Goal: Task Accomplishment & Management: Manage account settings

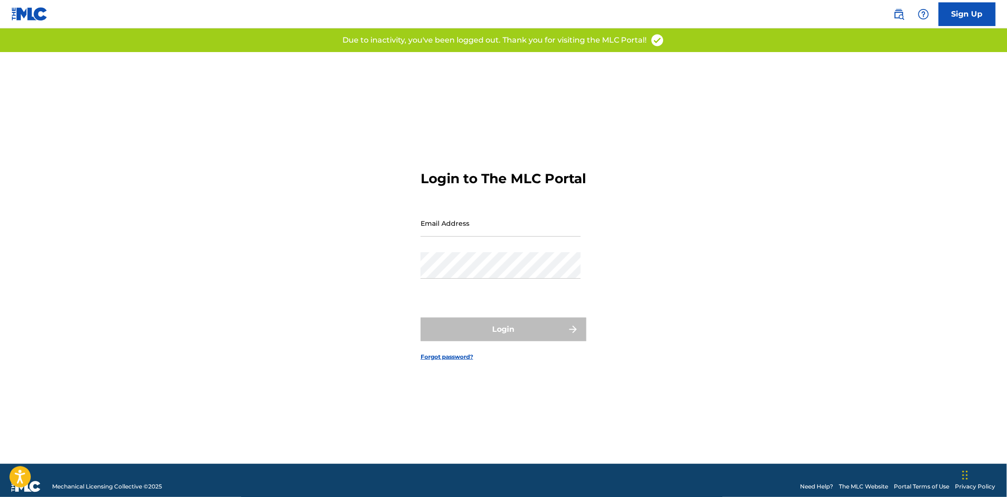
type input "[EMAIL_ADDRESS][DOMAIN_NAME]"
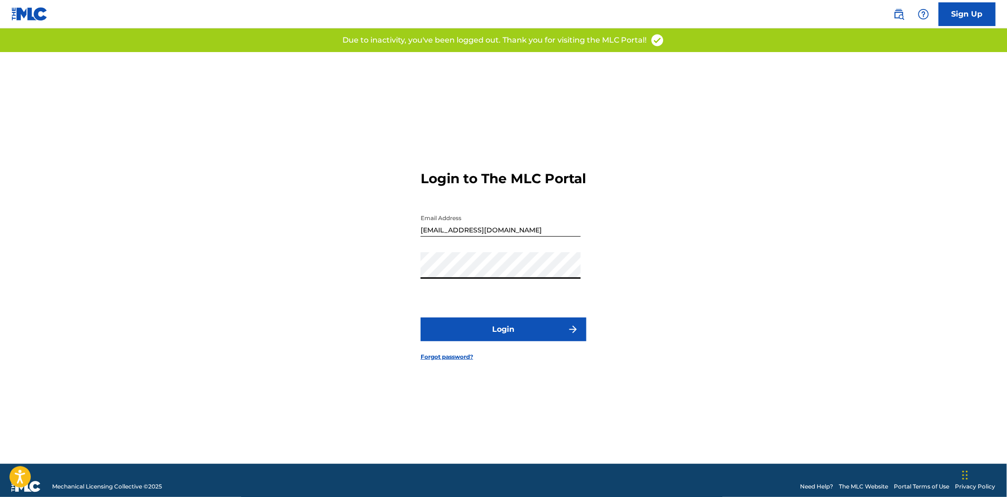
click at [565, 341] on button "Login" at bounding box center [504, 330] width 166 height 24
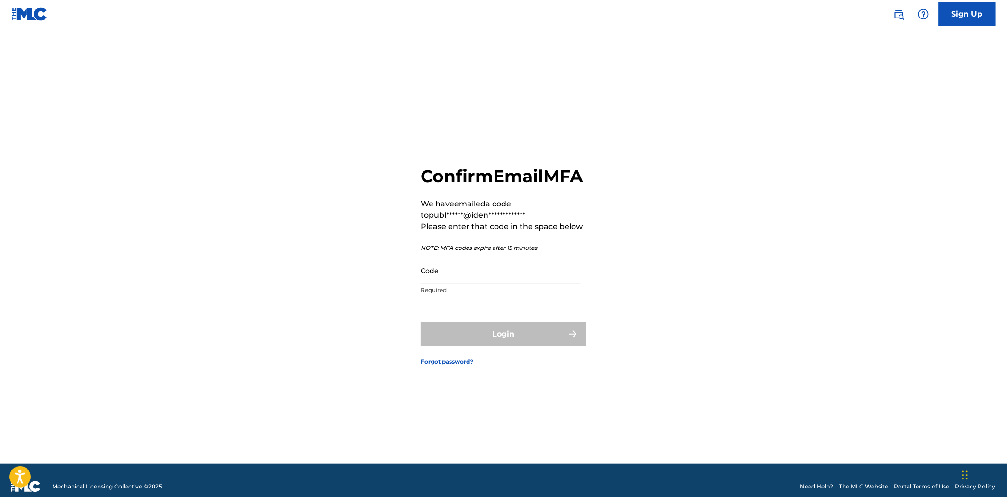
click at [449, 283] on input "Code" at bounding box center [501, 270] width 160 height 27
paste input "561440"
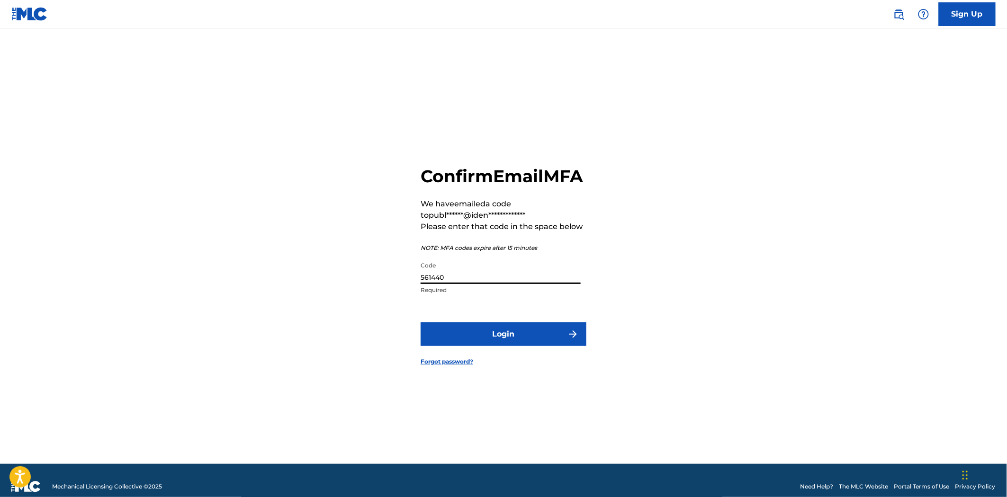
type input "561440"
click at [513, 340] on button "Login" at bounding box center [504, 334] width 166 height 24
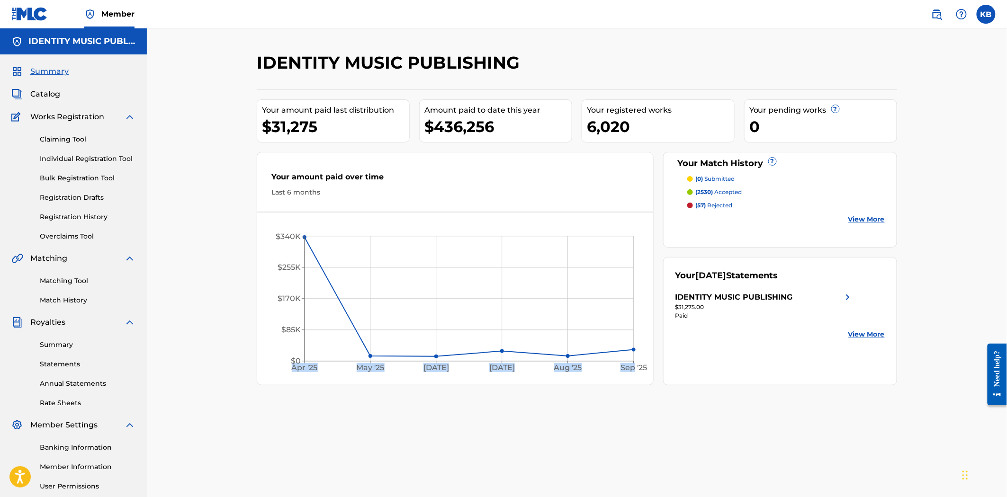
drag, startPoint x: 635, startPoint y: 349, endPoint x: 635, endPoint y: 318, distance: 31.3
click at [635, 318] on icon "Apr '25 May '25 Jun '25 Jul '25 Aug '25 Sep '25 $0 $85K $170K $255K $340K" at bounding box center [454, 301] width 395 height 158
click at [636, 316] on icon "Apr '25 May '25 Jun '25 Jul '25 Aug '25 Sep '25 $0 $85K $170K $255K $340K" at bounding box center [454, 301] width 395 height 158
click at [43, 94] on span "Catalog" at bounding box center [45, 94] width 30 height 11
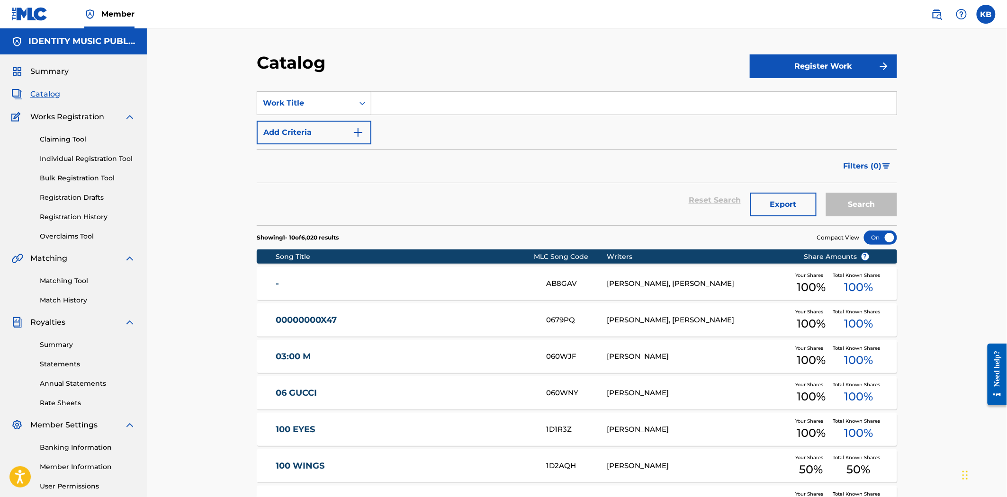
click at [737, 141] on div "SearchWithCriteria5ca9b5f6-2097-43ed-a72c-2e9d4f043d58 Work Title Add Criteria" at bounding box center [577, 117] width 640 height 53
click at [934, 18] on img at bounding box center [936, 14] width 11 height 11
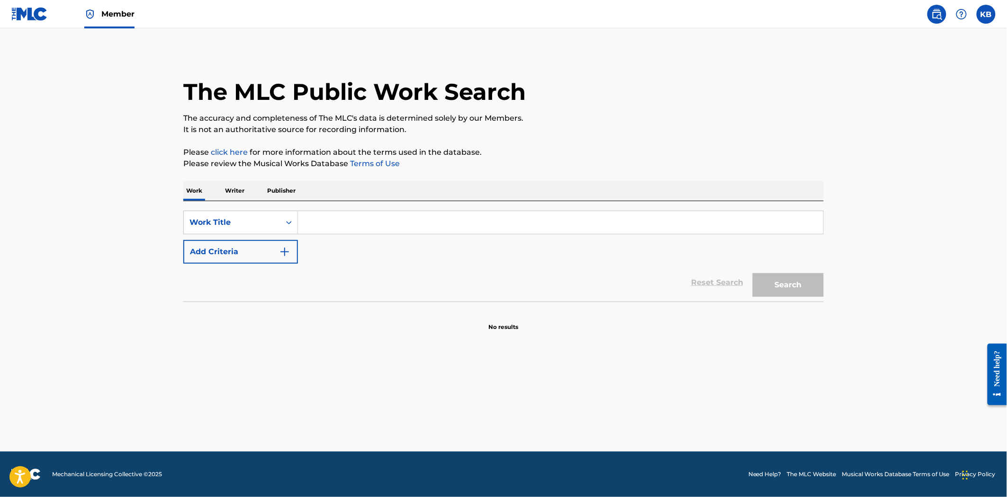
click at [336, 224] on input "Search Form" at bounding box center [560, 222] width 525 height 23
paste input "CATASTROPHE"
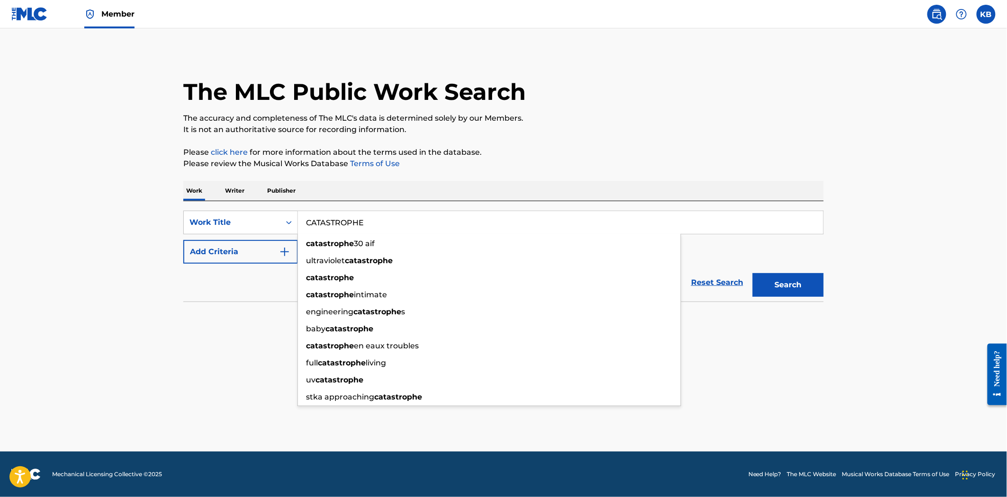
type input "CATASTROPHE"
click at [752, 273] on button "Search" at bounding box center [787, 285] width 71 height 24
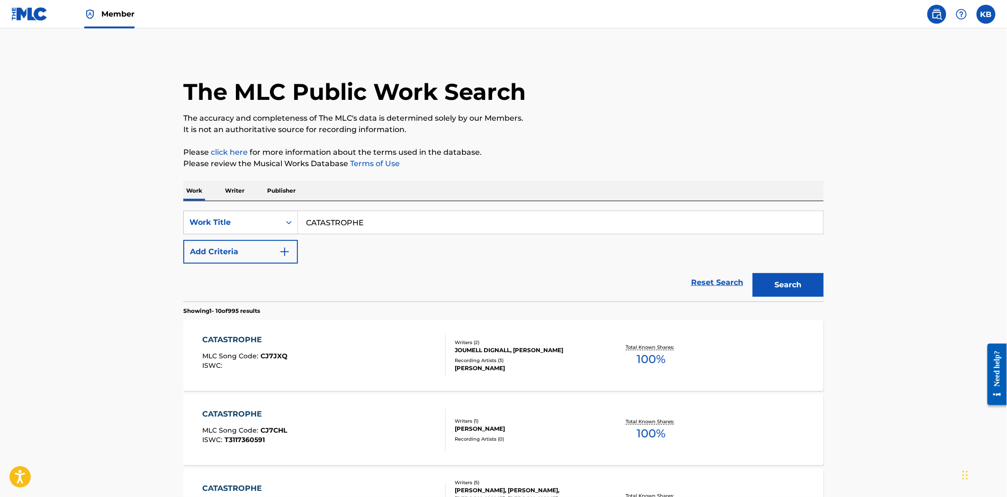
click at [795, 284] on button "Search" at bounding box center [787, 285] width 71 height 24
click at [500, 274] on div "Reset Search Search" at bounding box center [503, 283] width 640 height 38
click at [266, 254] on button "Add Criteria" at bounding box center [240, 252] width 115 height 24
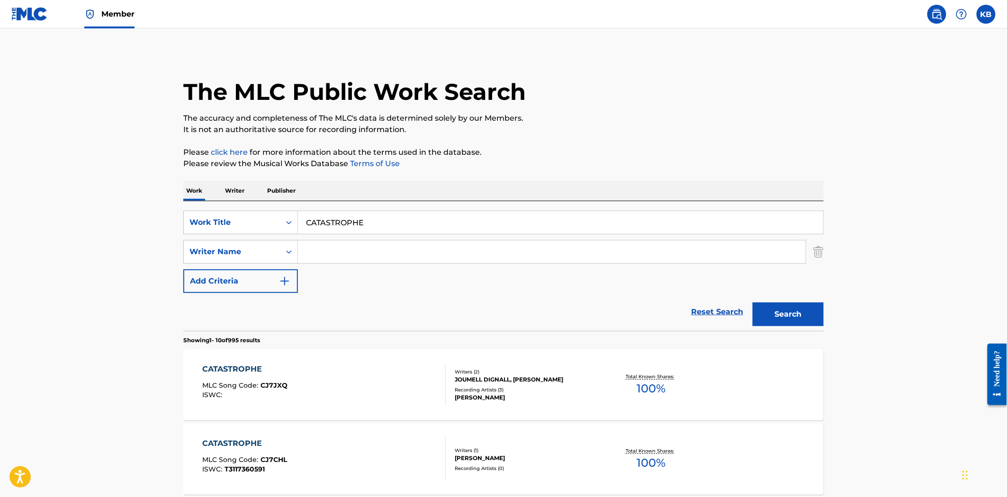
click at [343, 256] on input "Search Form" at bounding box center [552, 252] width 508 height 23
paste input "Sobieraj"
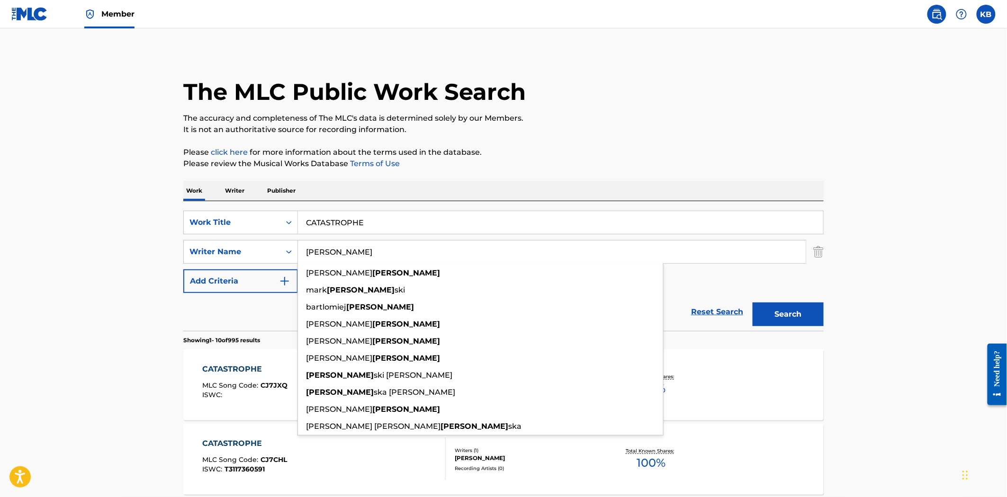
drag, startPoint x: 351, startPoint y: 243, endPoint x: 300, endPoint y: 254, distance: 52.2
click at [300, 253] on input "Sobieraj" at bounding box center [552, 252] width 508 height 23
paste input "Stefan Jan"
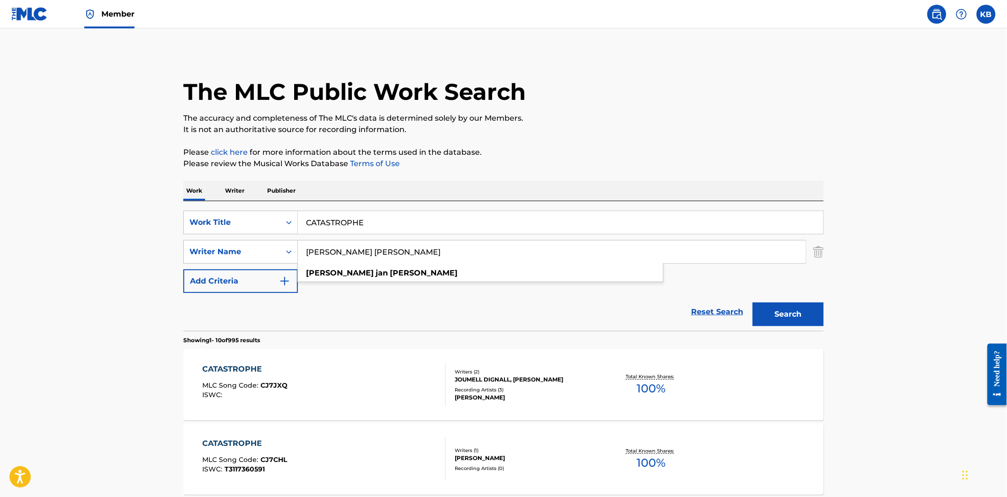
click at [797, 301] on div "Search" at bounding box center [786, 312] width 76 height 38
click at [797, 305] on button "Search" at bounding box center [787, 315] width 71 height 24
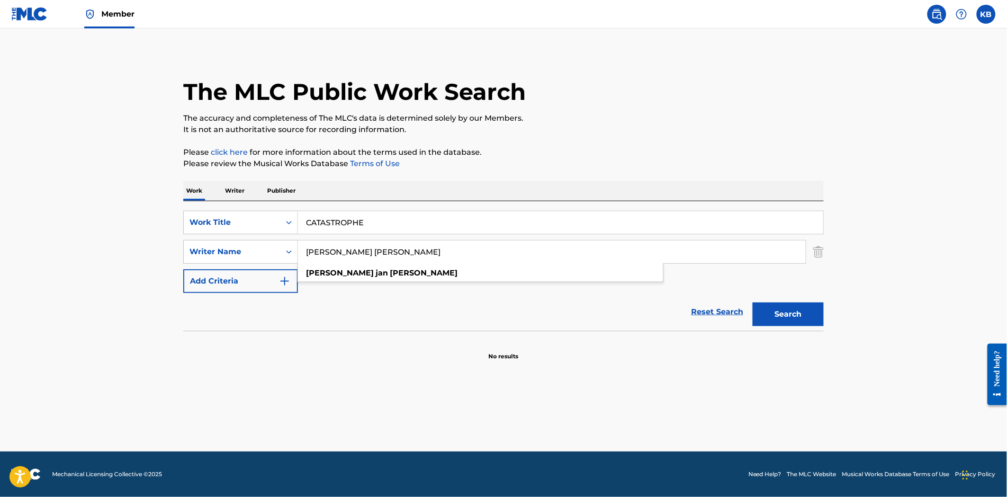
drag, startPoint x: 347, startPoint y: 252, endPoint x: 138, endPoint y: 281, distance: 211.3
click at [157, 279] on main "The MLC Public Work Search The accuracy and completeness of The MLC's data is d…" at bounding box center [503, 239] width 1007 height 423
click at [752, 303] on button "Search" at bounding box center [787, 315] width 71 height 24
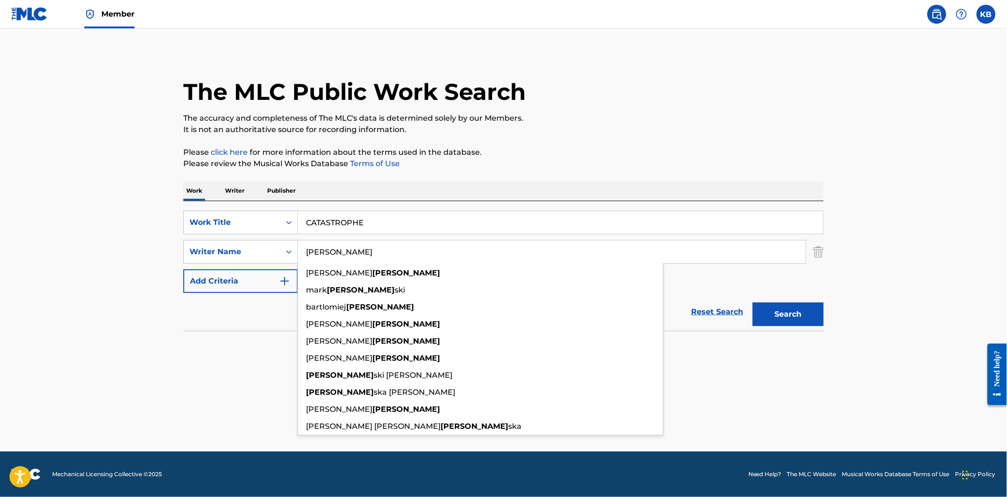
type input "Sobieraj"
click at [752, 303] on button "Search" at bounding box center [787, 315] width 71 height 24
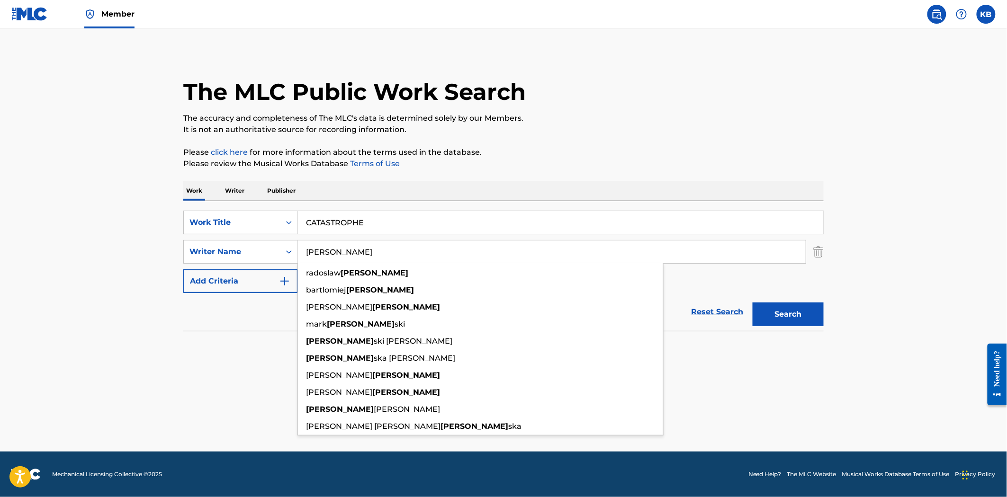
click at [821, 376] on main "The MLC Public Work Search The accuracy and completeness of The MLC's data is d…" at bounding box center [503, 239] width 1007 height 423
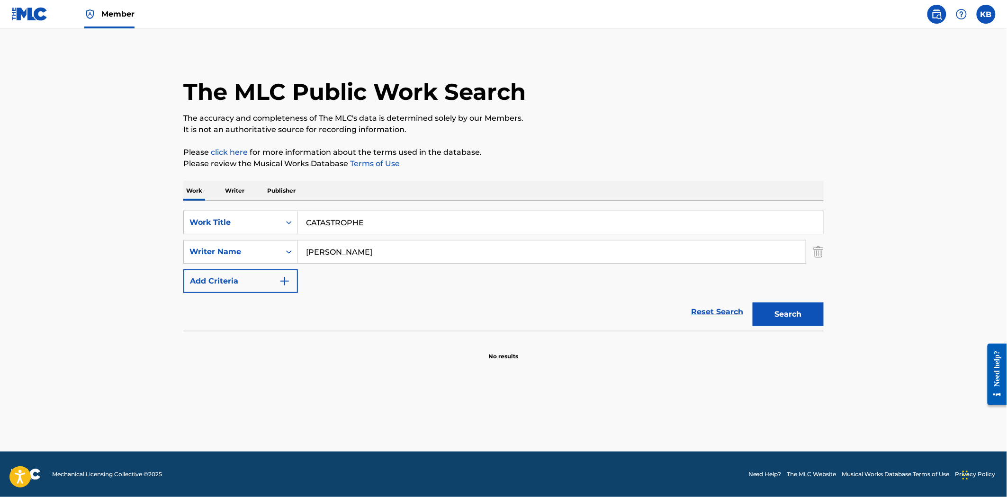
click at [116, 22] on link "Member" at bounding box center [109, 14] width 50 height 28
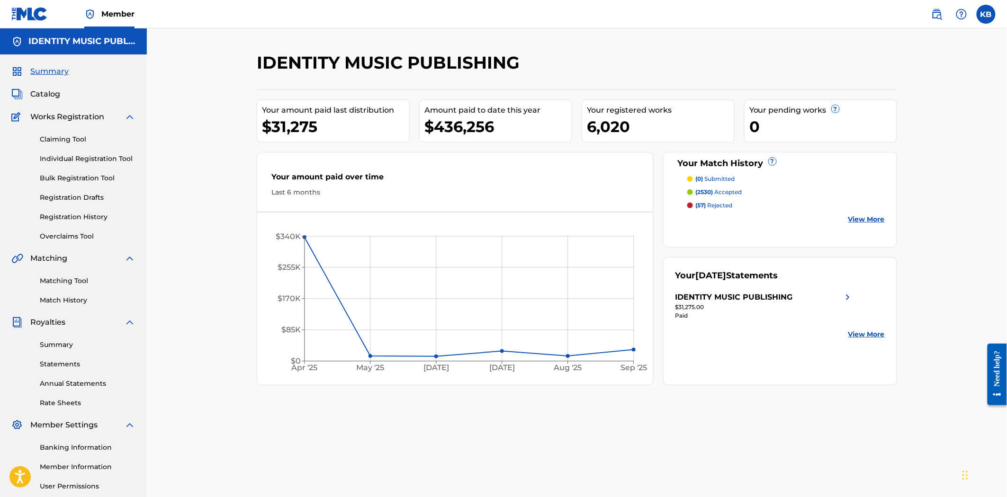
click at [48, 95] on span "Catalog" at bounding box center [45, 94] width 30 height 11
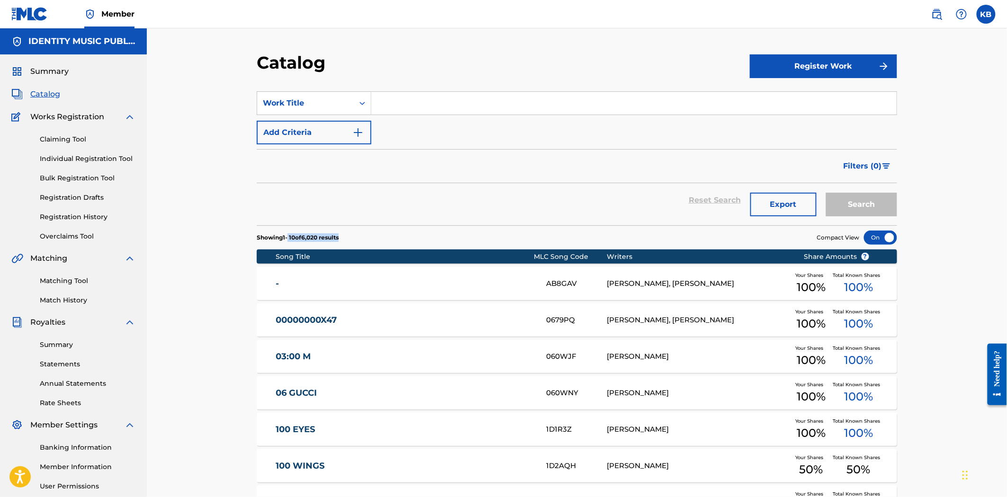
drag, startPoint x: 330, startPoint y: 236, endPoint x: 291, endPoint y: 236, distance: 38.8
click at [291, 236] on section "Showing 1 - 10 of 6,020 results Compact View" at bounding box center [577, 234] width 640 height 19
click at [648, 183] on div "Reset Search Export Search" at bounding box center [577, 200] width 640 height 34
click at [960, 314] on div "Catalog Register Work SearchWithCriteria5ca9b5f6-2097-43ed-a72c-2e9d4f043d58 Wo…" at bounding box center [577, 352] width 860 height 649
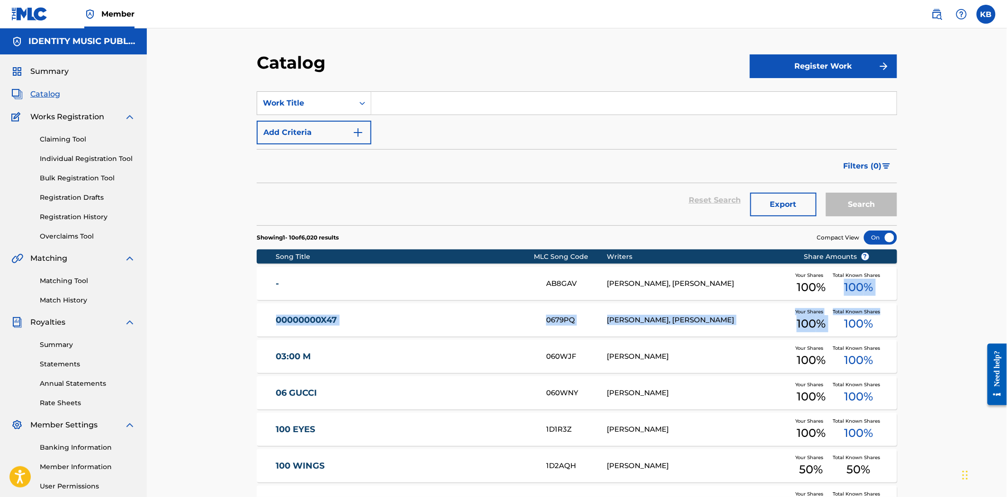
drag, startPoint x: 1006, startPoint y: 294, endPoint x: 1008, endPoint y: 330, distance: 36.0
click at [1006, 330] on html "Accessibility Screen-Reader Guide, Feedback, and Issue Reporting | New window C…" at bounding box center [503, 248] width 1007 height 497
click at [904, 332] on div "Catalog Register Work SearchWithCriteria5ca9b5f6-2097-43ed-a72c-2e9d4f043d58 Wo…" at bounding box center [576, 364] width 663 height 625
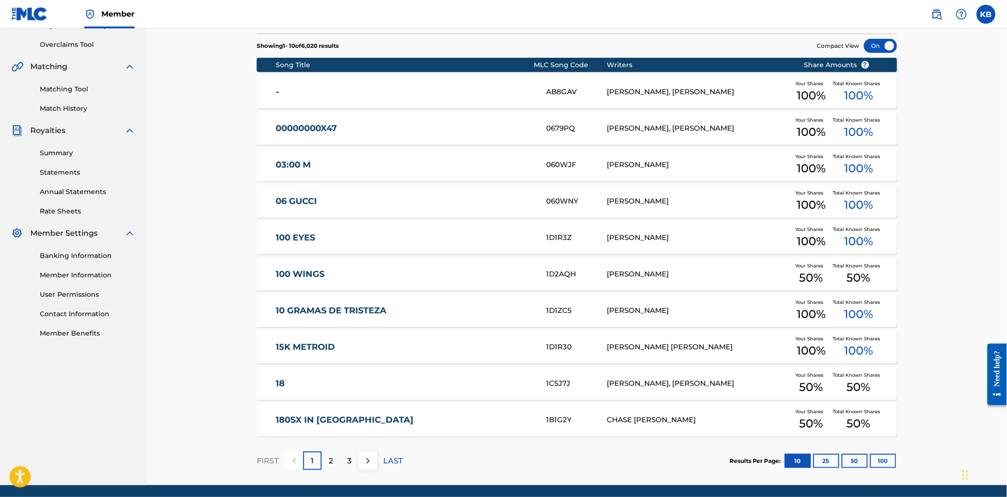
scroll to position [173, 0]
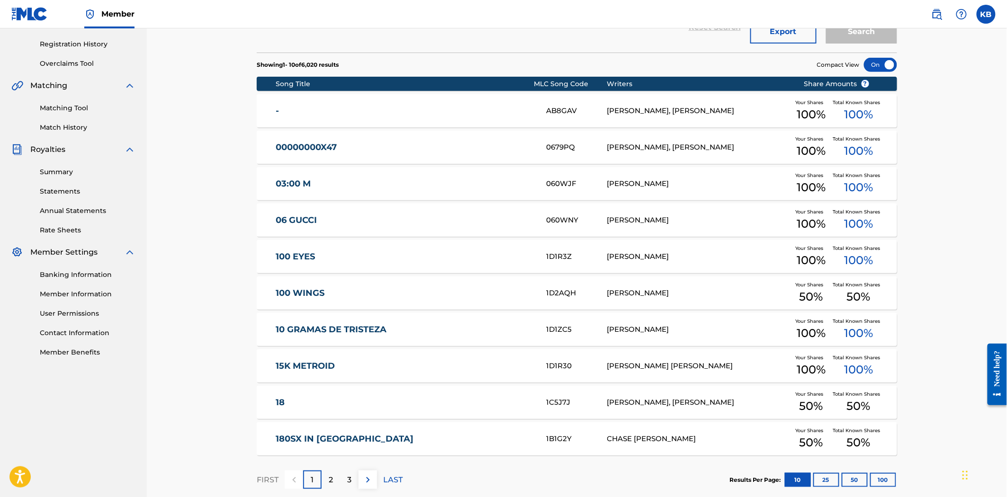
click at [882, 477] on button "100" at bounding box center [883, 480] width 26 height 14
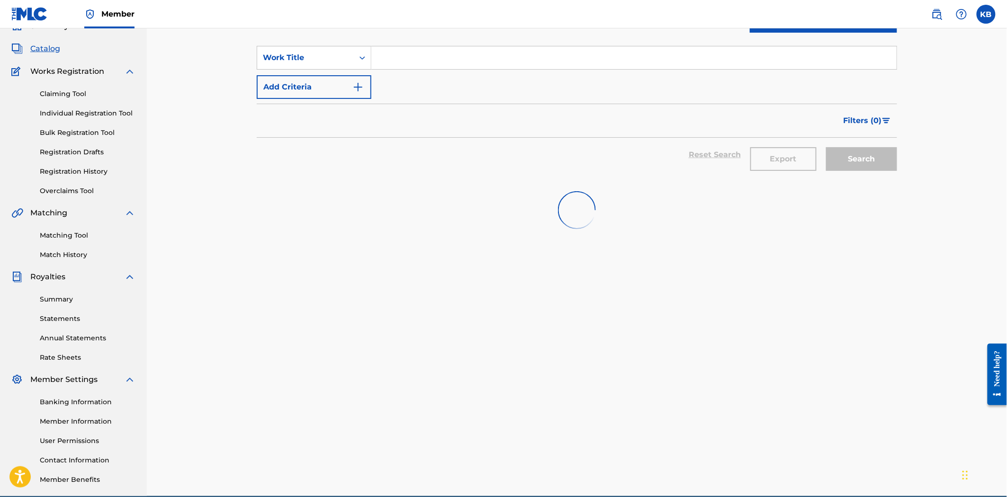
scroll to position [0, 0]
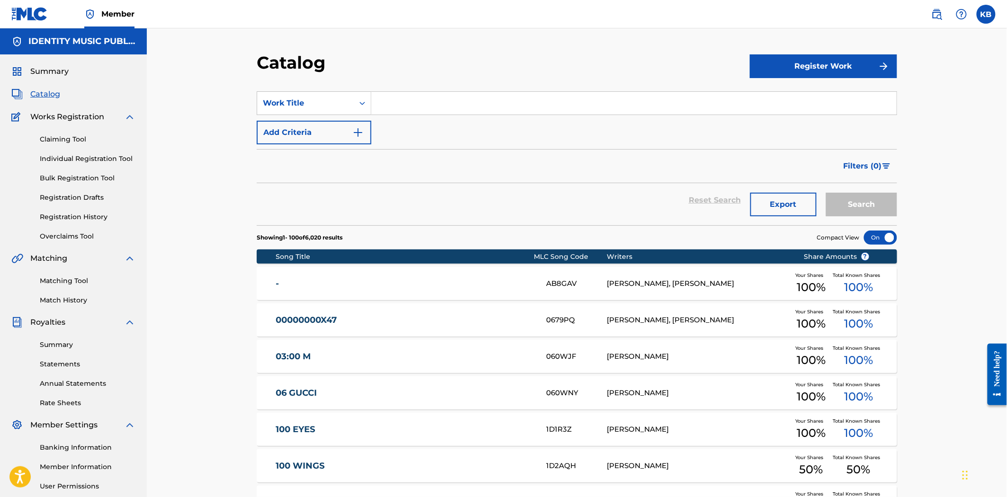
click at [49, 68] on span "Summary" at bounding box center [49, 71] width 38 height 11
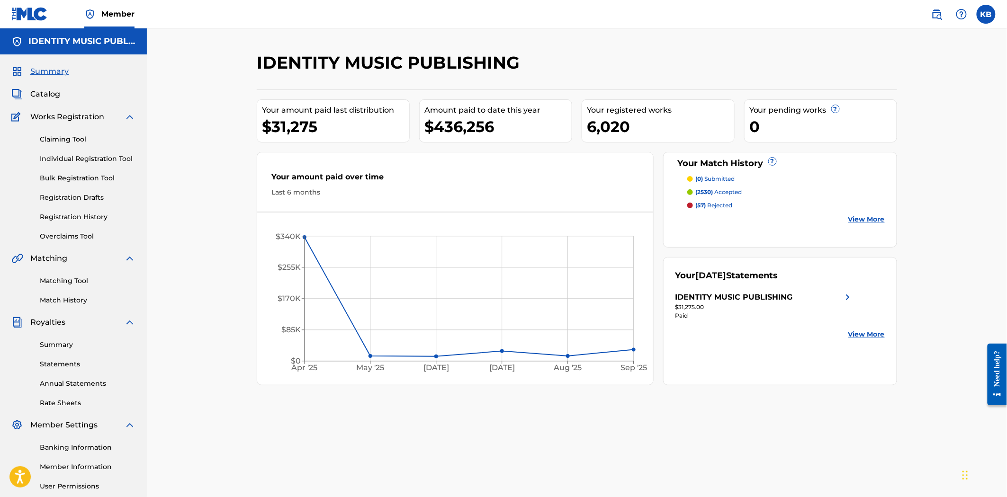
click at [720, 202] on p "(57) rejected" at bounding box center [714, 205] width 37 height 9
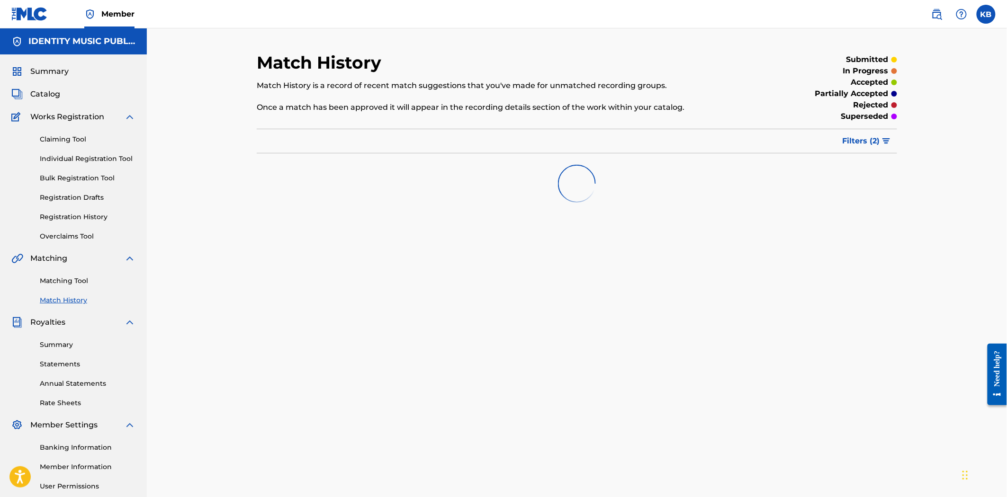
click at [42, 94] on span "Catalog" at bounding box center [45, 94] width 30 height 11
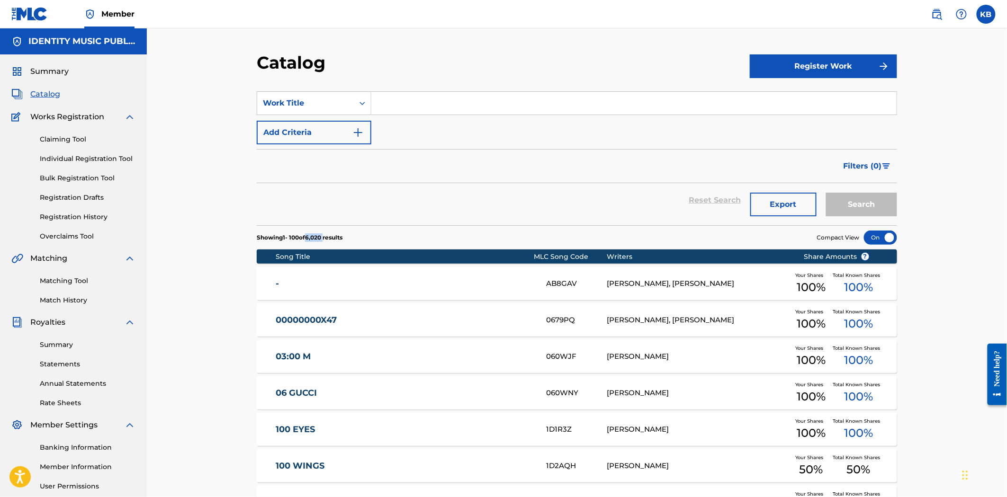
drag, startPoint x: 312, startPoint y: 236, endPoint x: 329, endPoint y: 238, distance: 17.2
click at [329, 238] on p "Showing 1 - 100 of 6,020 results" at bounding box center [300, 237] width 86 height 9
click at [447, 233] on section "Showing 1 - 100 of 6,020 results Compact View" at bounding box center [577, 234] width 640 height 19
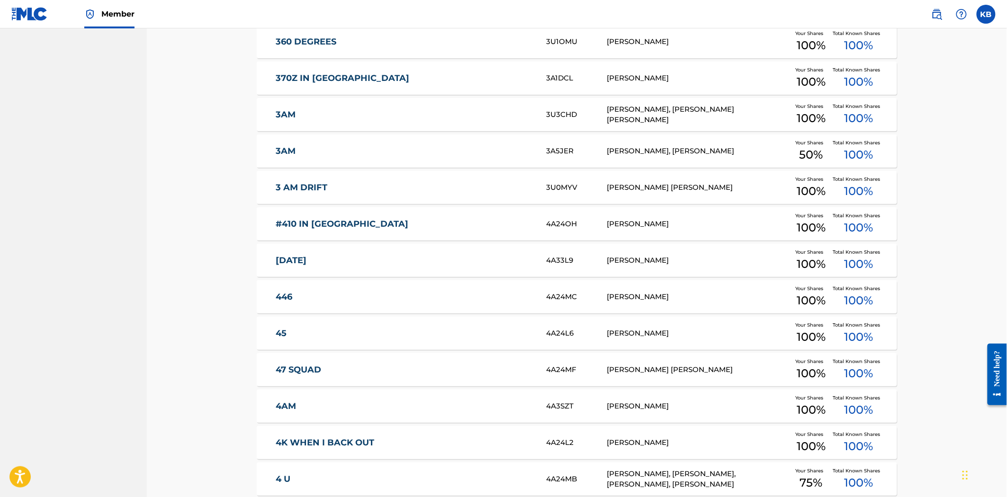
scroll to position [1368, 0]
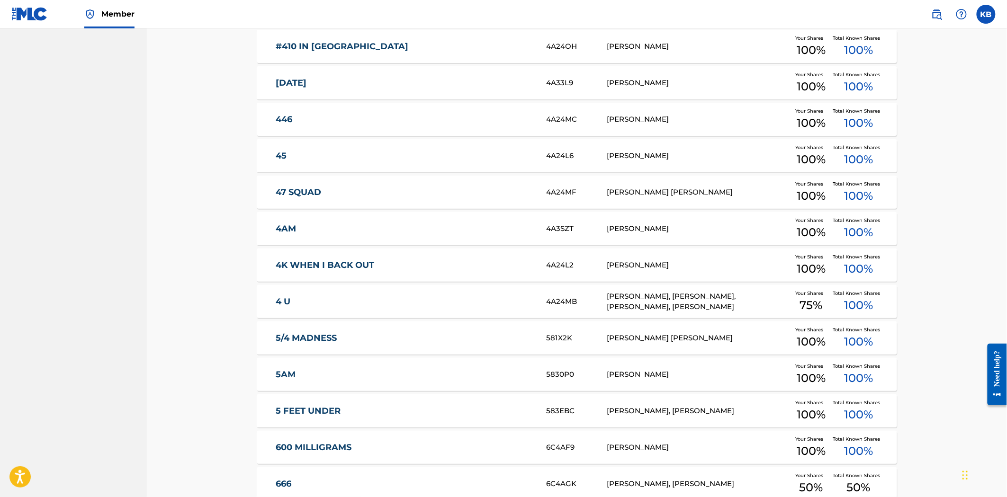
drag, startPoint x: 1005, startPoint y: 188, endPoint x: 1006, endPoint y: 210, distance: 21.3
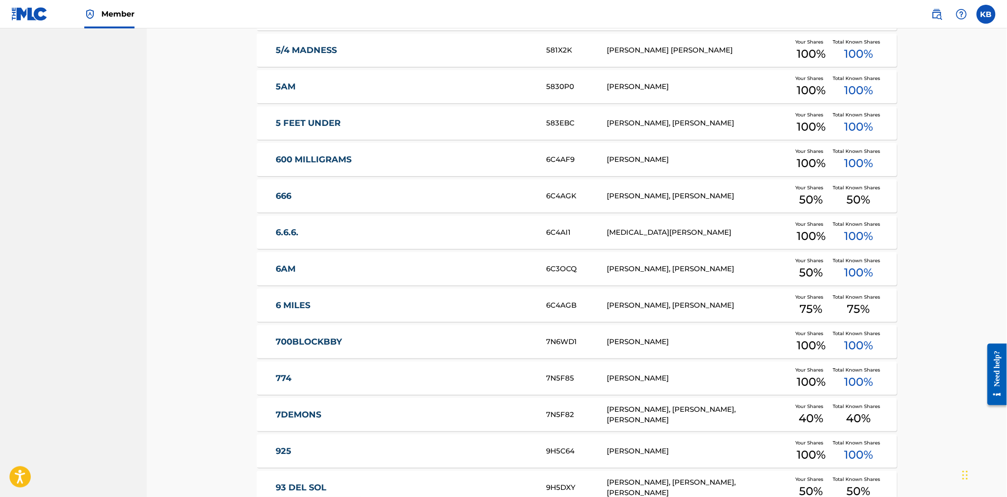
scroll to position [1719, 0]
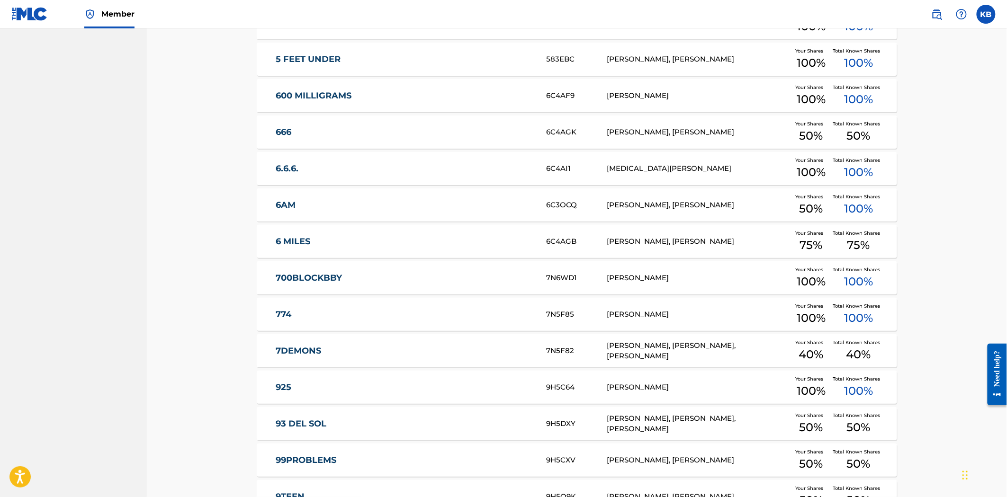
click at [992, 254] on div "Catalog Register Work SearchWithCriteria5ca9b5f6-2097-43ed-a72c-2e9d4f043d58 Wo…" at bounding box center [577, 274] width 860 height 3930
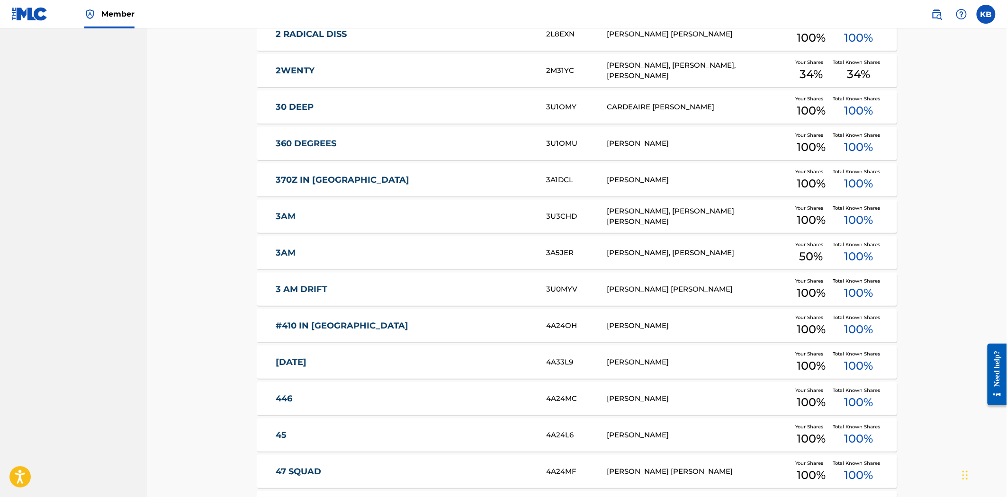
scroll to position [0, 0]
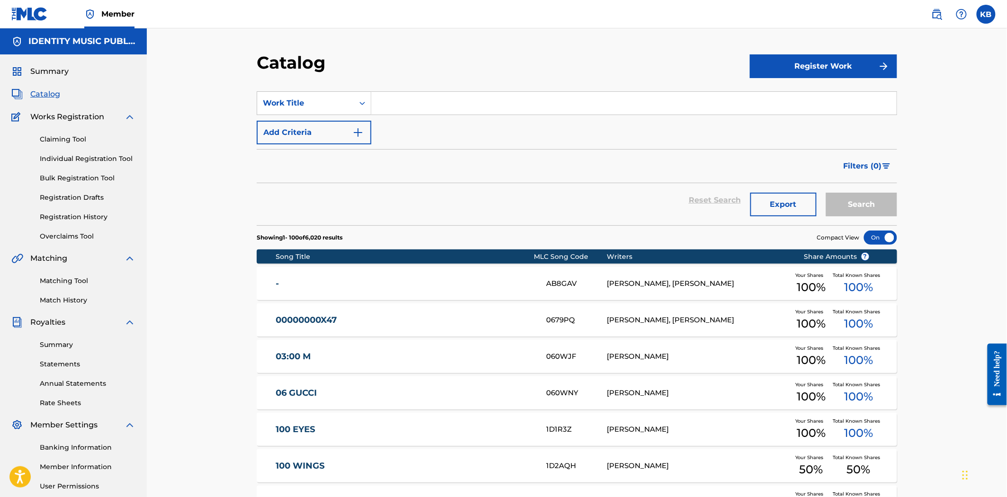
click at [410, 95] on input "Search Form" at bounding box center [633, 103] width 525 height 23
paste input "Calling You"
type input "Calling You"
click at [887, 204] on button "Search" at bounding box center [861, 205] width 71 height 24
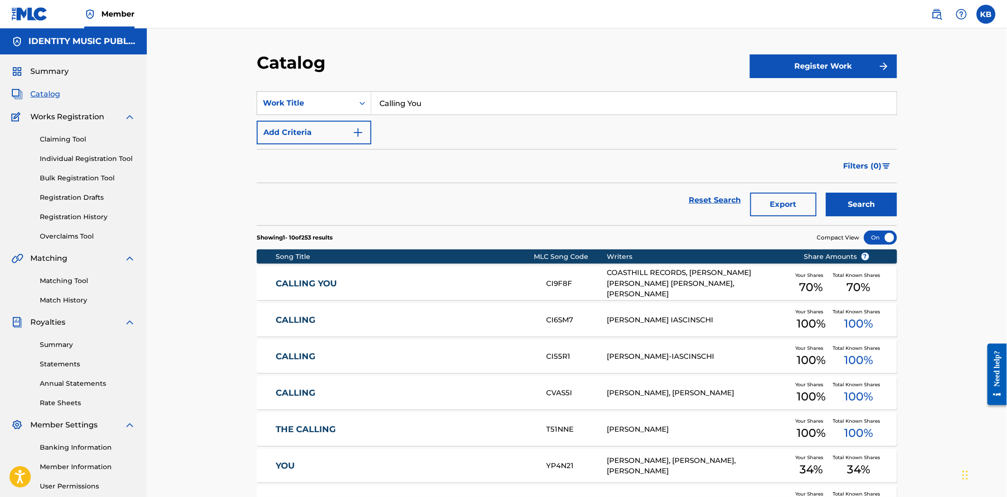
click at [426, 286] on link "CALLING YOU" at bounding box center [405, 283] width 258 height 11
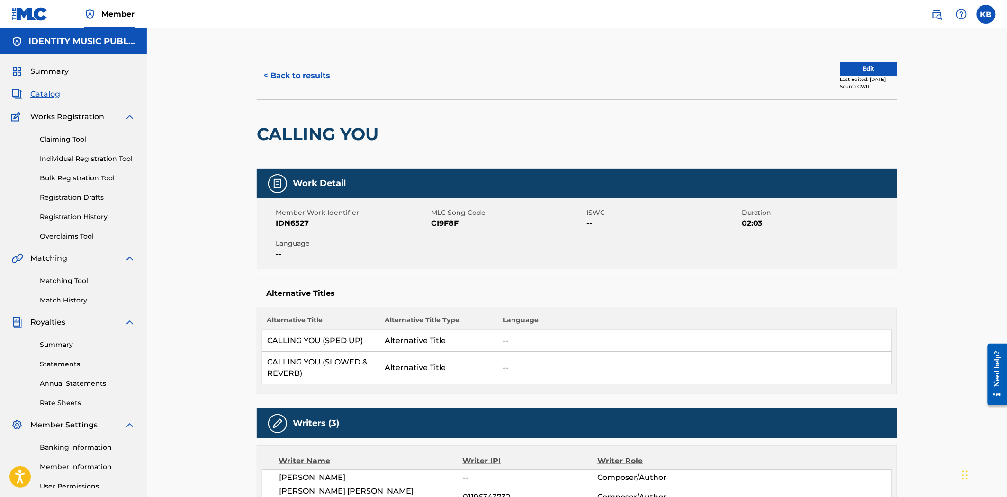
click at [302, 80] on button "< Back to results" at bounding box center [297, 76] width 80 height 24
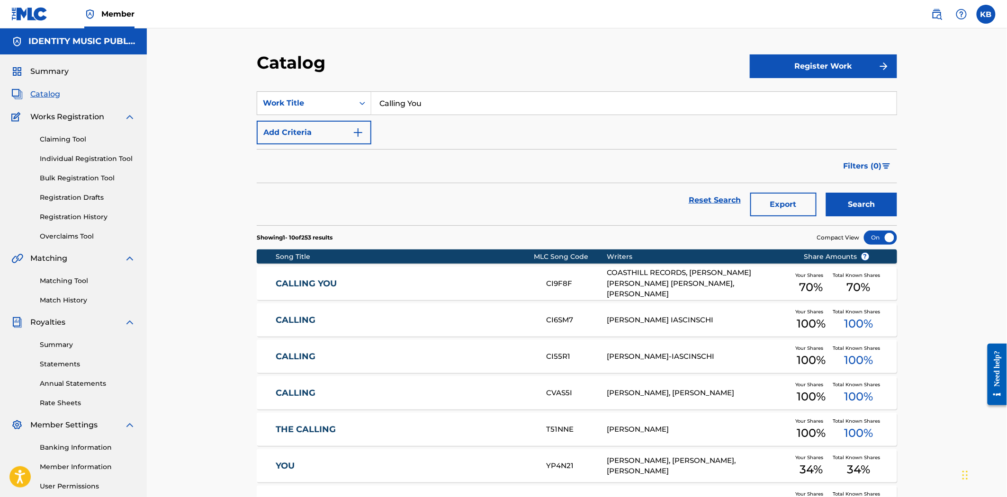
drag, startPoint x: 451, startPoint y: 99, endPoint x: 337, endPoint y: 122, distance: 116.3
click at [335, 116] on div "SearchWithCriteria5ca9b5f6-2097-43ed-a72c-2e9d4f043d58 Work Title Calling You A…" at bounding box center [577, 117] width 640 height 53
paste input "Do it"
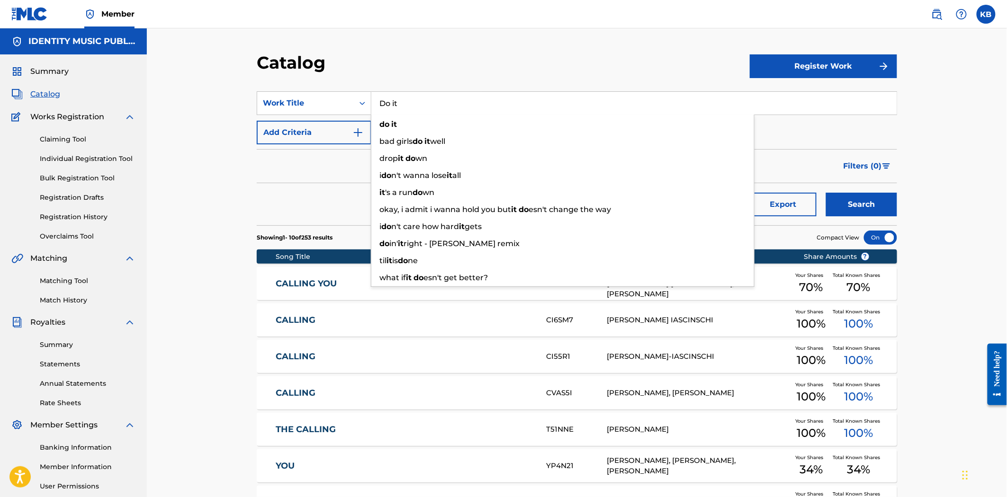
type input "Do it"
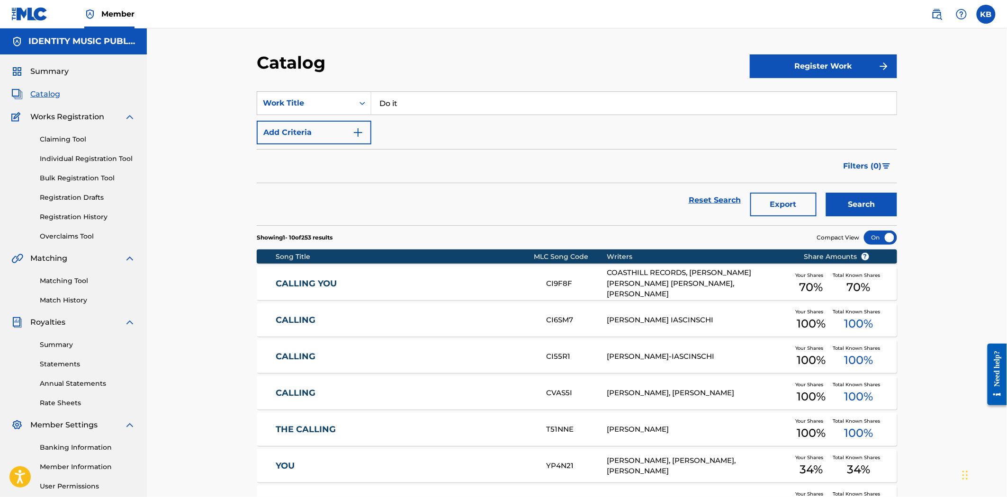
click at [869, 199] on button "Search" at bounding box center [861, 205] width 71 height 24
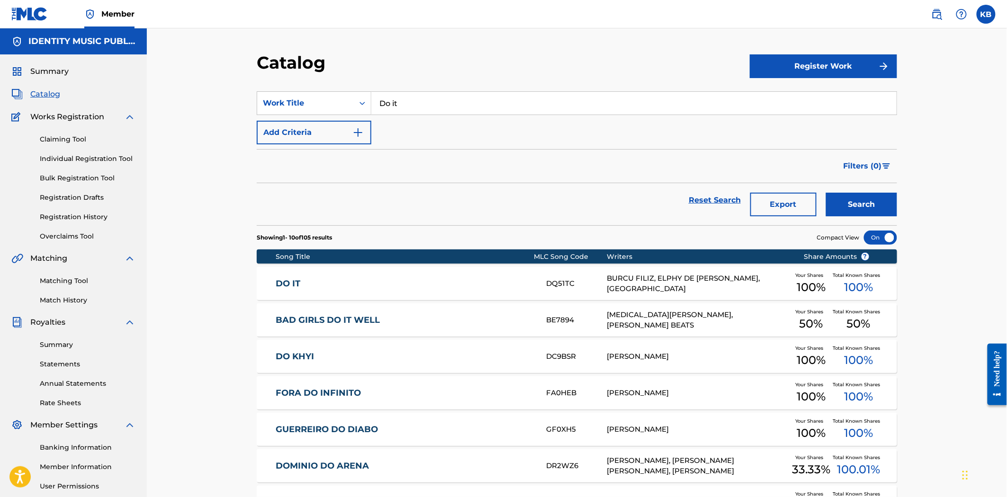
click at [399, 289] on link "DO IT" at bounding box center [405, 283] width 258 height 11
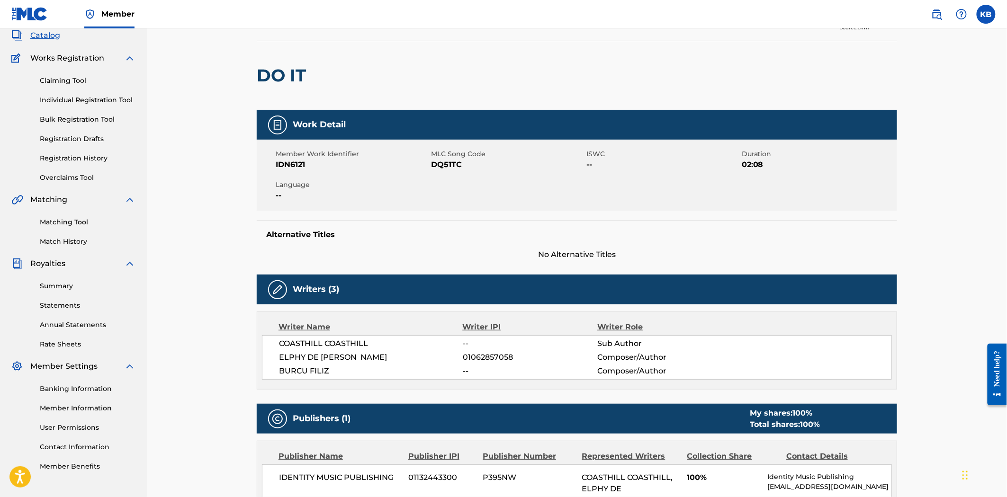
scroll to position [33, 0]
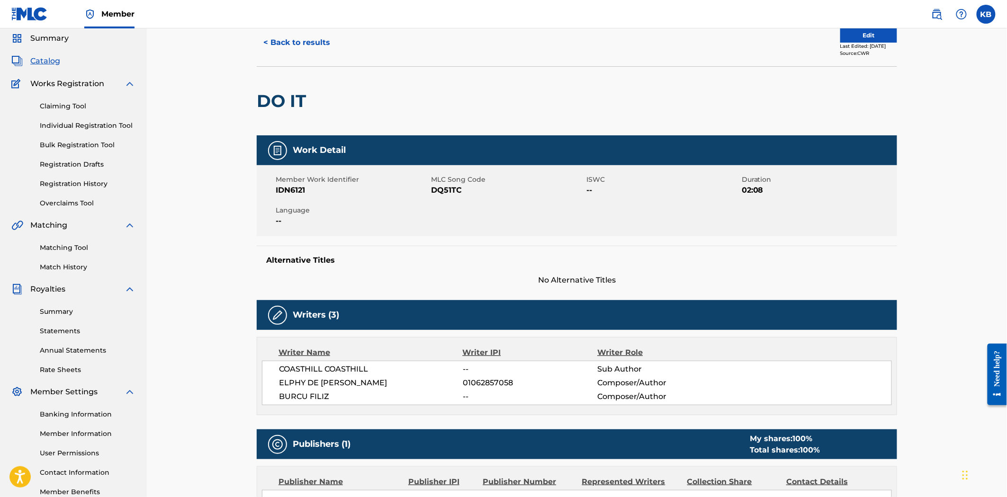
click at [447, 192] on span "DQ51TC" at bounding box center [507, 190] width 153 height 11
copy span "DQ51TC"
click at [356, 256] on h5 "Alternative Titles" at bounding box center [576, 260] width 621 height 9
click at [870, 28] on button "Edit" at bounding box center [868, 35] width 57 height 14
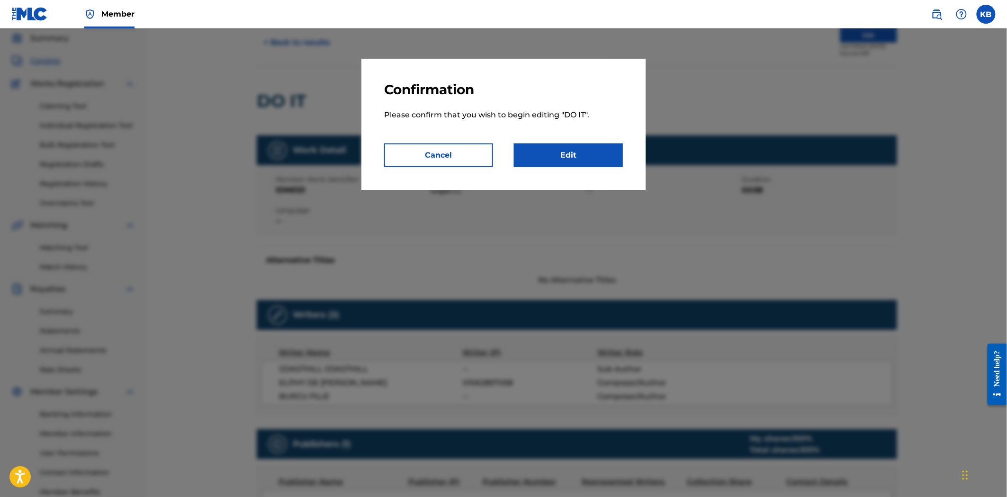
click at [572, 161] on link "Edit" at bounding box center [568, 155] width 109 height 24
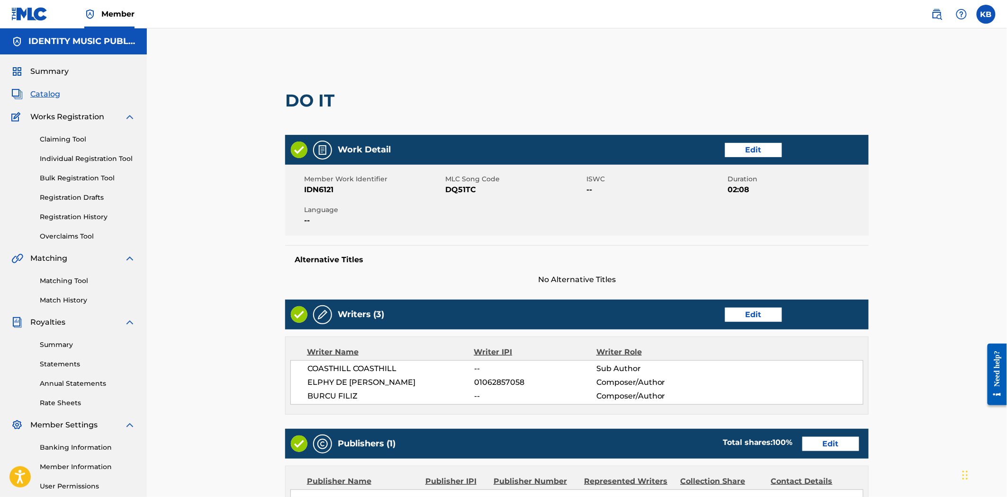
click at [619, 270] on div "Alternative Titles No Alternative Titles" at bounding box center [576, 265] width 583 height 40
click at [757, 152] on link "Edit" at bounding box center [753, 150] width 57 height 14
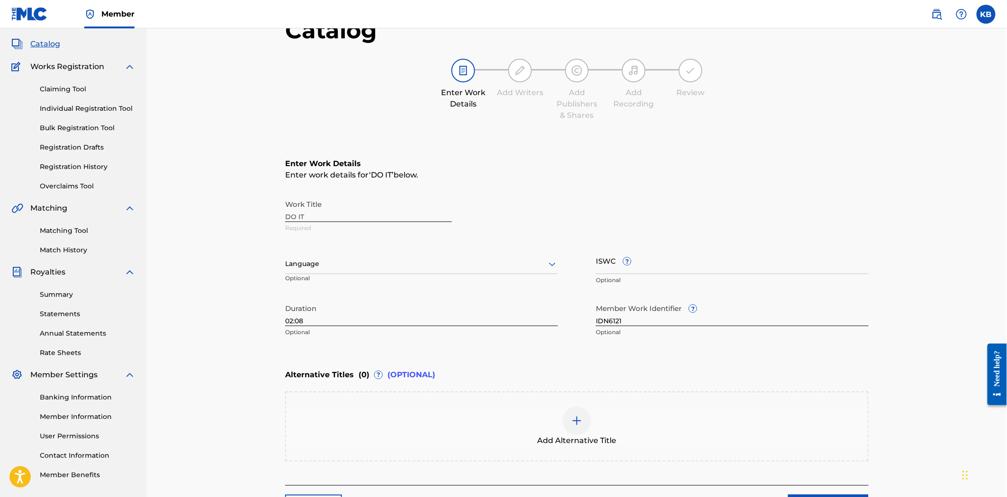
scroll to position [130, 0]
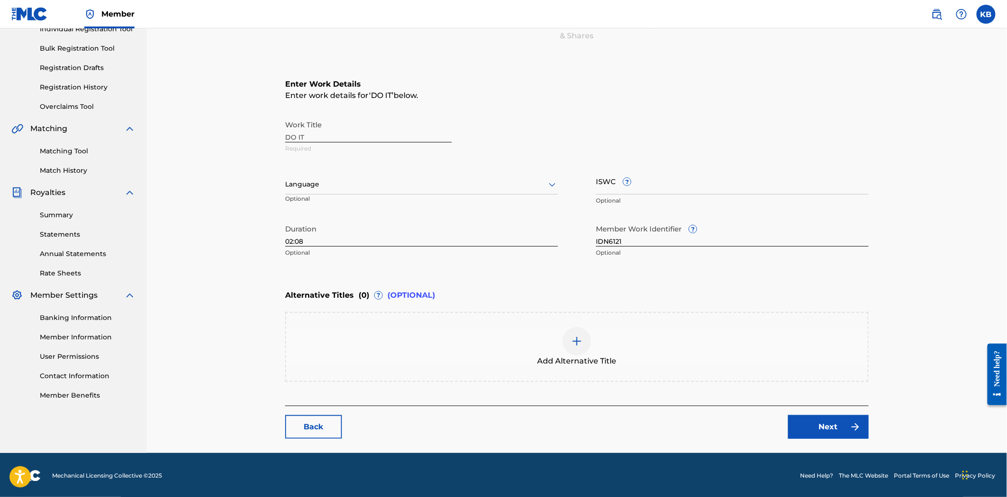
click at [562, 344] on div "Add Alternative Title" at bounding box center [577, 347] width 582 height 40
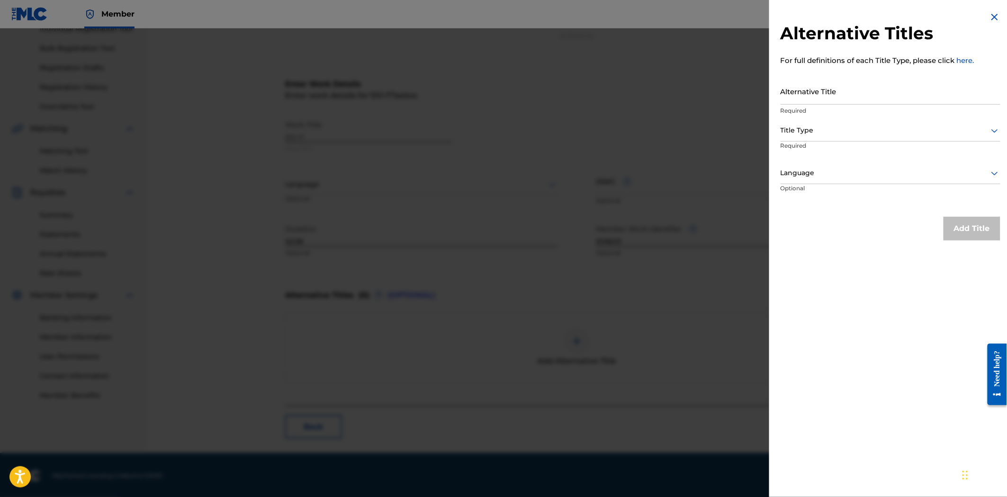
click at [812, 98] on input "Alternative Title" at bounding box center [890, 91] width 220 height 27
paste input "Do it (sped up)"
type input "Do it (sped up)"
click at [817, 121] on div "Title Type" at bounding box center [890, 130] width 220 height 21
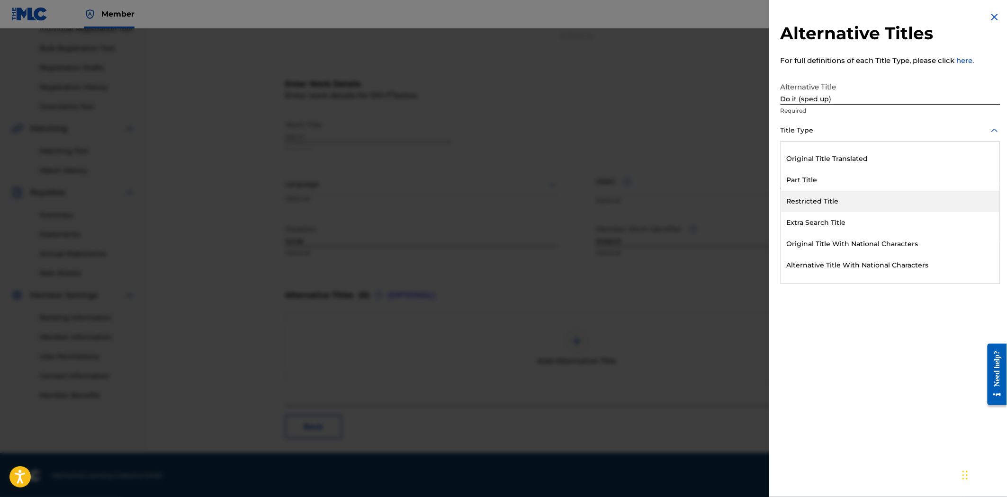
scroll to position [92, 0]
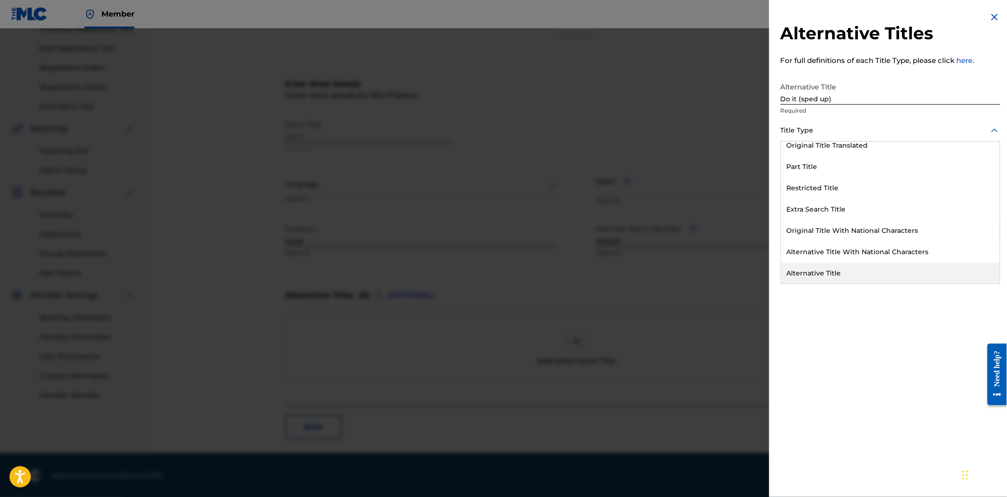
click at [859, 272] on div "Alternative Title" at bounding box center [890, 273] width 219 height 21
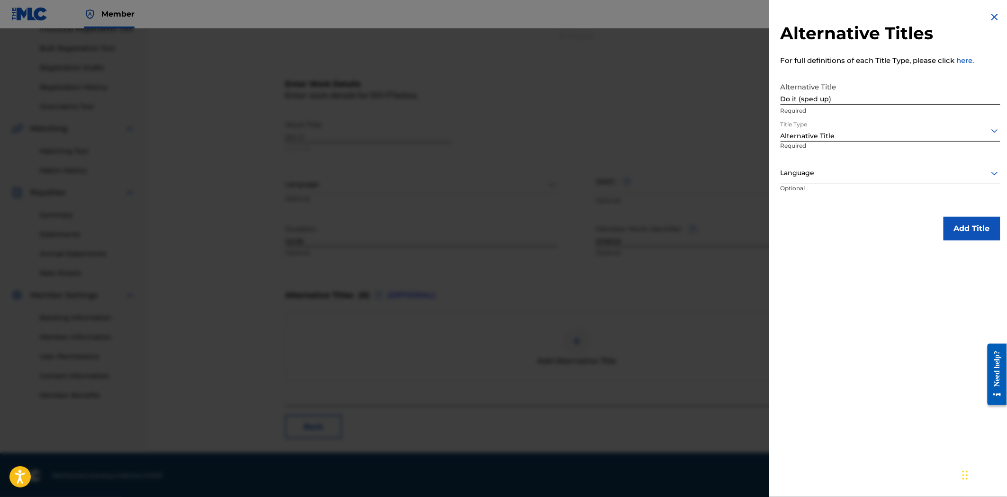
click at [968, 230] on button "Add Title" at bounding box center [971, 229] width 57 height 24
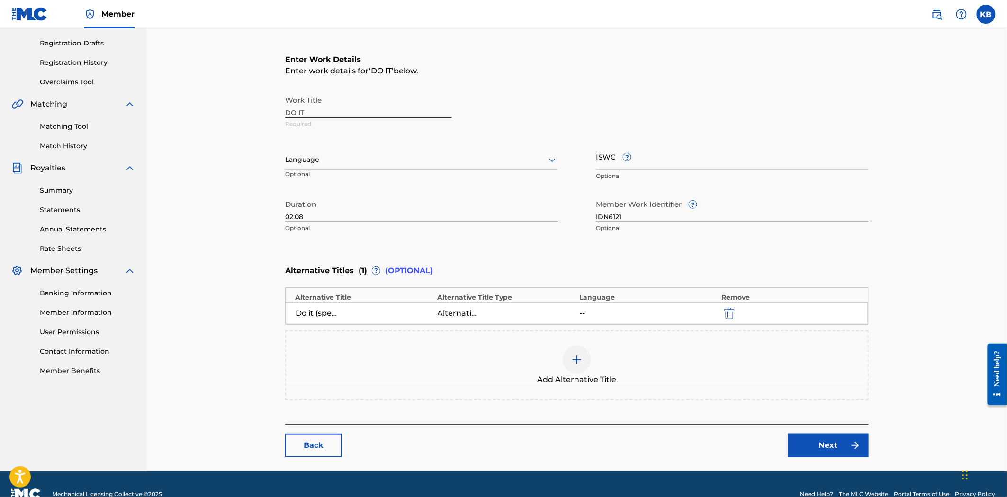
scroll to position [121, 0]
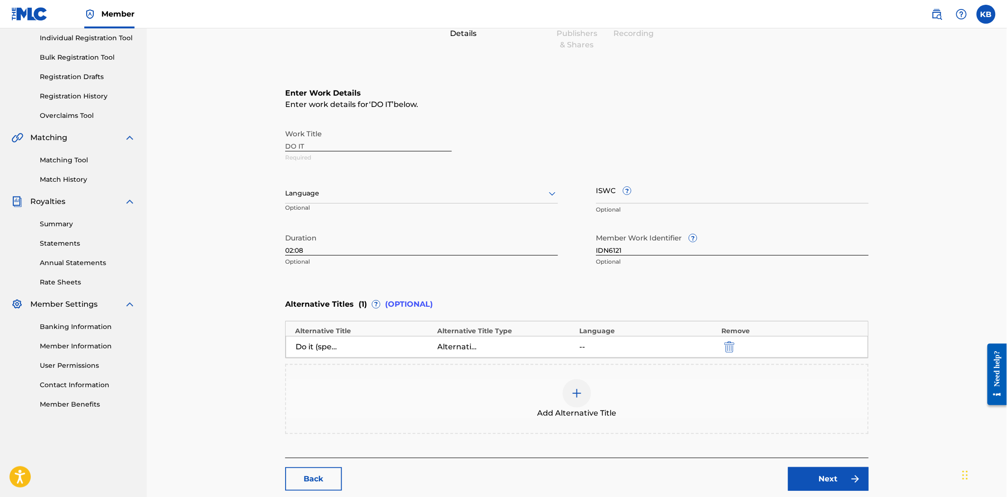
click at [819, 472] on link "Next" at bounding box center [828, 479] width 81 height 24
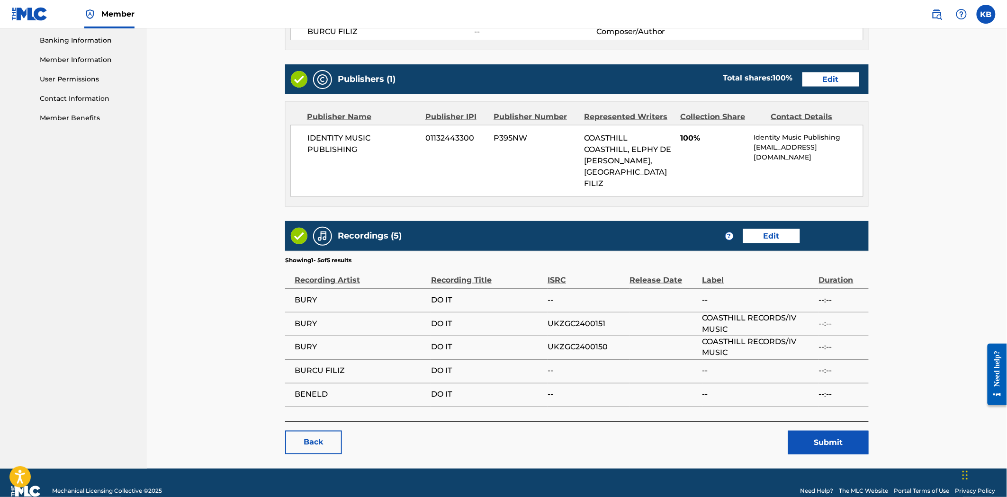
scroll to position [413, 0]
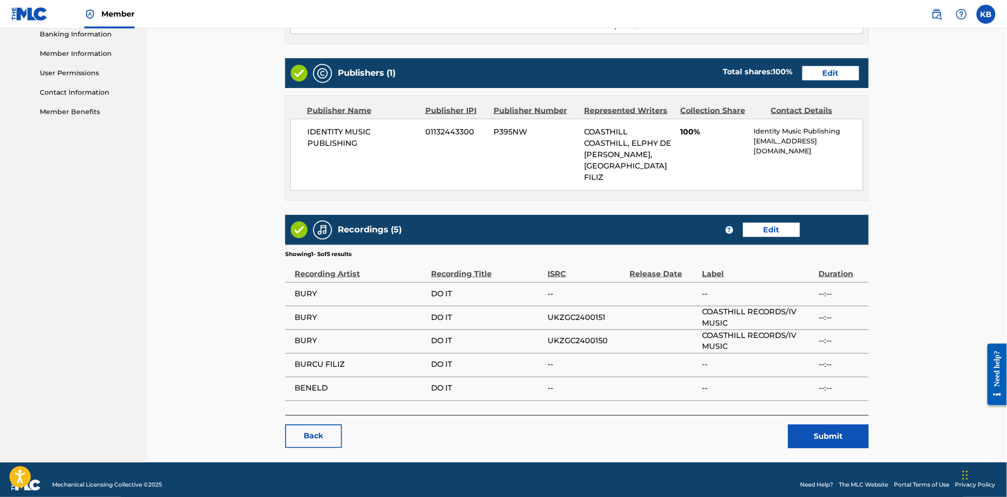
click at [818, 425] on button "Submit" at bounding box center [828, 437] width 81 height 24
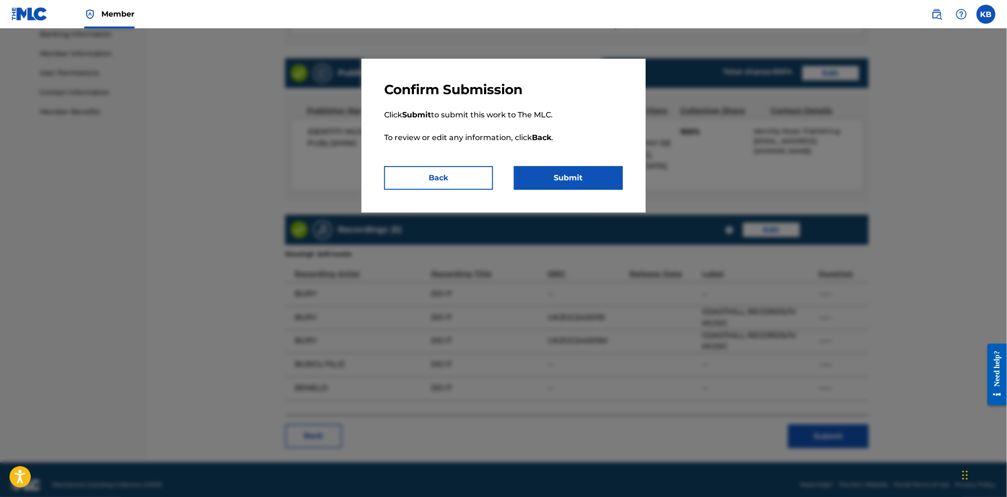
click at [578, 179] on button "Submit" at bounding box center [568, 178] width 109 height 24
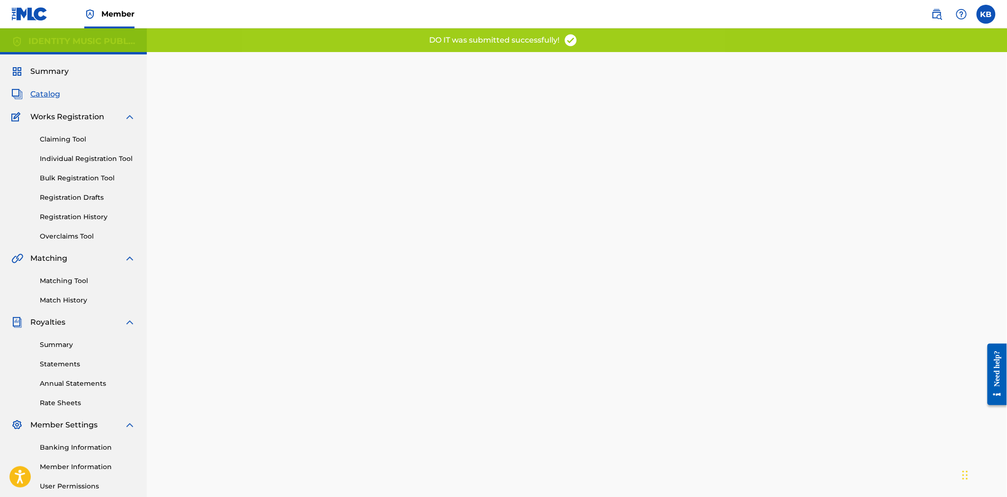
click at [51, 93] on span "Catalog" at bounding box center [45, 94] width 30 height 11
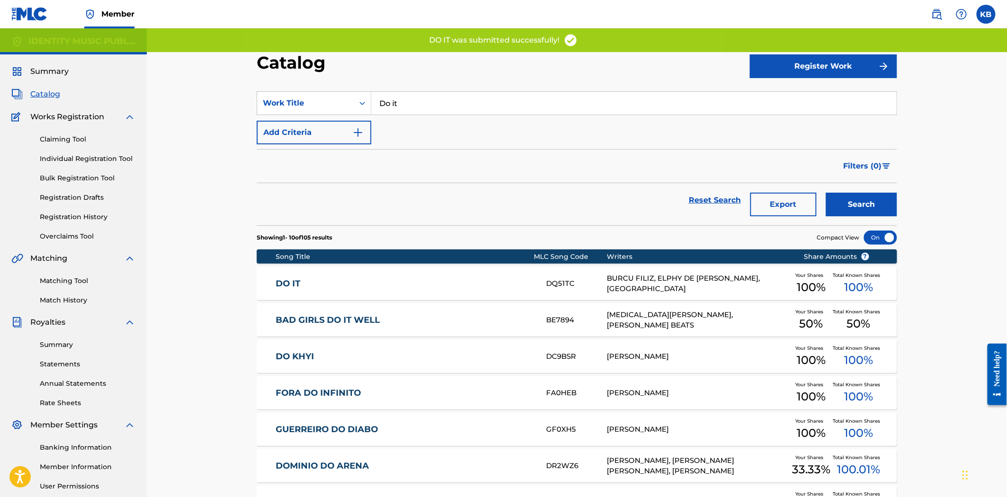
click at [451, 103] on input "Do it" at bounding box center [633, 103] width 525 height 23
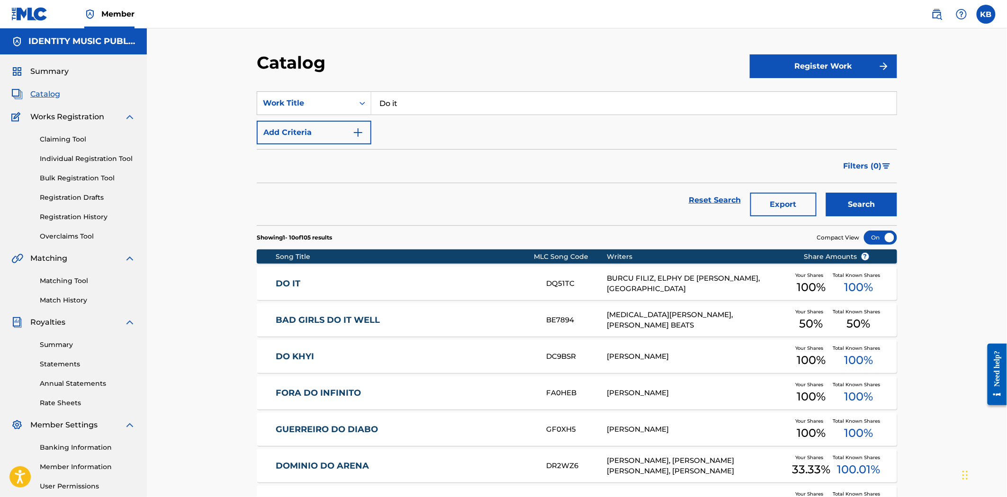
click at [438, 101] on input "Do it" at bounding box center [633, 103] width 525 height 23
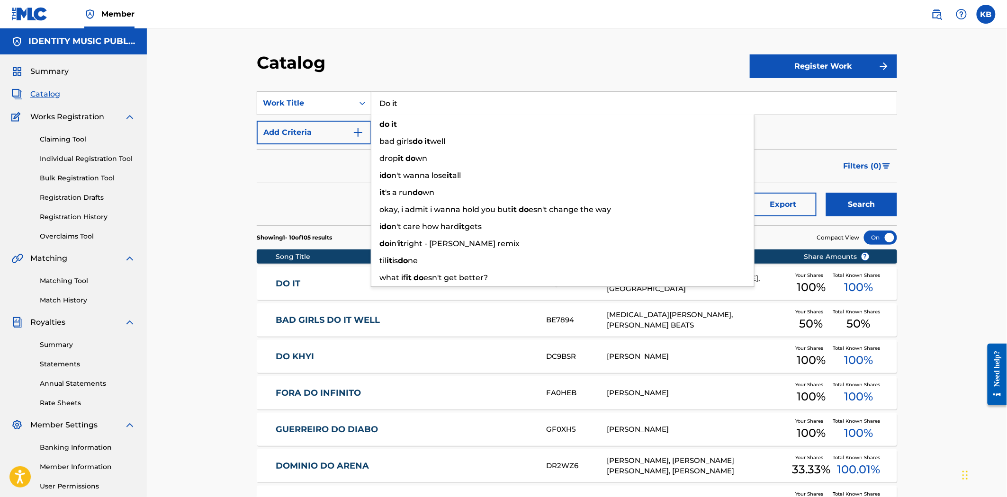
click at [438, 101] on input "Do it" at bounding box center [633, 103] width 525 height 23
paste input "Feel"
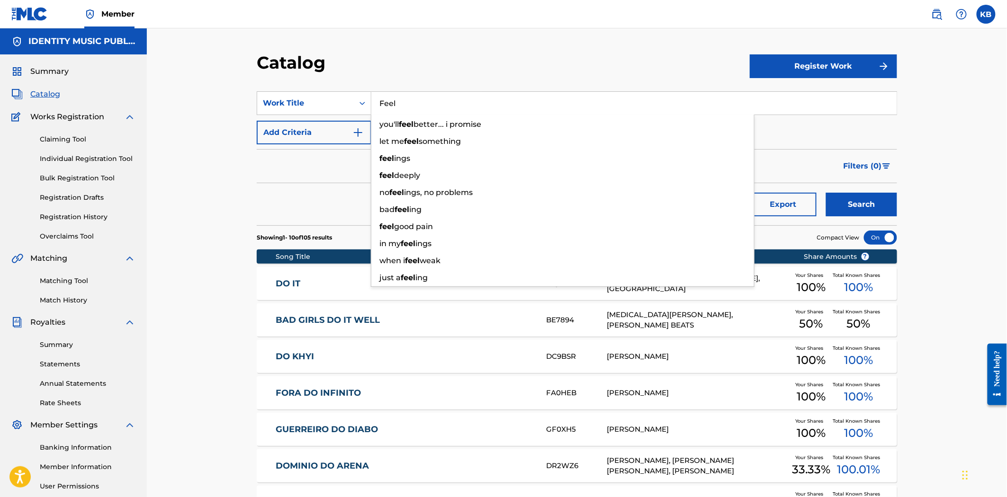
type input "Feel"
click at [848, 204] on button "Search" at bounding box center [861, 205] width 71 height 24
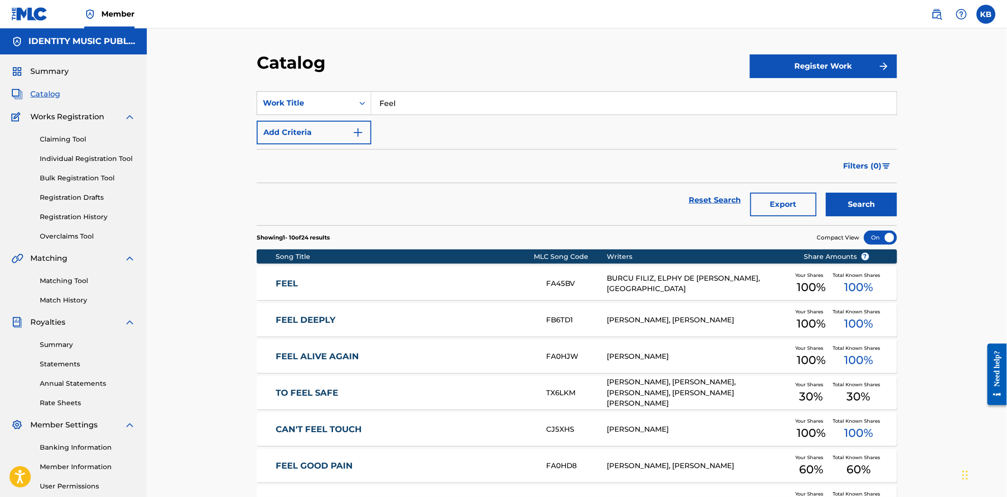
click at [439, 277] on div "FEEL FA45BV BURCU FILIZ, ELPHY DE LEON FELIZ, COASTHILL COASTHILL Your Shares 1…" at bounding box center [577, 283] width 640 height 33
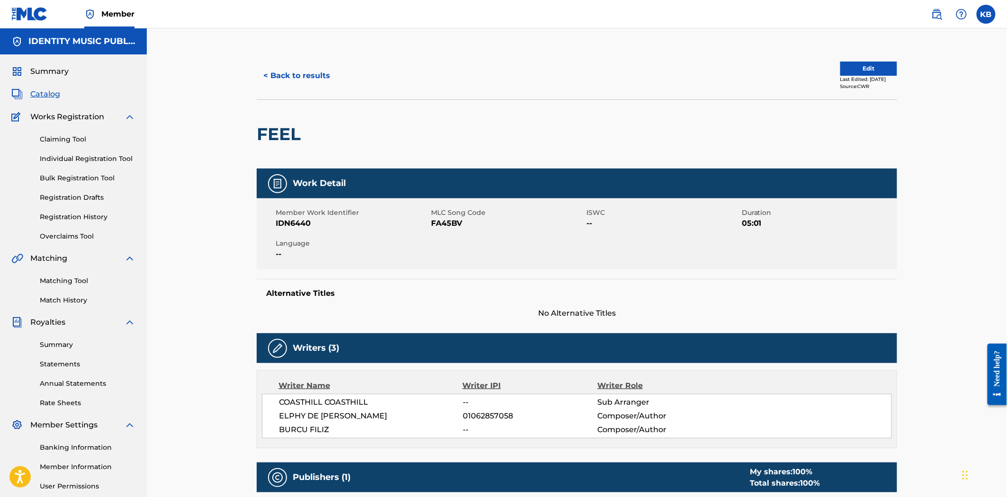
click at [305, 70] on button "< Back to results" at bounding box center [297, 76] width 80 height 24
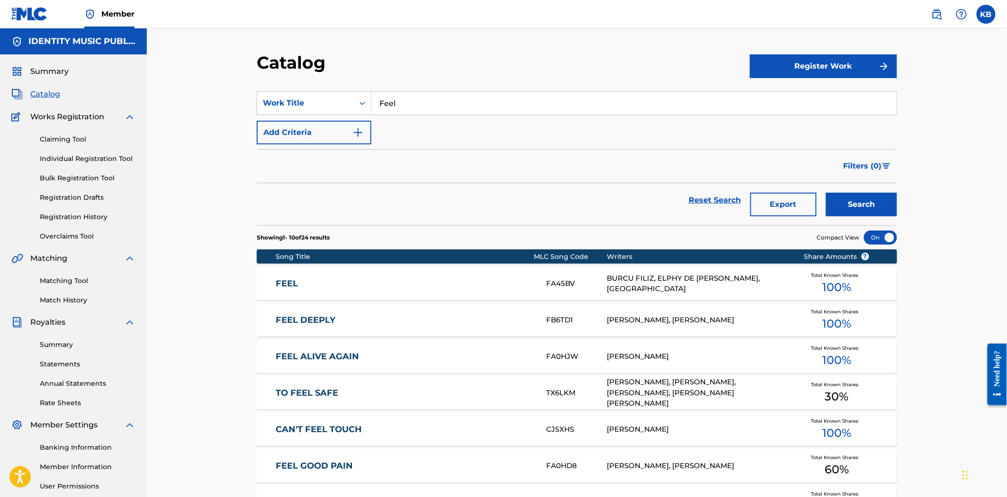
drag, startPoint x: 477, startPoint y: 110, endPoint x: 318, endPoint y: 118, distance: 159.3
click at [318, 117] on div "SearchWithCriteria5ca9b5f6-2097-43ed-a72c-2e9d4f043d58 Work Title Feel Add Crit…" at bounding box center [577, 117] width 640 height 53
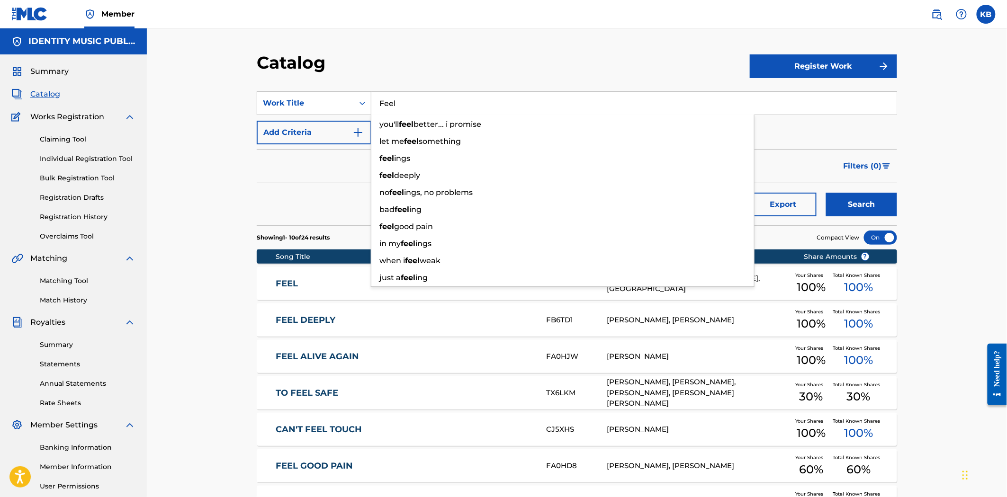
paste input "Kill for you"
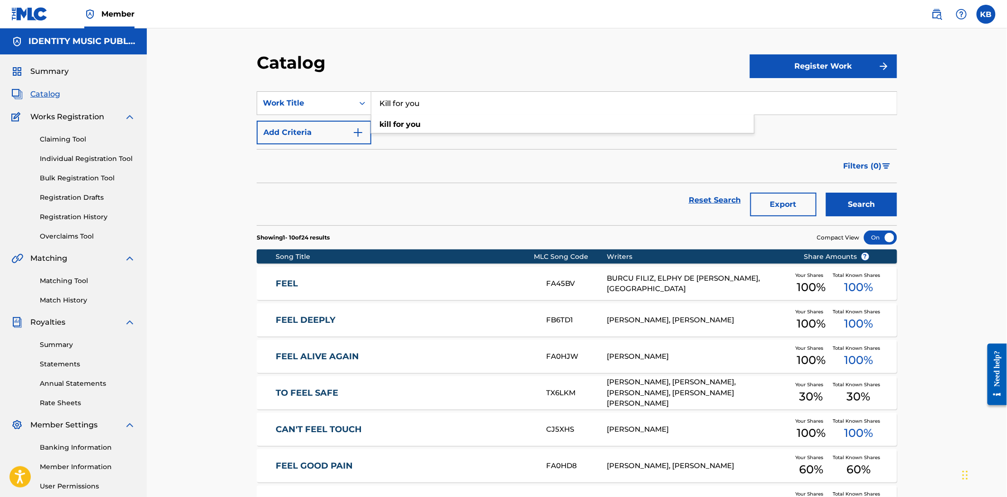
type input "Kill for you"
click at [854, 200] on button "Search" at bounding box center [861, 205] width 71 height 24
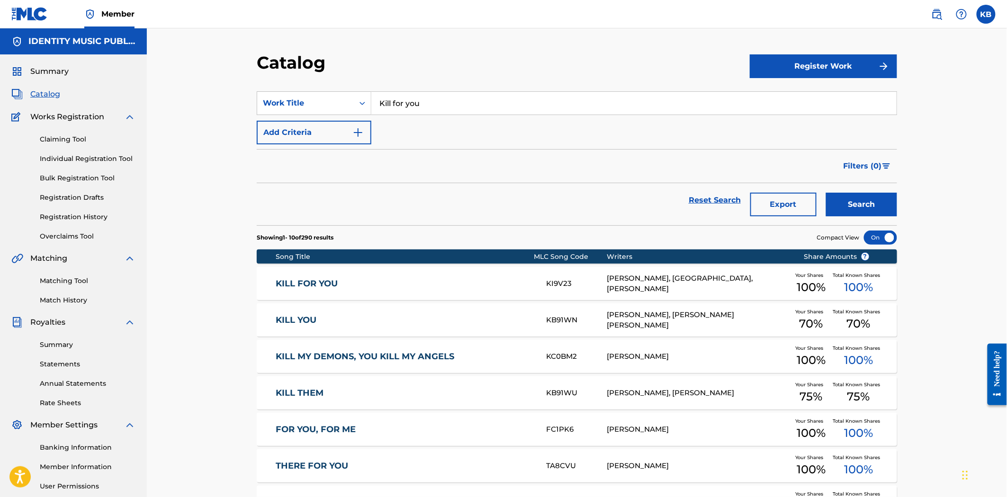
click at [400, 285] on link "KILL FOR YOU" at bounding box center [405, 283] width 258 height 11
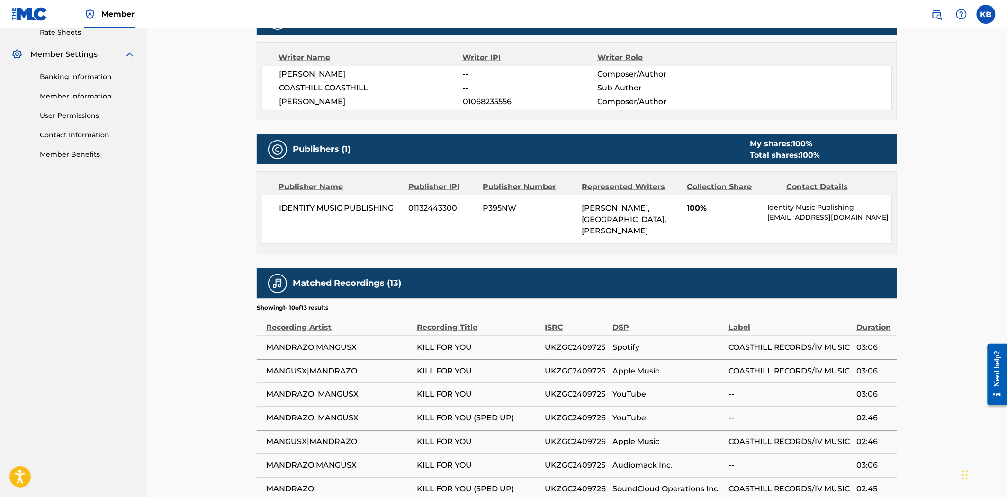
scroll to position [565, 0]
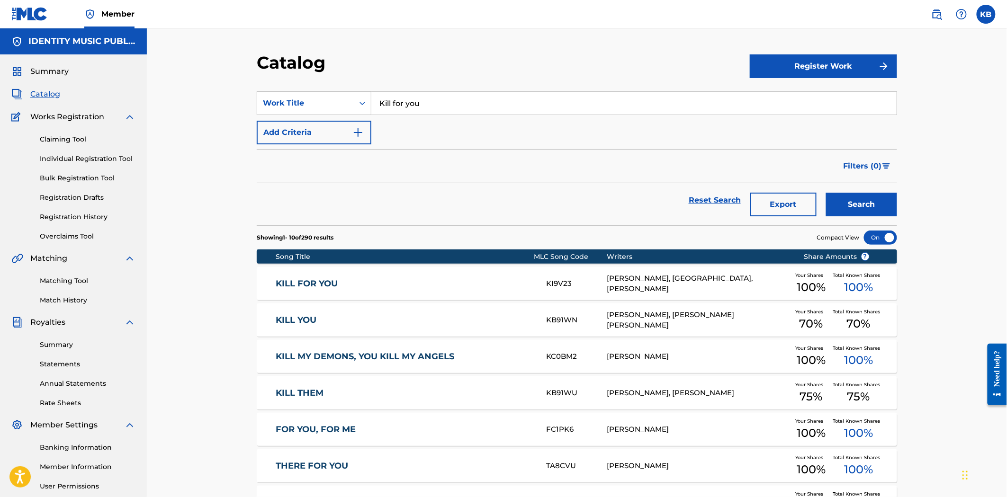
click at [408, 106] on input "Kill for you" at bounding box center [633, 103] width 525 height 23
paste input "Say my name"
type input "Say my name"
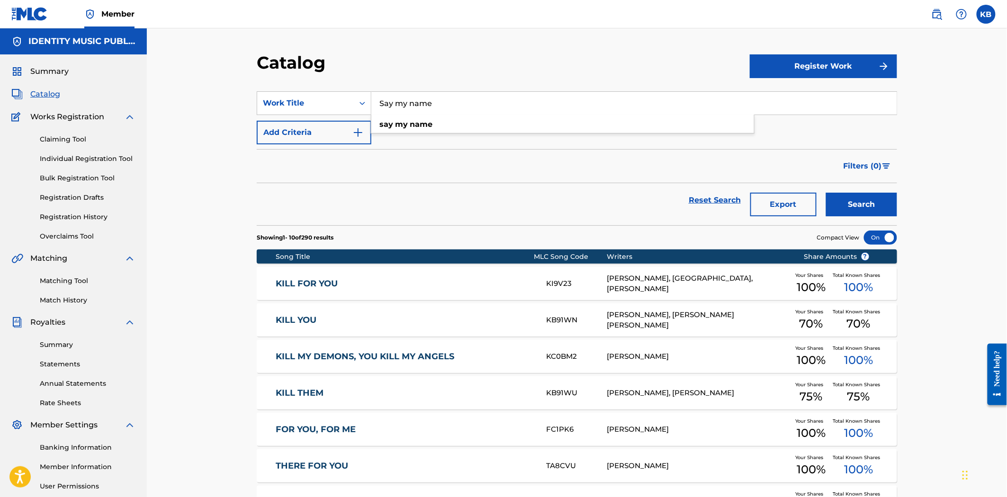
click at [826, 193] on button "Search" at bounding box center [861, 205] width 71 height 24
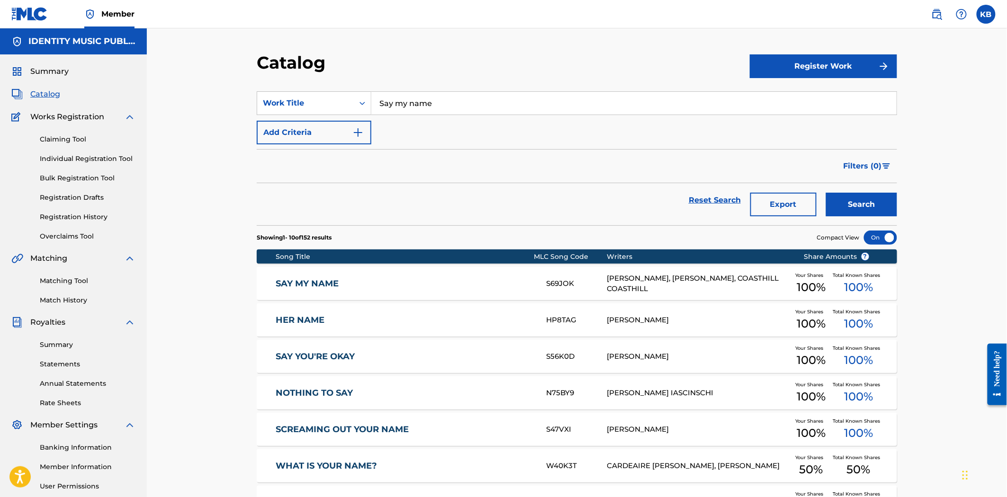
click at [447, 259] on div "Song Title" at bounding box center [405, 257] width 258 height 10
click at [461, 279] on link "SAY MY NAME" at bounding box center [405, 283] width 258 height 11
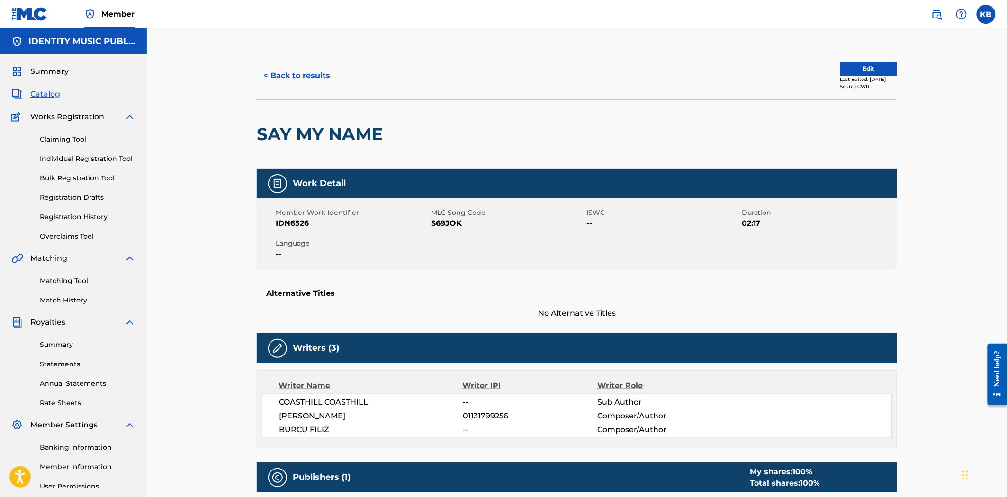
click at [445, 226] on span "S69JOK" at bounding box center [507, 223] width 153 height 11
copy span "S69JOK"
drag, startPoint x: 387, startPoint y: 134, endPoint x: 254, endPoint y: 129, distance: 133.1
click at [255, 128] on div "< Back to results Edit Last Edited: May 02, 2025 Source: CWR SAY MY NAME Work D…" at bounding box center [576, 373] width 663 height 643
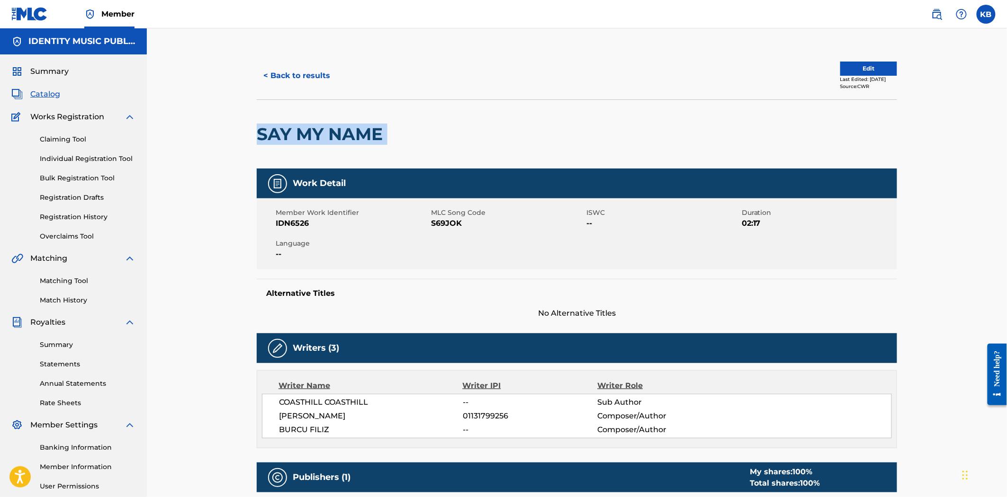
copy div "SAY MY NAME"
click at [306, 74] on button "< Back to results" at bounding box center [297, 76] width 80 height 24
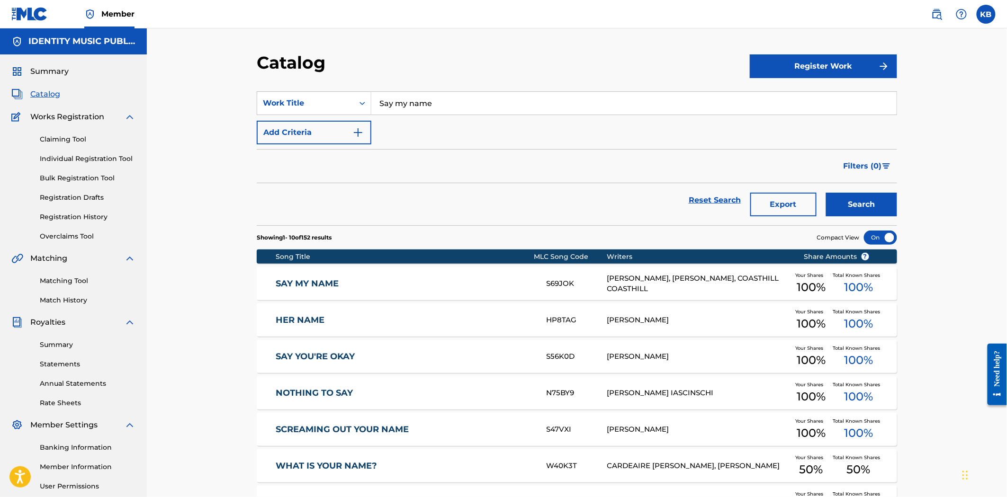
drag, startPoint x: 443, startPoint y: 106, endPoint x: 357, endPoint y: 132, distance: 89.9
click at [357, 131] on div "SearchWithCriteria5ca9b5f6-2097-43ed-a72c-2e9d4f043d58 Work Title Say my name A…" at bounding box center [577, 117] width 640 height 53
paste input "Need M"
click at [859, 200] on button "Search" at bounding box center [861, 205] width 71 height 24
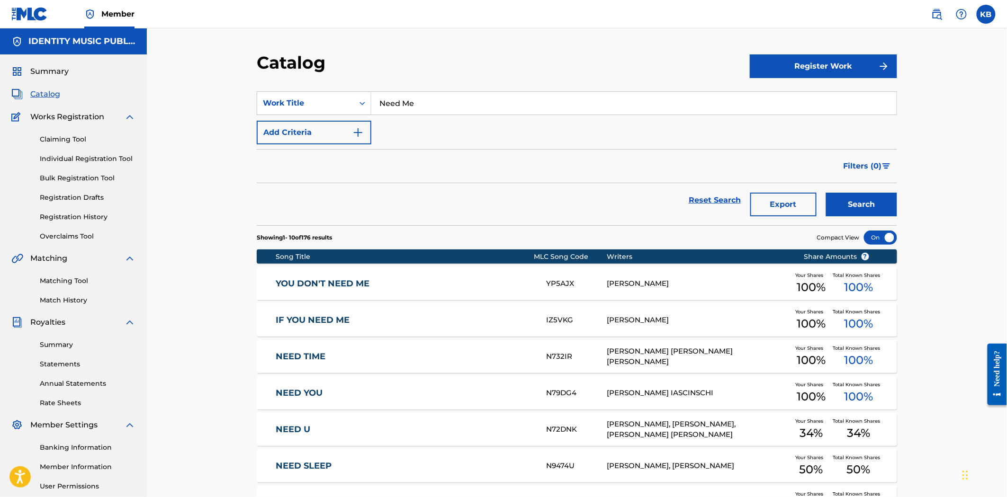
click at [405, 100] on input "Need Me" at bounding box center [633, 103] width 525 height 23
paste input "Good Girl"
type input "Good Girl"
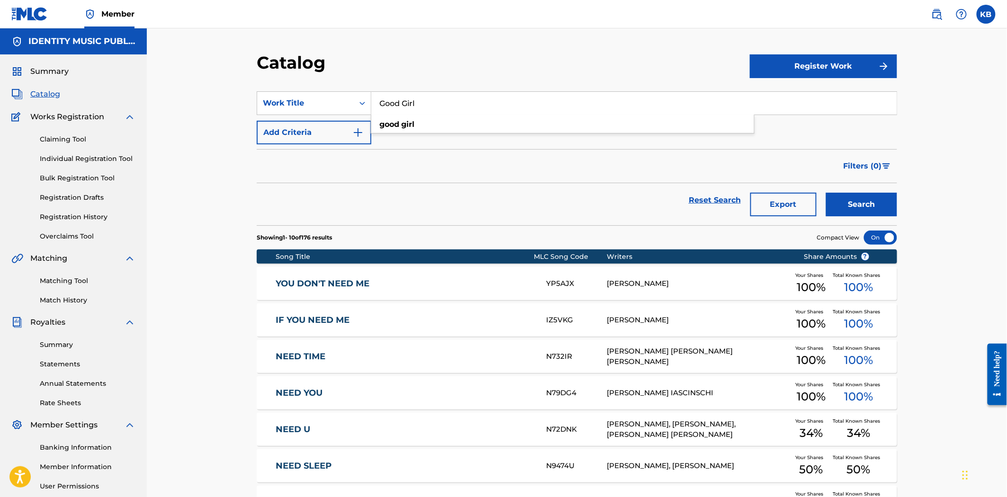
click at [858, 205] on button "Search" at bounding box center [861, 205] width 71 height 24
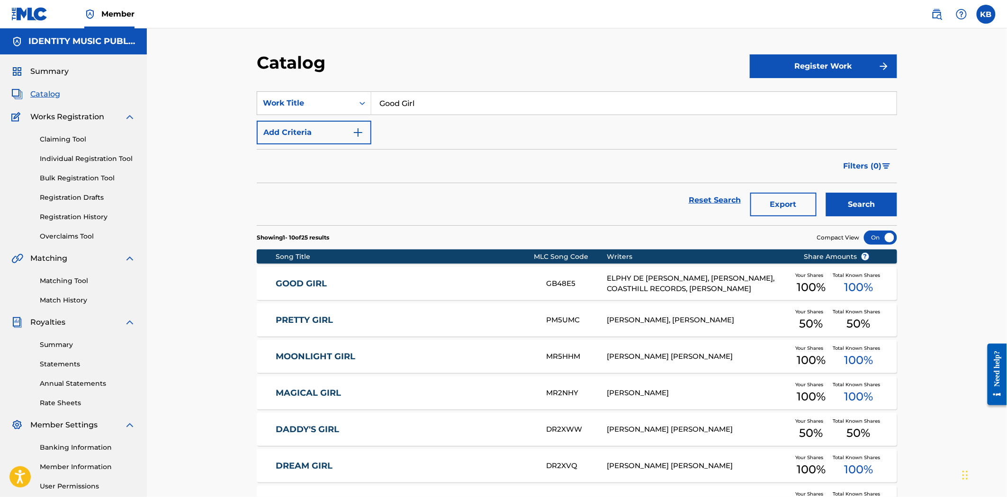
click at [458, 291] on div "GOOD GIRL GB48E5 ELPHY DE LEON FELIZ, BURCU FILIZ, COASTHILL RECORDS, JAN ENGEL…" at bounding box center [577, 283] width 640 height 33
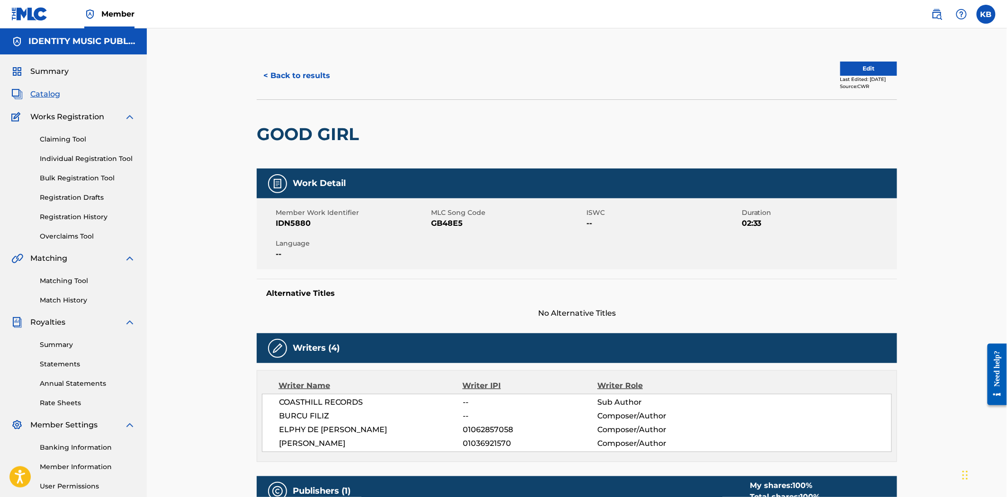
click at [297, 134] on h2 "GOOD GIRL" at bounding box center [310, 134] width 107 height 21
copy div "GOOD GIRL"
click at [444, 223] on span "GB48E5" at bounding box center [507, 223] width 153 height 11
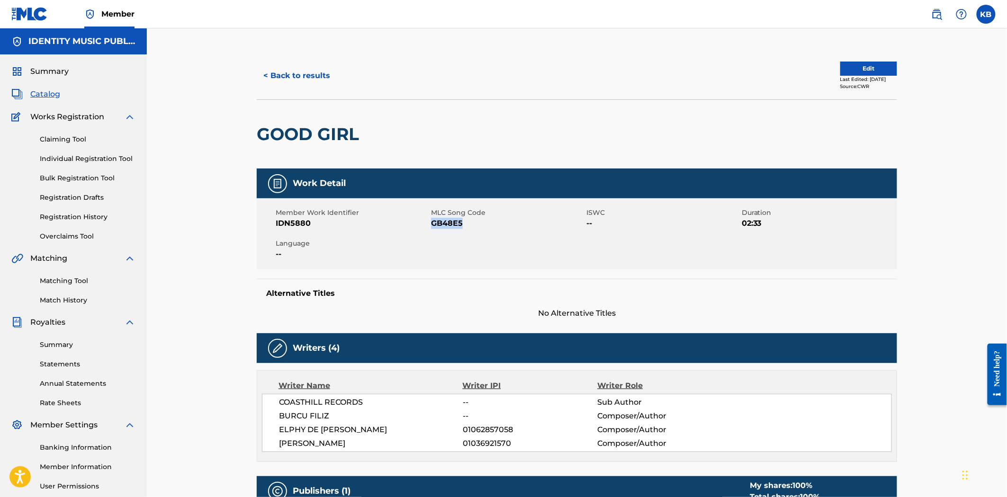
click at [444, 223] on span "GB48E5" at bounding box center [507, 223] width 153 height 11
copy span "GB48E5"
click at [733, 141] on div "GOOD GIRL" at bounding box center [577, 133] width 640 height 69
click at [803, 311] on span "No Alternative Titles" at bounding box center [577, 313] width 640 height 11
click at [793, 171] on div "Work Detail" at bounding box center [577, 184] width 640 height 30
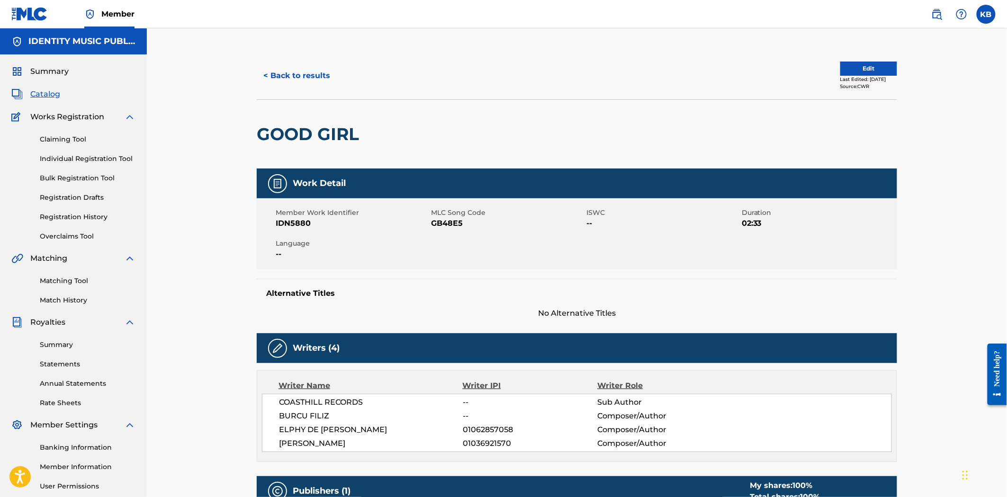
click at [858, 285] on div "Alternative Titles No Alternative Titles" at bounding box center [577, 299] width 640 height 40
click at [791, 291] on h5 "Alternative Titles" at bounding box center [576, 293] width 621 height 9
click at [727, 394] on div "Writer Name Writer IPI Writer Role COASTHILL RECORDS -- Sub Author BURCU FILIZ …" at bounding box center [577, 416] width 640 height 92
click at [868, 62] on button "Edit" at bounding box center [868, 69] width 57 height 14
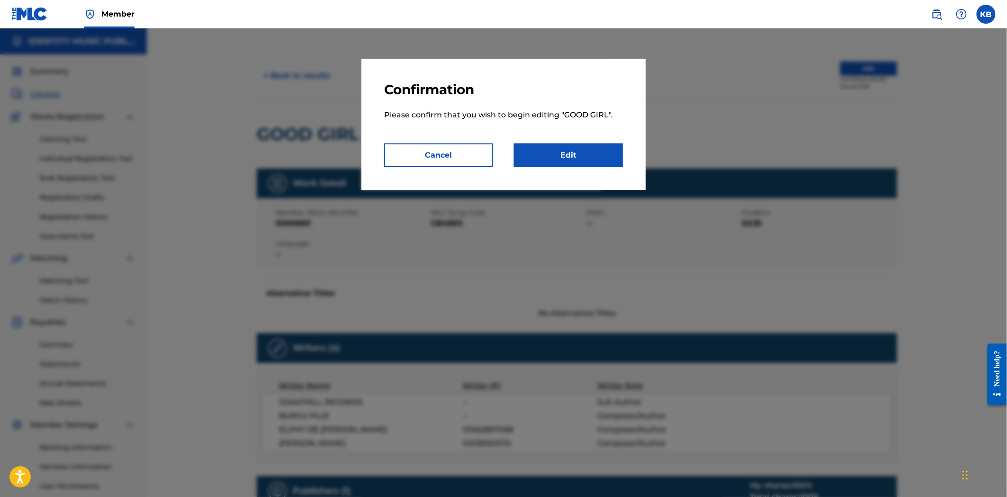
click at [544, 131] on p "Please confirm that you wish to begin editing " GOOD GIRL "." at bounding box center [503, 120] width 239 height 45
click at [567, 163] on link "Edit" at bounding box center [568, 155] width 109 height 24
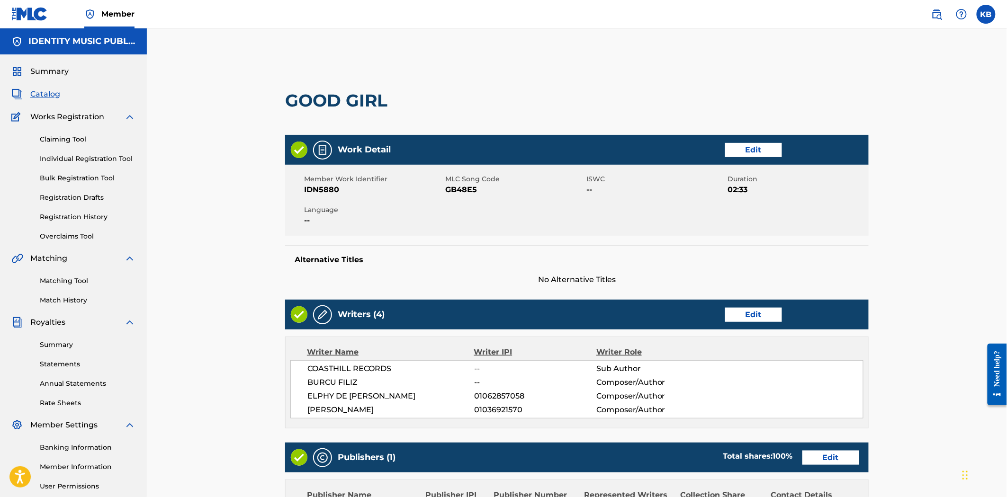
click at [763, 155] on link "Edit" at bounding box center [753, 150] width 57 height 14
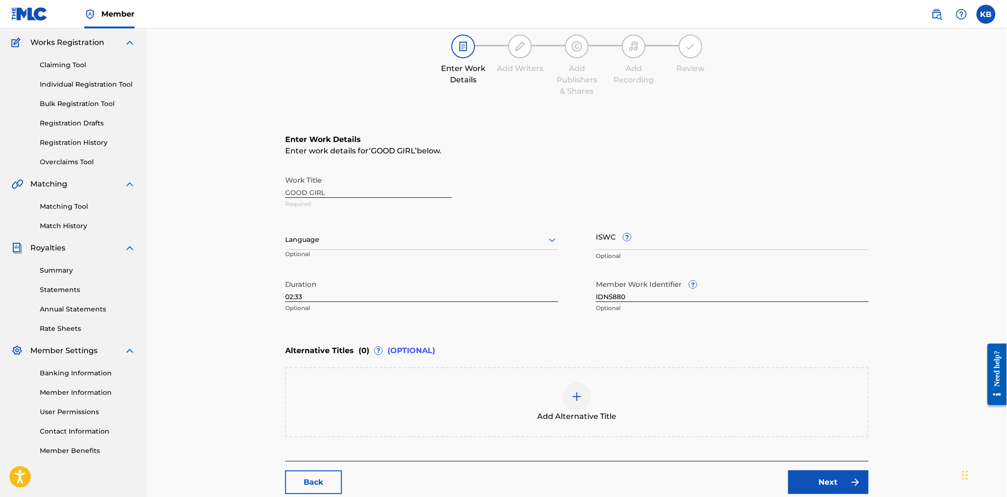
scroll to position [130, 0]
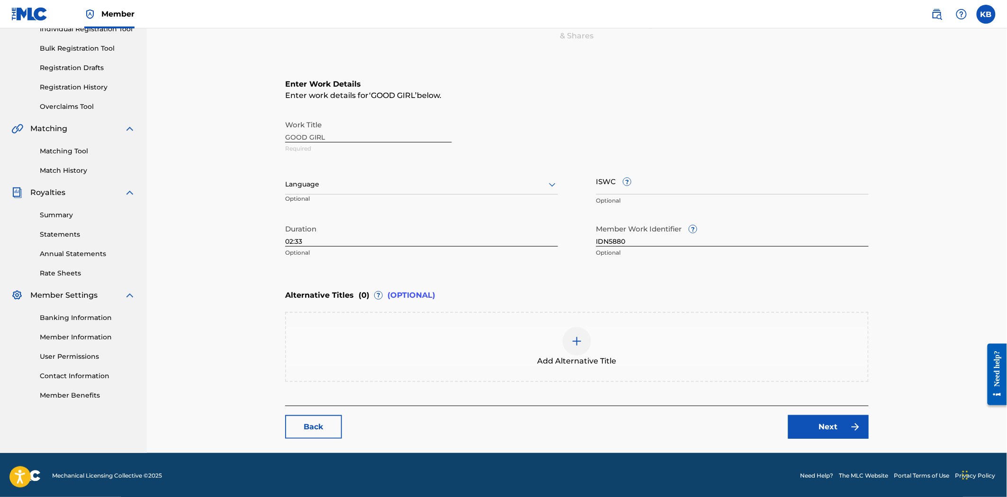
click at [571, 342] on img at bounding box center [576, 341] width 11 height 11
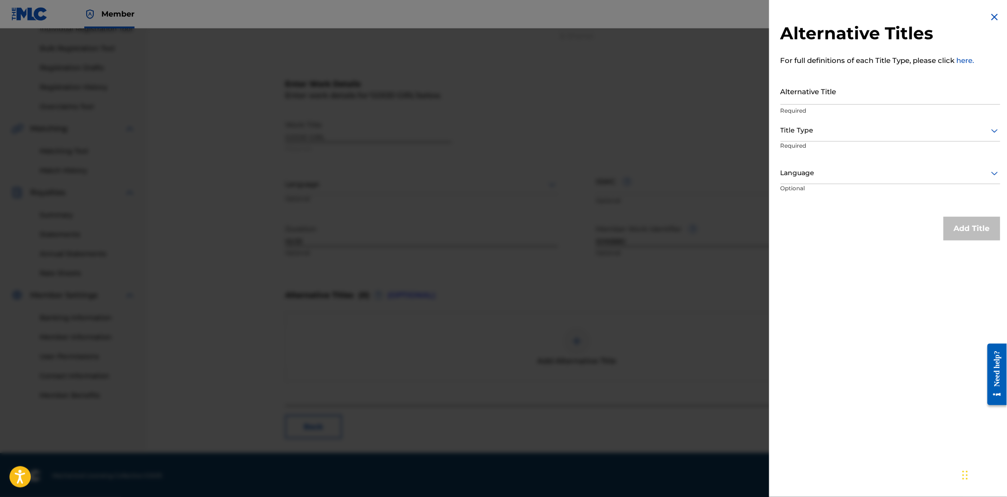
click at [834, 92] on input "Alternative Title" at bounding box center [890, 91] width 220 height 27
paste input "Good Girl (Slowed)"
type input "Good Girl (Slowed)"
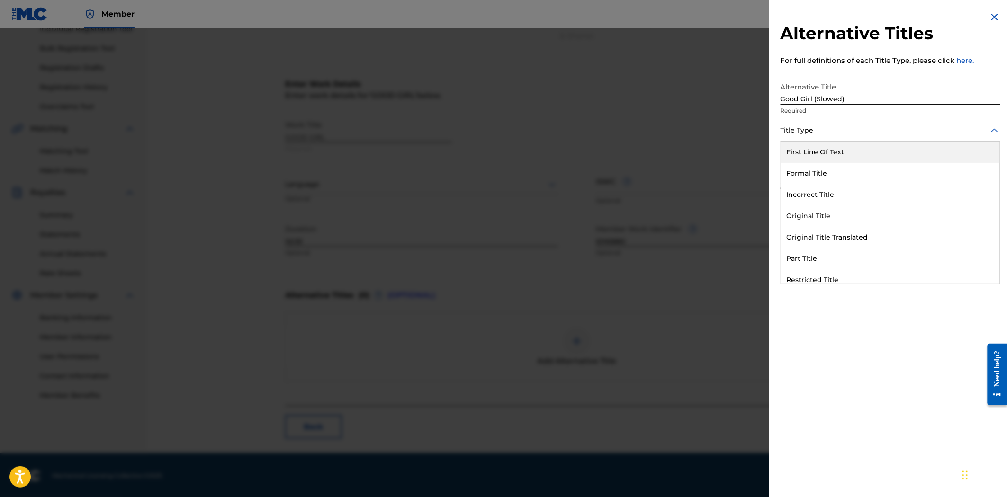
drag, startPoint x: 832, startPoint y: 125, endPoint x: 826, endPoint y: 132, distance: 8.7
click at [831, 125] on div at bounding box center [890, 131] width 220 height 12
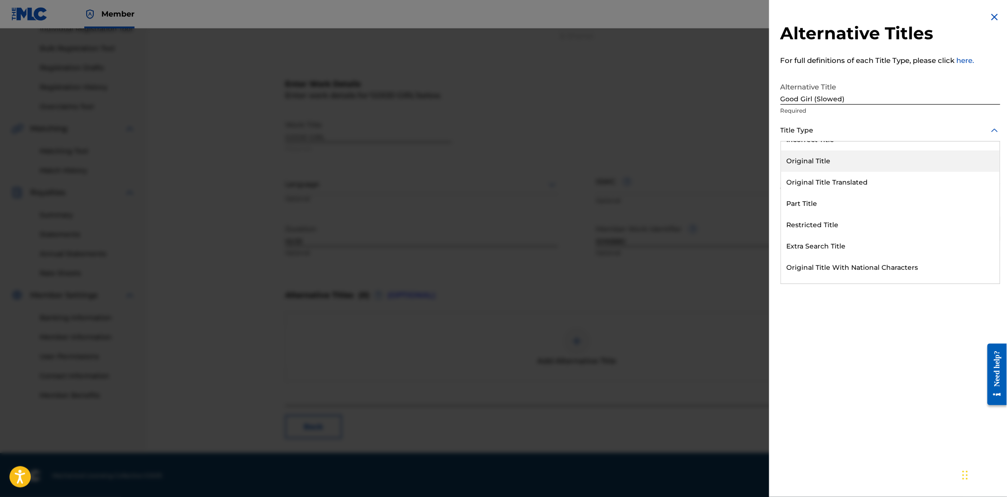
scroll to position [92, 0]
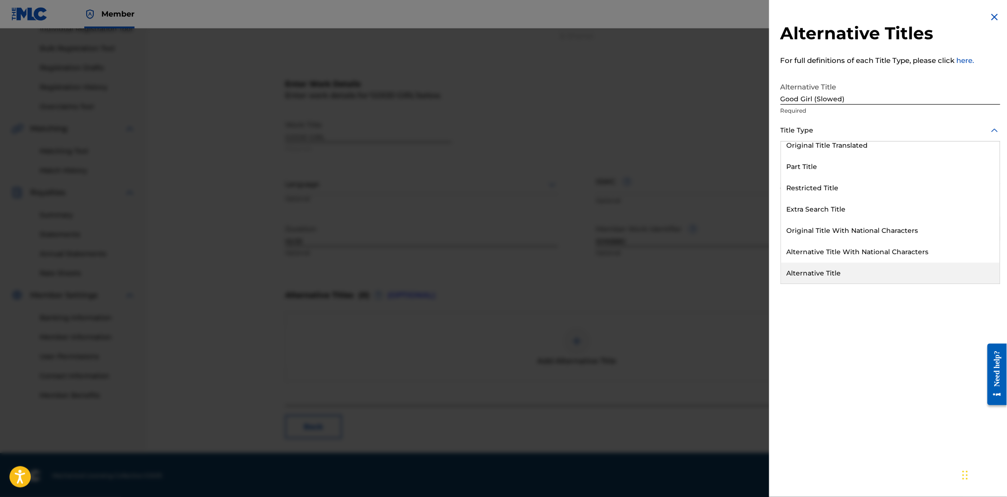
click at [848, 273] on div "Alternative Title" at bounding box center [890, 273] width 219 height 21
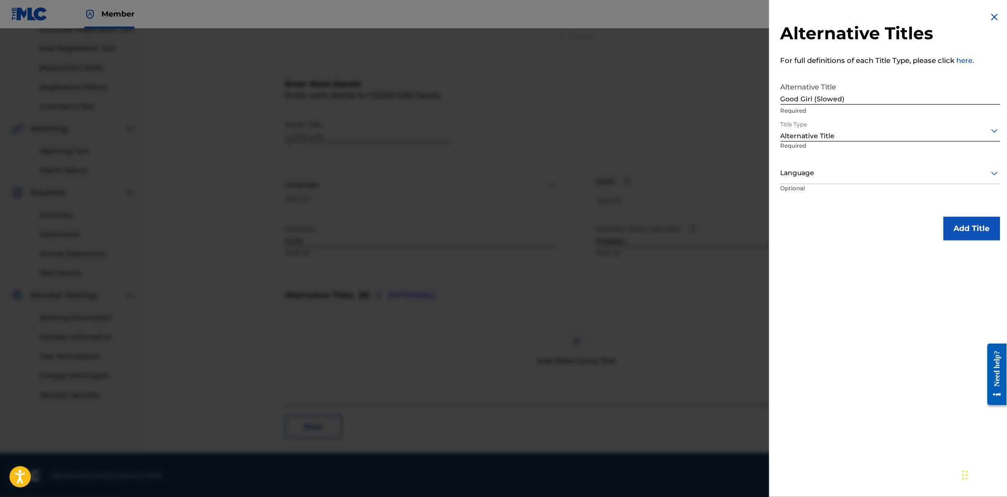
drag, startPoint x: 954, startPoint y: 204, endPoint x: 962, endPoint y: 239, distance: 35.9
click at [958, 212] on div "Alternative Titles For full definitions of each Title Type, please click here. …" at bounding box center [890, 126] width 242 height 252
click at [962, 239] on button "Add Title" at bounding box center [971, 229] width 57 height 24
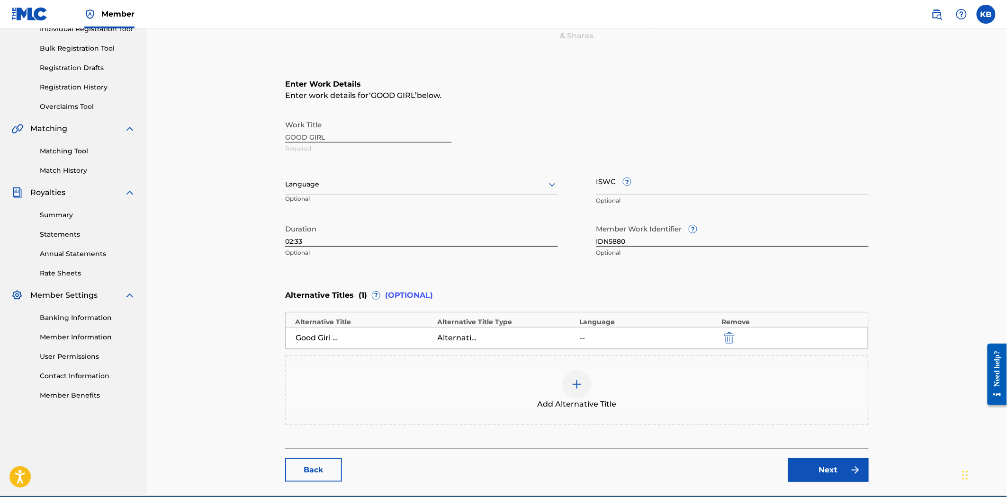
click at [584, 382] on div at bounding box center [577, 384] width 28 height 28
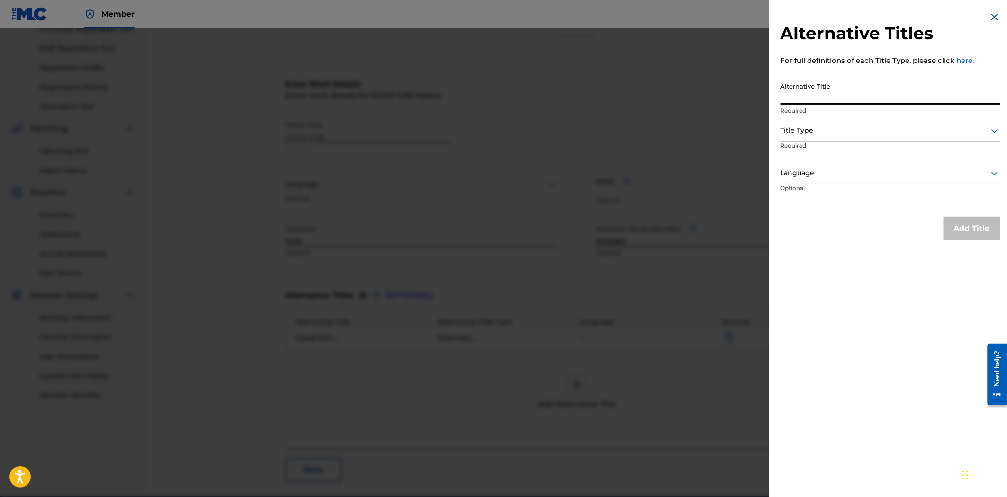
click at [834, 100] on input "Alternative Title" at bounding box center [890, 91] width 220 height 27
paste input "Good Girl (Sped up)"
type input "Good Girl (Sped up)"
click at [838, 125] on div at bounding box center [890, 131] width 220 height 12
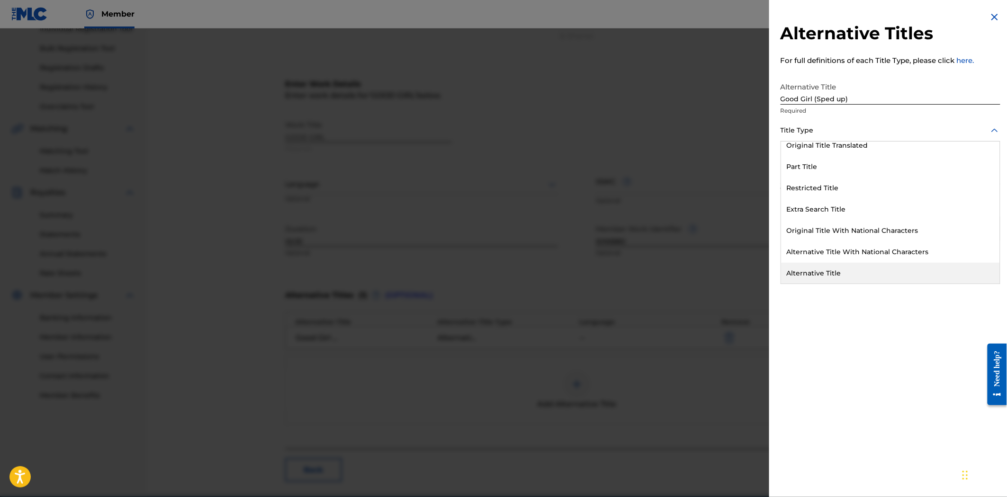
click at [828, 272] on div "Alternative Title" at bounding box center [890, 273] width 219 height 21
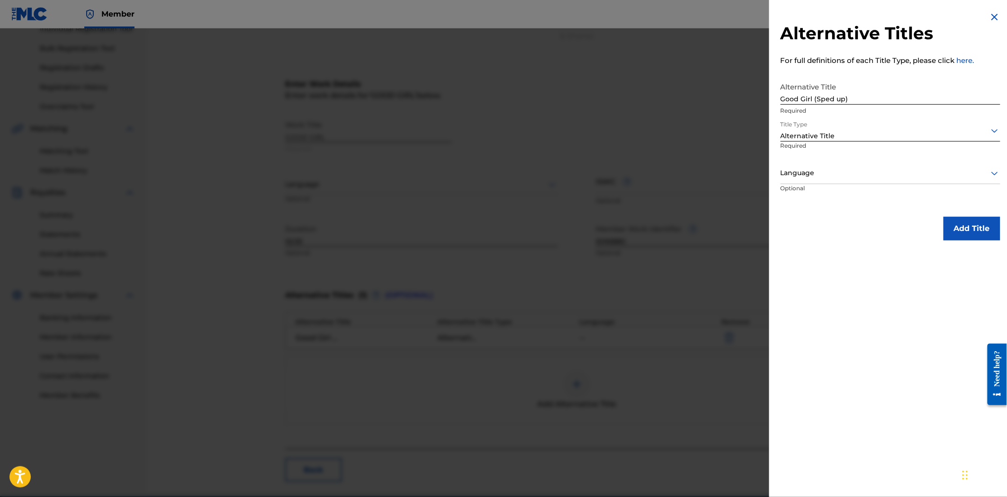
click at [958, 232] on button "Add Title" at bounding box center [971, 229] width 57 height 24
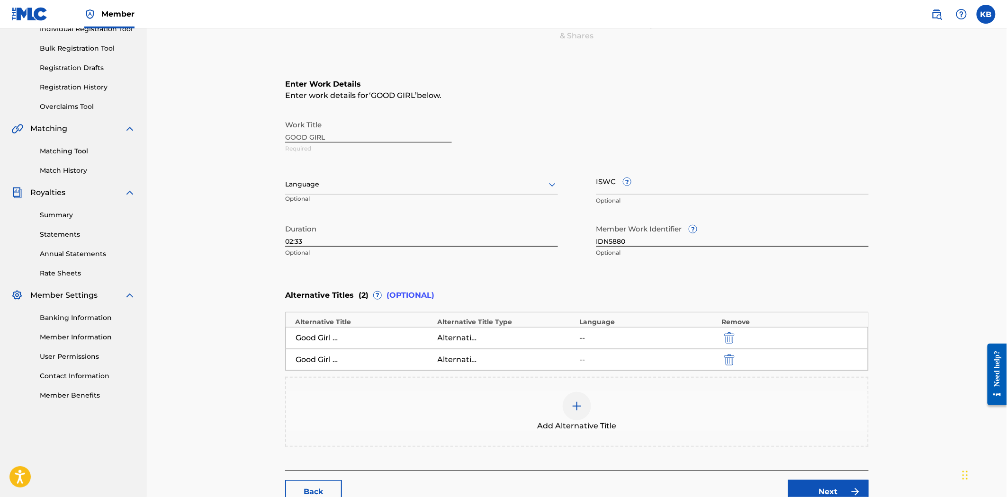
click at [821, 484] on link "Next" at bounding box center [828, 492] width 81 height 24
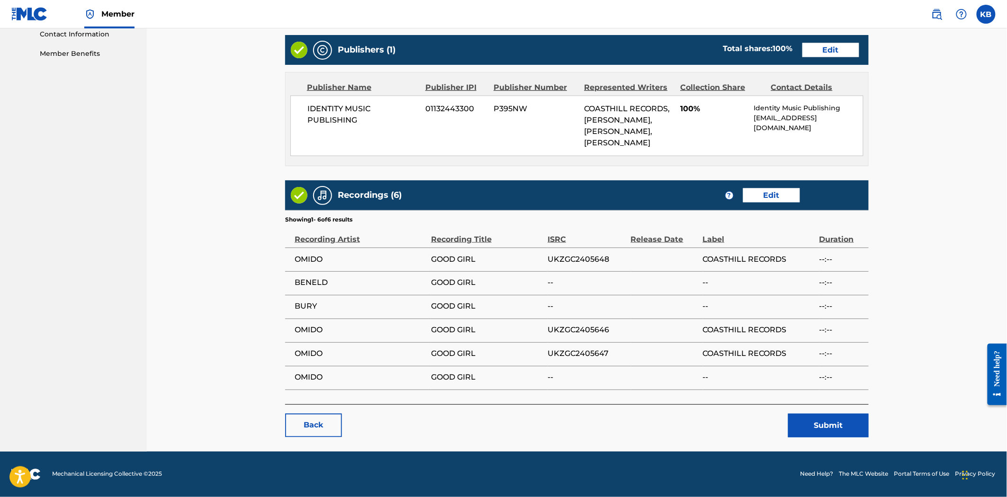
scroll to position [472, 0]
click at [807, 424] on button "Submit" at bounding box center [828, 426] width 81 height 24
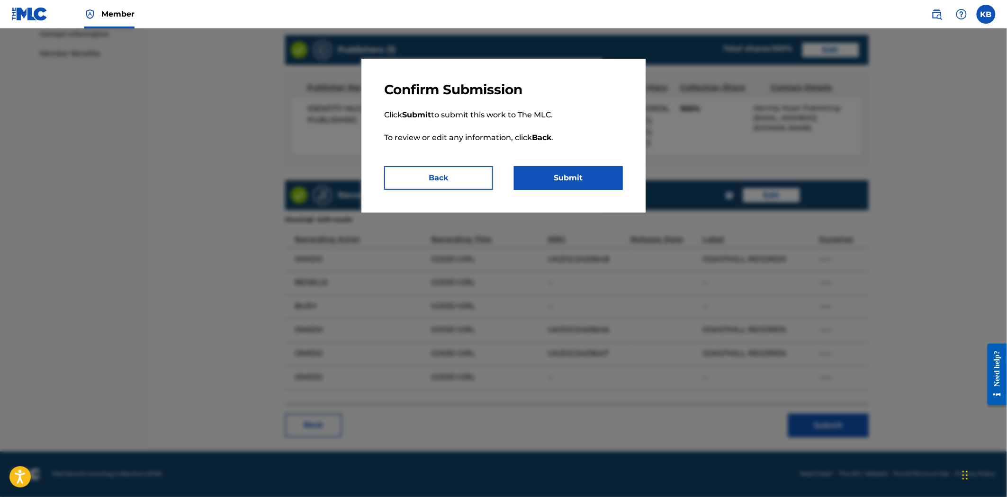
click at [575, 173] on button "Submit" at bounding box center [568, 178] width 109 height 24
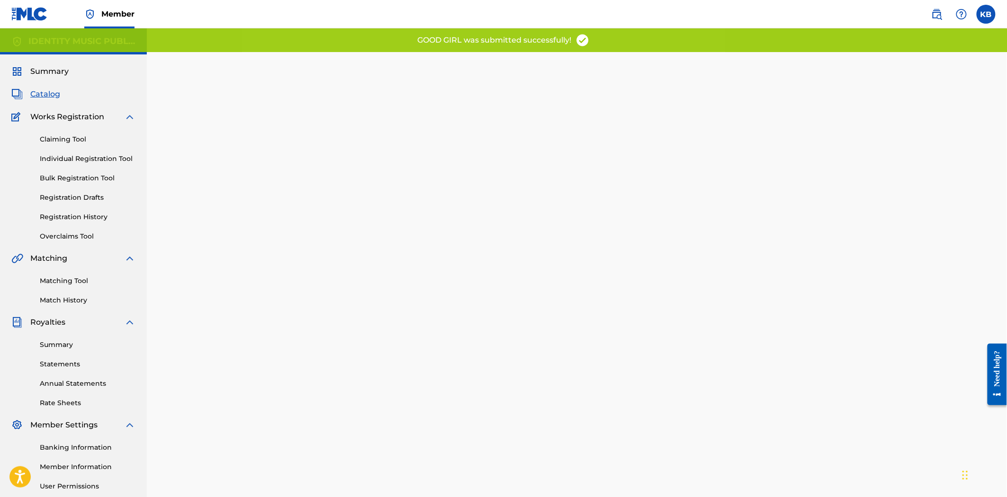
click at [53, 91] on span "Catalog" at bounding box center [45, 94] width 30 height 11
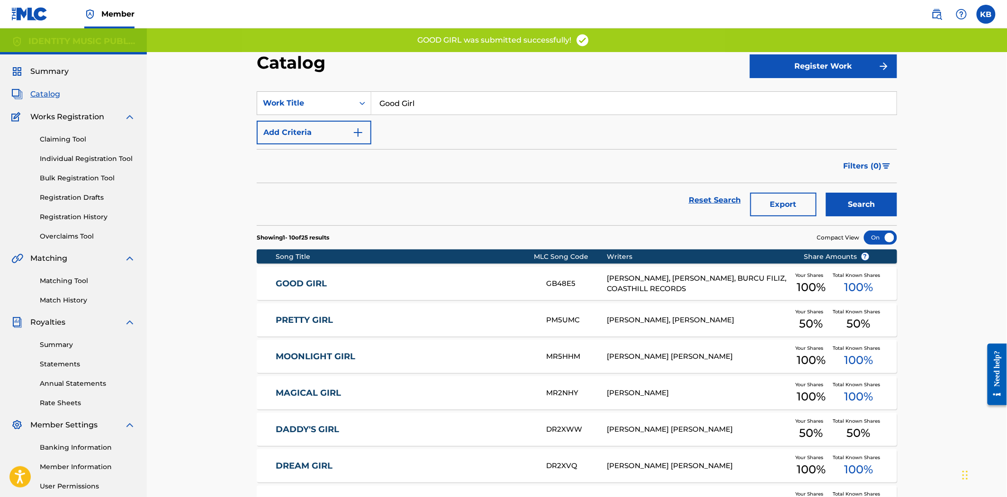
click at [315, 296] on div "GOOD GIRL GB48E5 JAN ENGELMAIER, ELPHY DE LEON FELIZ, BURCU FILIZ, COASTHILL RE…" at bounding box center [577, 283] width 640 height 33
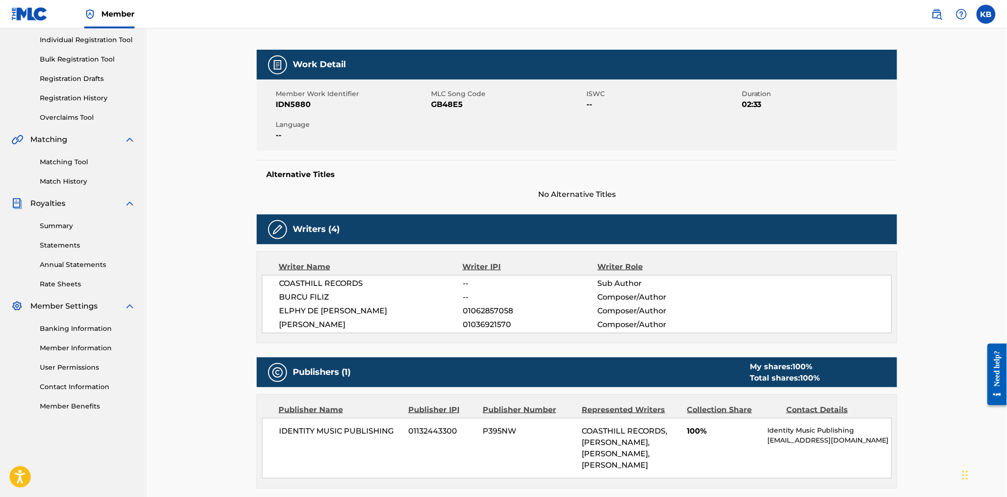
scroll to position [105, 0]
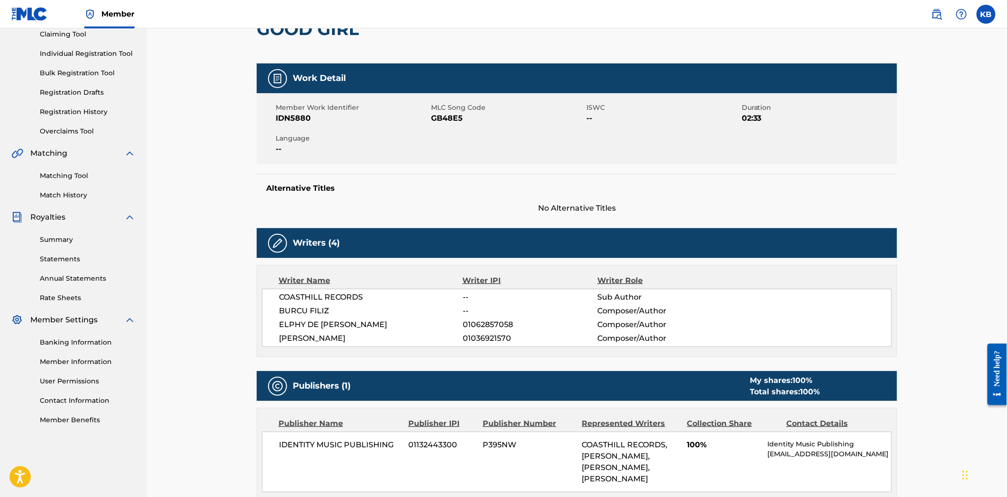
click at [508, 305] on span "--" at bounding box center [530, 310] width 134 height 11
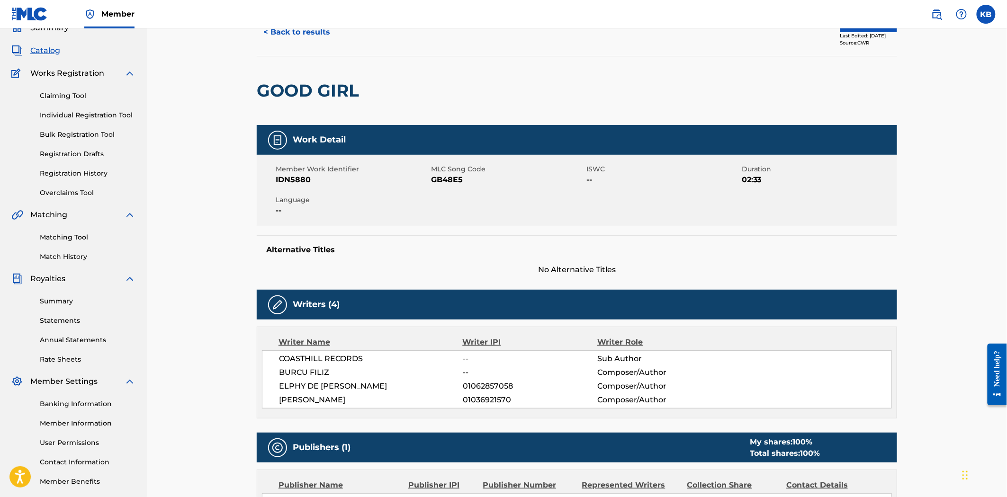
scroll to position [0, 0]
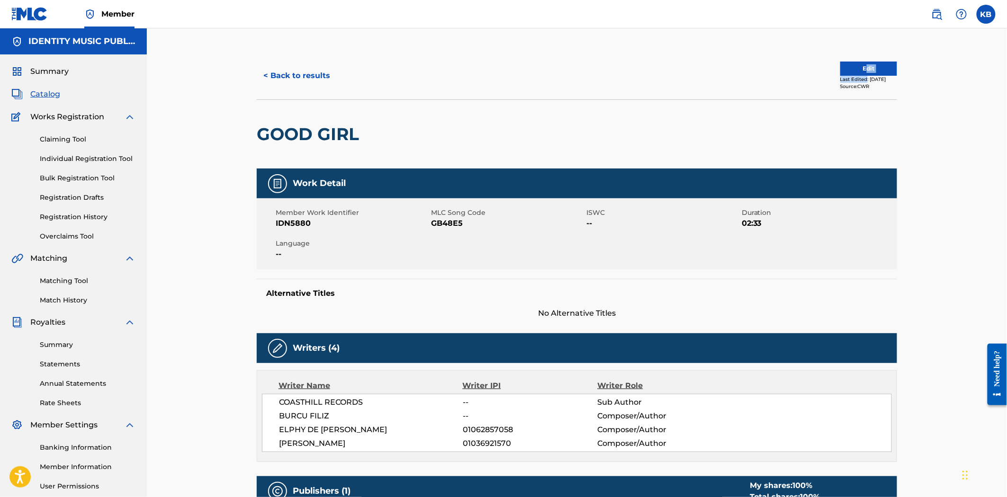
click at [863, 75] on div "Edit Last Edited: May 02, 2025 Source: CWR" at bounding box center [868, 76] width 57 height 28
click at [865, 73] on button "Edit" at bounding box center [868, 69] width 57 height 14
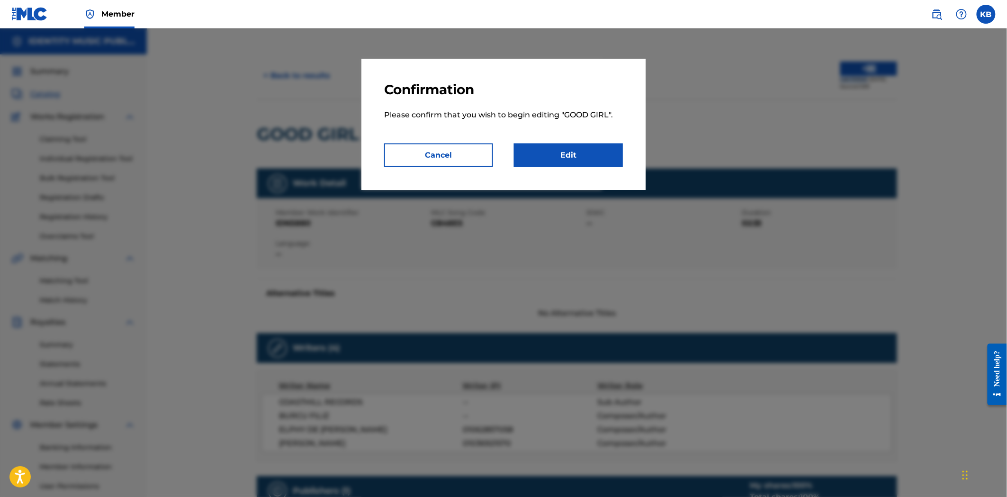
click at [592, 162] on link "Edit" at bounding box center [568, 155] width 109 height 24
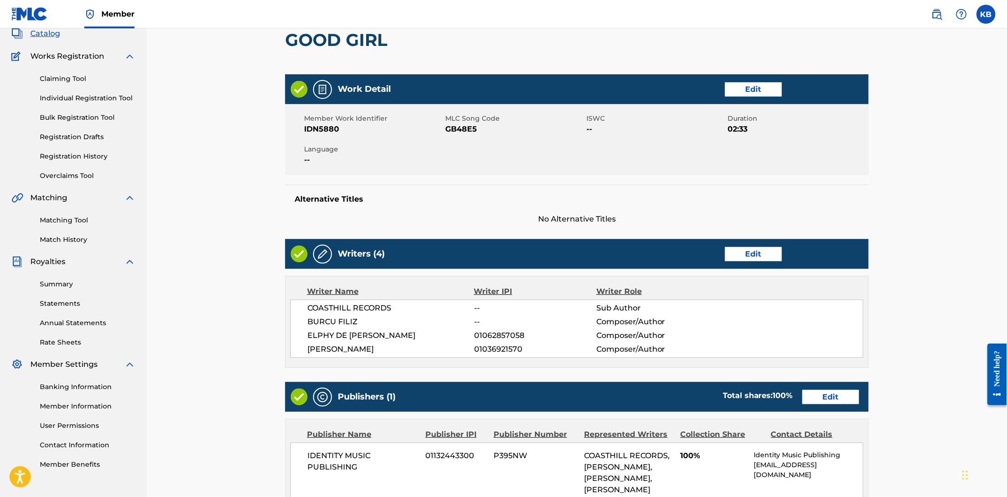
scroll to position [158, 0]
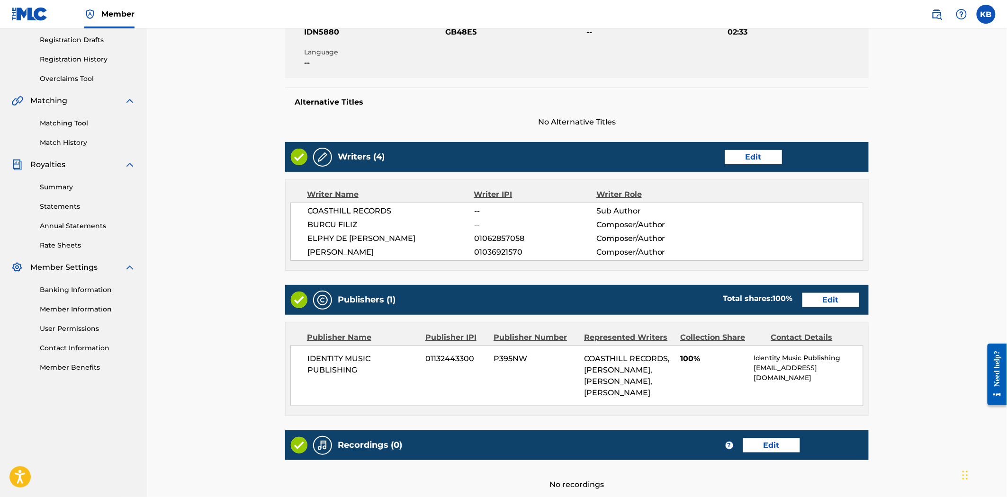
click at [752, 159] on link "Edit" at bounding box center [753, 157] width 57 height 14
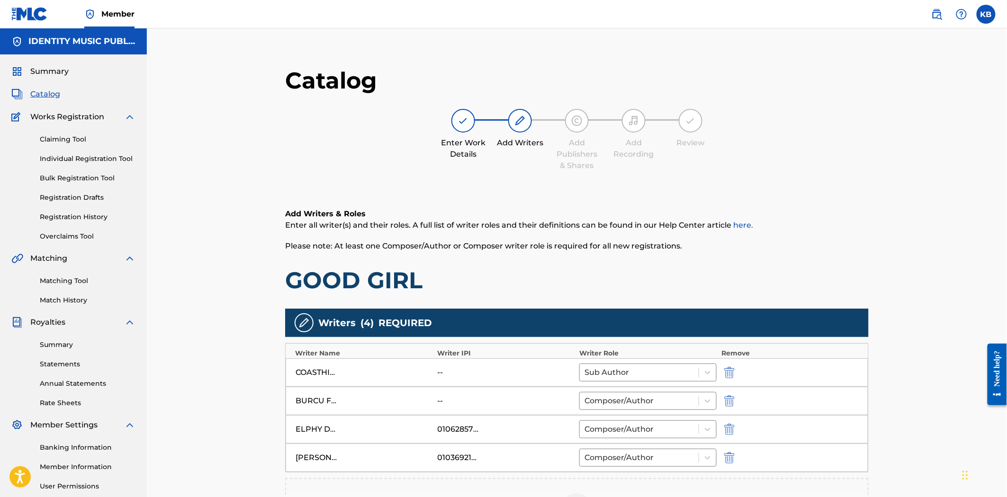
click at [414, 399] on div "BURCU FILIZ" at bounding box center [363, 400] width 137 height 11
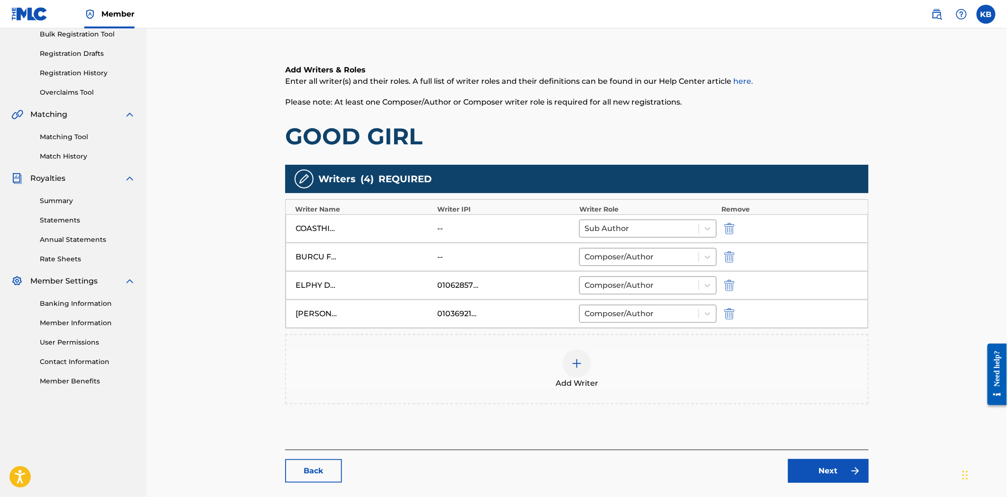
scroll to position [158, 0]
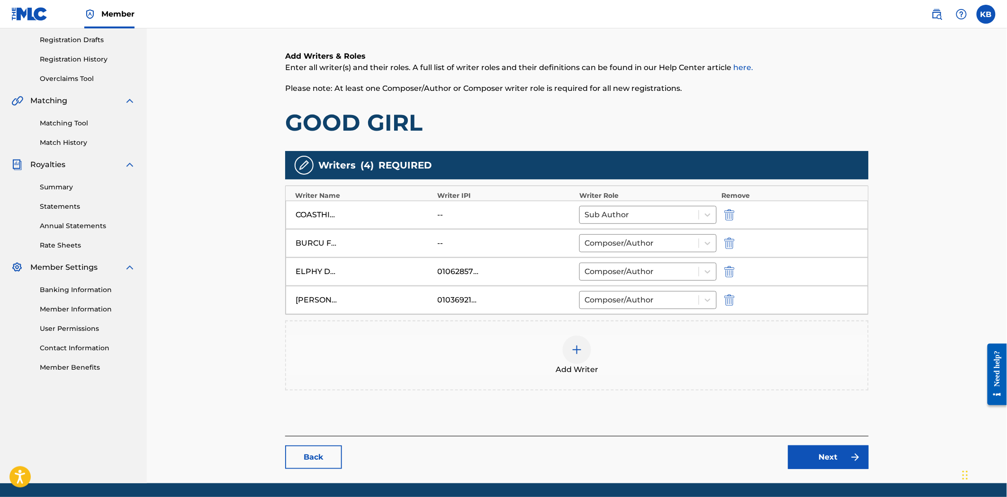
click at [578, 344] on img at bounding box center [576, 349] width 11 height 11
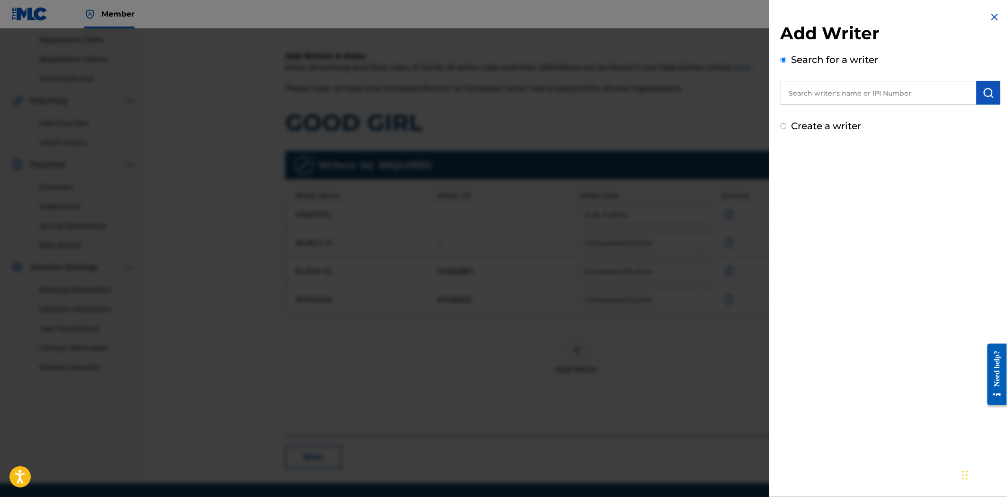
click at [860, 96] on input "text" at bounding box center [878, 93] width 196 height 24
paste input "01299909187"
click at [983, 89] on img "submit" at bounding box center [988, 92] width 11 height 11
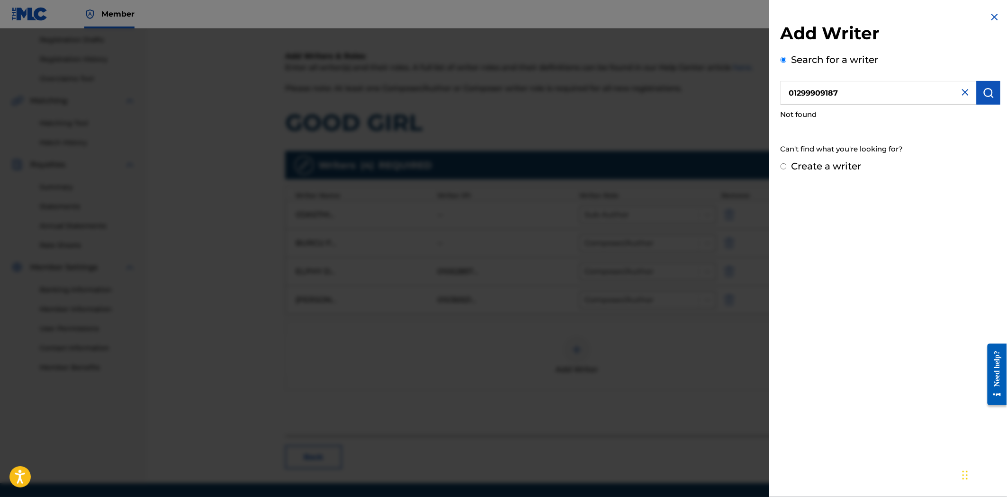
drag, startPoint x: 789, startPoint y: 95, endPoint x: 731, endPoint y: 115, distance: 61.7
click at [766, 94] on div "Add Writer Search for a writer 01299909187 Not found Can't find what you're loo…" at bounding box center [503, 262] width 1007 height 469
type input "1299909187"
click at [993, 19] on img at bounding box center [994, 16] width 11 height 11
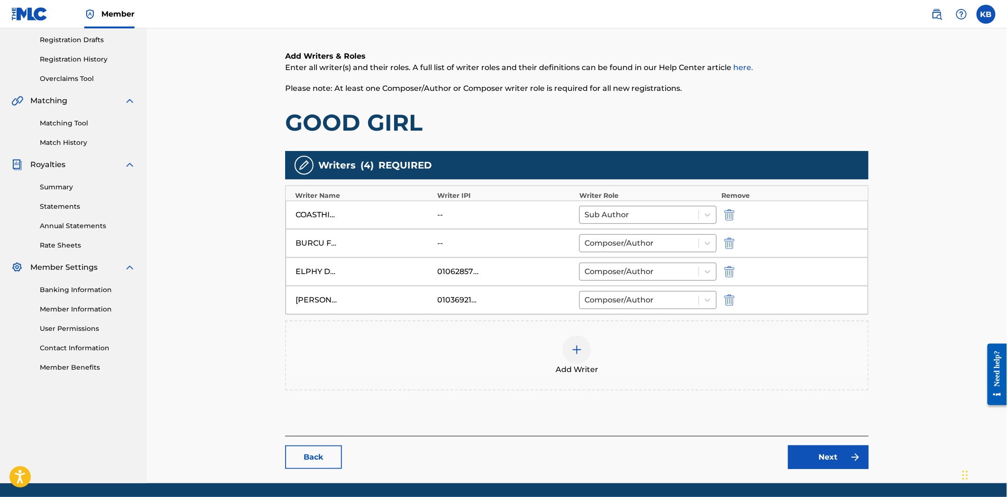
click at [314, 461] on link "Back" at bounding box center [313, 458] width 57 height 24
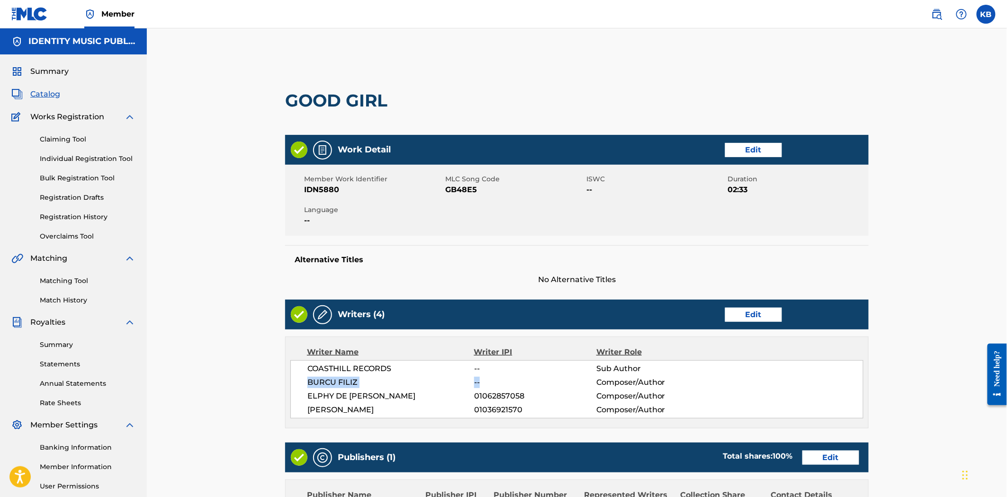
drag, startPoint x: 300, startPoint y: 380, endPoint x: 513, endPoint y: 384, distance: 213.1
click at [494, 387] on div "COASTHILL RECORDS -- Sub Author BURCU FILIZ -- Composer/Author ELPHY DE LEON FE…" at bounding box center [576, 389] width 573 height 58
click at [560, 377] on span "--" at bounding box center [535, 382] width 122 height 11
click at [749, 324] on div "Writers (4) Edit" at bounding box center [576, 315] width 583 height 30
click at [749, 318] on link "Edit" at bounding box center [753, 315] width 57 height 14
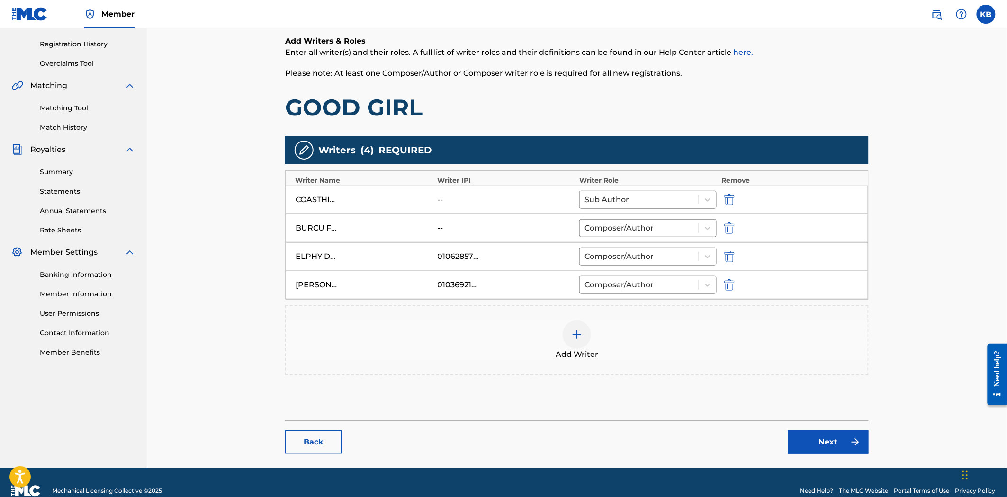
scroll to position [189, 0]
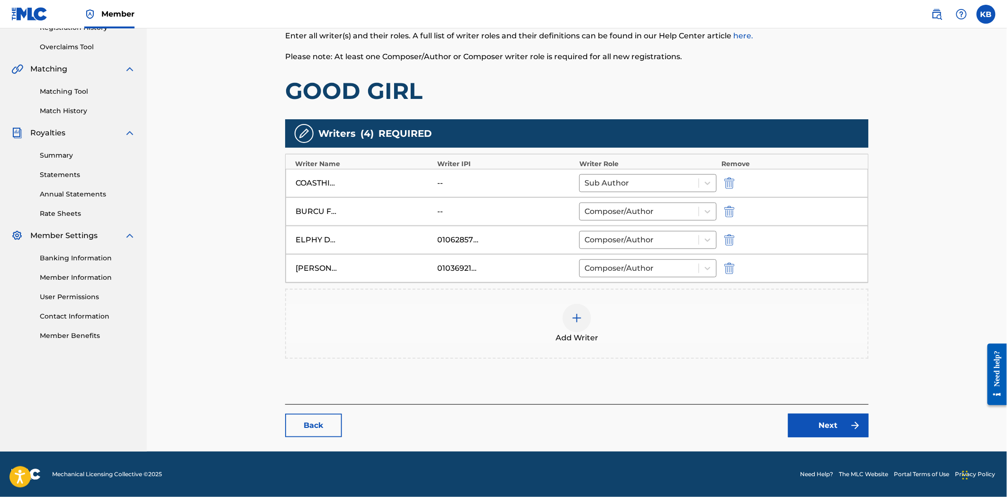
click at [578, 327] on div at bounding box center [577, 318] width 28 height 28
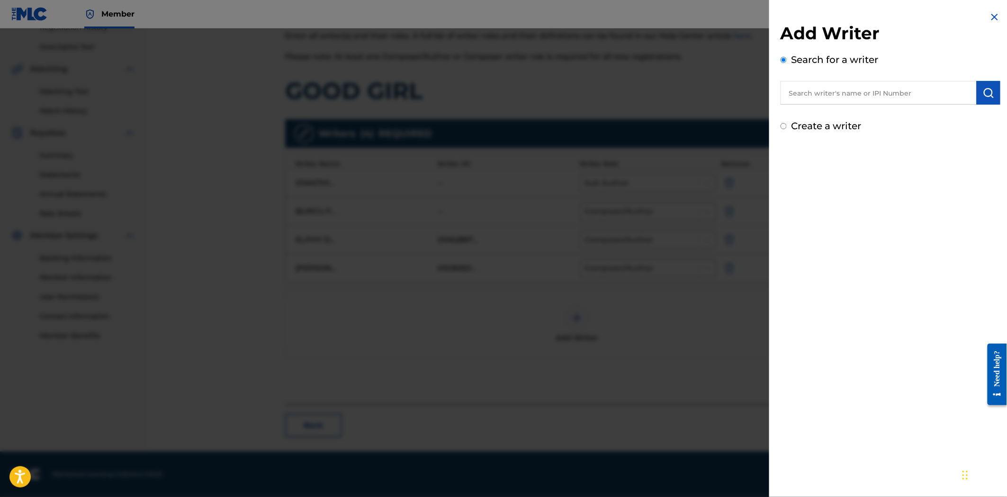
click at [815, 99] on input "text" at bounding box center [878, 93] width 196 height 24
paste input "1299909187"
type input "1299909187"
click at [986, 93] on img "submit" at bounding box center [988, 92] width 11 height 11
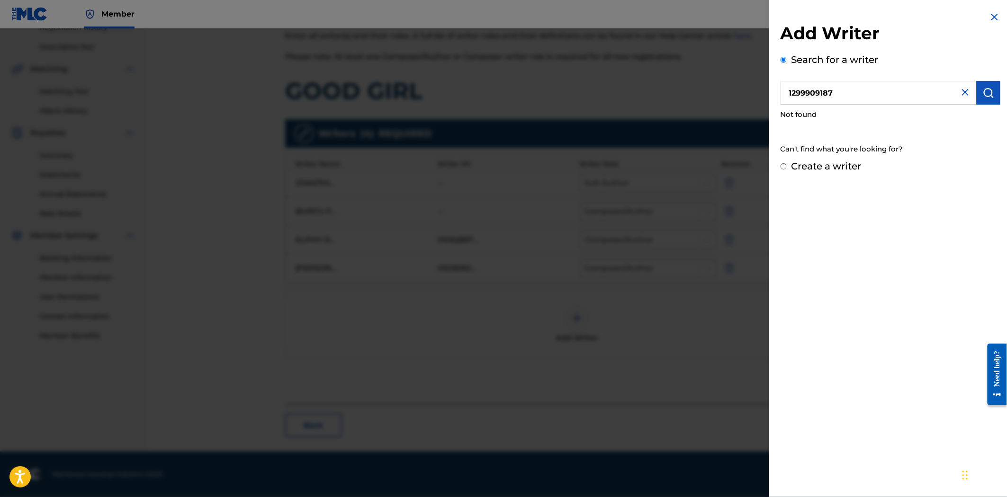
click at [879, 130] on div "Search for a writer 1299909187 Not found Can't find what you're looking for?" at bounding box center [890, 106] width 220 height 107
click at [590, 446] on div at bounding box center [503, 276] width 1007 height 497
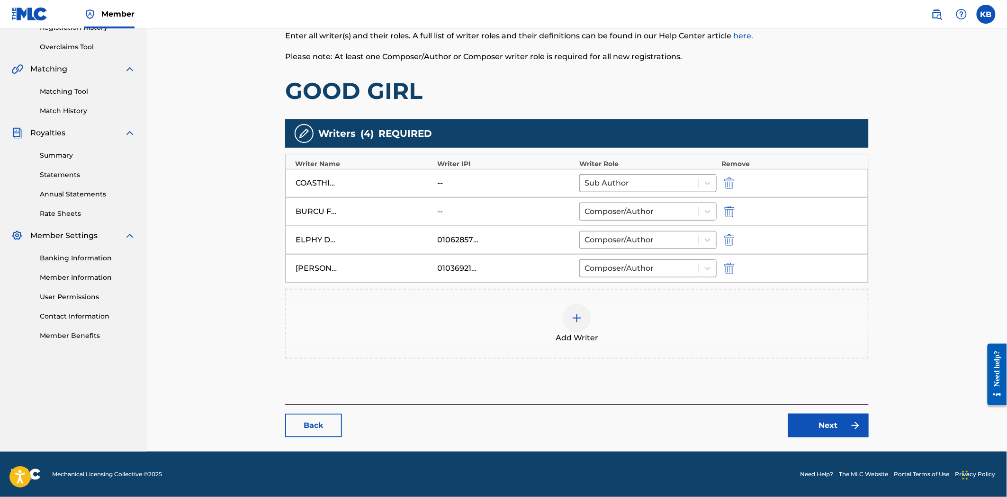
click at [451, 215] on div "--" at bounding box center [459, 211] width 43 height 11
click at [851, 427] on img at bounding box center [855, 425] width 11 height 11
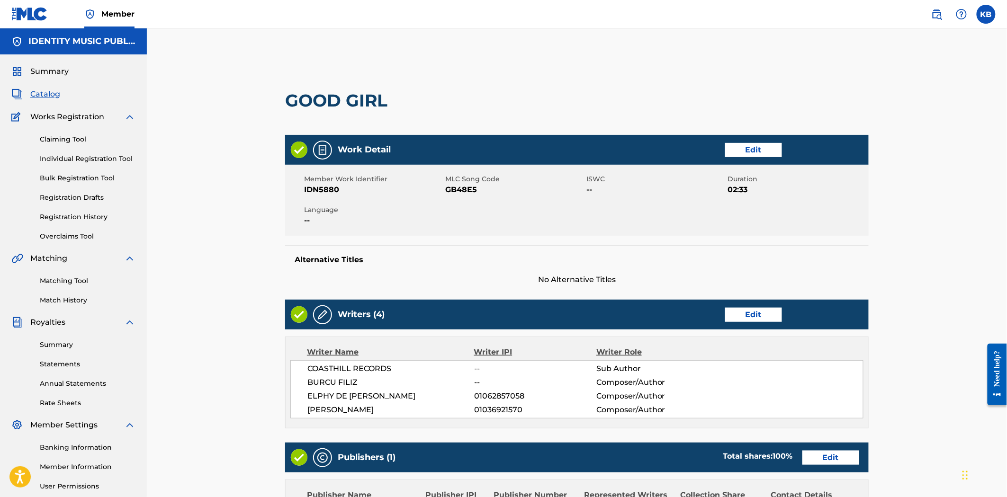
click at [461, 191] on span "GB48E5" at bounding box center [514, 189] width 139 height 11
copy span "GB48E5"
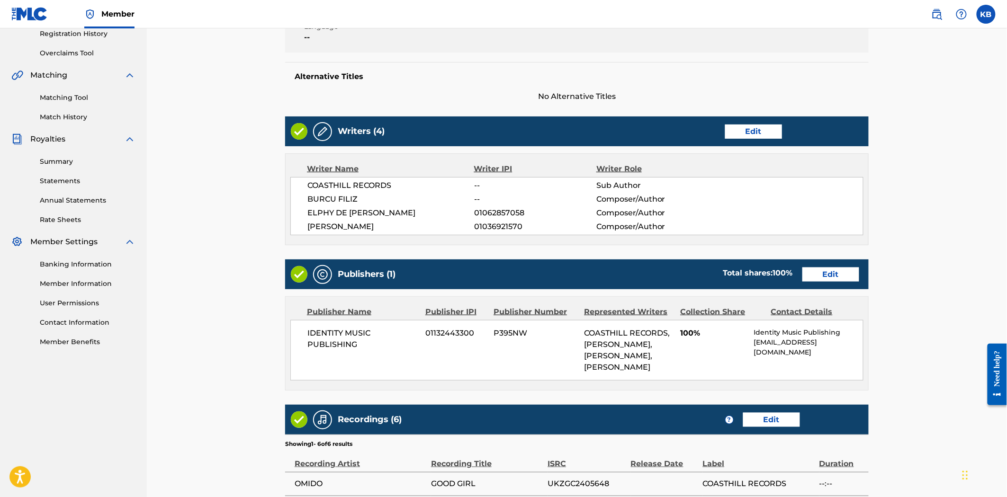
scroll to position [408, 0]
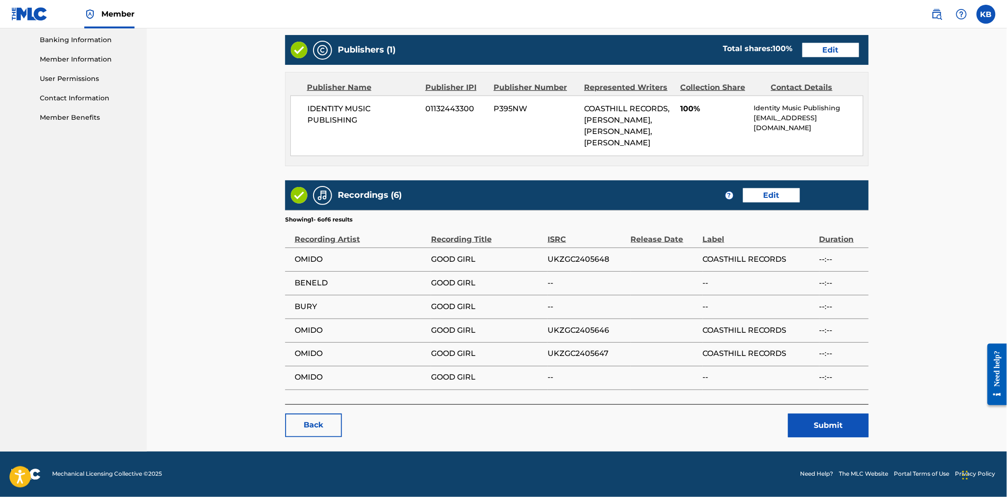
click at [813, 422] on button "Submit" at bounding box center [828, 426] width 81 height 24
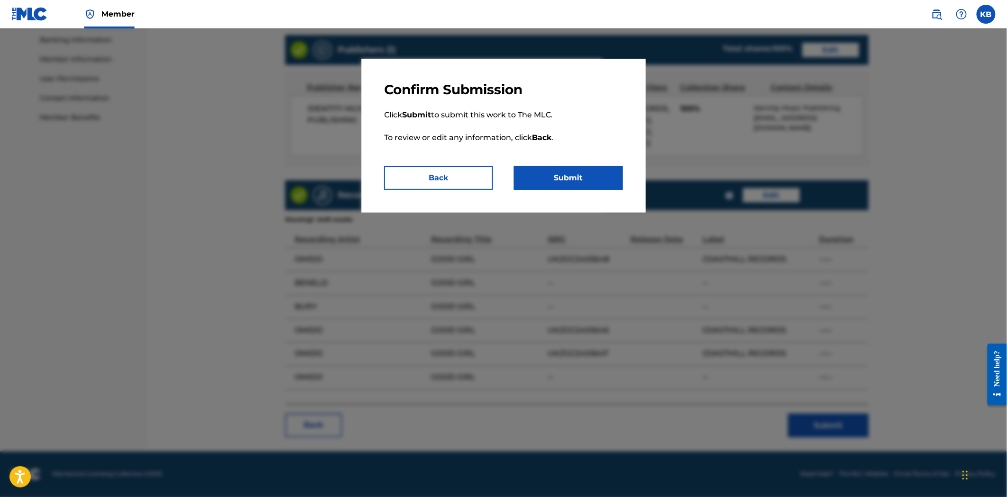
click at [546, 185] on button "Submit" at bounding box center [568, 178] width 109 height 24
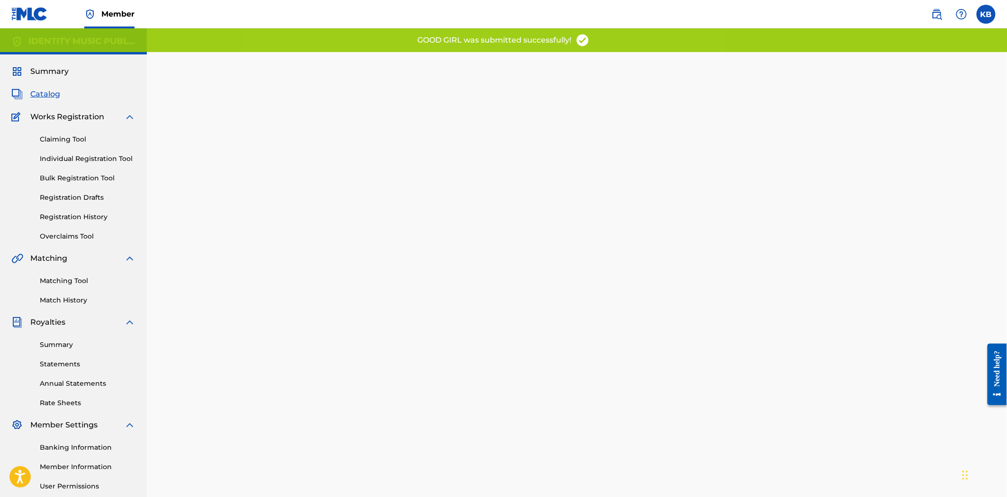
click at [40, 92] on span "Catalog" at bounding box center [45, 94] width 30 height 11
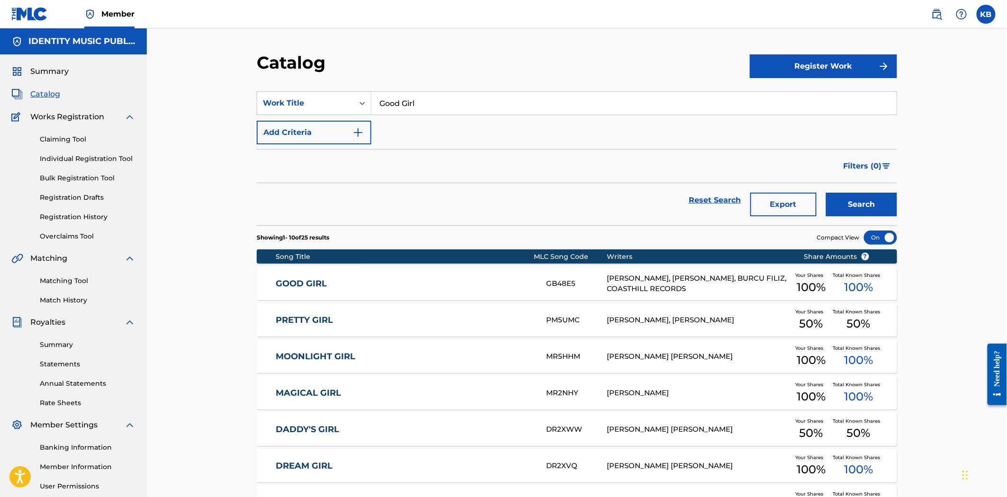
click at [367, 283] on link "GOOD GIRL" at bounding box center [405, 283] width 258 height 11
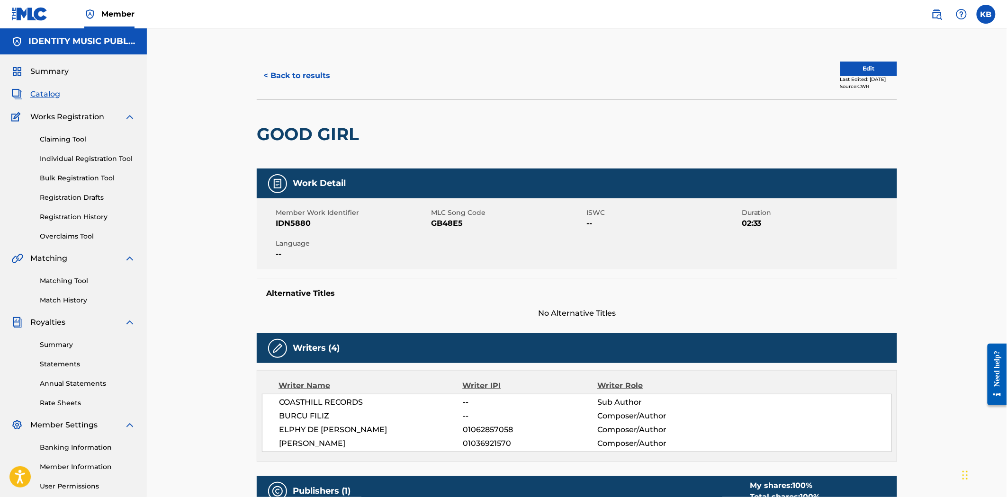
click at [433, 219] on span "GB48E5" at bounding box center [507, 223] width 153 height 11
click at [434, 220] on span "GB48E5" at bounding box center [507, 223] width 153 height 11
click at [443, 228] on span "GB48E5" at bounding box center [507, 223] width 153 height 11
copy span "GB48E5"
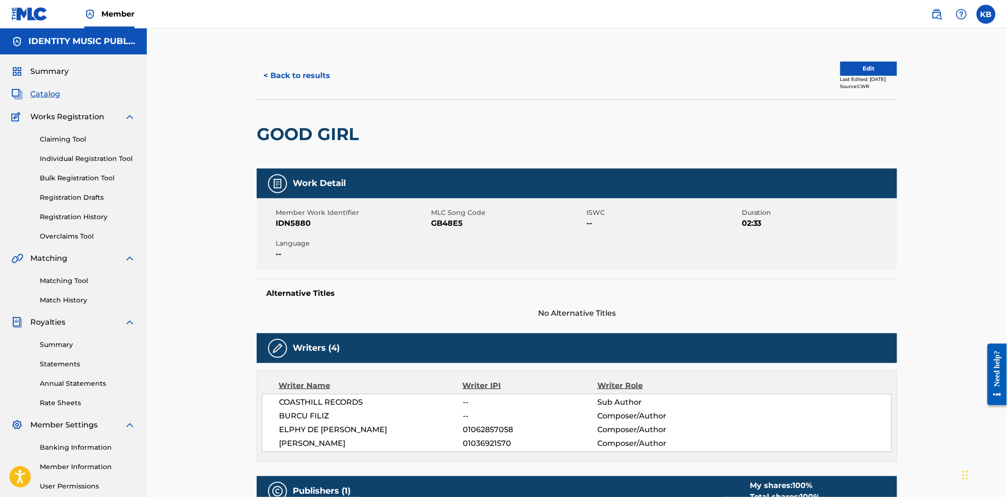
click at [729, 265] on div "Member Work Identifier IDN5880 MLC Song Code GB48E5 ISWC -- Duration 02:33 Lang…" at bounding box center [577, 233] width 640 height 71
click at [287, 68] on button "< Back to results" at bounding box center [297, 76] width 80 height 24
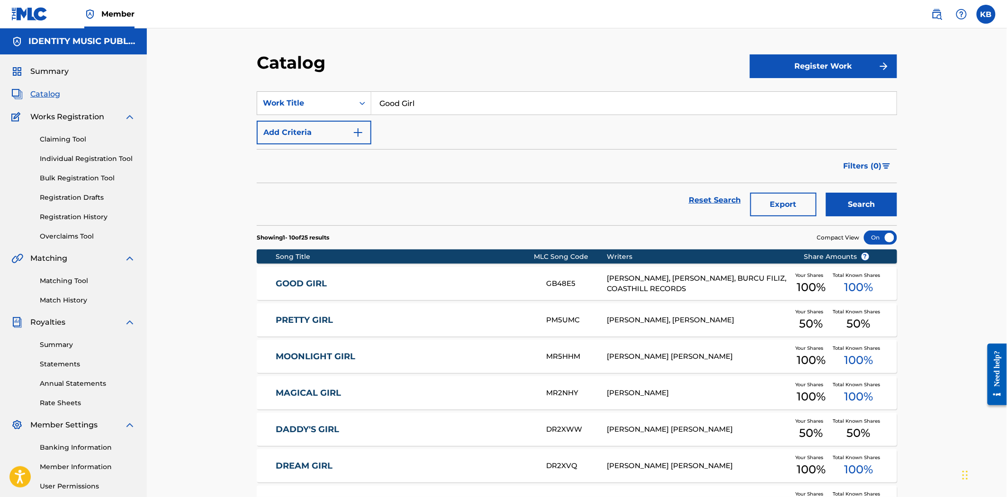
click at [801, 155] on div "Filters ( 0 )" at bounding box center [577, 166] width 640 height 34
copy div "GB48E5"
drag, startPoint x: 548, startPoint y: 282, endPoint x: 575, endPoint y: 287, distance: 27.6
click at [575, 287] on div "GB48E5" at bounding box center [576, 283] width 61 height 11
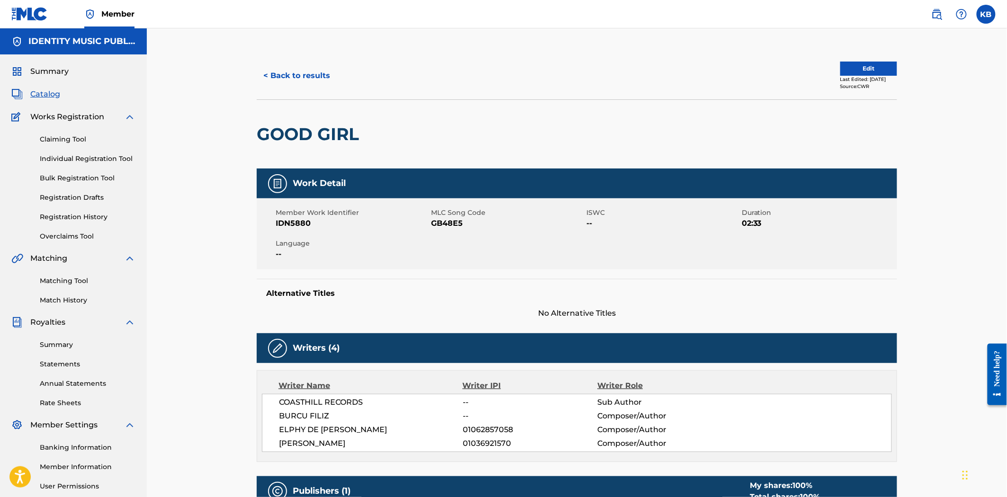
click at [453, 225] on span "GB48E5" at bounding box center [507, 223] width 153 height 11
copy span "GB48E5"
click at [299, 72] on button "< Back to results" at bounding box center [297, 76] width 80 height 24
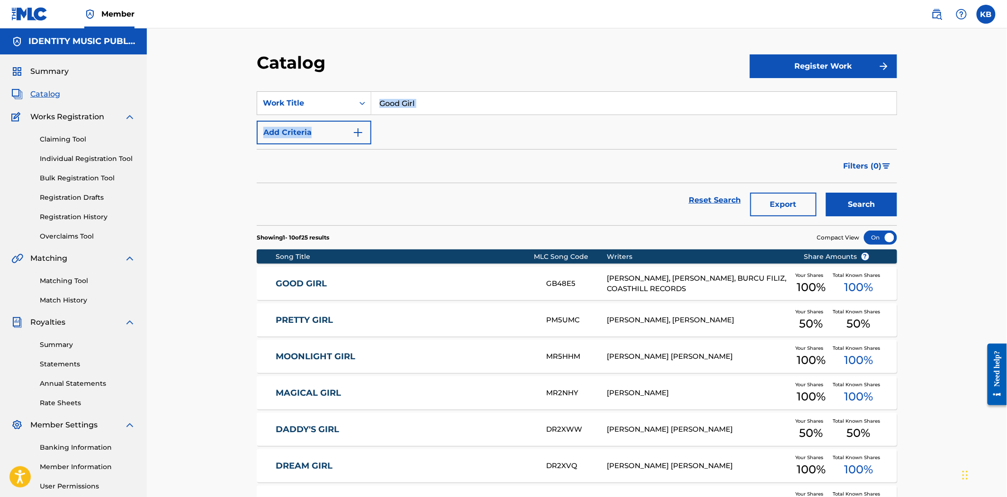
drag, startPoint x: 513, startPoint y: 95, endPoint x: 394, endPoint y: 120, distance: 121.1
click at [372, 116] on section "SearchWithCriteria5ca9b5f6-2097-43ed-a72c-2e9d4f043d58 Work Title Good Girl Add…" at bounding box center [577, 152] width 640 height 145
click at [441, 107] on input "Good Girl" at bounding box center [633, 103] width 525 height 23
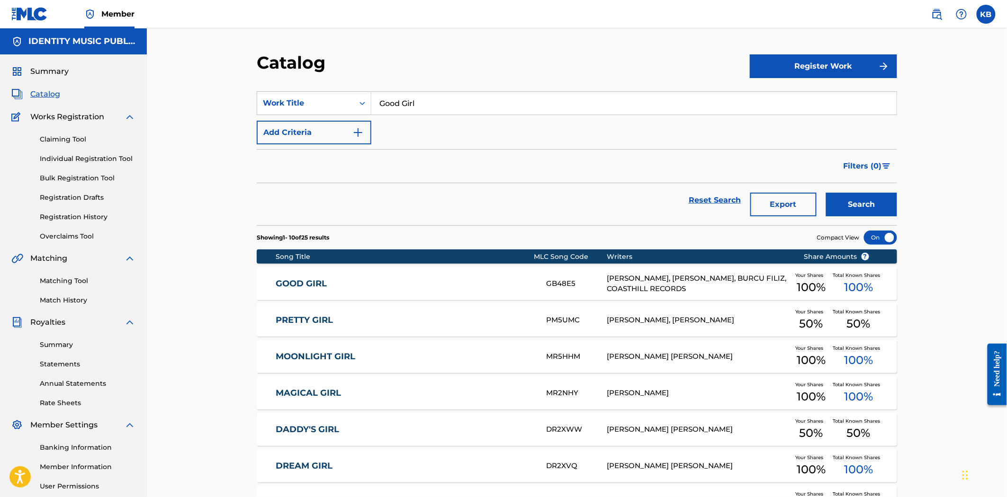
paste input "A Different Sky Ahead"
type input "A Different Sky Ahead"
click at [875, 206] on button "Search" at bounding box center [861, 205] width 71 height 24
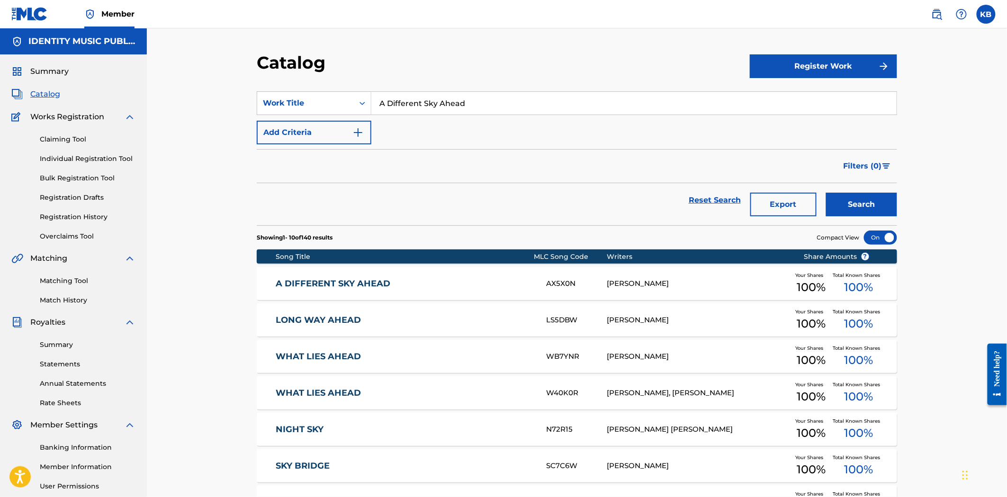
click at [429, 284] on link "A DIFFERENT SKY AHEAD" at bounding box center [405, 283] width 258 height 11
drag, startPoint x: 482, startPoint y: 103, endPoint x: 344, endPoint y: 112, distance: 137.6
click at [345, 111] on div "SearchWithCriteria5ca9b5f6-2097-43ed-a72c-2e9d4f043d58 Work Title A Different S…" at bounding box center [577, 103] width 640 height 24
paste input "Fleeting Dabble"
type input "A Fleeting Dabble"
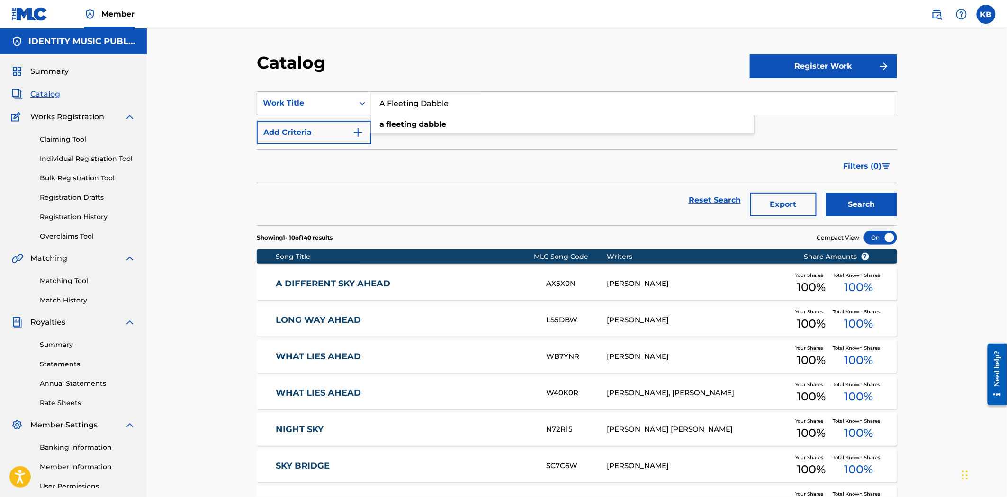
click at [881, 201] on button "Search" at bounding box center [861, 205] width 71 height 24
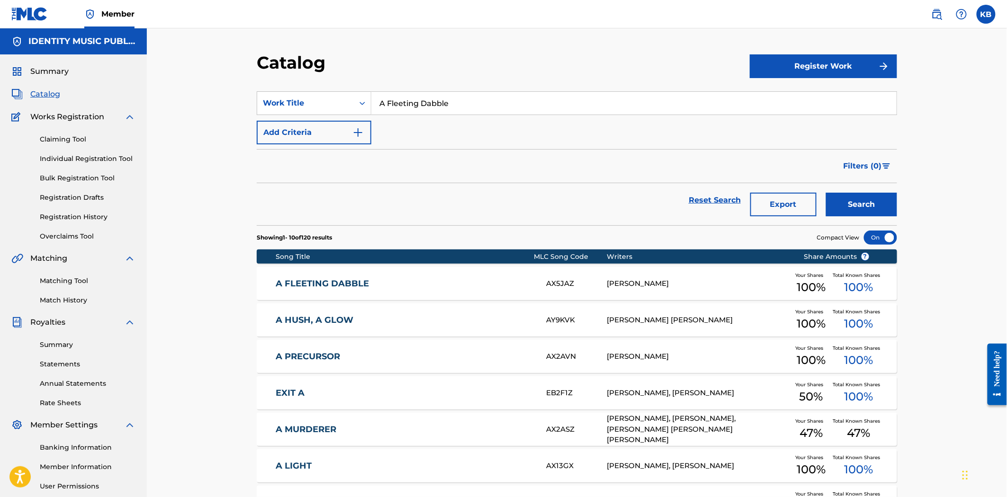
click at [378, 278] on link "A FLEETING DABBLE" at bounding box center [405, 283] width 258 height 11
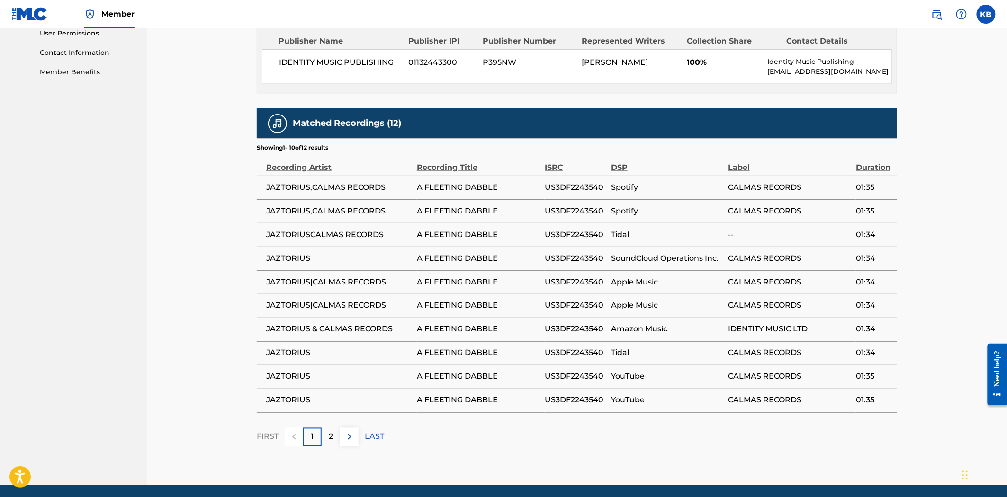
scroll to position [487, 0]
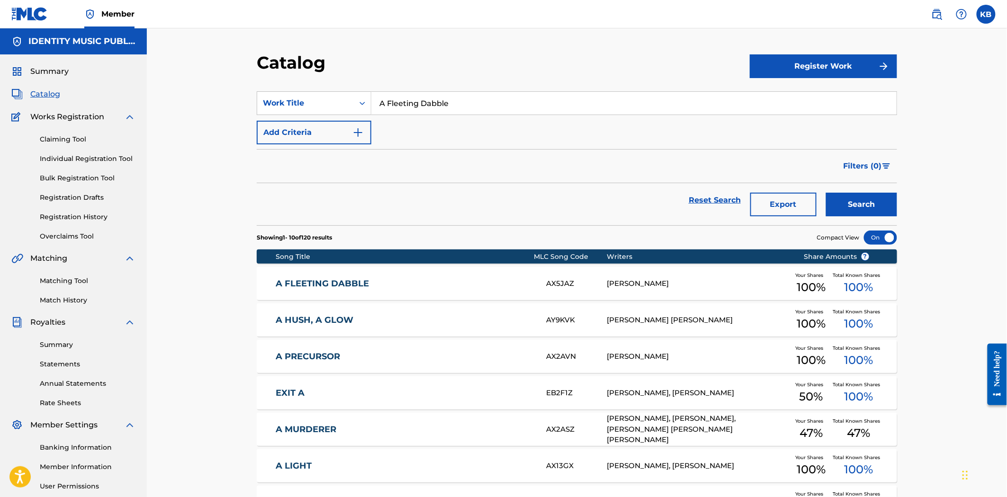
drag, startPoint x: 473, startPoint y: 108, endPoint x: 373, endPoint y: 159, distance: 111.8
click at [331, 139] on div "SearchWithCriteria5ca9b5f6-2097-43ed-a72c-2e9d4f043d58 Work Title A Fleeting Da…" at bounding box center [577, 117] width 640 height 53
paste input "fterglow"
type input "Afterglow"
click at [867, 202] on button "Search" at bounding box center [861, 205] width 71 height 24
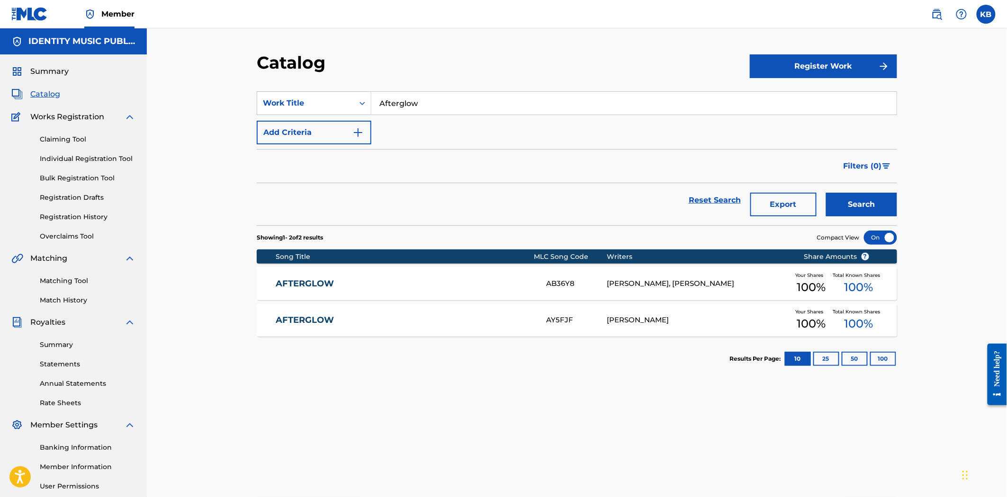
click at [340, 278] on link "AFTERGLOW" at bounding box center [405, 283] width 258 height 11
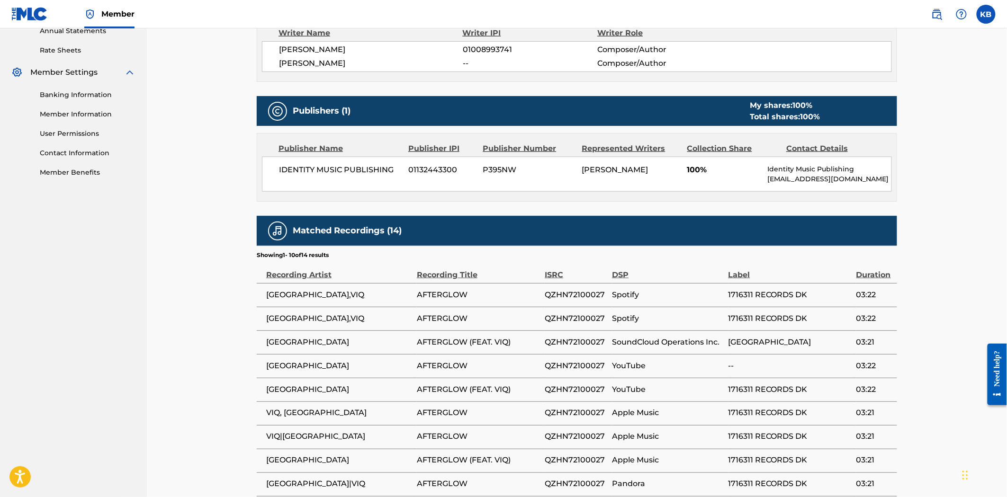
scroll to position [405, 0]
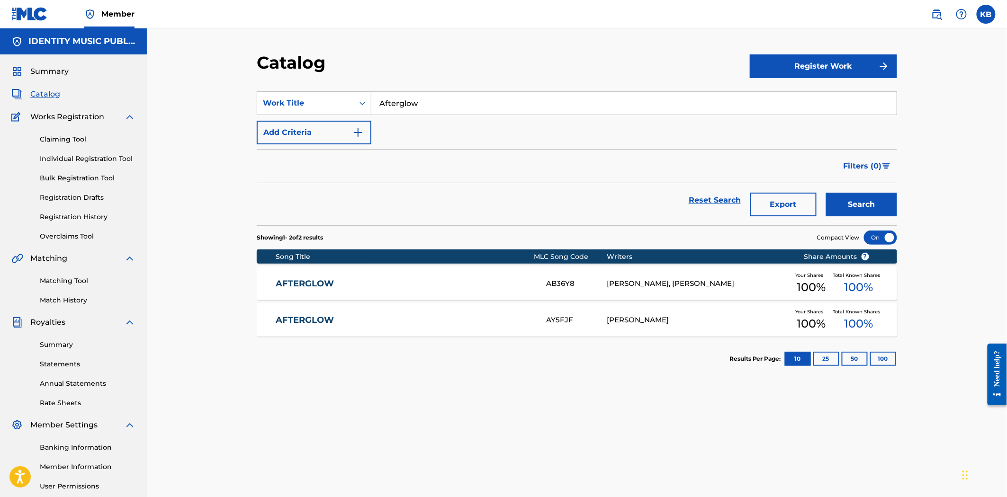
click at [435, 313] on div "AFTERGLOW AY5FJF NERY BAUER Your Shares 100 % Total Known Shares 100 %" at bounding box center [577, 320] width 640 height 33
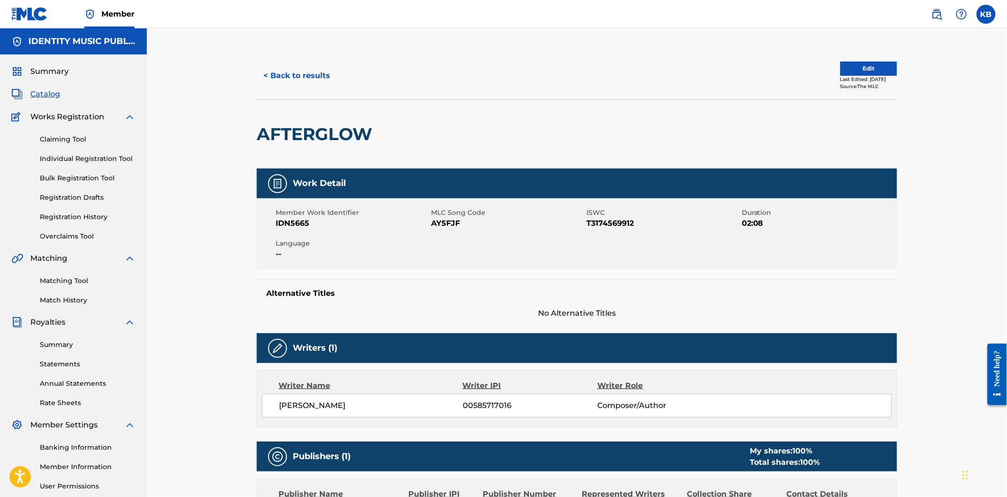
click at [440, 219] on span "AY5FJF" at bounding box center [507, 223] width 153 height 11
copy span "AY5FJF"
click at [305, 77] on button "< Back to results" at bounding box center [297, 76] width 80 height 24
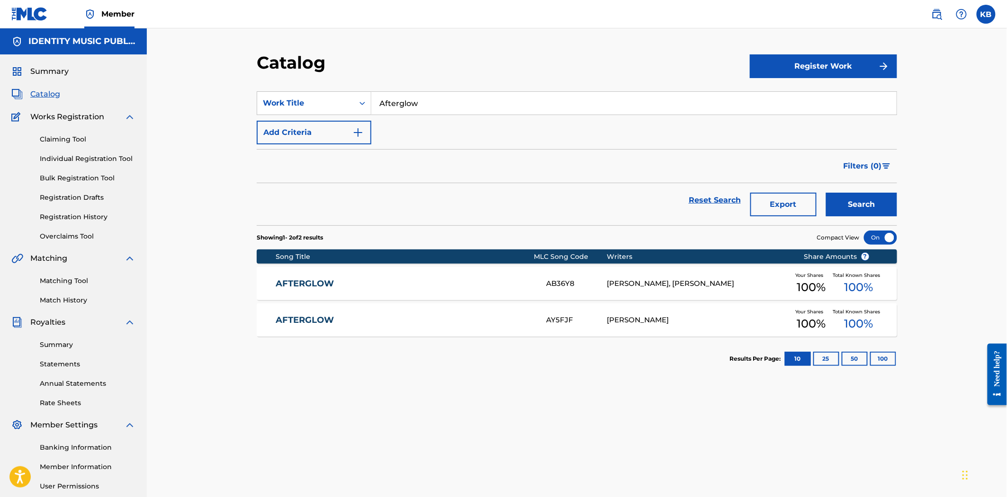
drag, startPoint x: 452, startPoint y: 107, endPoint x: 321, endPoint y: 139, distance: 135.5
click at [313, 133] on div "SearchWithCriteria5ca9b5f6-2097-43ed-a72c-2e9d4f043d58 Work Title Afterglow Add…" at bounding box center [577, 117] width 640 height 53
paste input "nother Rainy Night"
type input "Another Rainy Night"
click at [869, 200] on button "Search" at bounding box center [861, 205] width 71 height 24
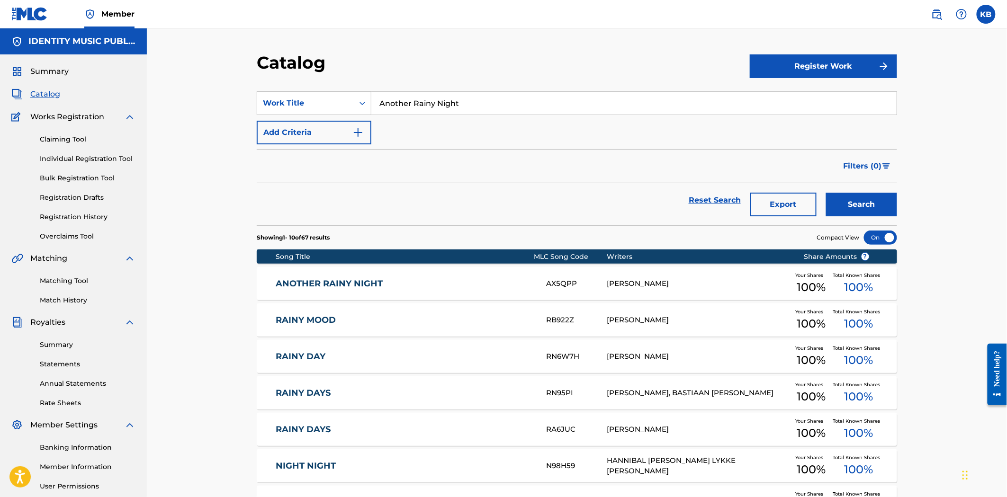
click at [402, 277] on div "ANOTHER RAINY NIGHT AX5QPP NERY BAUER Your Shares 100 % Total Known Shares 100 %" at bounding box center [577, 283] width 640 height 33
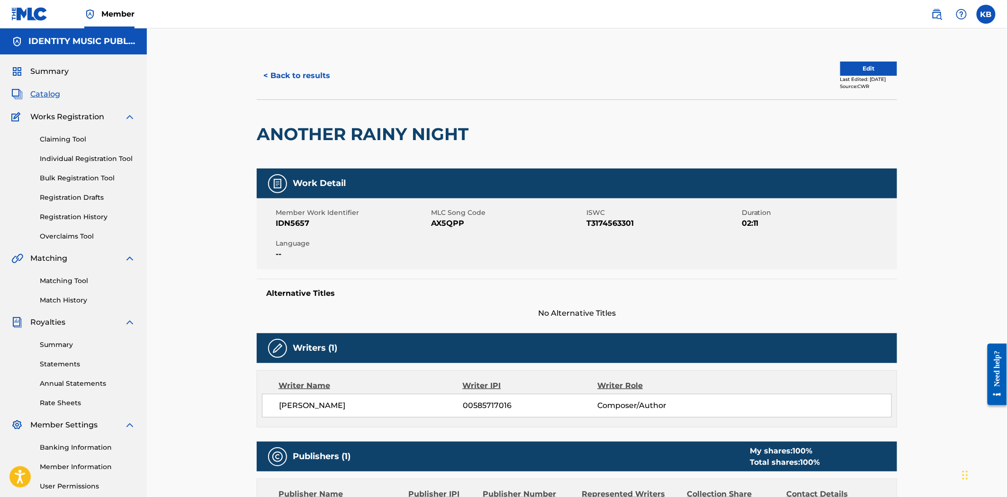
click at [310, 82] on button "< Back to results" at bounding box center [297, 76] width 80 height 24
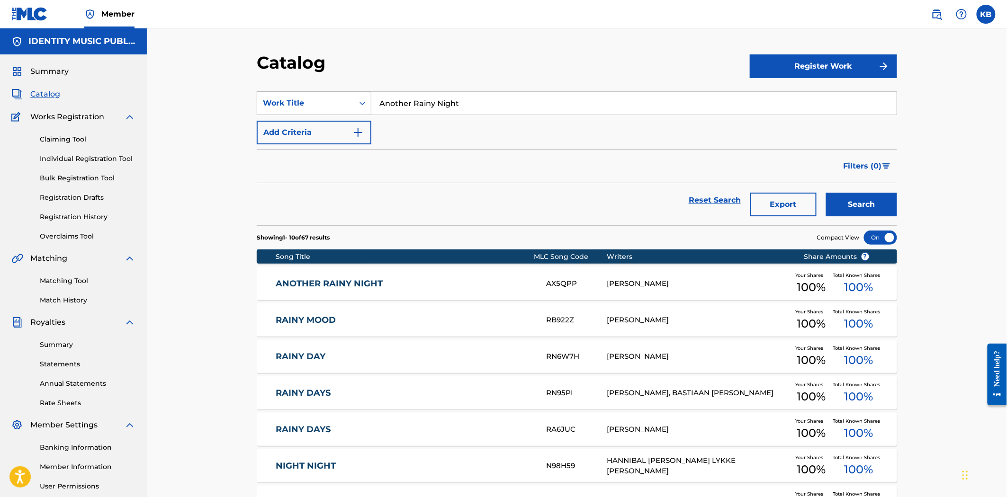
drag, startPoint x: 509, startPoint y: 107, endPoint x: 349, endPoint y: 112, distance: 160.6
click at [349, 112] on div "SearchWithCriteria5ca9b5f6-2097-43ed-a72c-2e9d4f043d58 Work Title Another Rainy…" at bounding box center [577, 103] width 640 height 24
paste input "stral Waitroom"
type input "Astral Waitroom"
click at [879, 197] on button "Search" at bounding box center [861, 205] width 71 height 24
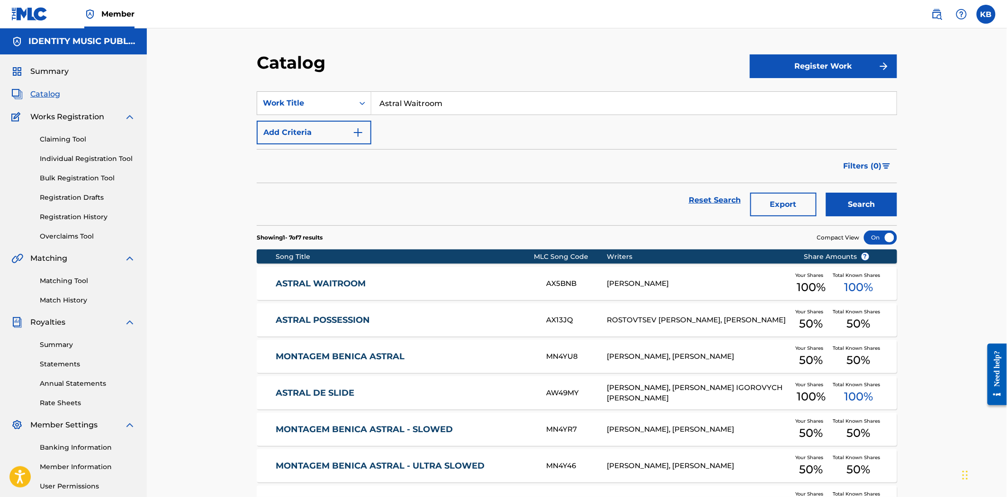
click at [429, 272] on div "ASTRAL WAITROOM AX5BNB NERY BAUER Your Shares 100 % Total Known Shares 100 %" at bounding box center [577, 283] width 640 height 33
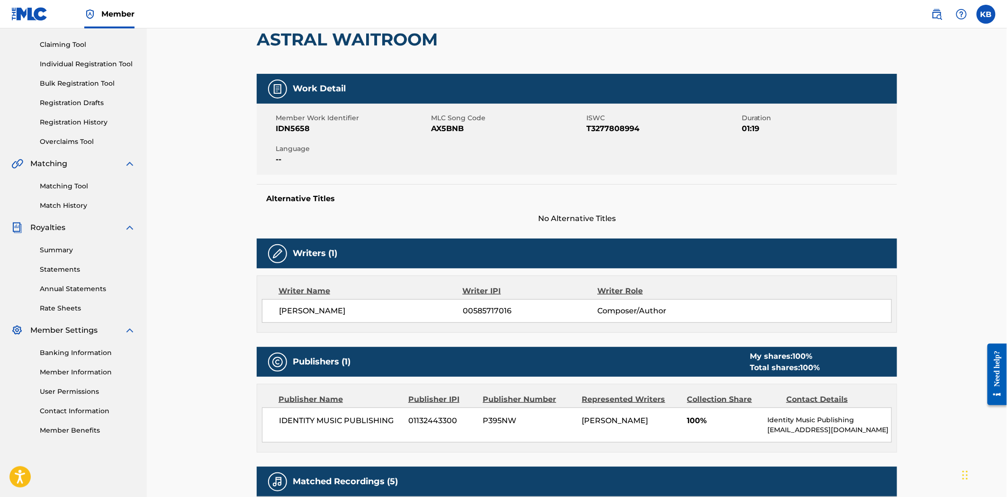
scroll to position [315, 0]
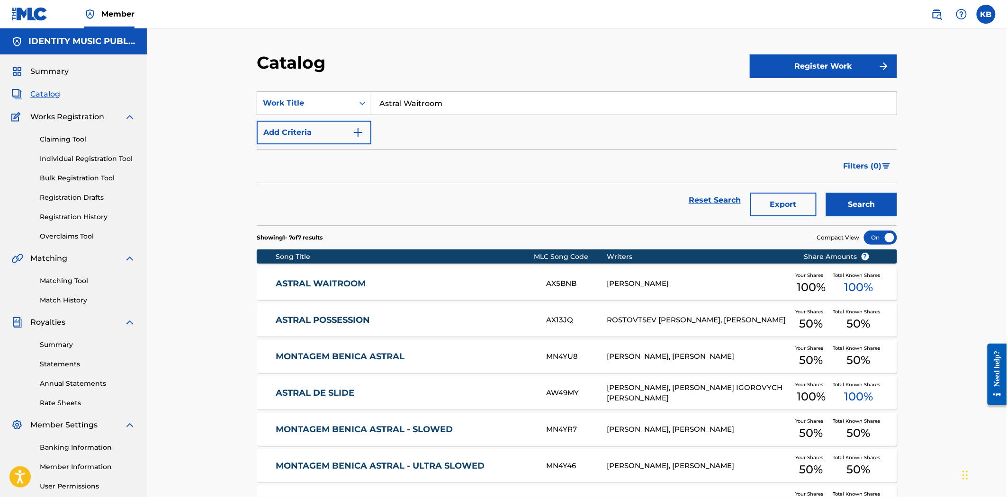
drag, startPoint x: 439, startPoint y: 114, endPoint x: 412, endPoint y: 116, distance: 27.1
click at [412, 116] on div "SearchWithCriteria5ca9b5f6-2097-43ed-a72c-2e9d4f043d58 Work Title Astral Waitro…" at bounding box center [577, 117] width 640 height 53
click at [439, 100] on input "Astral Waitroom" at bounding box center [633, 103] width 525 height 23
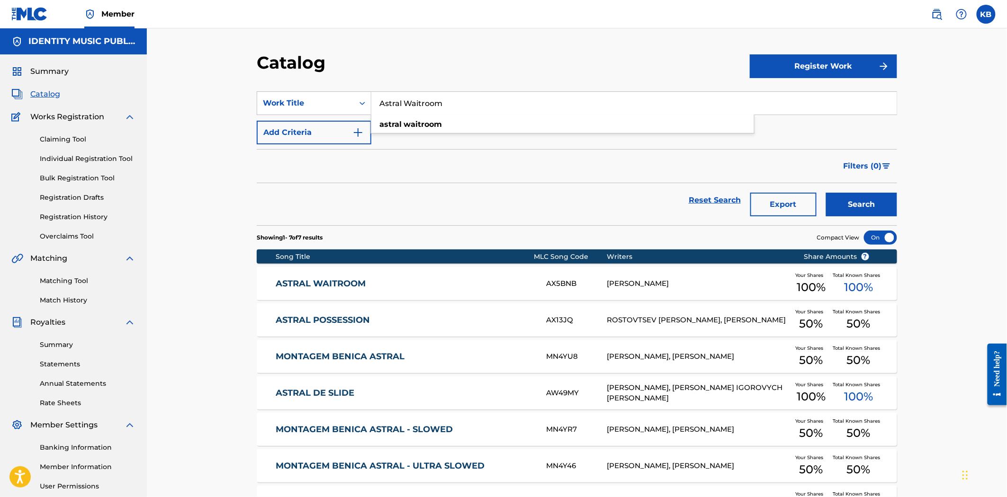
paste input "Before and After"
type input "Before and After"
click at [837, 196] on button "Search" at bounding box center [861, 205] width 71 height 24
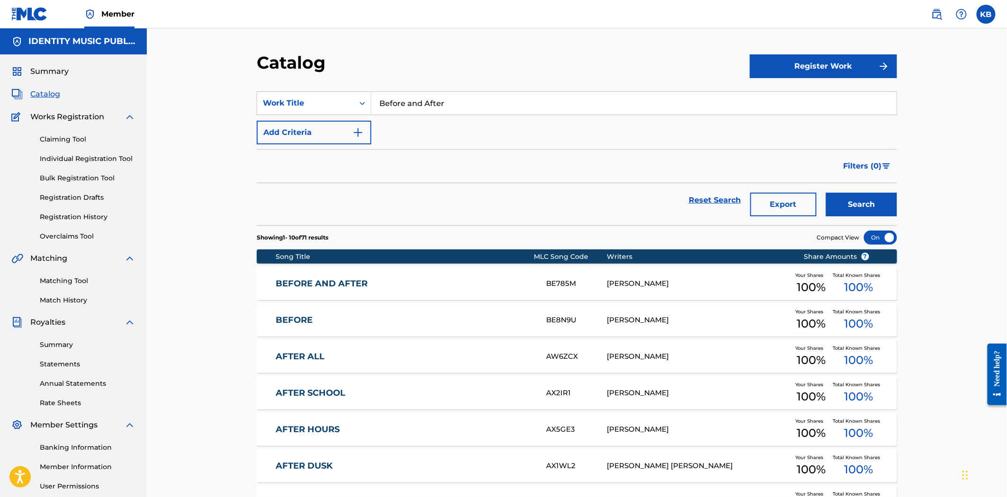
click at [460, 286] on link "BEFORE AND AFTER" at bounding box center [405, 283] width 258 height 11
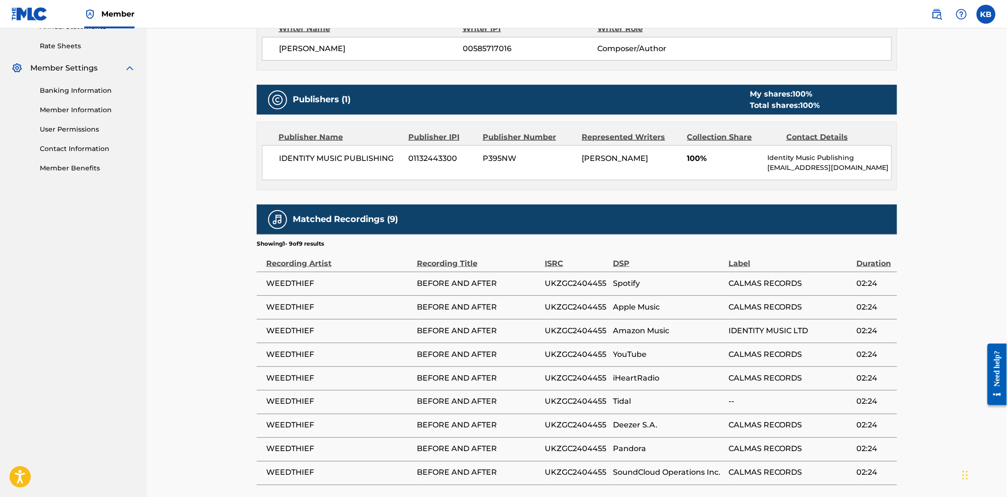
scroll to position [429, 0]
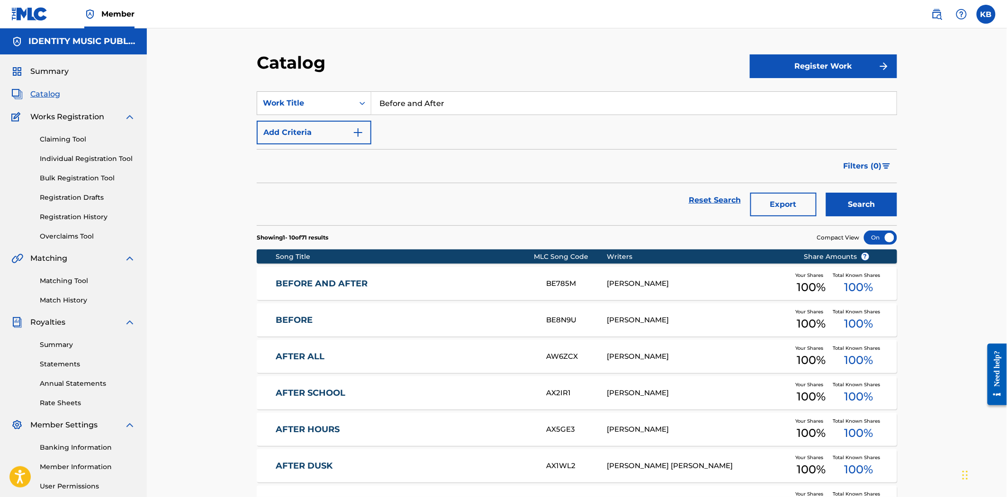
drag, startPoint x: 453, startPoint y: 102, endPoint x: 357, endPoint y: 123, distance: 98.8
click at [349, 116] on div "SearchWithCriteria5ca9b5f6-2097-43ed-a72c-2e9d4f043d58 Work Title Before and Af…" at bounding box center [577, 117] width 640 height 53
paste input "ing Alone"
type input "Being Alone"
click at [868, 203] on button "Search" at bounding box center [861, 205] width 71 height 24
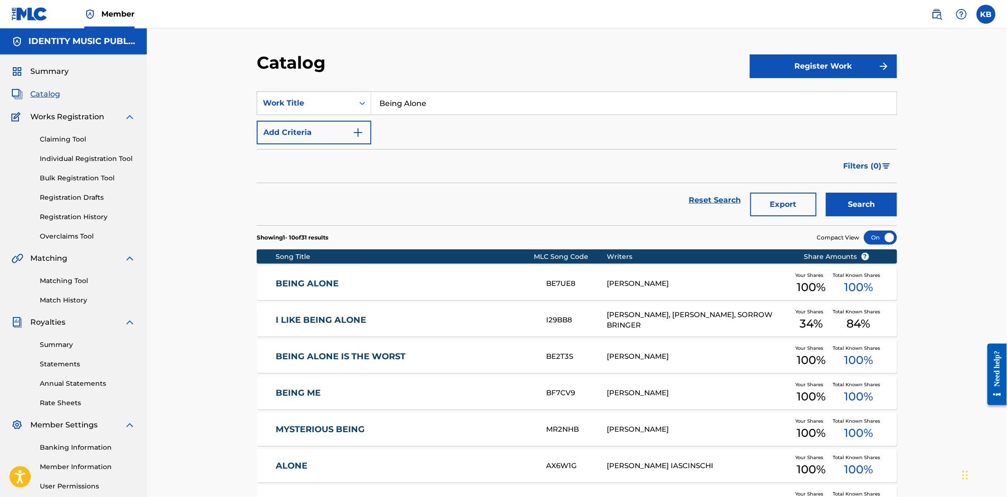
click at [363, 284] on link "BEING ALONE" at bounding box center [405, 283] width 258 height 11
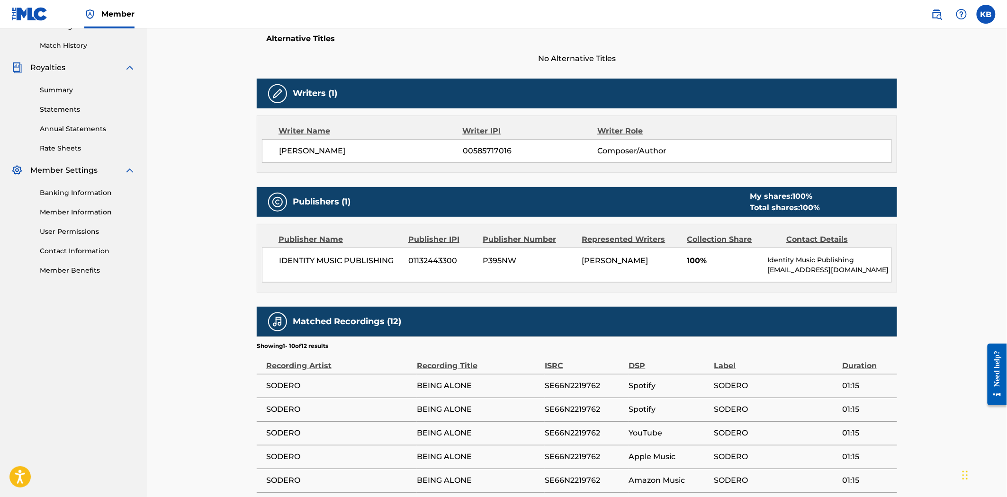
scroll to position [487, 0]
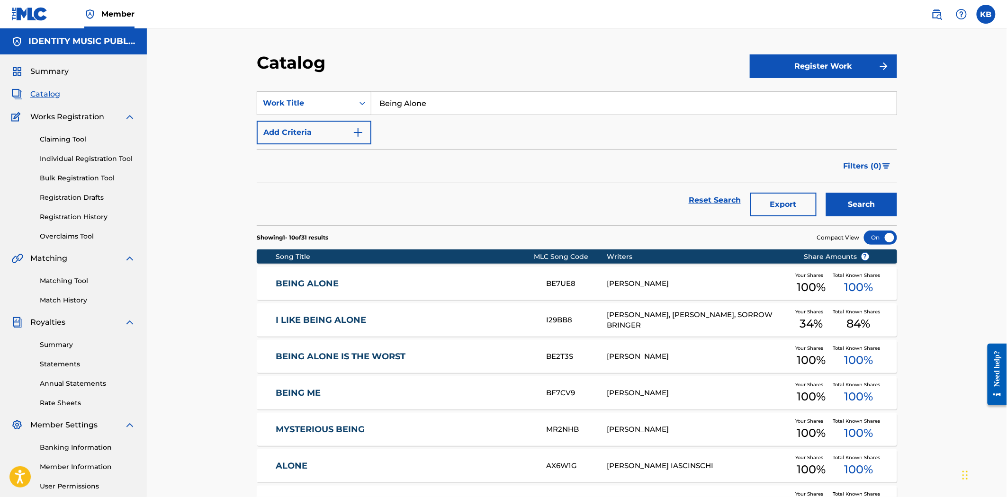
drag, startPoint x: 430, startPoint y: 107, endPoint x: 395, endPoint y: 111, distance: 35.2
click at [392, 112] on div "Being Alone" at bounding box center [634, 103] width 526 height 24
click at [409, 98] on input "Being Alone" at bounding box center [633, 103] width 525 height 23
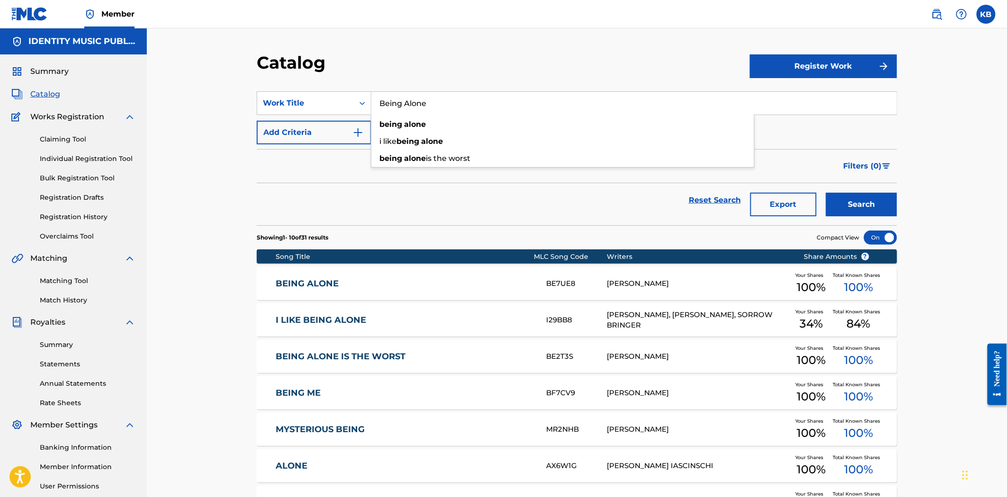
paste input "ioluminescenc"
type input "Bioluminescence"
click at [881, 205] on button "Search" at bounding box center [861, 205] width 71 height 24
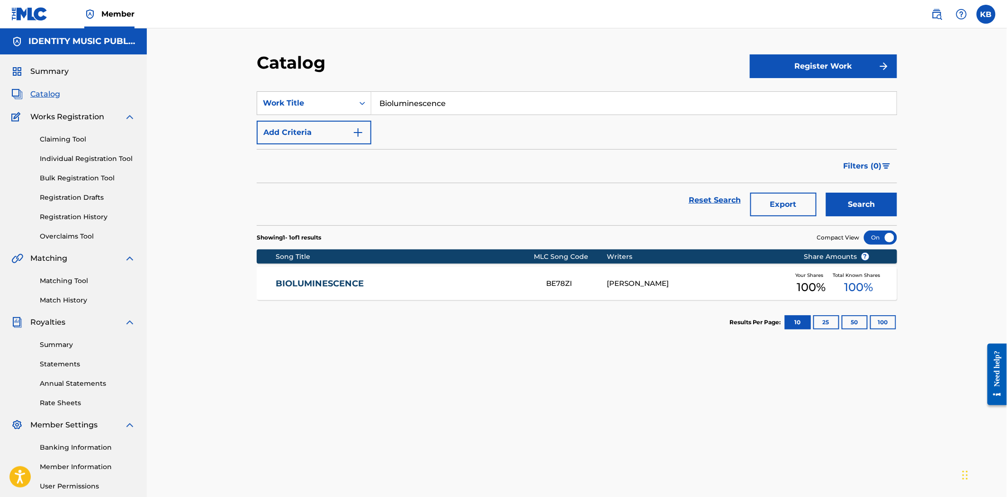
click at [408, 285] on link "BIOLUMINESCENCE" at bounding box center [405, 283] width 258 height 11
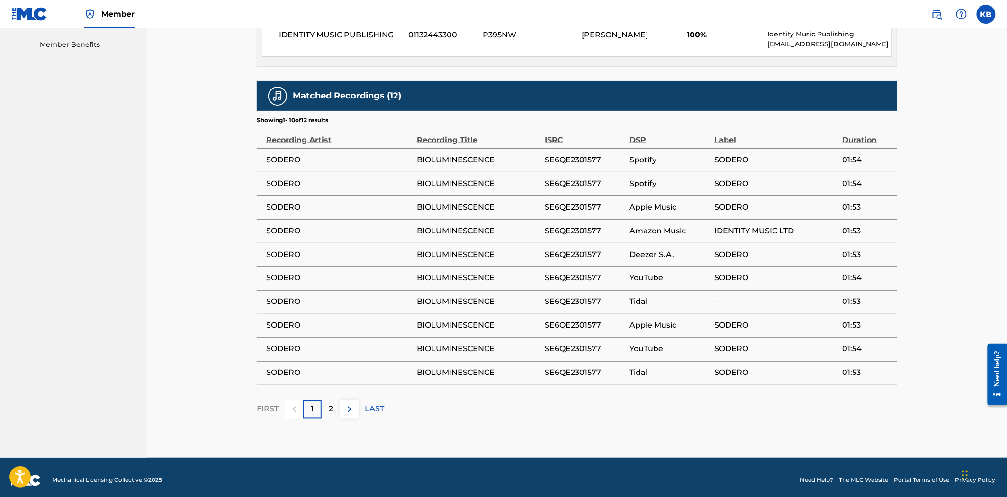
scroll to position [487, 0]
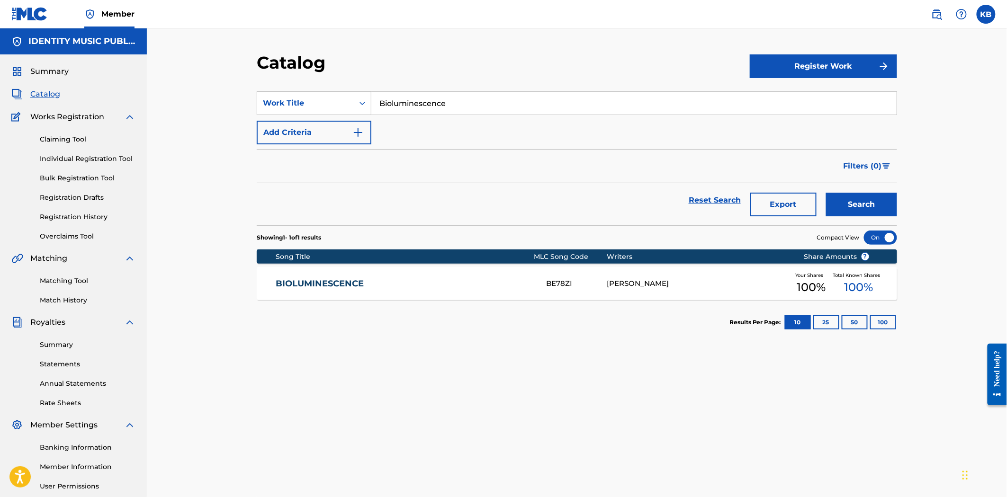
drag, startPoint x: 521, startPoint y: 102, endPoint x: 365, endPoint y: 138, distance: 160.8
click at [343, 117] on div "SearchWithCriteria5ca9b5f6-2097-43ed-a72c-2e9d4f043d58 Work Title Bioluminescen…" at bounding box center [577, 117] width 640 height 53
paste input "ossa Copa Ginga Styl"
type input "Bossa Copa Ginga Style"
click at [874, 201] on button "Search" at bounding box center [861, 205] width 71 height 24
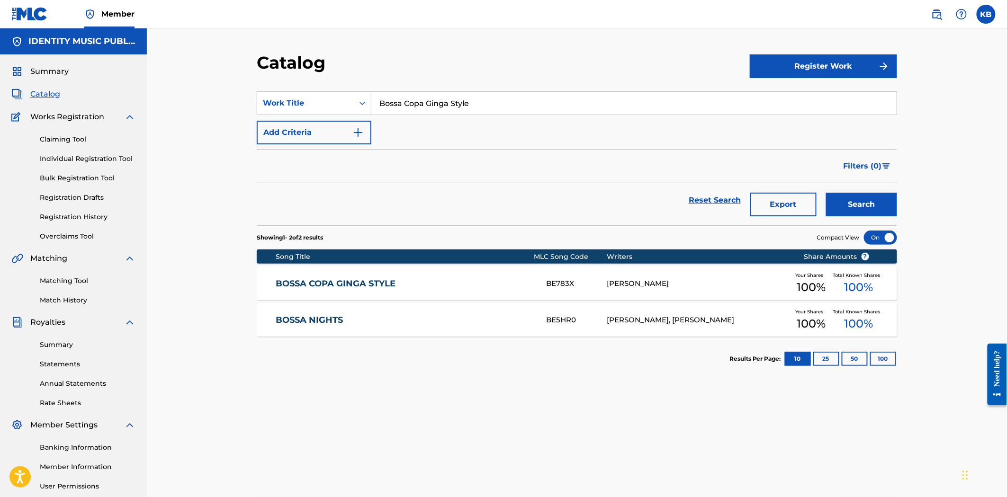
click at [423, 283] on link "BOSSA COPA GINGA STYLE" at bounding box center [405, 283] width 258 height 11
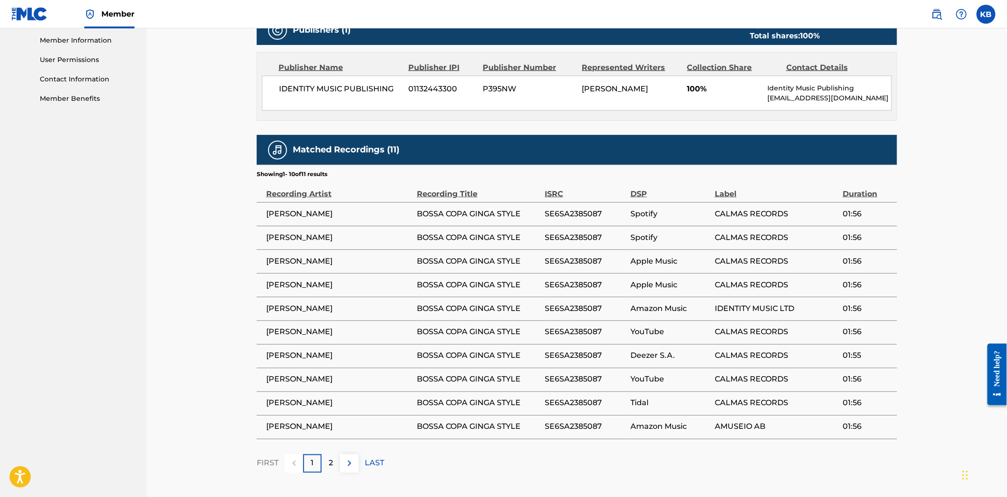
scroll to position [474, 0]
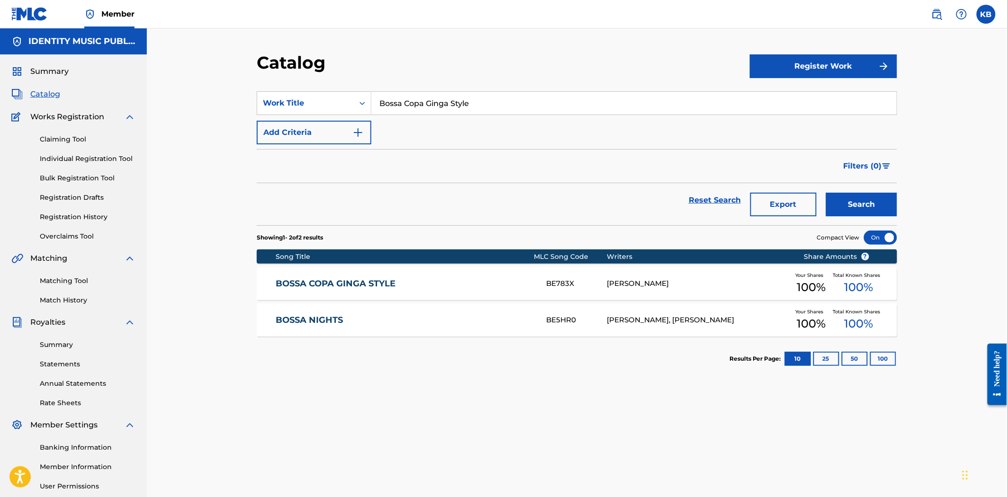
drag, startPoint x: 514, startPoint y: 106, endPoint x: 365, endPoint y: 116, distance: 149.9
click at [365, 115] on div "SearchWithCriteria5ca9b5f6-2097-43ed-a72c-2e9d4f043d58 Work Title Bossa Copa Gi…" at bounding box center [577, 103] width 640 height 24
paste input "reez"
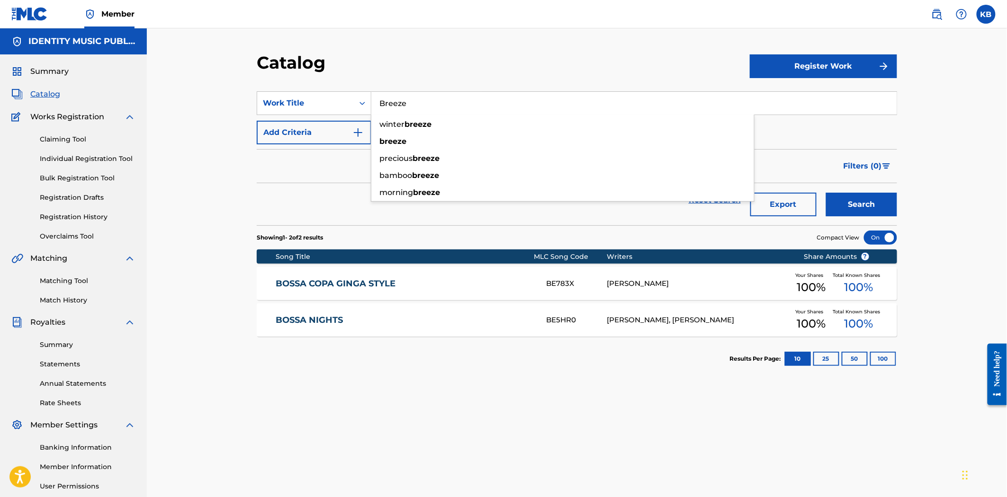
type input "Breeze"
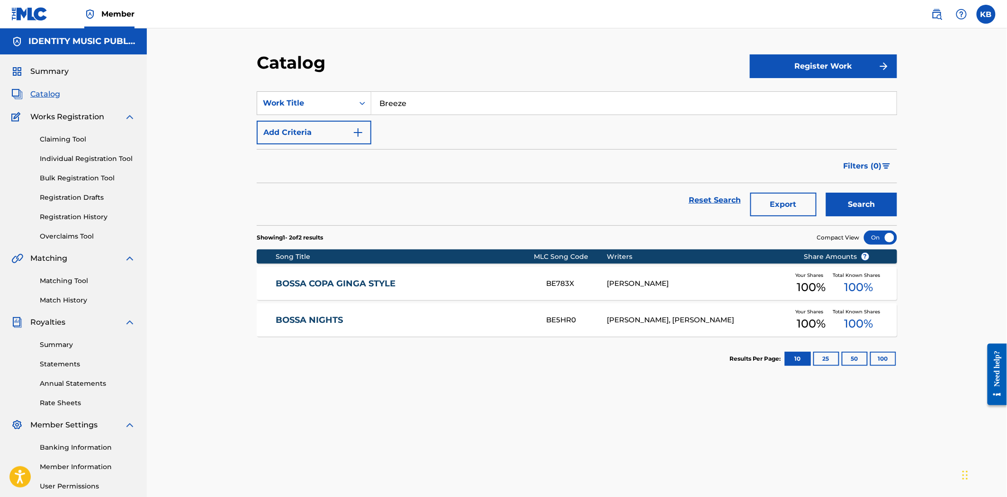
click at [856, 197] on button "Search" at bounding box center [861, 205] width 71 height 24
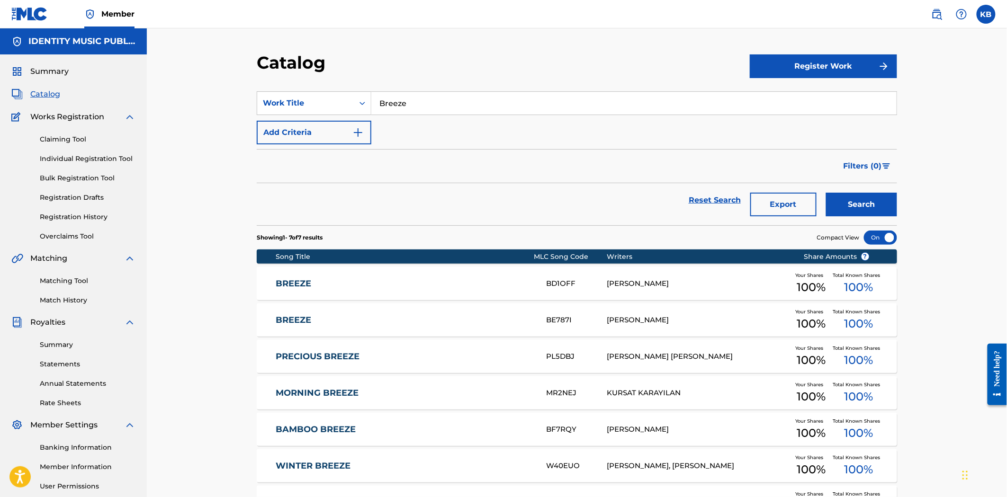
click at [371, 314] on div "BREEZE BE787I NERY BAUER Your Shares 100 % Total Known Shares 100 %" at bounding box center [577, 320] width 640 height 33
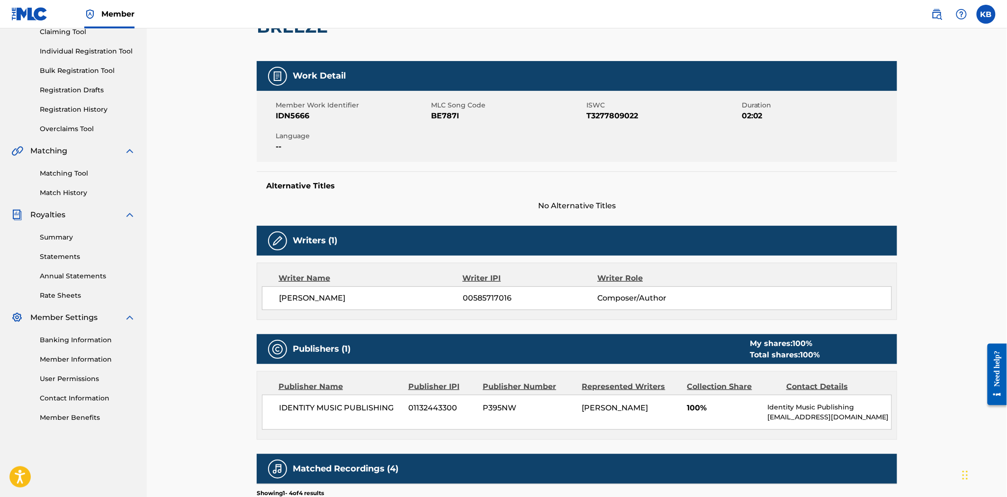
scroll to position [263, 0]
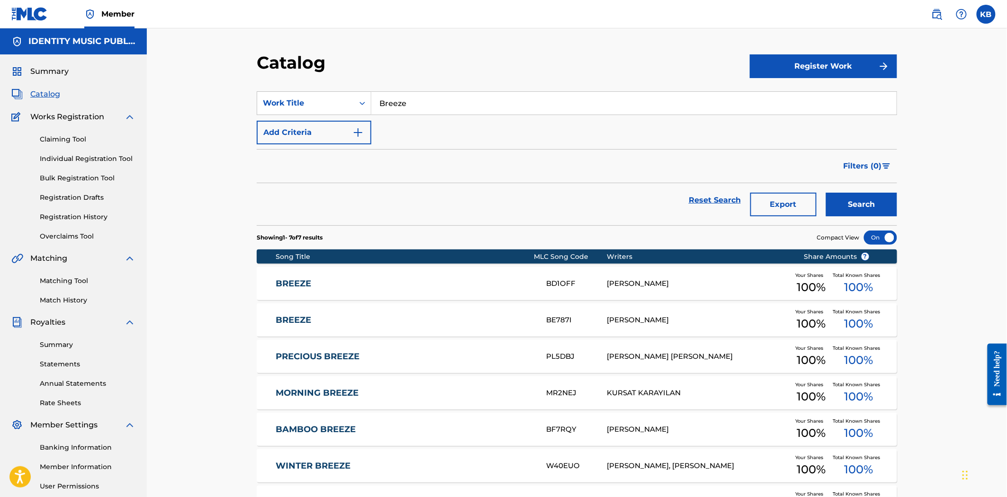
drag, startPoint x: 429, startPoint y: 97, endPoint x: 368, endPoint y: 115, distance: 63.4
click at [368, 110] on div "SearchWithCriteria5ca9b5f6-2097-43ed-a72c-2e9d4f043d58 Work Title Breeze" at bounding box center [577, 103] width 640 height 24
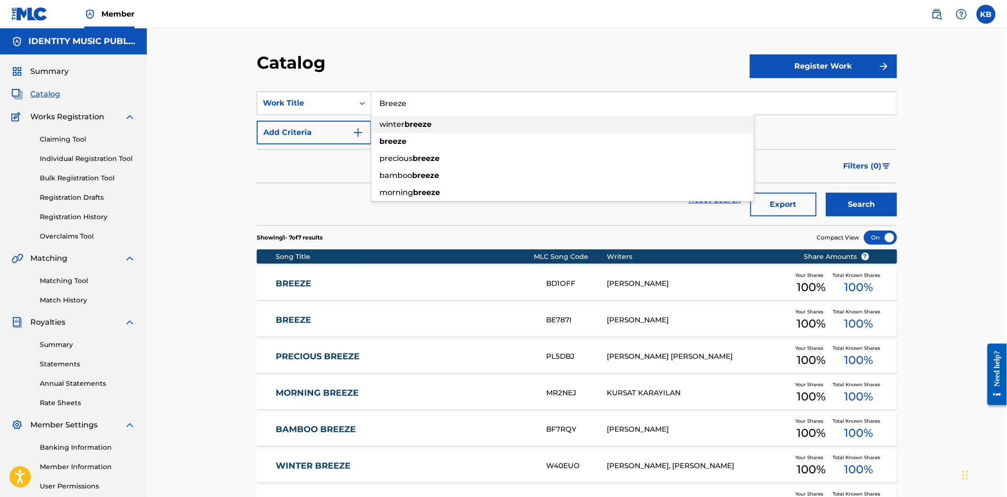
paste input "brisado"
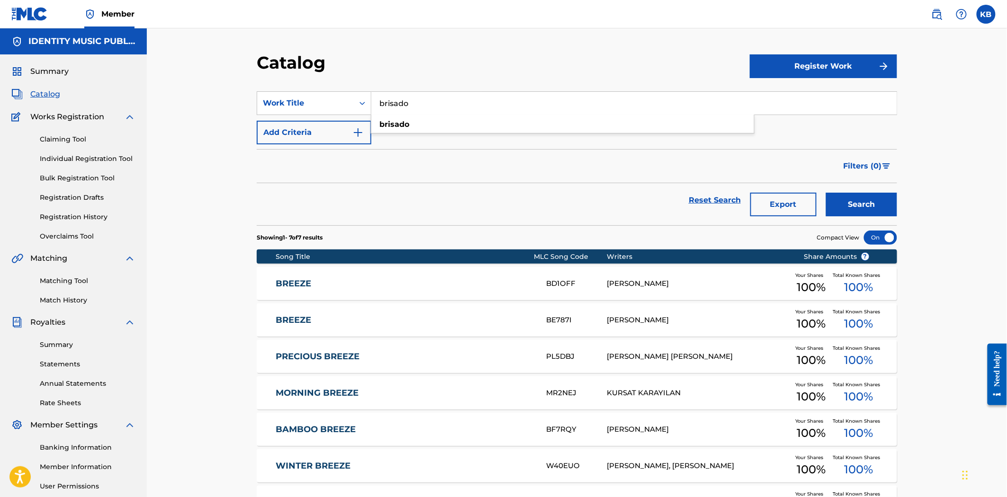
type input "brisado"
click at [891, 201] on button "Search" at bounding box center [861, 205] width 71 height 24
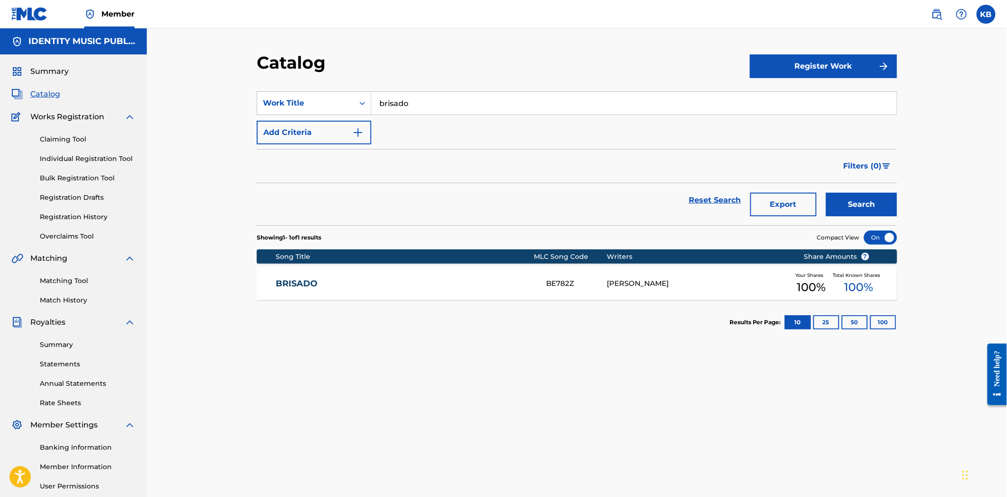
click at [417, 296] on div "BRISADO BE782Z NERY BAUER Your Shares 100 % Total Known Shares 100 %" at bounding box center [577, 283] width 640 height 33
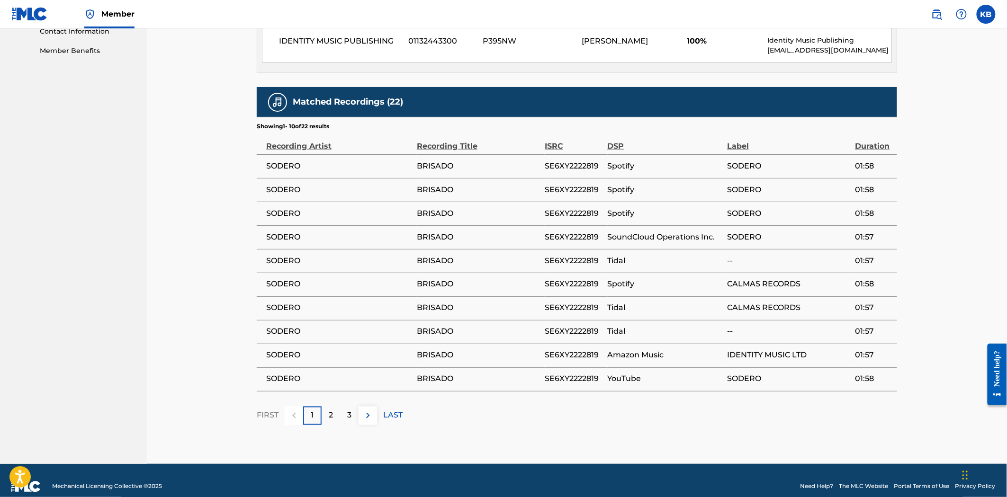
scroll to position [487, 0]
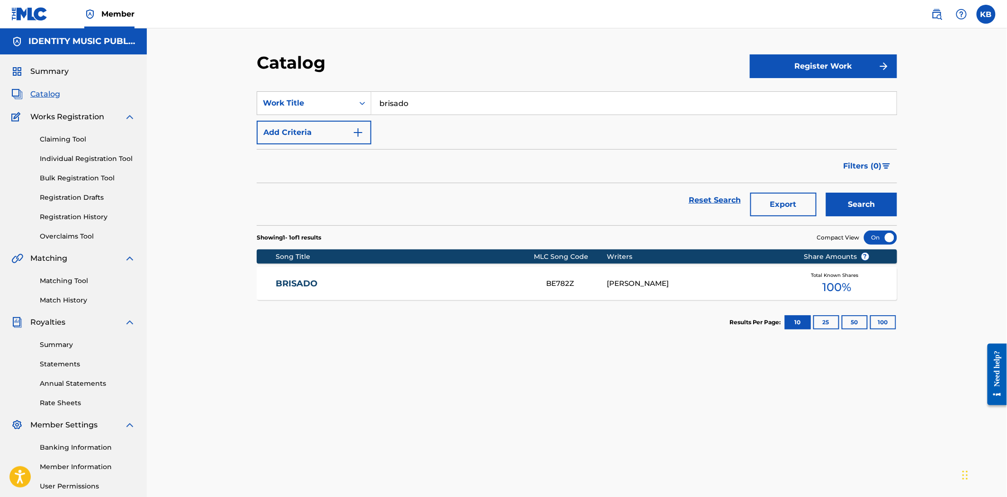
drag, startPoint x: 438, startPoint y: 88, endPoint x: 425, endPoint y: 96, distance: 14.9
click at [425, 93] on section "SearchWithCriteria5ca9b5f6-2097-43ed-a72c-2e9d4f043d58 Work Title brisado Add C…" at bounding box center [577, 152] width 640 height 145
click at [423, 102] on input "brisado" at bounding box center [633, 103] width 525 height 23
click at [423, 103] on input "brisado" at bounding box center [633, 103] width 525 height 23
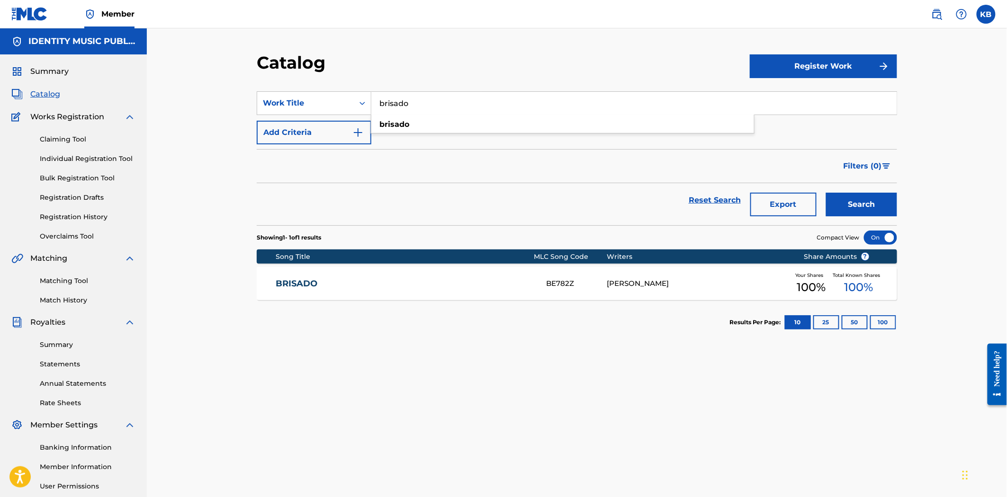
paste input "Caminit"
type input "Caminito"
click at [879, 201] on button "Search" at bounding box center [861, 205] width 71 height 24
click at [420, 297] on div "CAMINITO CJ5XPX NERY BAUER Your Shares 100 % Total Known Shares 100 %" at bounding box center [577, 283] width 640 height 33
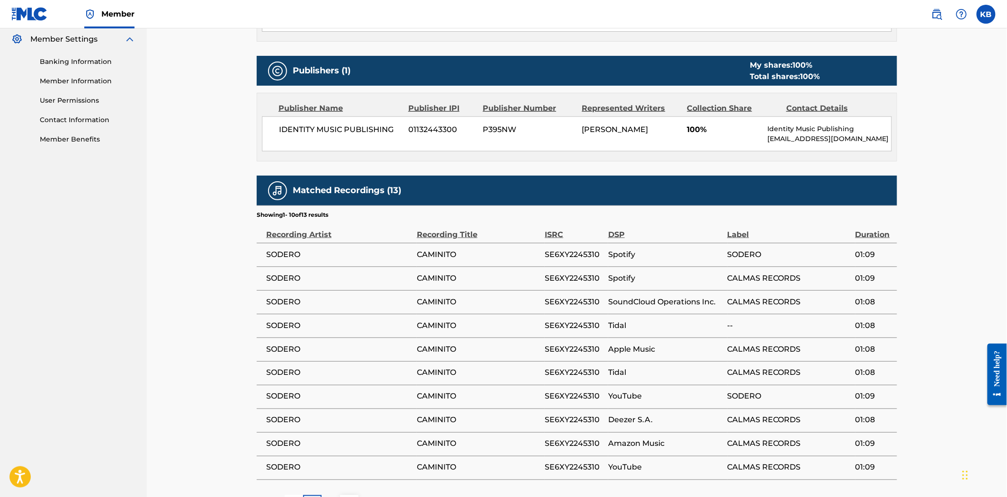
scroll to position [382, 0]
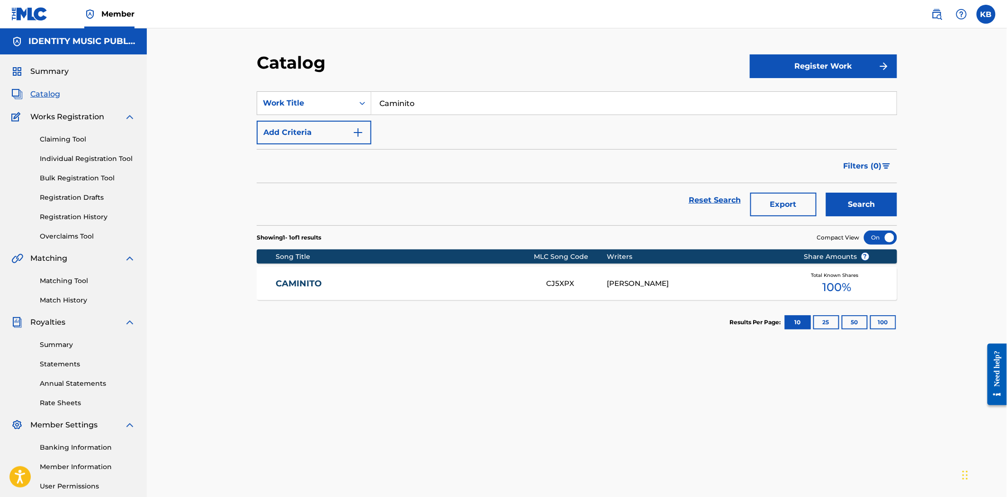
click at [420, 82] on section "SearchWithCriteria5ca9b5f6-2097-43ed-a72c-2e9d4f043d58 Work Title Caminito Add …" at bounding box center [577, 152] width 640 height 145
click at [417, 98] on input "Caminito" at bounding box center [633, 103] width 525 height 23
paste input "hamomile"
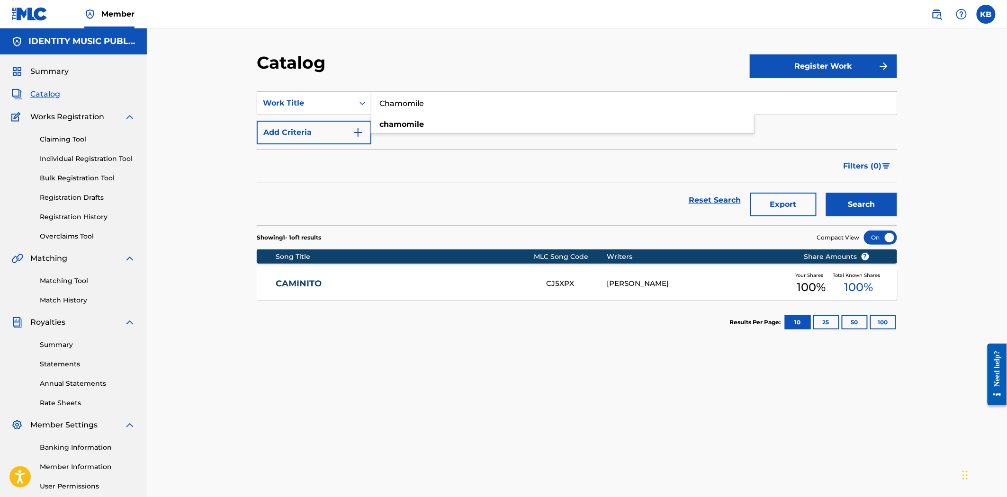
type input "Chamomile"
click at [877, 205] on button "Search" at bounding box center [861, 205] width 71 height 24
click at [369, 259] on div "Song Title" at bounding box center [405, 257] width 258 height 10
click at [377, 289] on link "CHAMOMILE" at bounding box center [405, 283] width 258 height 11
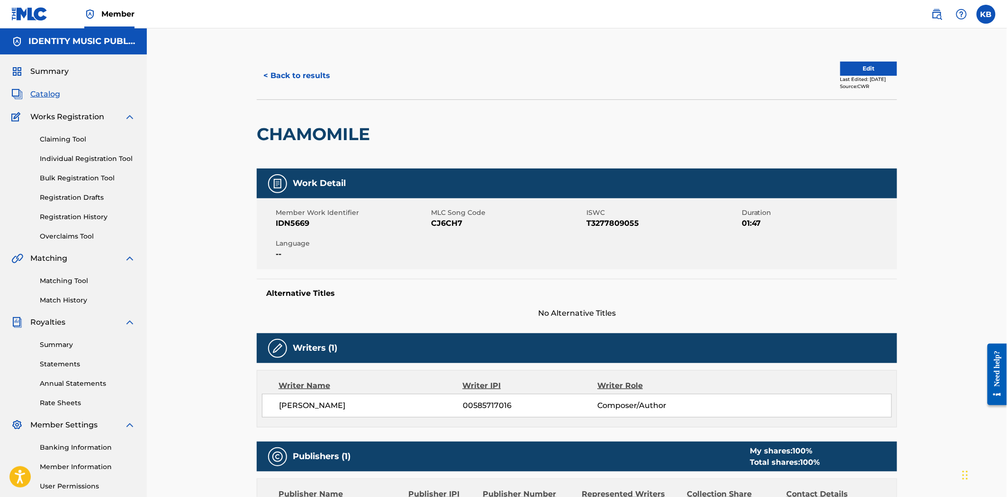
click at [297, 70] on button "< Back to results" at bounding box center [297, 76] width 80 height 24
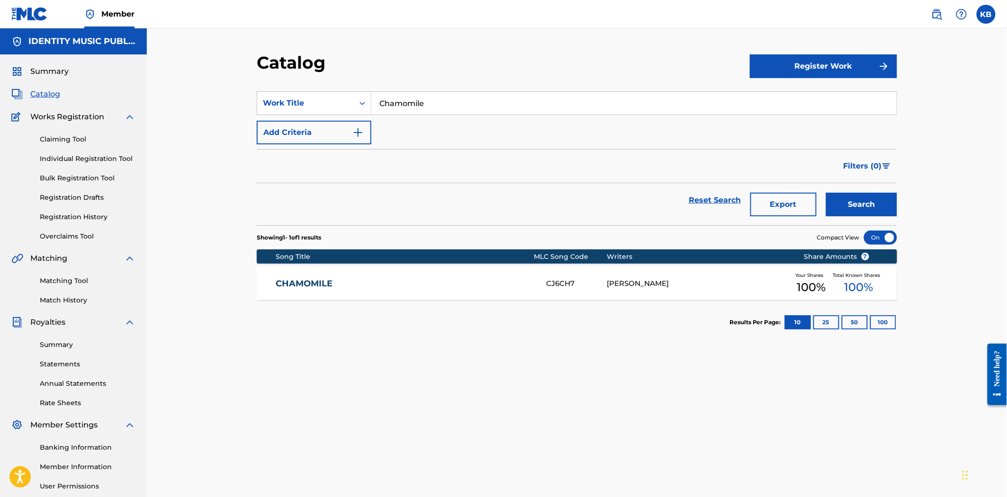
drag, startPoint x: 454, startPoint y: 112, endPoint x: 365, endPoint y: 117, distance: 88.7
click at [366, 117] on div "SearchWithCriteria5ca9b5f6-2097-43ed-a72c-2e9d4f043d58 Work Title Chamomile Add…" at bounding box center [577, 117] width 640 height 53
paste input "osmic Coffe"
type input "Cosmic Coffee"
click at [832, 203] on button "Search" at bounding box center [861, 205] width 71 height 24
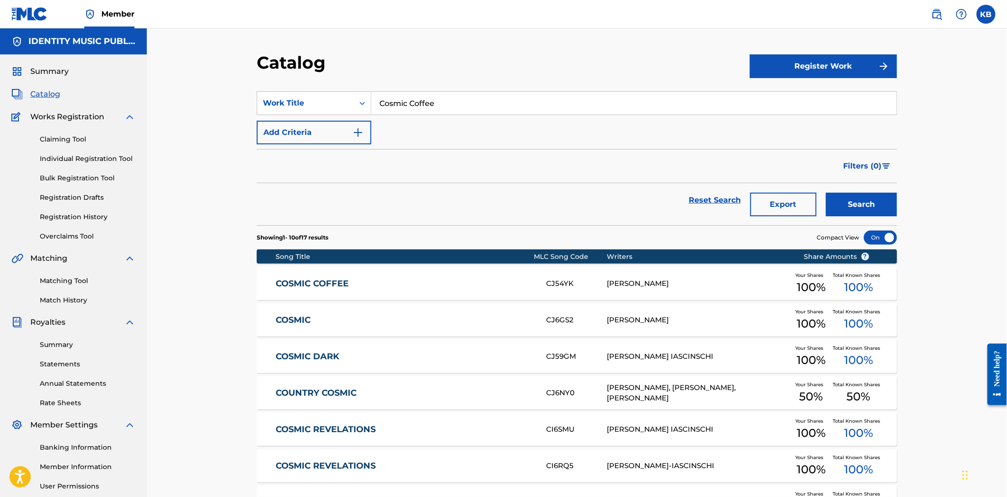
click at [385, 278] on link "COSMIC COFFEE" at bounding box center [405, 283] width 258 height 11
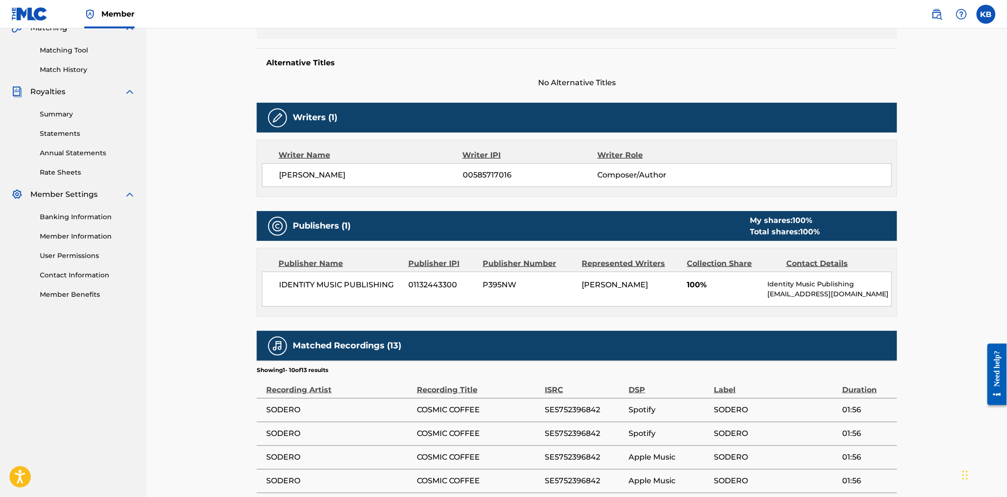
scroll to position [224, 0]
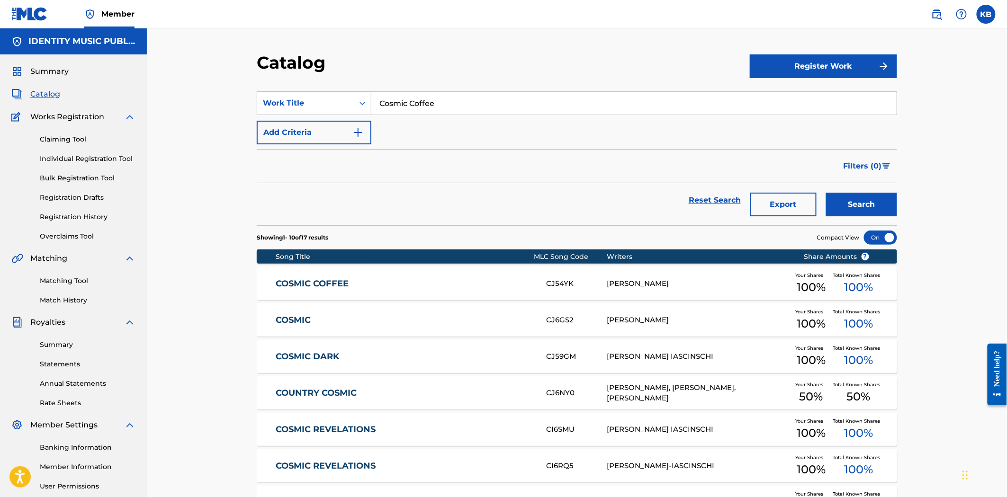
drag, startPoint x: 471, startPoint y: 114, endPoint x: 349, endPoint y: 125, distance: 123.1
click at [349, 125] on div "SearchWithCriteria5ca9b5f6-2097-43ed-a72c-2e9d4f043d58 Work Title Cosmic Coffee…" at bounding box center [577, 117] width 640 height 53
paste input "rystal Reflections"
type input "Crystal Reflections"
click at [878, 196] on button "Search" at bounding box center [861, 205] width 71 height 24
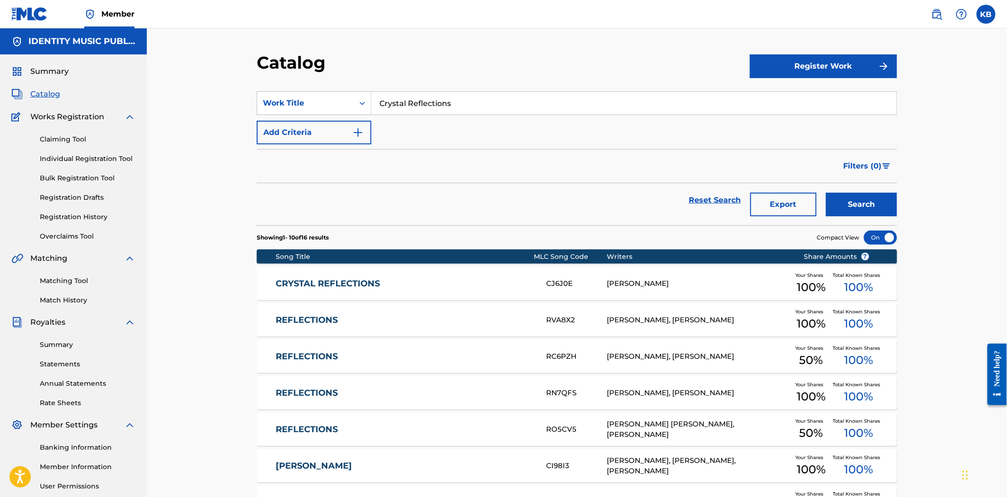
click at [386, 281] on link "CRYSTAL REFLECTIONS" at bounding box center [405, 283] width 258 height 11
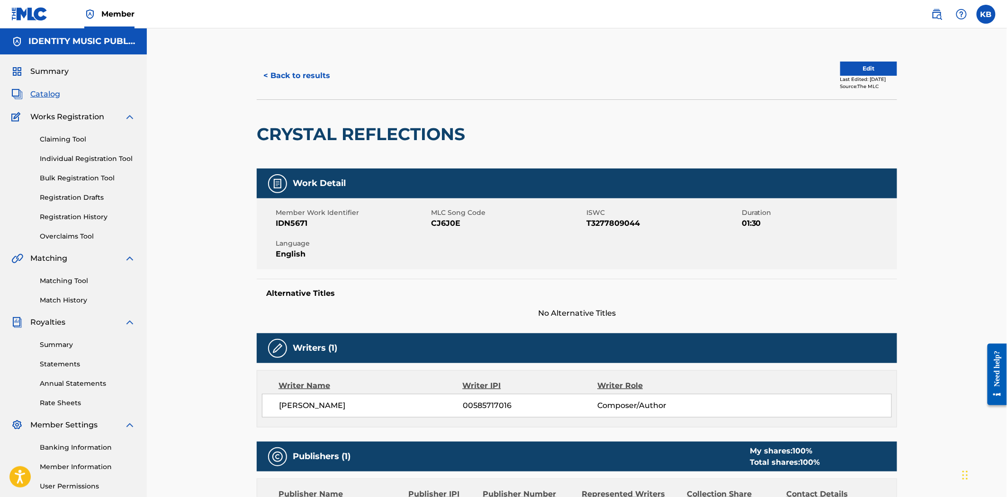
click at [297, 74] on button "< Back to results" at bounding box center [297, 76] width 80 height 24
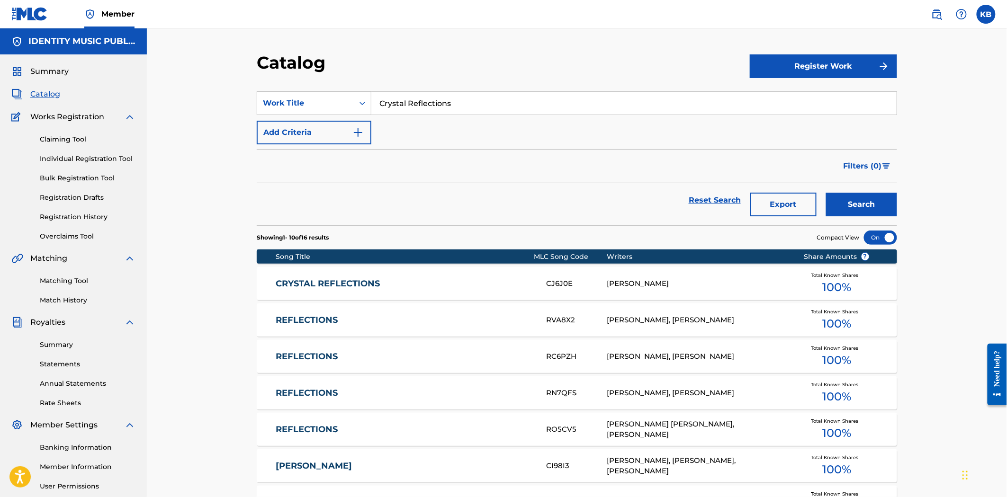
click at [463, 110] on input "Crystal Reflections" at bounding box center [633, 103] width 525 height 23
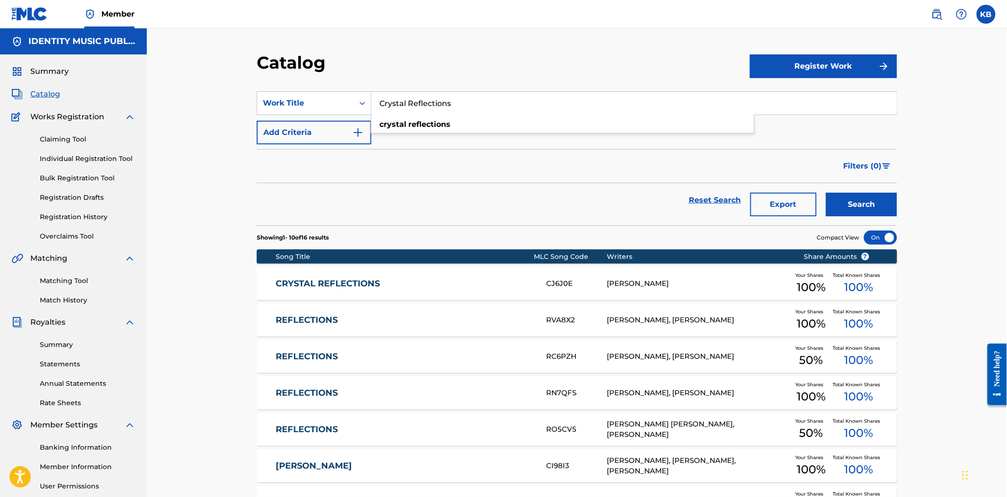
click at [463, 110] on input "Crystal Reflections" at bounding box center [633, 103] width 525 height 23
paste input "Day Trip"
type input "Day Trip"
click at [830, 197] on button "Search" at bounding box center [861, 205] width 71 height 24
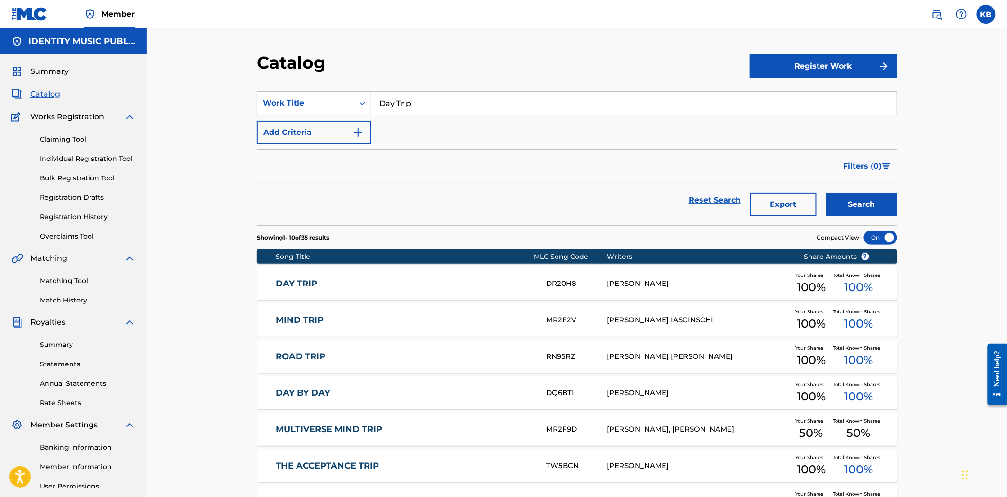
click at [423, 289] on div "DAY TRIP DR20H8 NERY BAUER Your Shares 100 % Total Known Shares 100 %" at bounding box center [577, 283] width 640 height 33
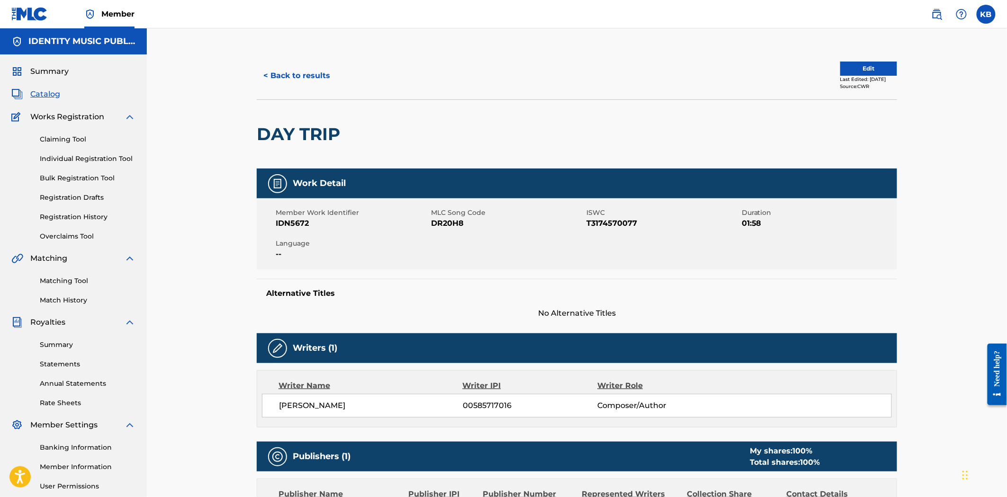
click at [277, 76] on button "< Back to results" at bounding box center [297, 76] width 80 height 24
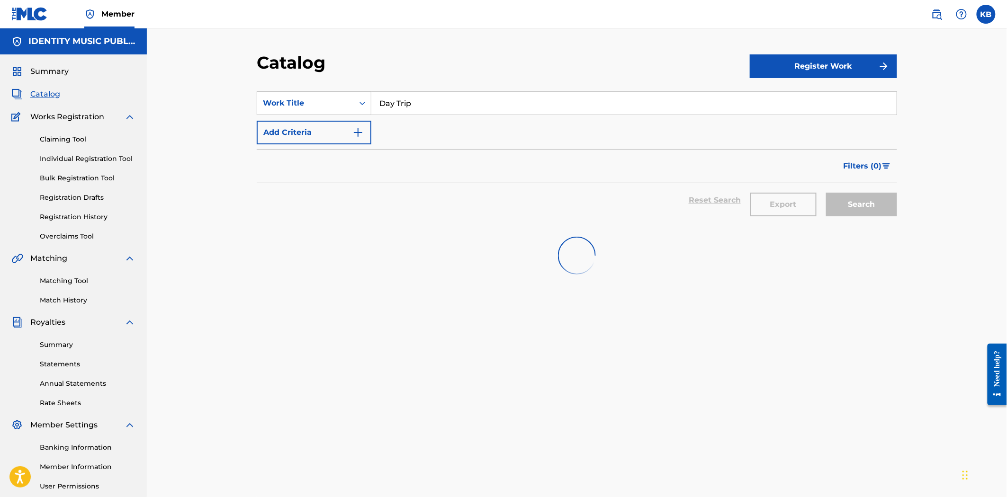
click at [408, 99] on input "Day Trip" at bounding box center [633, 103] width 525 height 23
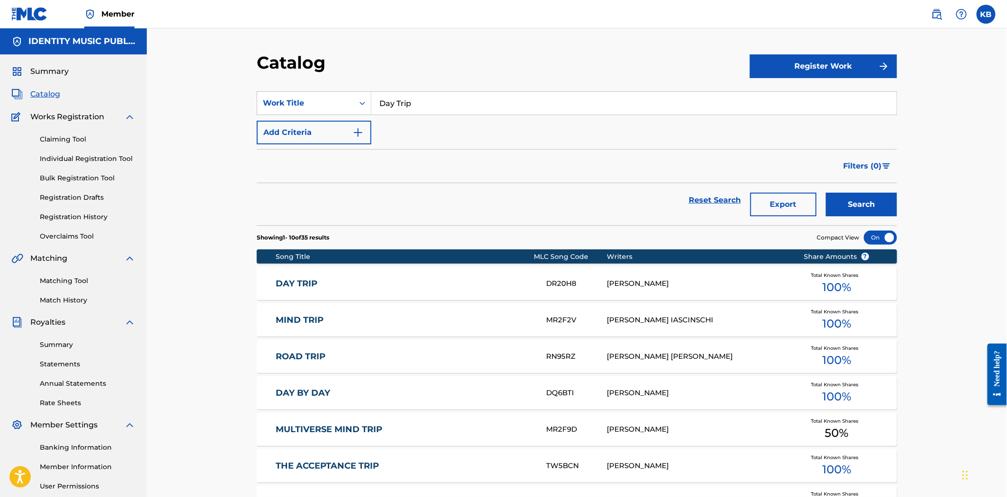
click at [408, 99] on input "Day Trip" at bounding box center [633, 103] width 525 height 23
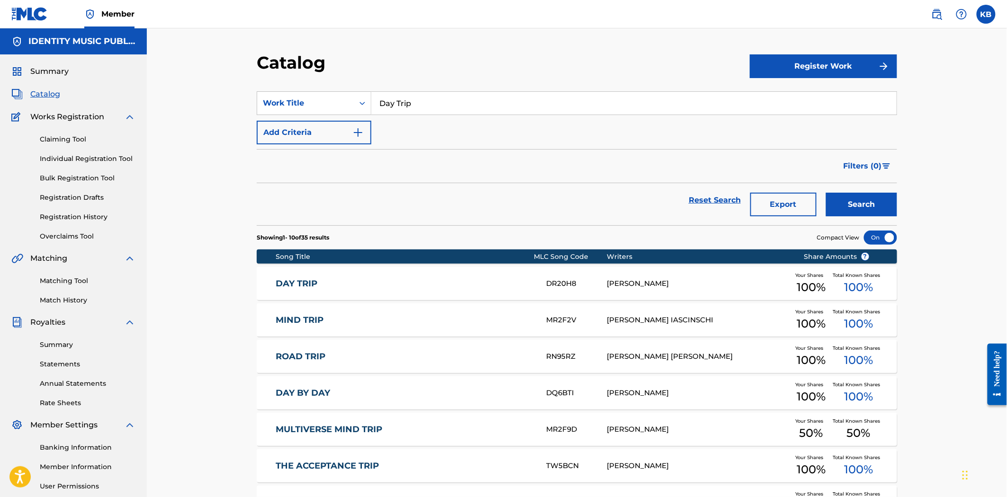
click at [408, 99] on input "Day Trip" at bounding box center [633, 103] width 525 height 23
paste input "elicate"
type input "Delicate"
click at [862, 200] on button "Search" at bounding box center [861, 205] width 71 height 24
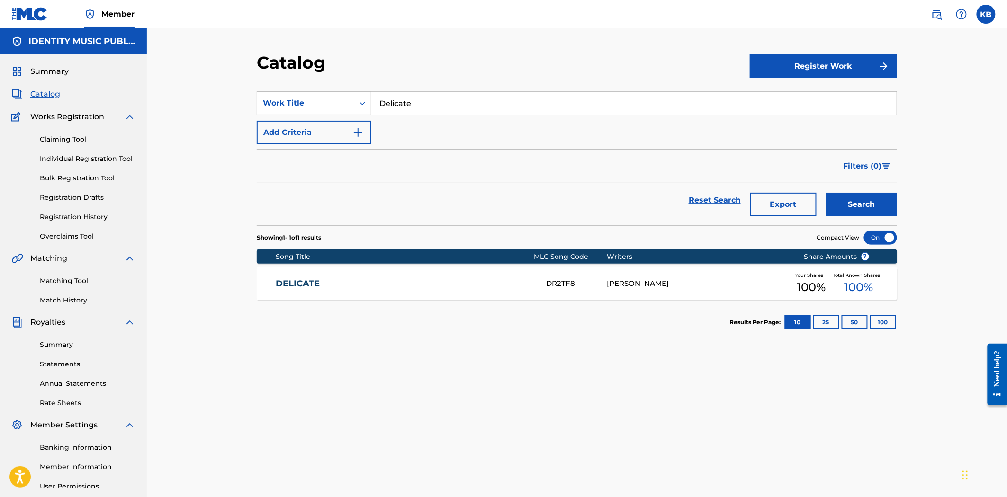
click at [418, 290] on div "DELICATE DR2TF8 NERY BAUER Your Shares 100 % Total Known Shares 100 %" at bounding box center [577, 283] width 640 height 33
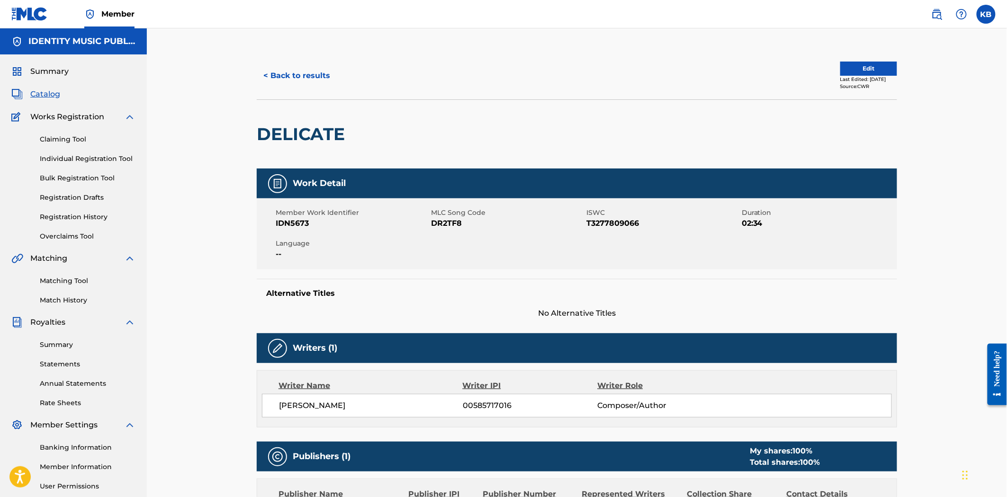
scroll to position [310, 0]
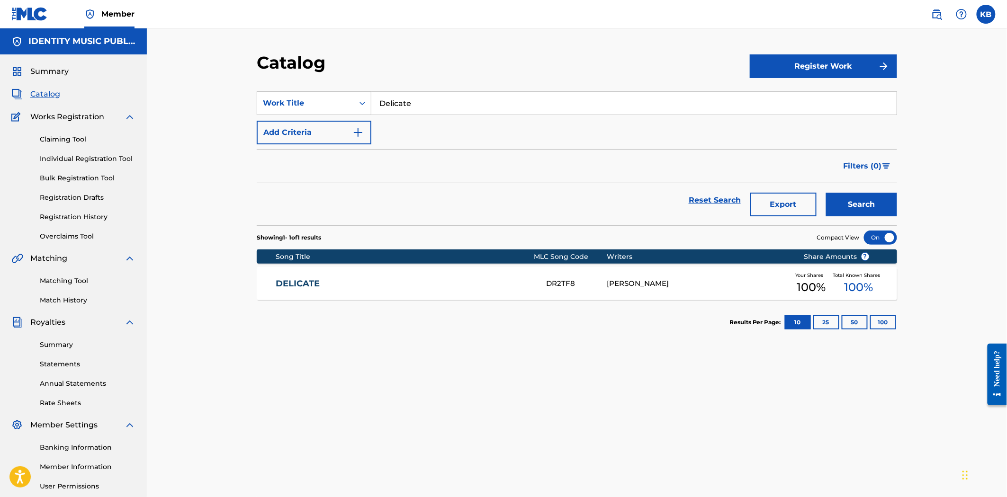
click at [419, 109] on input "Delicate" at bounding box center [633, 103] width 525 height 23
paste input "w"
type input "Dew"
click at [851, 202] on button "Search" at bounding box center [861, 205] width 71 height 24
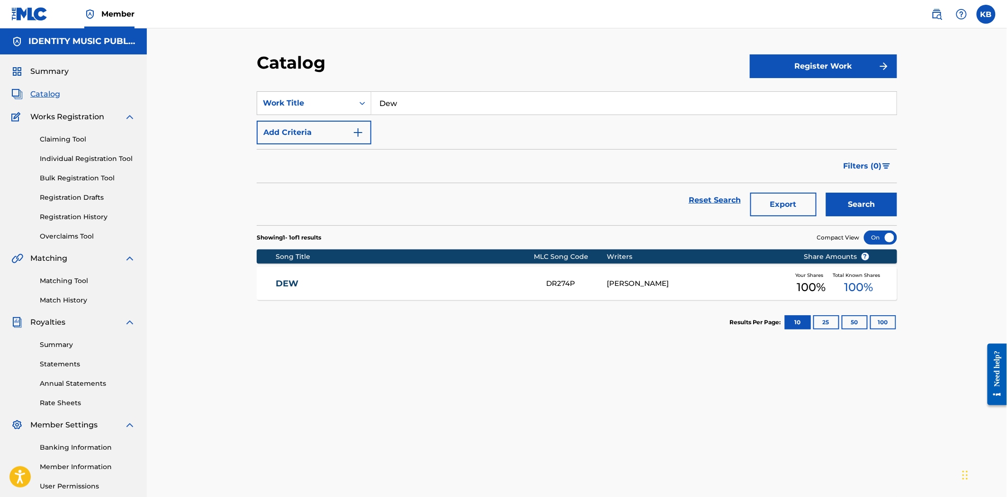
click at [410, 277] on div "DEW DR274P NERY BAUER Your Shares 100 % Total Known Shares 100 %" at bounding box center [577, 283] width 640 height 33
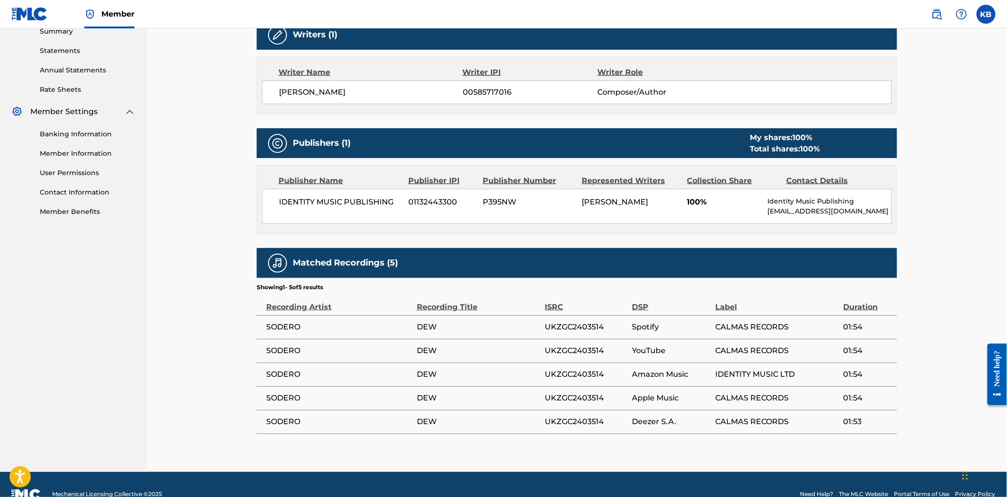
scroll to position [315, 0]
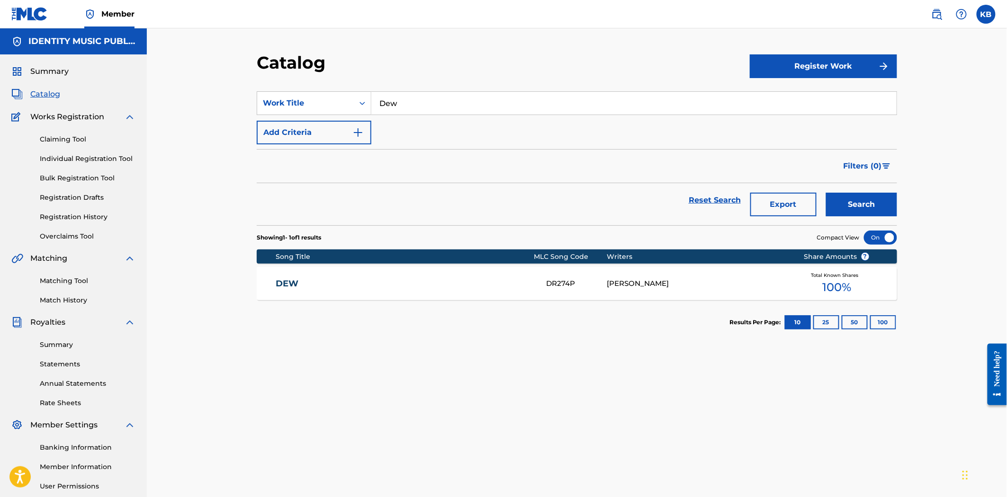
drag, startPoint x: 320, startPoint y: 143, endPoint x: 399, endPoint y: 110, distance: 85.6
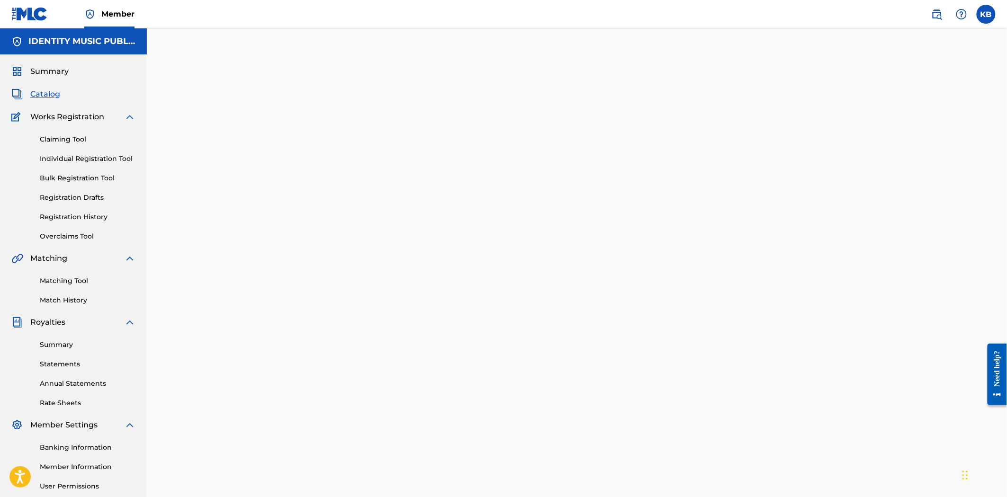
click at [814, 186] on div "Back Done" at bounding box center [576, 300] width 583 height 469
click at [40, 90] on span "Catalog" at bounding box center [45, 94] width 30 height 11
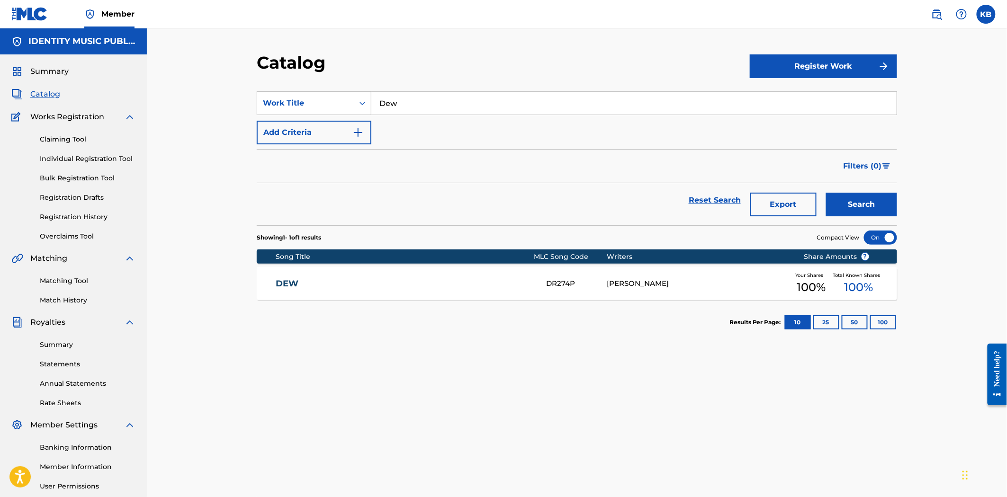
click at [515, 97] on input "Dew" at bounding box center [633, 103] width 525 height 23
drag, startPoint x: 431, startPoint y: 107, endPoint x: 319, endPoint y: 114, distance: 112.5
click at [319, 114] on div "SearchWithCriteria5ca9b5f6-2097-43ed-a72c-2e9d4f043d58 Work Title Dew" at bounding box center [577, 103] width 640 height 24
paste input "Enseada"
type input "Enseada"
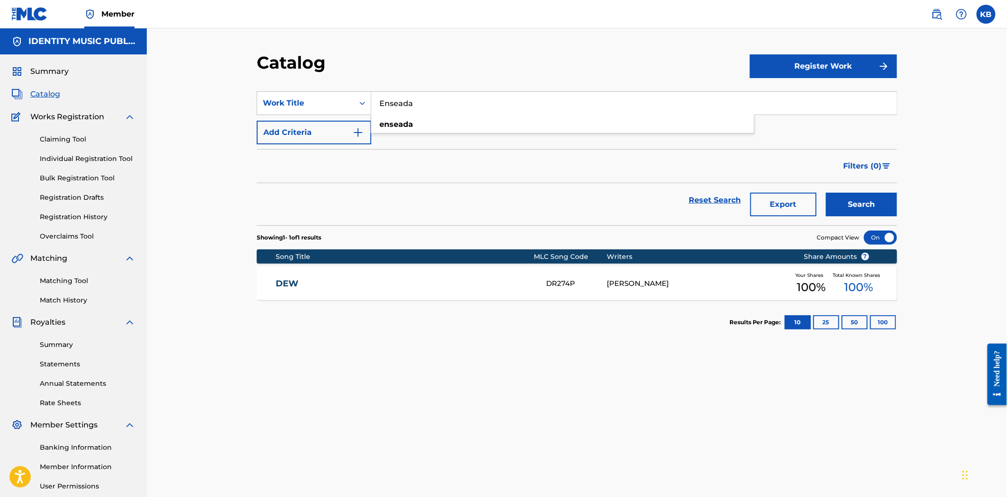
click at [861, 198] on button "Search" at bounding box center [861, 205] width 71 height 24
click at [444, 291] on div "ENSEADA EQ3Q8R NERY BAUER Your Shares 100 % Total Known Shares 100 %" at bounding box center [577, 283] width 640 height 33
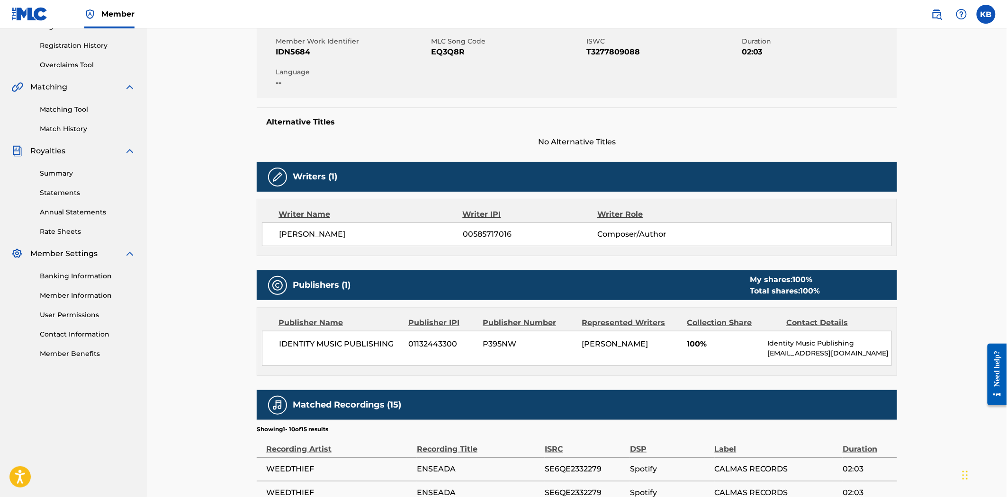
scroll to position [13, 0]
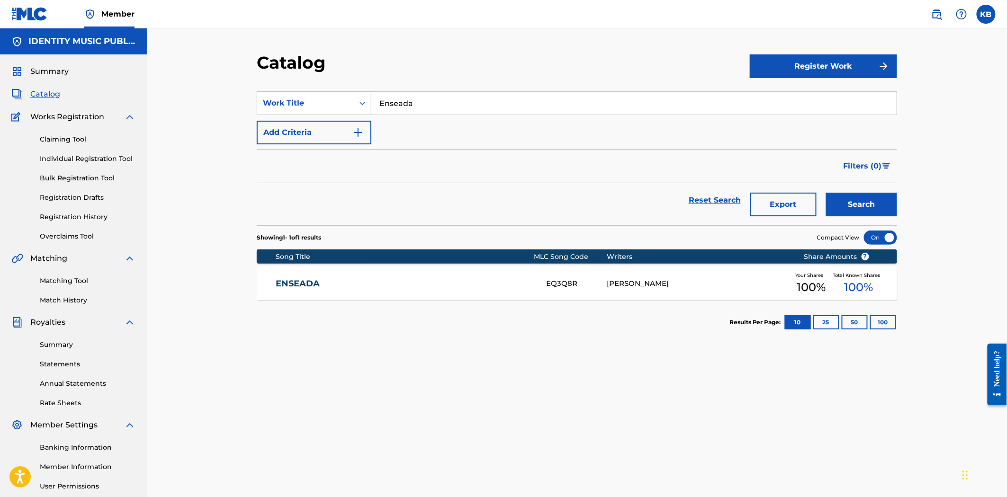
drag, startPoint x: 425, startPoint y: 103, endPoint x: 376, endPoint y: 112, distance: 50.0
click at [376, 111] on input "Enseada" at bounding box center [633, 103] width 525 height 23
paste input "ternal Peace"
type input "Eternal Peace"
click at [862, 209] on button "Search" at bounding box center [861, 205] width 71 height 24
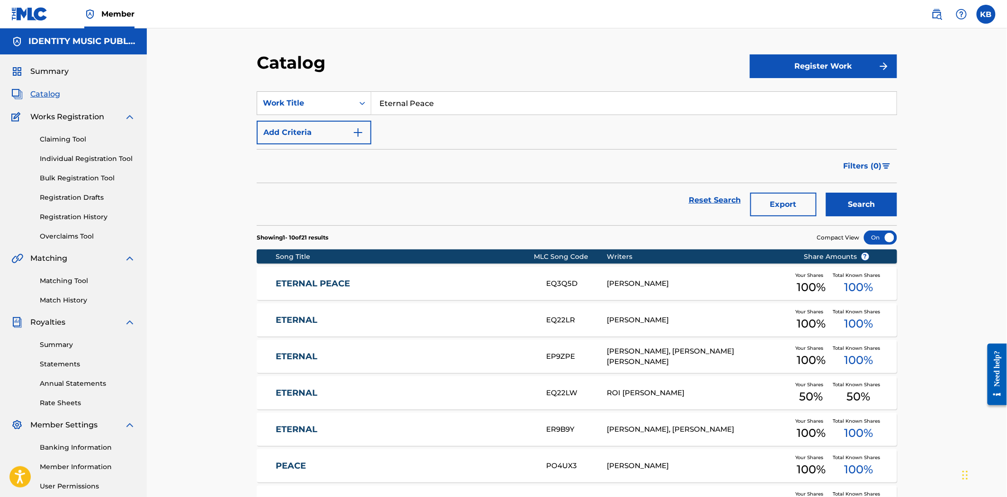
click at [373, 288] on link "ETERNAL PEACE" at bounding box center [405, 283] width 258 height 11
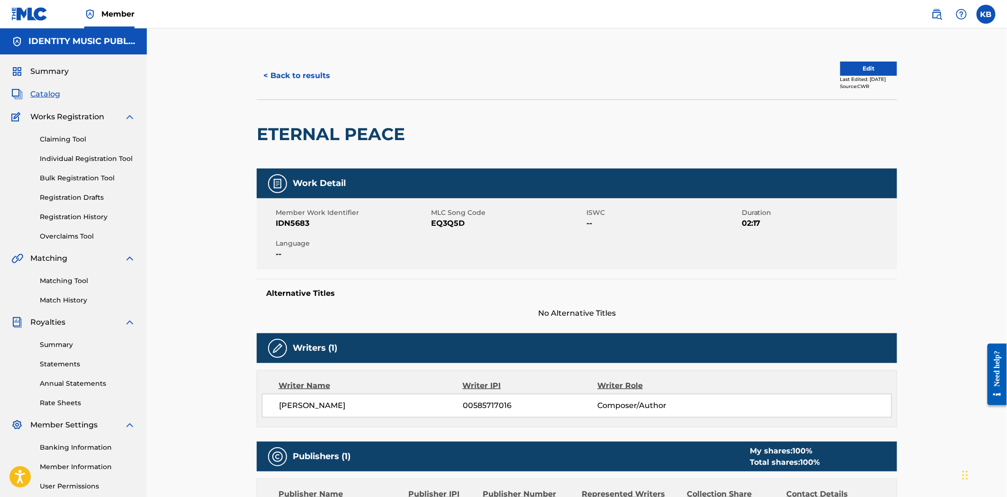
click at [275, 80] on button "< Back to results" at bounding box center [297, 76] width 80 height 24
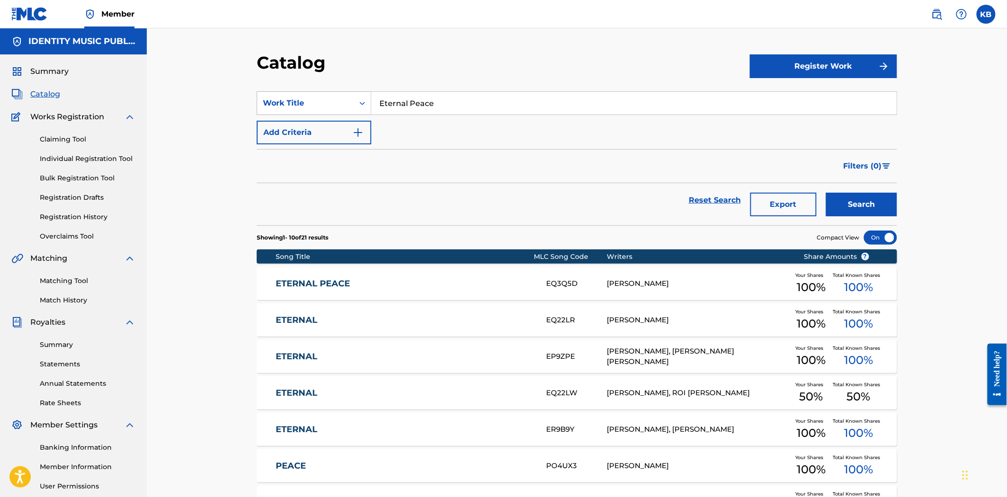
drag, startPoint x: 463, startPoint y: 100, endPoint x: 351, endPoint y: 112, distance: 111.9
click at [351, 111] on div "SearchWithCriteria5ca9b5f6-2097-43ed-a72c-2e9d4f043d58 Work Title Eternal Peace" at bounding box center [577, 103] width 640 height 24
paste input "vening"
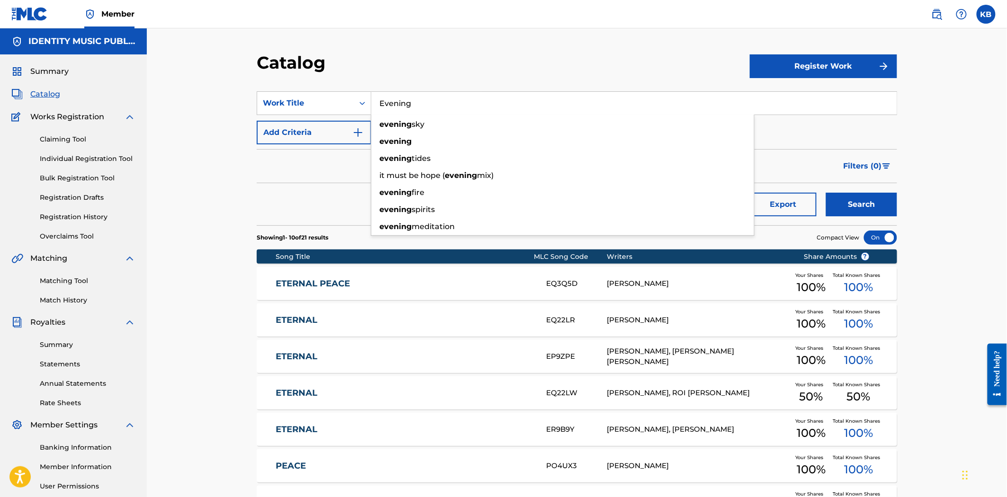
type input "Evening"
click at [885, 216] on div "Search" at bounding box center [859, 200] width 76 height 34
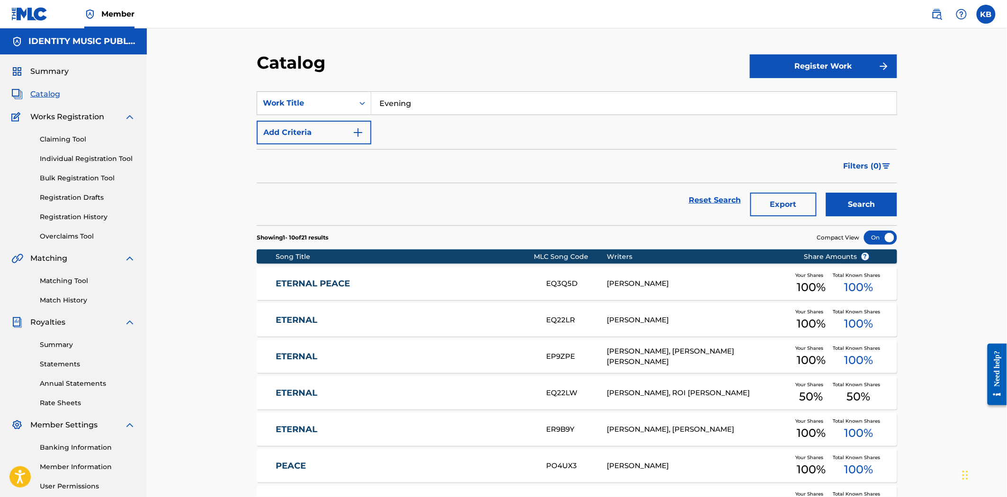
click at [878, 210] on button "Search" at bounding box center [861, 205] width 71 height 24
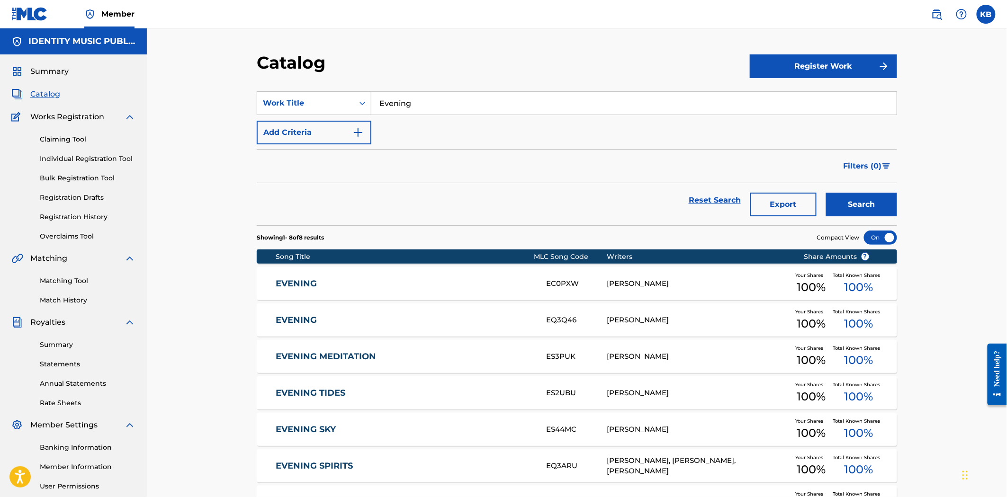
click at [392, 283] on link "EVENING" at bounding box center [405, 283] width 258 height 11
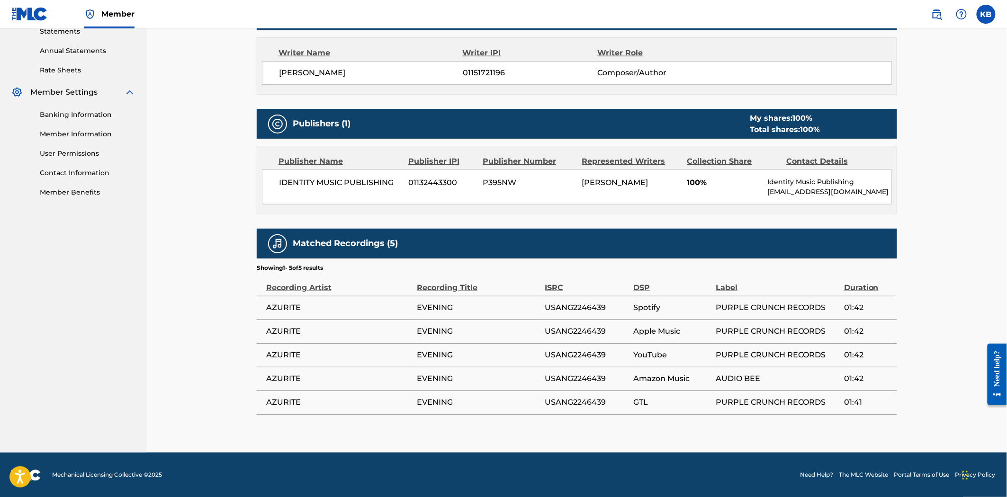
scroll to position [334, 0]
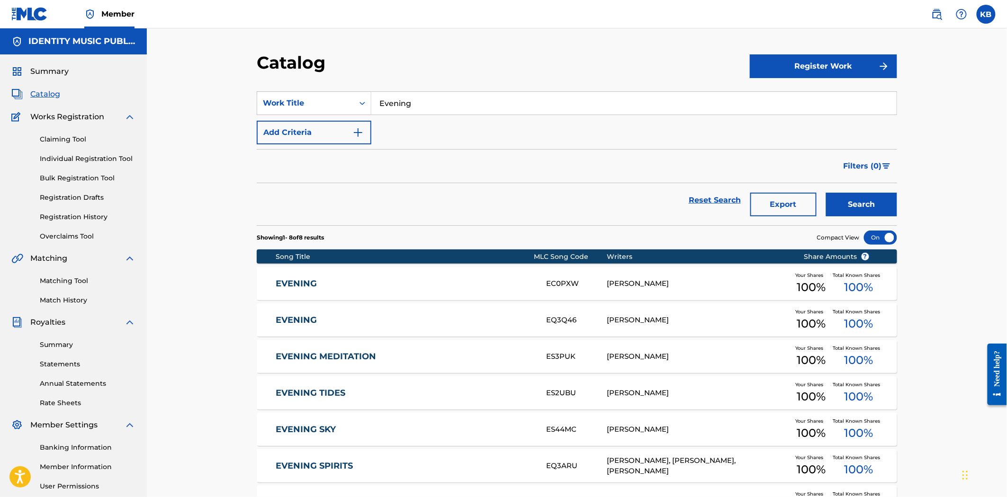
drag, startPoint x: 431, startPoint y: 108, endPoint x: 330, endPoint y: 126, distance: 102.5
click at [330, 125] on div "SearchWithCriteria5ca9b5f6-2097-43ed-a72c-2e9d4f043d58 Work Title Evening Add C…" at bounding box center [577, 117] width 640 height 53
paste input "ry Fall"
type input "Every Fall"
click at [868, 210] on button "Search" at bounding box center [861, 205] width 71 height 24
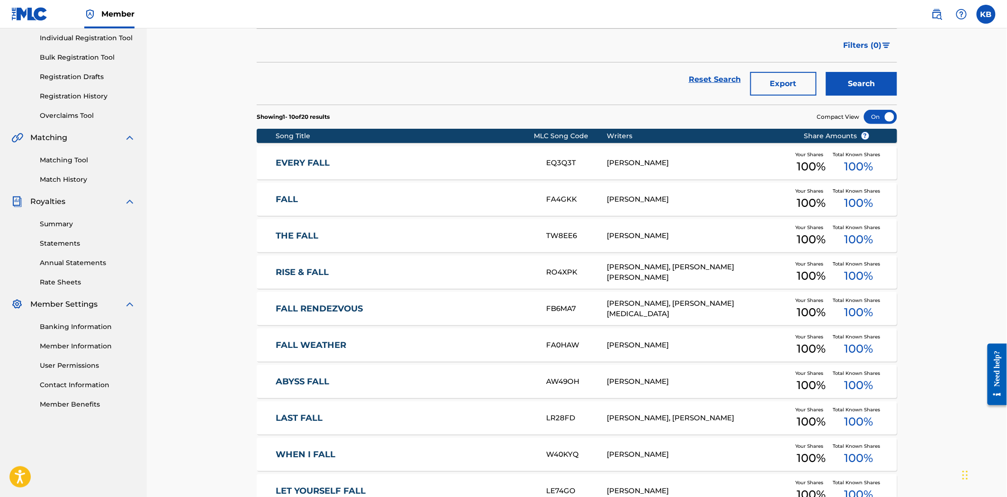
scroll to position [120, 0]
click at [622, 172] on div "EVERY FALL EQ3Q3T NERY BAUER Your Shares 100 % Total Known Shares 100 %" at bounding box center [577, 163] width 640 height 33
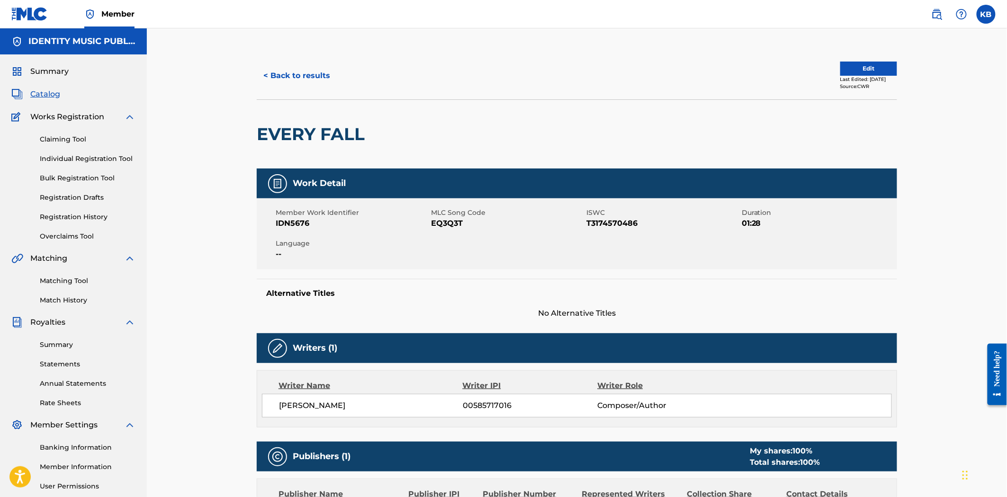
click at [286, 86] on button "< Back to results" at bounding box center [297, 76] width 80 height 24
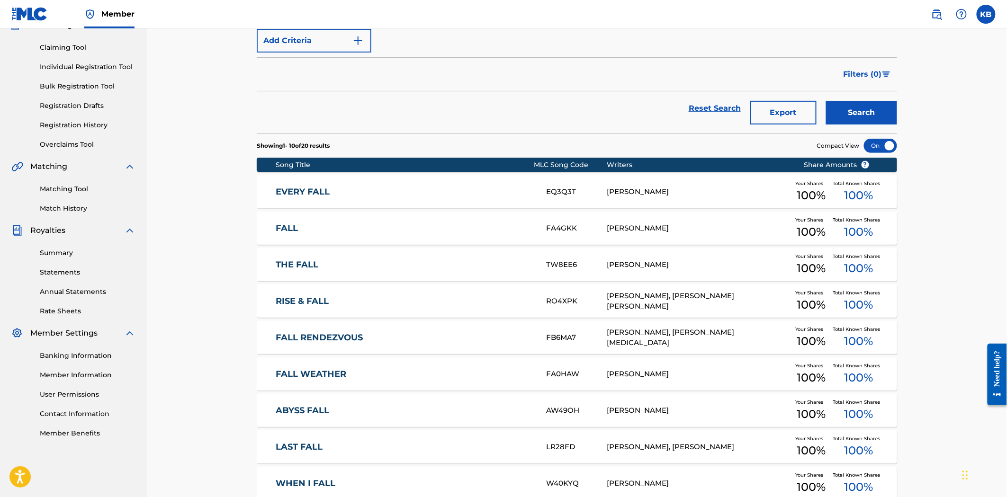
scroll to position [68, 0]
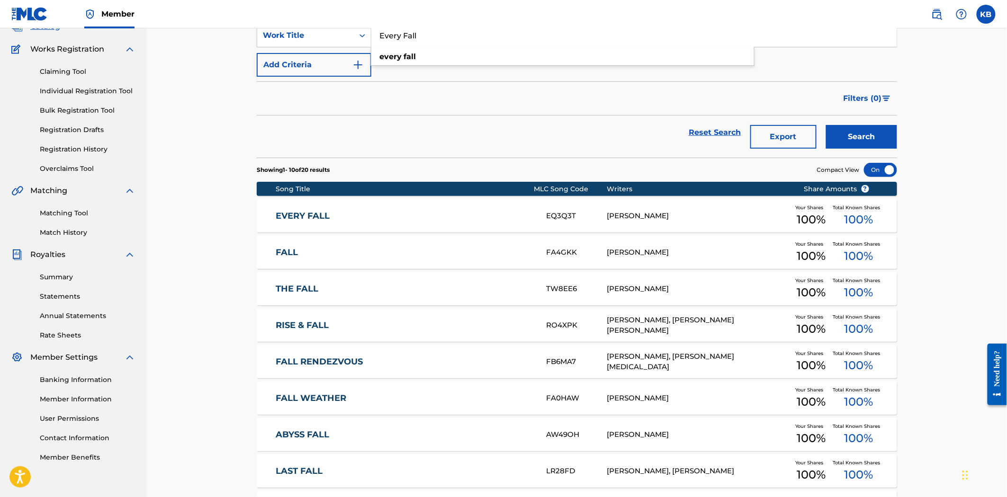
drag, startPoint x: 437, startPoint y: 40, endPoint x: 410, endPoint y: 67, distance: 38.5
click at [376, 43] on input "Every Fall" at bounding box center [633, 35] width 525 height 23
paste input "Floating"
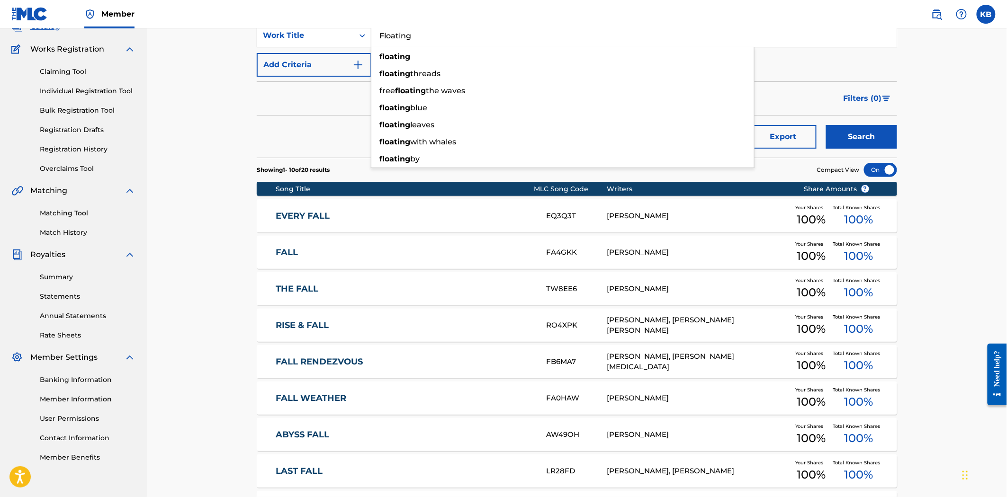
type input "Floating"
click at [856, 138] on button "Search" at bounding box center [861, 137] width 71 height 24
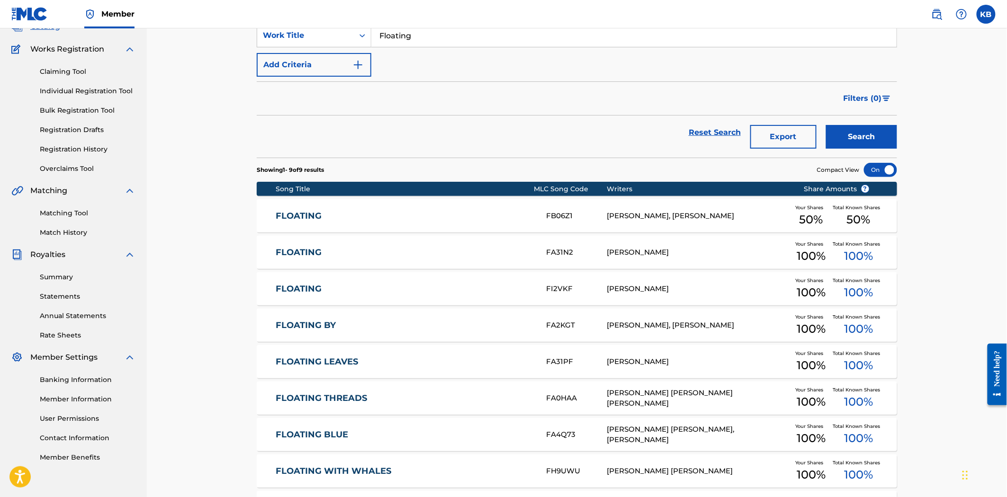
click at [375, 265] on div "FLOATING FA31N2 NERY BAUER Your Shares 100 % Total Known Shares 100 %" at bounding box center [577, 252] width 640 height 33
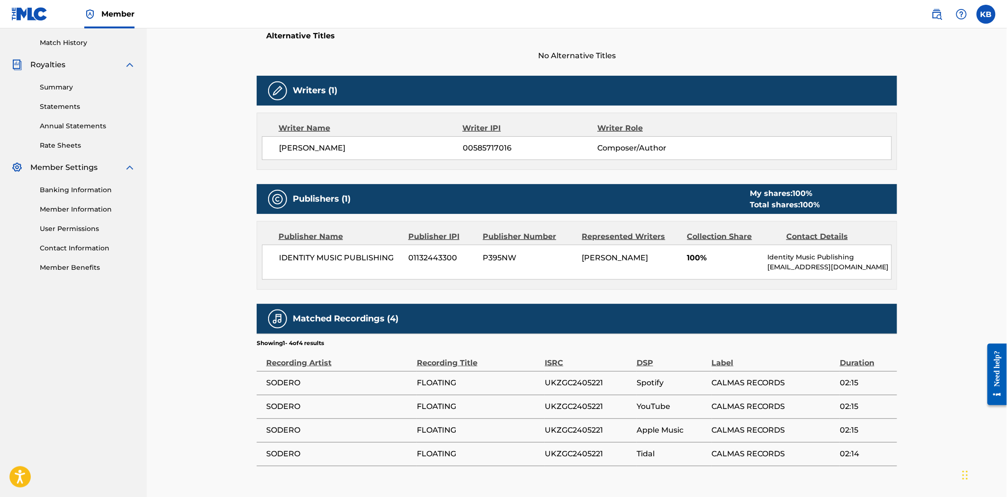
scroll to position [68, 0]
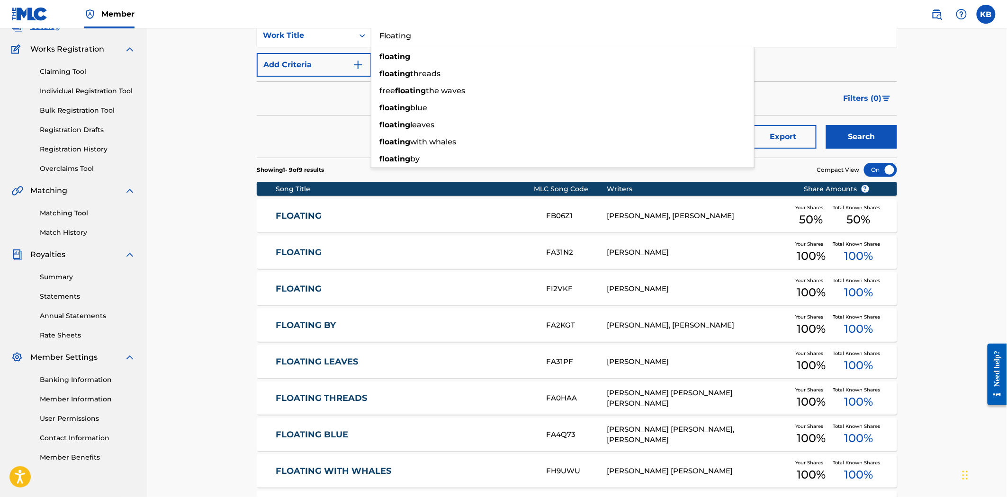
drag, startPoint x: 434, startPoint y: 38, endPoint x: 400, endPoint y: 69, distance: 45.9
click at [368, 41] on div "SearchWithCriteria5ca9b5f6-2097-43ed-a72c-2e9d4f043d58 Work Title Floating floa…" at bounding box center [577, 36] width 640 height 24
paste input "Leaves"
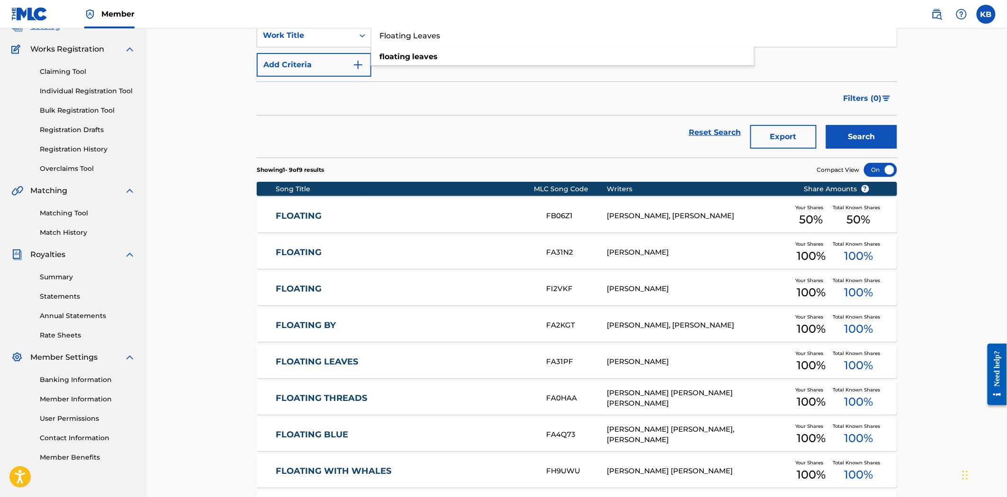
type input "Floating Leaves"
click at [872, 133] on button "Search" at bounding box center [861, 137] width 71 height 24
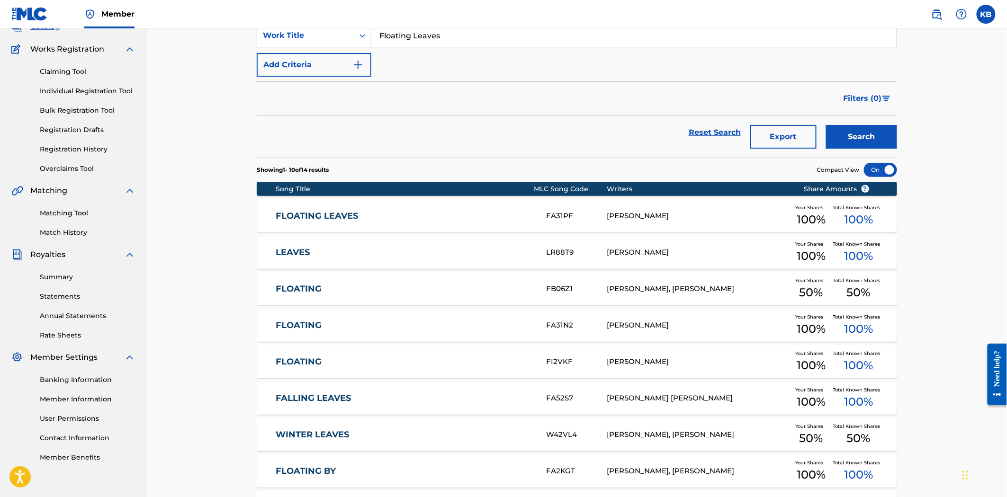
click at [484, 215] on link "FLOATING LEAVES" at bounding box center [405, 216] width 258 height 11
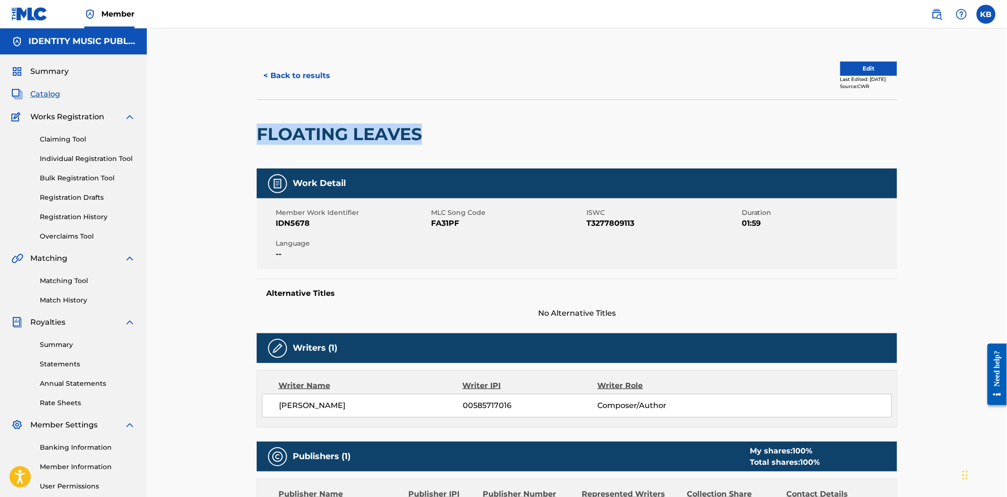
drag, startPoint x: 261, startPoint y: 124, endPoint x: 423, endPoint y: 131, distance: 162.1
click at [423, 131] on h2 "FLOATING LEAVES" at bounding box center [342, 134] width 170 height 21
click at [787, 44] on div "< Back to results Edit Last Edited: September 20, 2024 Source: CWR FLOATING LEA…" at bounding box center [577, 343] width 860 height 631
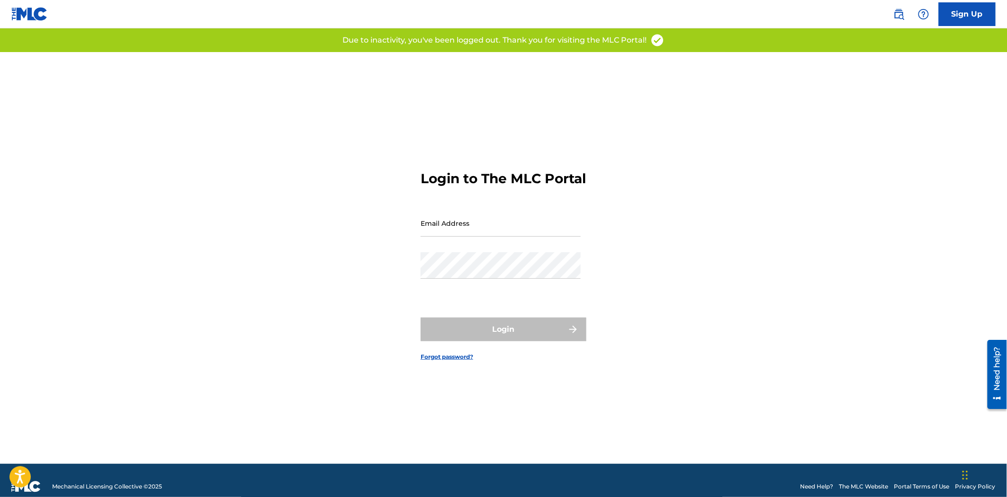
click at [537, 233] on input "Email Address" at bounding box center [501, 223] width 160 height 27
type input "[EMAIL_ADDRESS][DOMAIN_NAME]"
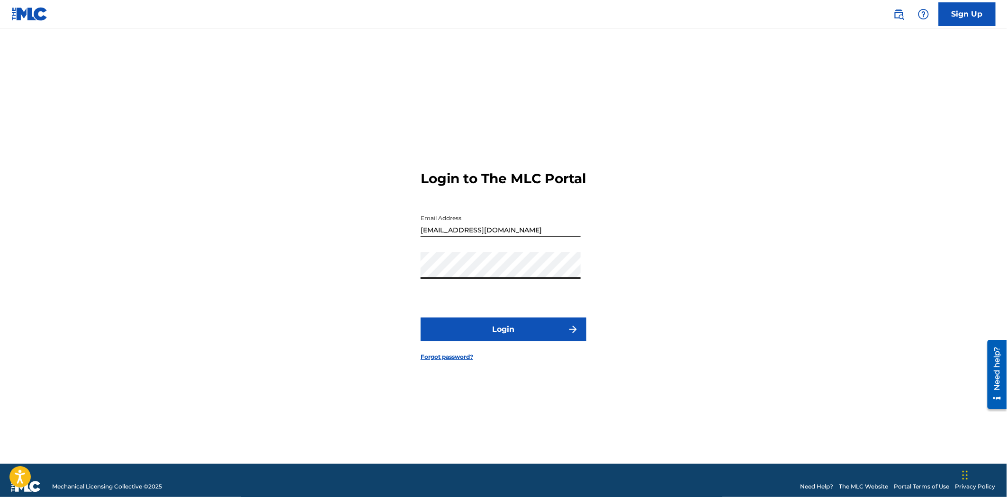
click at [520, 340] on button "Login" at bounding box center [504, 330] width 166 height 24
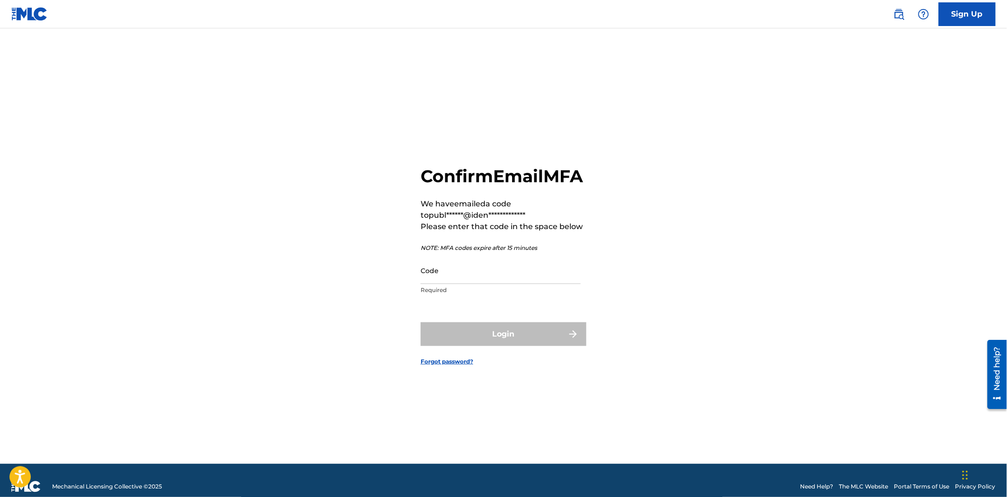
click at [484, 284] on input "Code" at bounding box center [501, 270] width 160 height 27
paste input "210793"
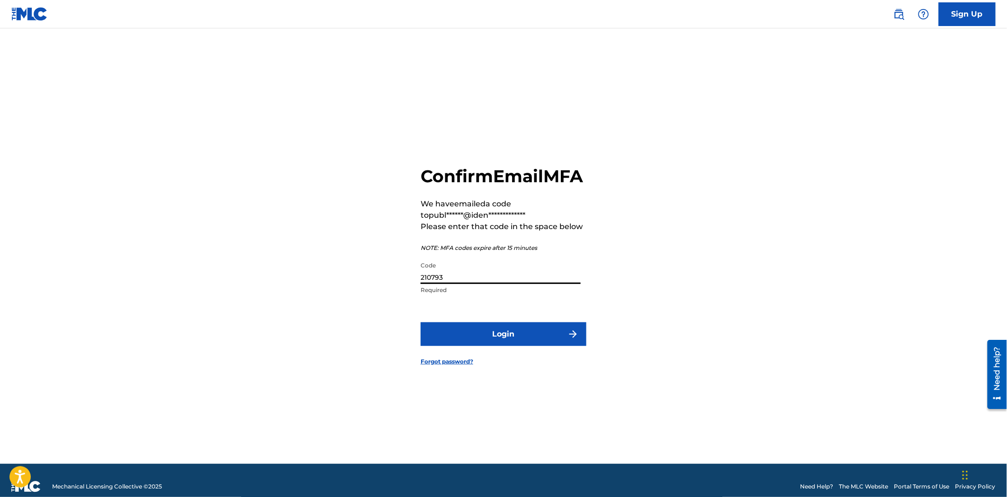
type input "210793"
click at [502, 346] on button "Login" at bounding box center [504, 334] width 166 height 24
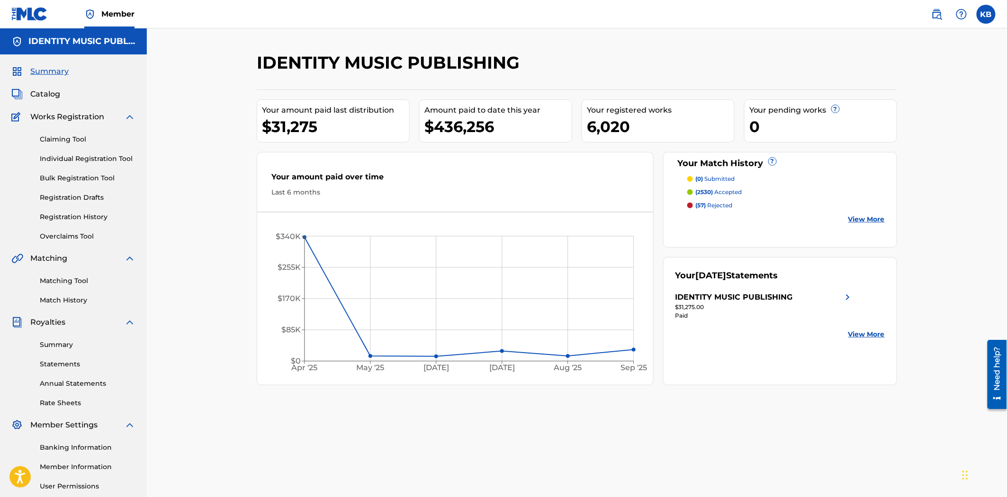
click at [77, 280] on link "Matching Tool" at bounding box center [88, 281] width 96 height 10
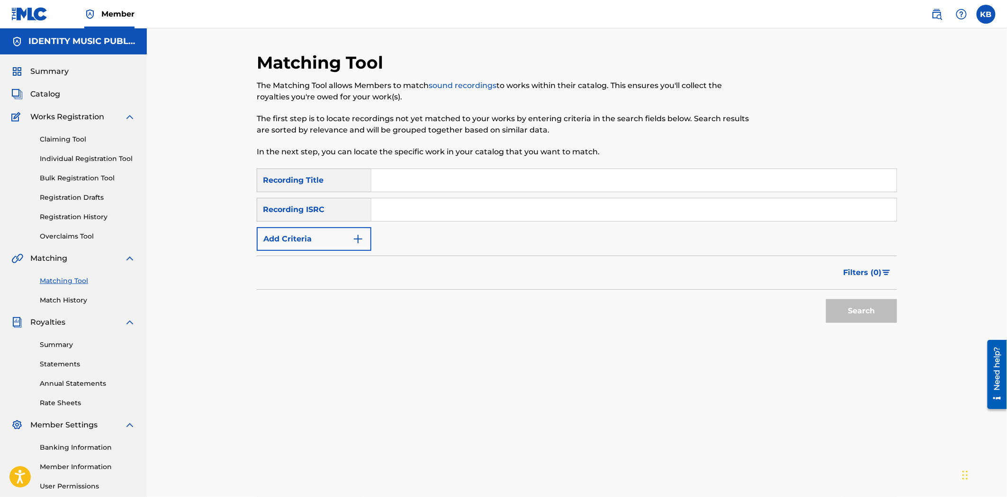
click at [502, 185] on input "Search Form" at bounding box center [633, 180] width 525 height 23
paste input "210793"
drag, startPoint x: 444, startPoint y: 179, endPoint x: 367, endPoint y: 196, distance: 78.9
click at [359, 186] on div "SearchWithCriteria2fdbb350-7042-4222-8d4a-4cfe68af7f60 Recording Title 210793" at bounding box center [577, 181] width 640 height 24
paste input "Do it"
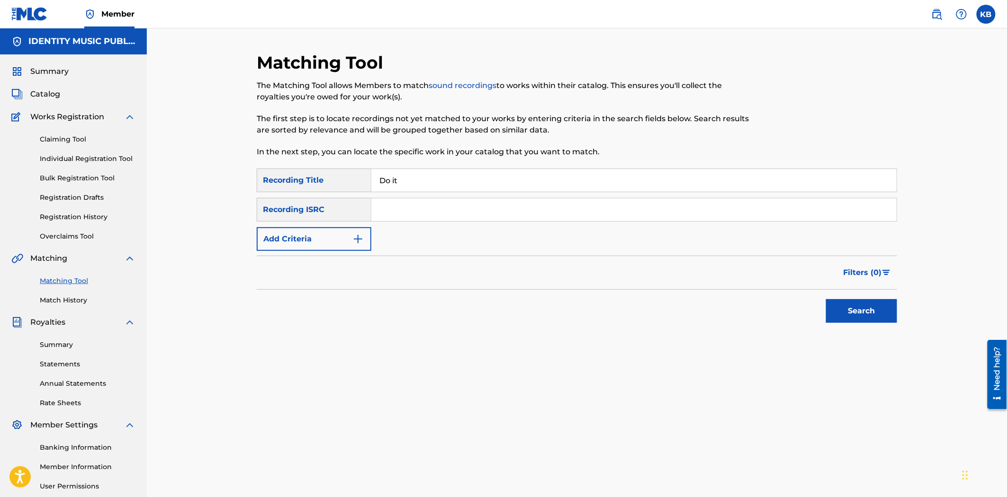
type input "Do it"
click at [435, 219] on input "Search Form" at bounding box center [633, 209] width 525 height 23
paste input "UKZGC2400150"
click at [891, 312] on button "Search" at bounding box center [861, 311] width 71 height 24
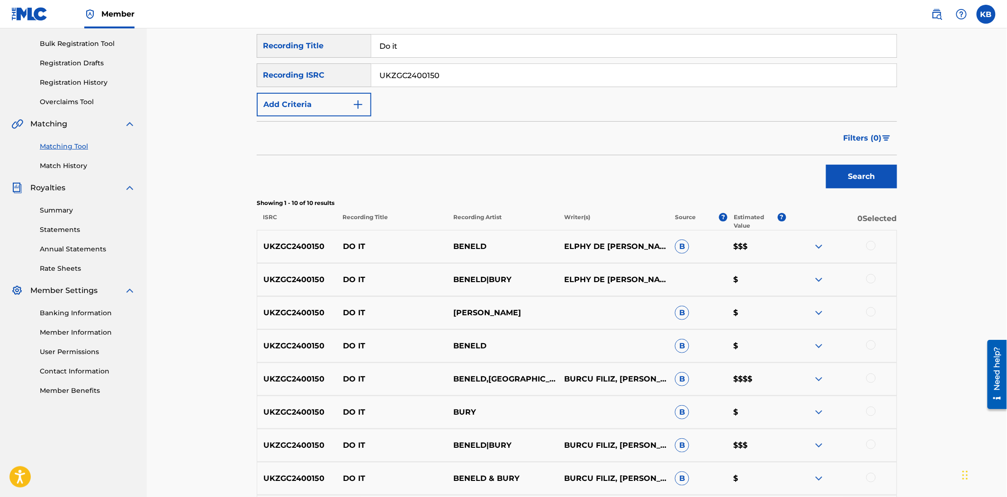
scroll to position [158, 0]
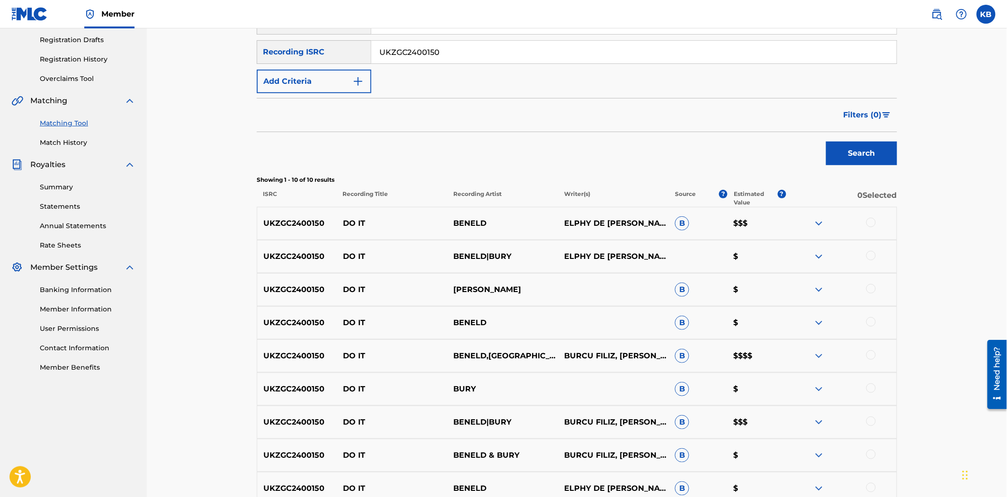
drag, startPoint x: 877, startPoint y: 221, endPoint x: 873, endPoint y: 226, distance: 6.2
click at [877, 221] on div at bounding box center [841, 223] width 111 height 11
click at [870, 228] on div at bounding box center [841, 223] width 111 height 11
click at [872, 257] on div at bounding box center [870, 255] width 9 height 9
drag, startPoint x: 872, startPoint y: 287, endPoint x: 872, endPoint y: 313, distance: 26.5
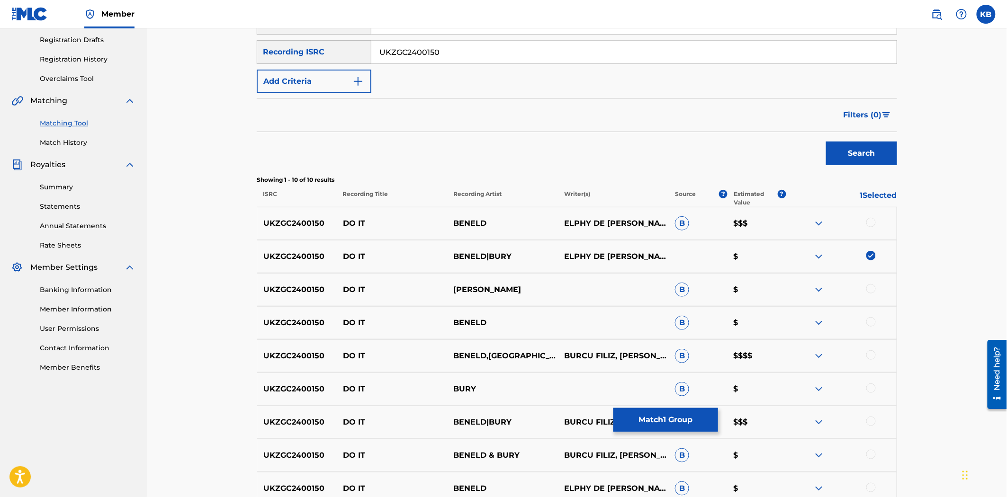
click at [872, 287] on div at bounding box center [870, 288] width 9 height 9
click at [868, 221] on div at bounding box center [870, 222] width 9 height 9
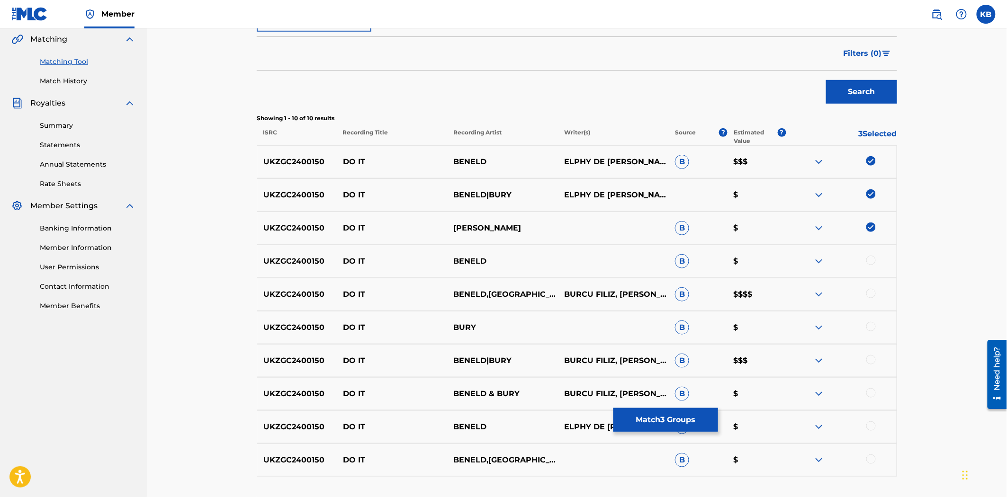
scroll to position [292, 0]
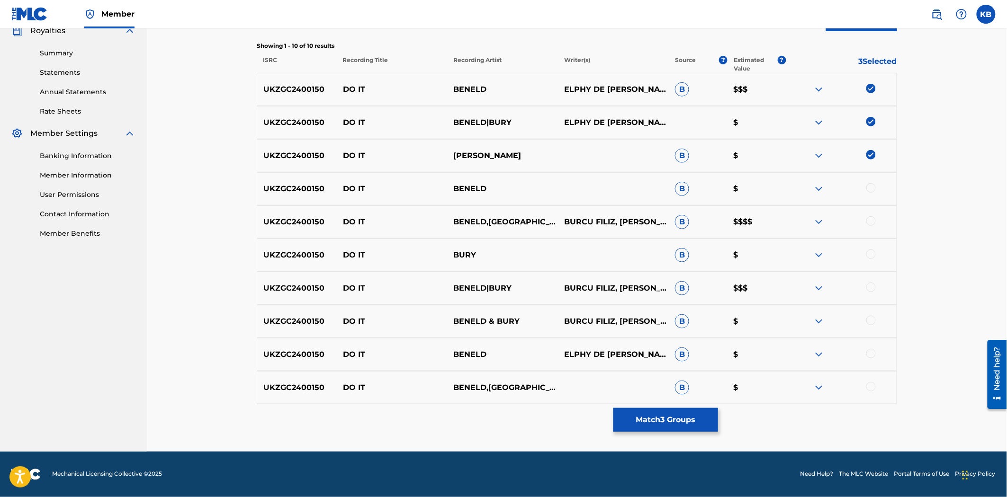
drag, startPoint x: 873, startPoint y: 191, endPoint x: 872, endPoint y: 211, distance: 19.9
click at [873, 190] on div at bounding box center [870, 187] width 9 height 9
click at [869, 220] on div at bounding box center [870, 220] width 9 height 9
click at [872, 252] on div at bounding box center [870, 254] width 9 height 9
drag, startPoint x: 872, startPoint y: 284, endPoint x: 871, endPoint y: 292, distance: 7.6
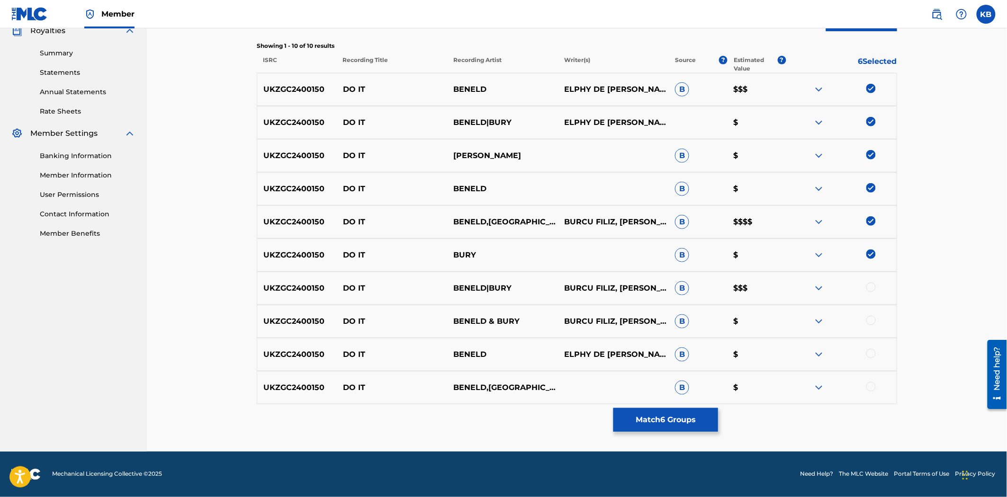
click at [872, 285] on div at bounding box center [870, 287] width 9 height 9
click at [869, 318] on div at bounding box center [870, 320] width 9 height 9
click at [873, 352] on div at bounding box center [870, 353] width 9 height 9
click at [874, 390] on div at bounding box center [841, 387] width 111 height 11
click at [867, 389] on div at bounding box center [870, 386] width 9 height 9
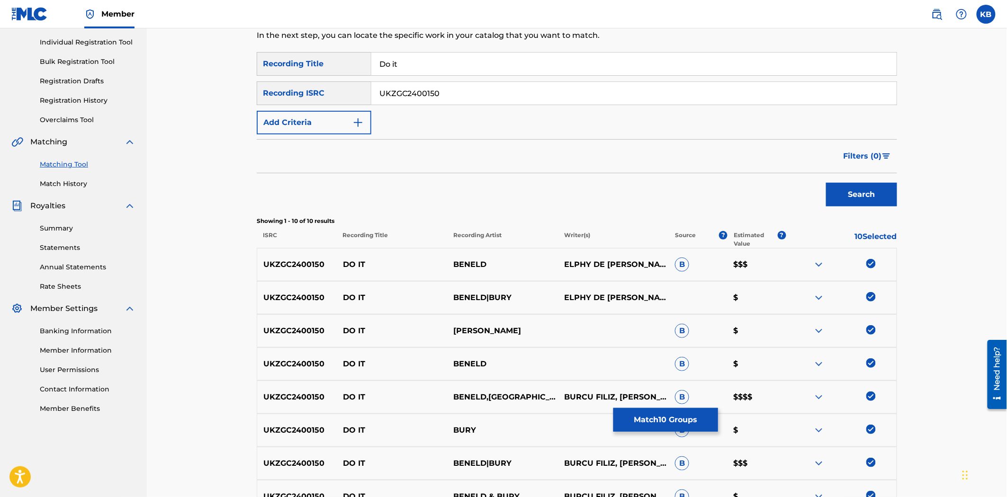
scroll to position [81, 0]
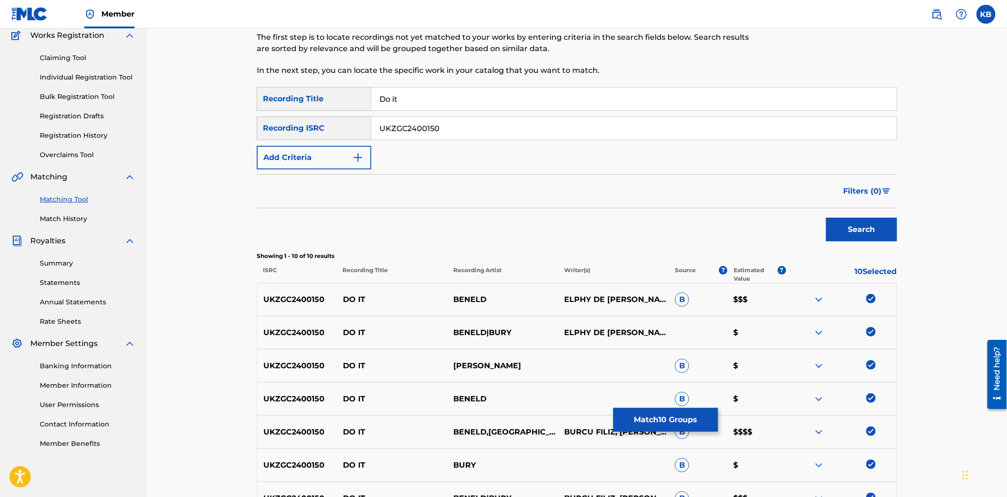
drag, startPoint x: 448, startPoint y: 130, endPoint x: 387, endPoint y: 158, distance: 67.4
click at [359, 138] on div "SearchWithCriteriaa03bef76-9673-4cda-997a-945661d24026 Recording ISRC UKZGC2400…" at bounding box center [577, 128] width 640 height 24
paste input "1"
type input "UKZGC2400151"
click at [820, 229] on div "Search" at bounding box center [577, 227] width 640 height 38
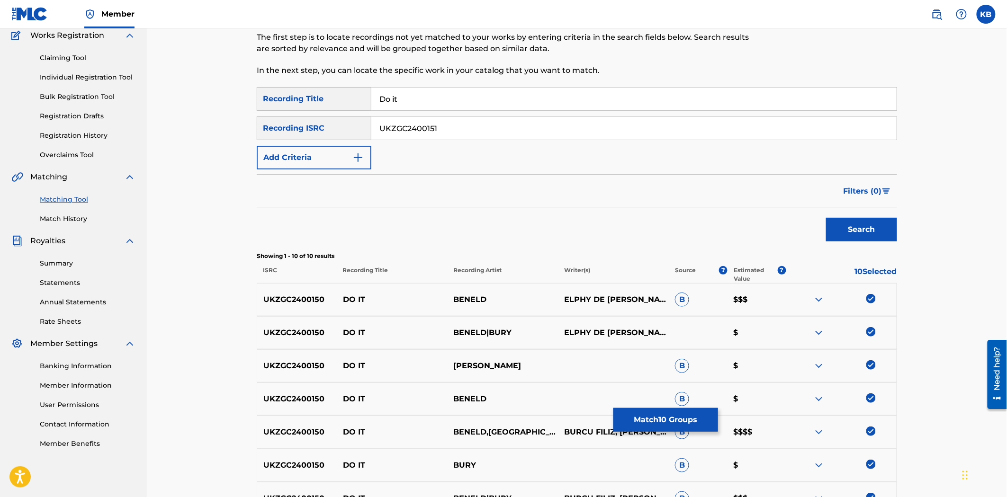
click at [833, 235] on button "Search" at bounding box center [861, 230] width 71 height 24
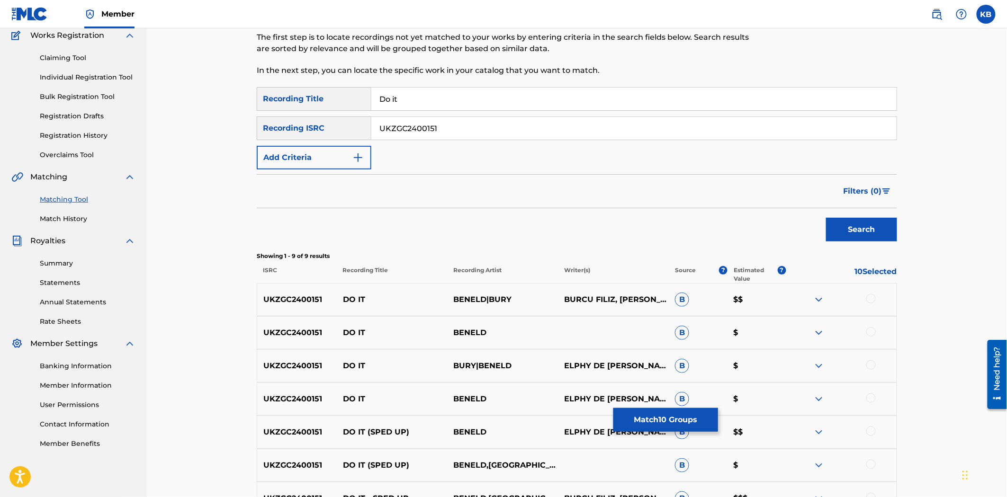
click at [870, 300] on div at bounding box center [870, 298] width 9 height 9
click at [865, 335] on div at bounding box center [841, 332] width 111 height 11
click at [868, 332] on div at bounding box center [870, 331] width 9 height 9
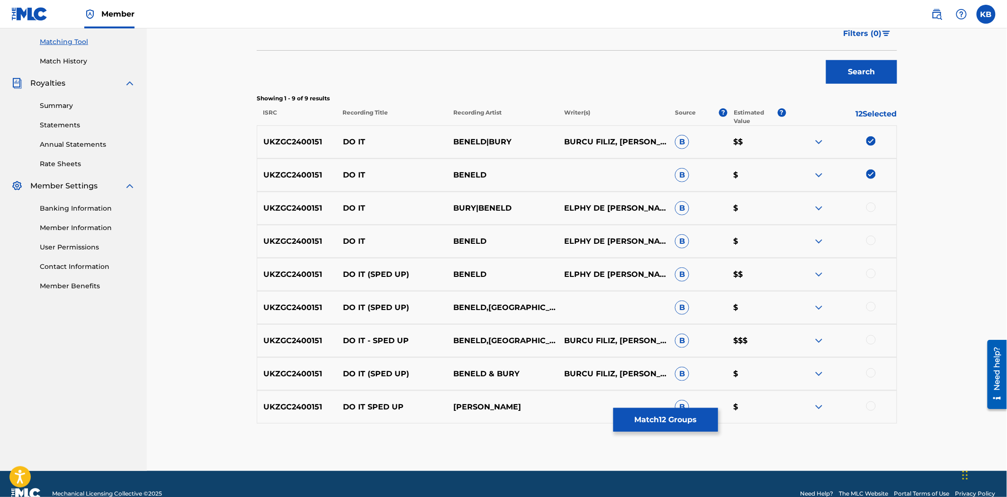
click at [870, 206] on div at bounding box center [870, 207] width 9 height 9
click at [869, 242] on div at bounding box center [870, 240] width 9 height 9
click at [870, 275] on div at bounding box center [870, 273] width 9 height 9
click at [872, 308] on div at bounding box center [870, 306] width 9 height 9
click at [872, 337] on div at bounding box center [870, 339] width 9 height 9
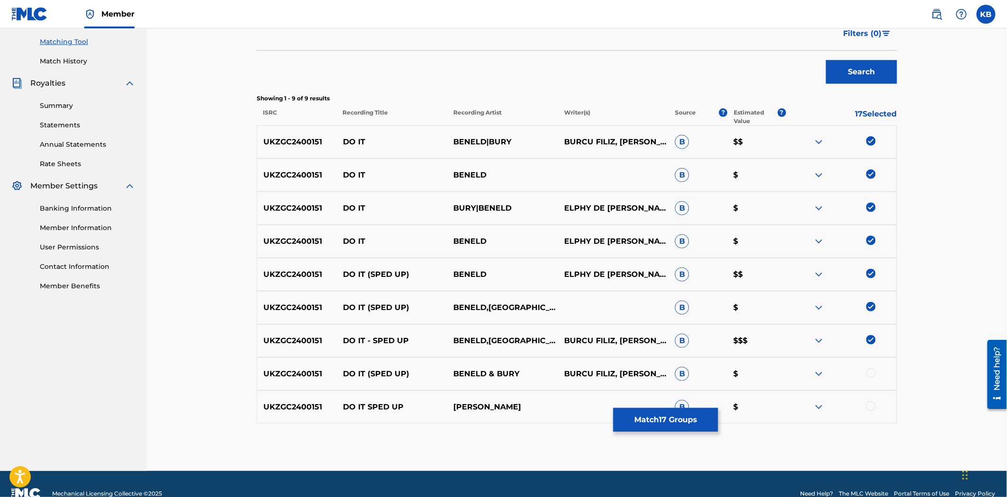
click at [869, 374] on div at bounding box center [870, 372] width 9 height 9
click at [870, 403] on div at bounding box center [870, 406] width 9 height 9
click at [690, 424] on button "Match 19 Groups" at bounding box center [665, 420] width 105 height 24
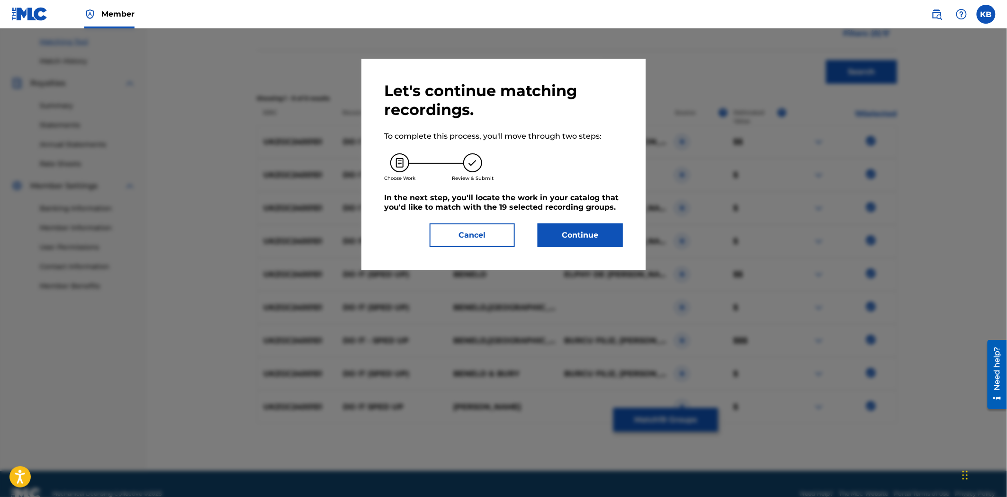
click at [599, 242] on button "Continue" at bounding box center [579, 236] width 85 height 24
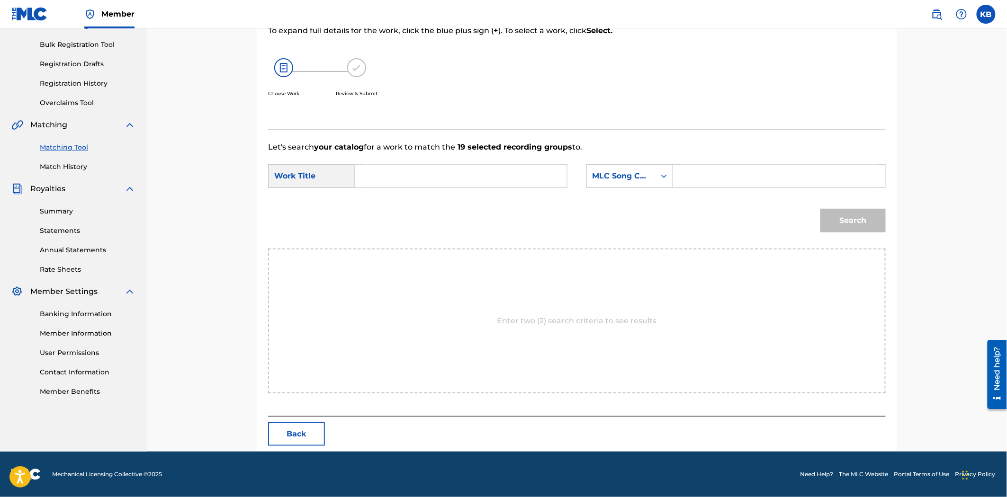
click at [504, 186] on input "Search Form" at bounding box center [461, 176] width 196 height 23
paste input "Do it"
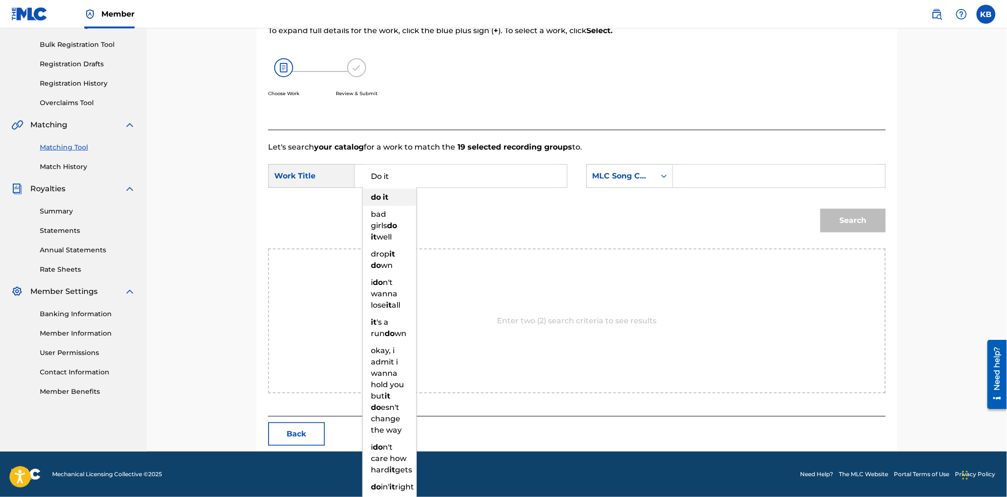
click at [388, 199] on strong "it" at bounding box center [386, 197] width 6 height 9
type input "do it"
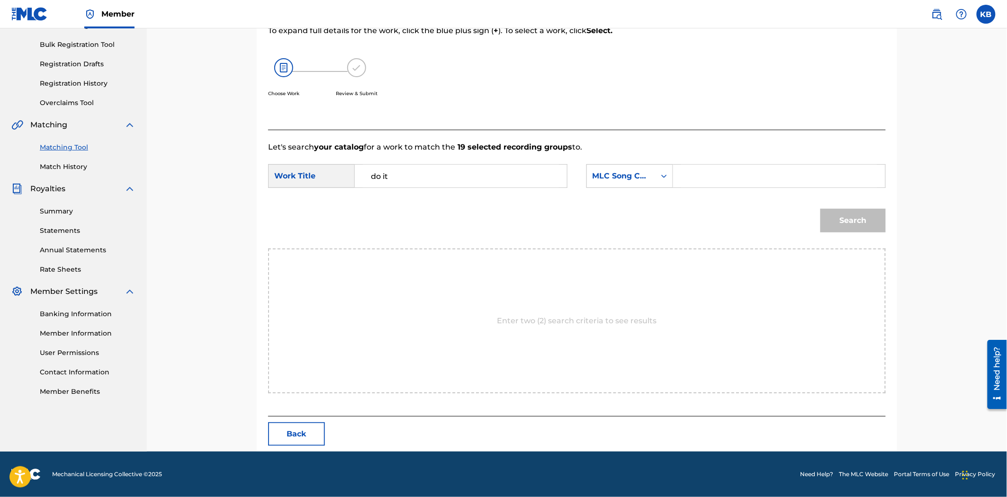
click at [727, 187] on input "Search Form" at bounding box center [779, 176] width 196 height 23
click at [787, 183] on input "Search Form" at bounding box center [779, 176] width 196 height 23
paste input "DQ51TC"
type input "DQ51TC"
click at [879, 223] on button "Search" at bounding box center [852, 221] width 65 height 24
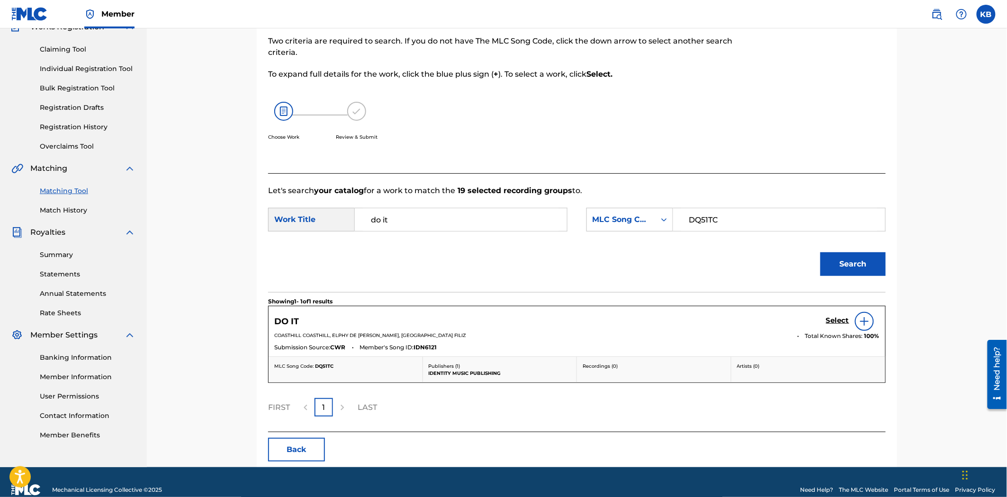
scroll to position [106, 0]
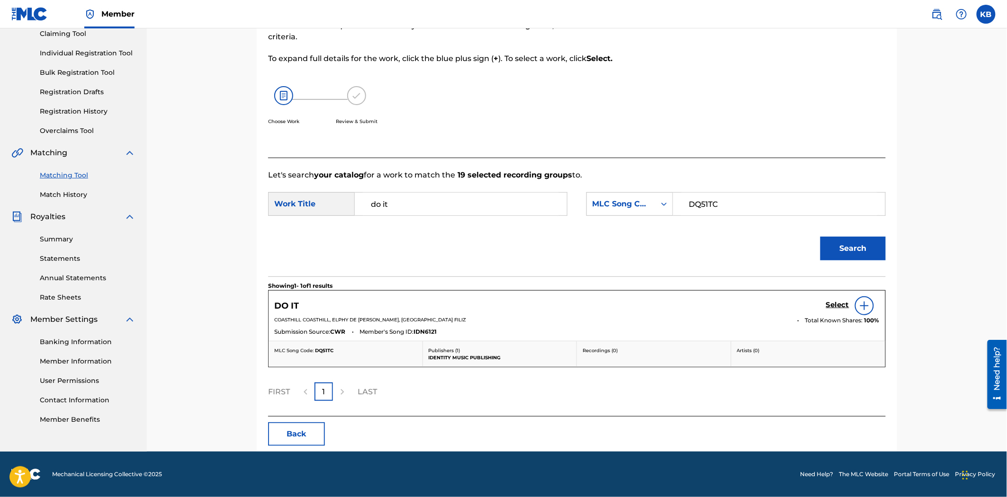
click at [832, 305] on h5 "Select" at bounding box center [837, 305] width 23 height 9
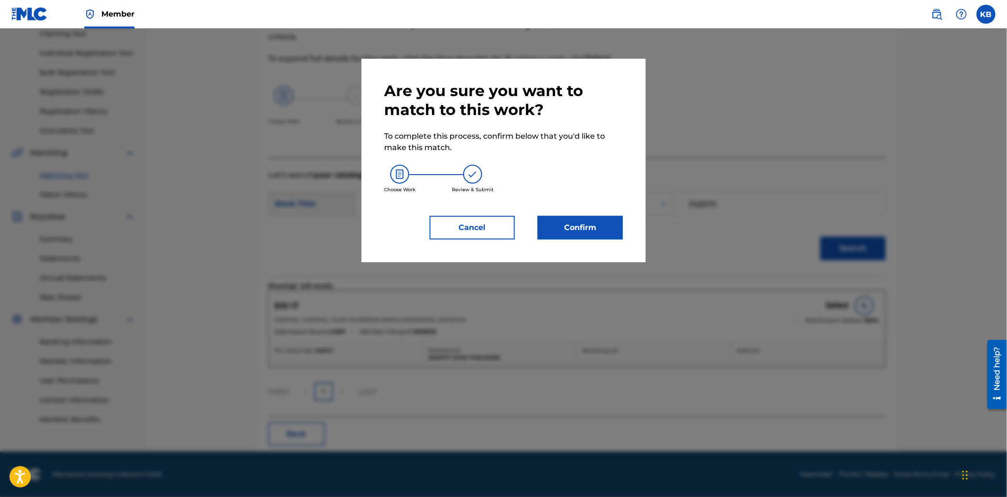
click at [598, 233] on button "Confirm" at bounding box center [579, 228] width 85 height 24
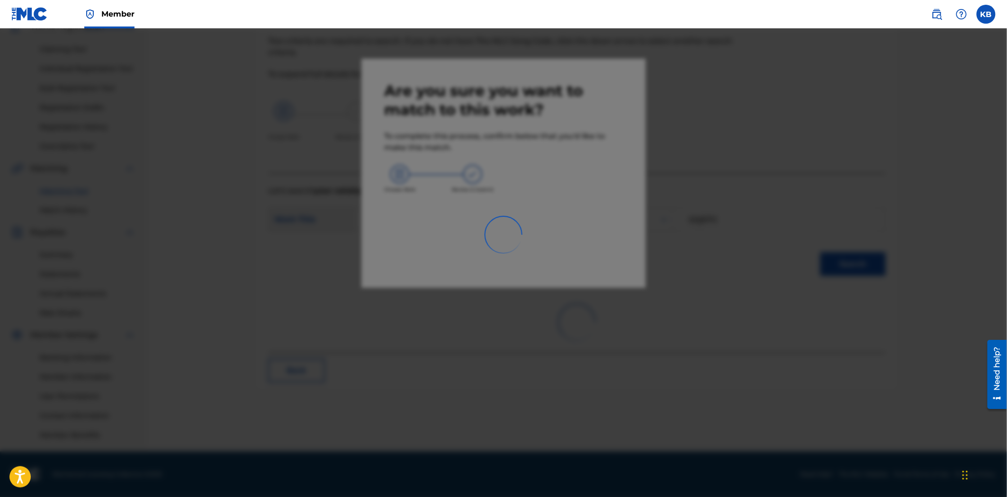
scroll to position [90, 0]
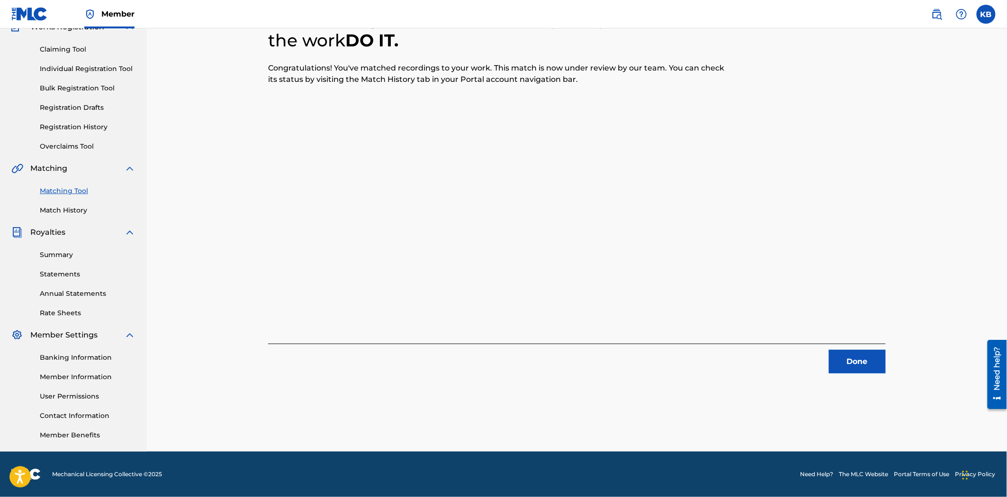
click at [843, 351] on button "Done" at bounding box center [857, 362] width 57 height 24
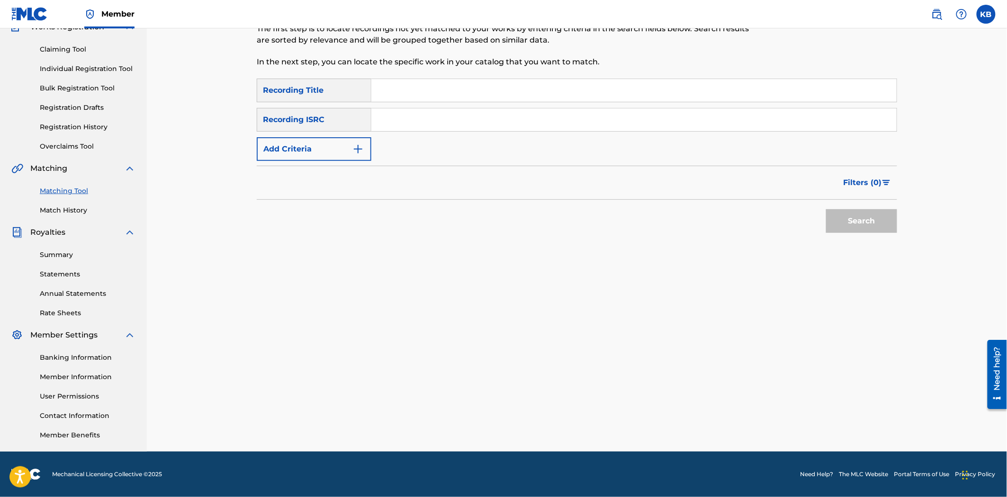
scroll to position [0, 0]
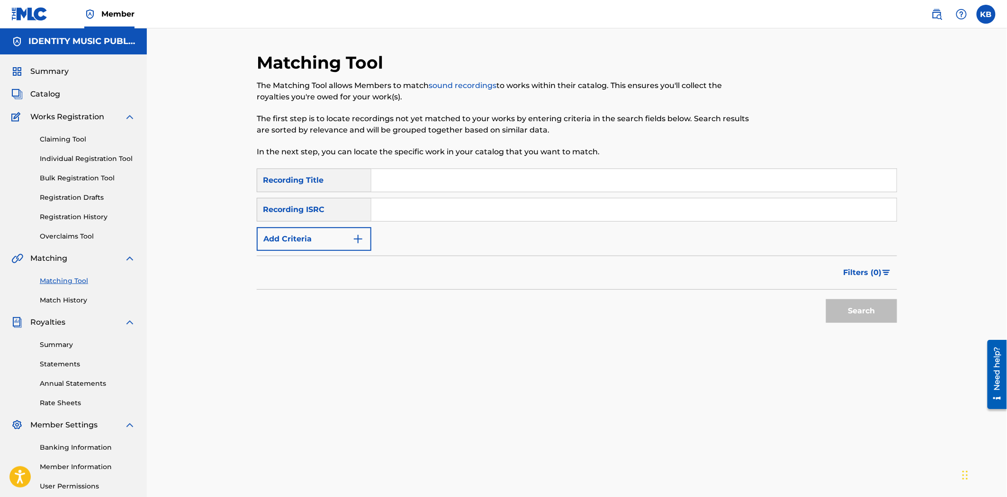
click at [456, 178] on input "Search Form" at bounding box center [633, 180] width 525 height 23
paste input "Say my name"
type input "Say my name"
click at [466, 214] on input "Search Form" at bounding box center [633, 209] width 525 height 23
paste input "UKZGC2408418"
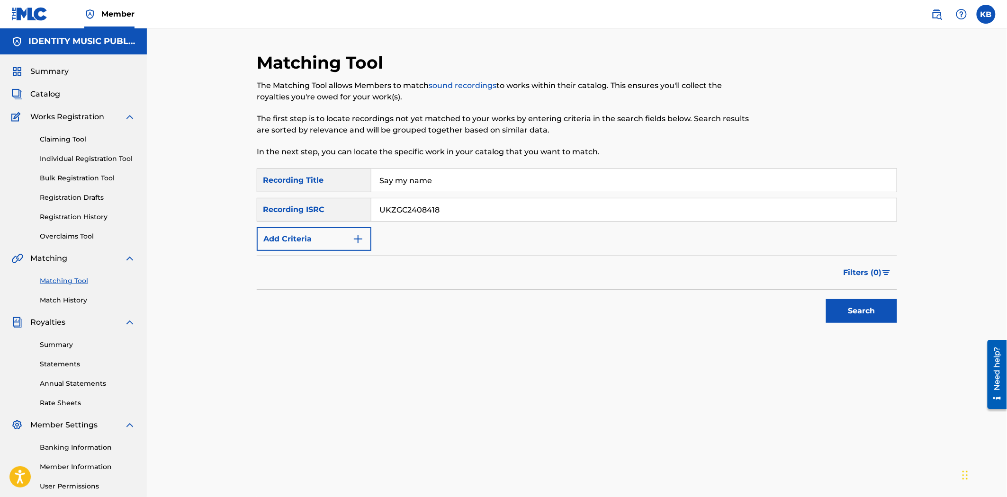
click at [879, 318] on button "Search" at bounding box center [861, 311] width 71 height 24
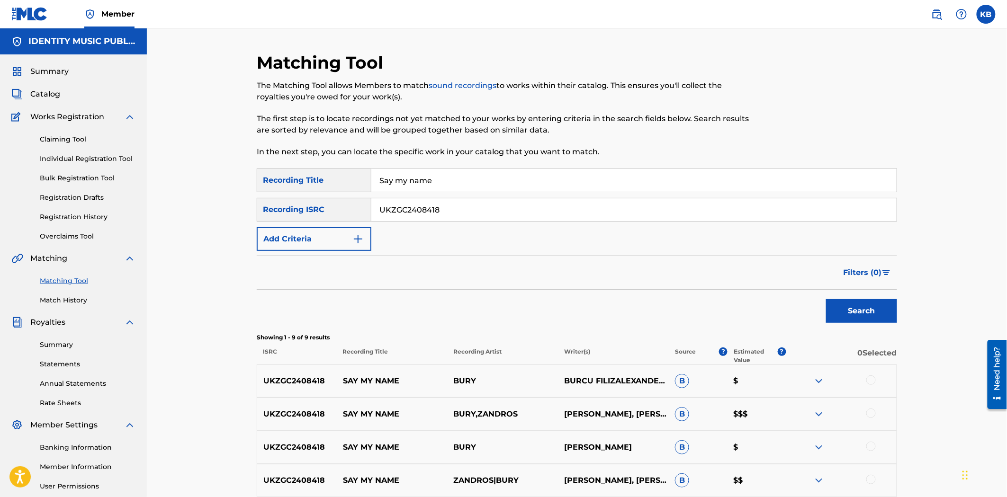
scroll to position [259, 0]
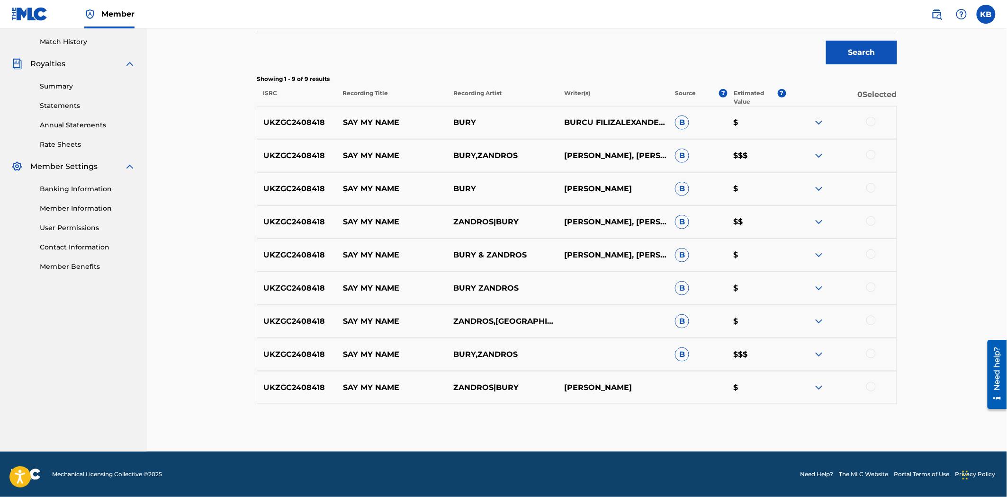
click at [876, 392] on div at bounding box center [841, 387] width 111 height 11
click at [870, 383] on div at bounding box center [870, 386] width 9 height 9
drag, startPoint x: 869, startPoint y: 353, endPoint x: 870, endPoint y: 332, distance: 21.3
click at [869, 353] on div at bounding box center [870, 353] width 9 height 9
click at [870, 317] on div at bounding box center [870, 320] width 9 height 9
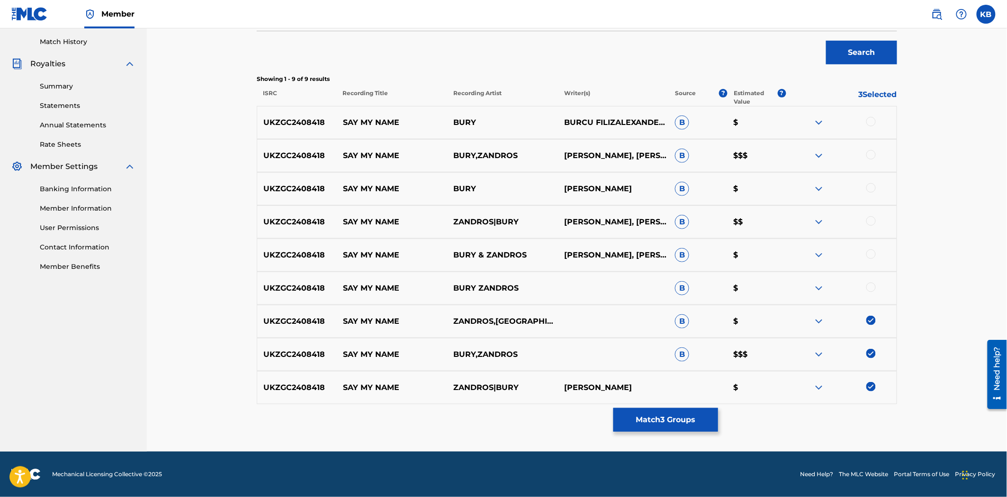
click at [872, 285] on div at bounding box center [870, 287] width 9 height 9
click at [870, 251] on div at bounding box center [870, 254] width 9 height 9
click at [872, 216] on div at bounding box center [870, 220] width 9 height 9
drag, startPoint x: 872, startPoint y: 186, endPoint x: 870, endPoint y: 173, distance: 13.3
click at [871, 184] on div at bounding box center [870, 187] width 9 height 9
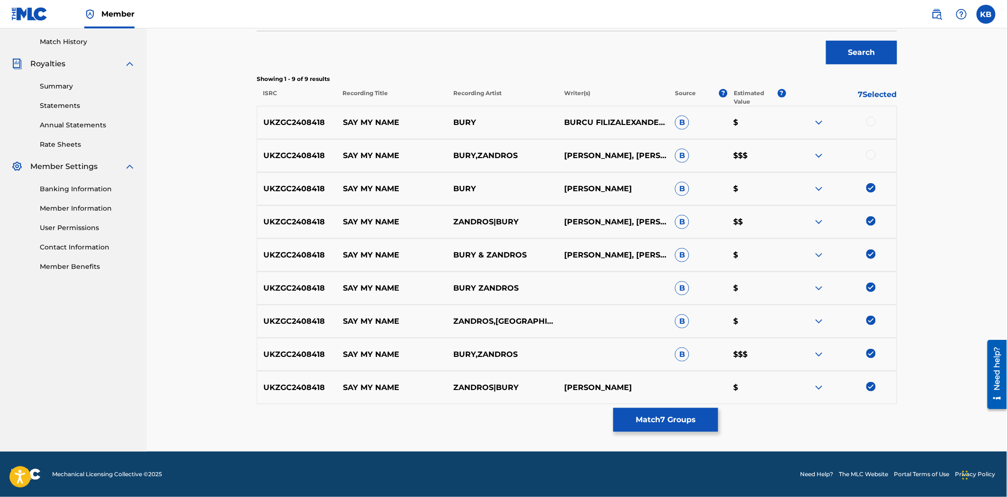
click at [870, 149] on div "UKZGC2408418 SAY MY NAME BURY,ZANDROS ALEXANDER KUMAR, BURCU FILIZ B $$$" at bounding box center [577, 155] width 640 height 33
click at [871, 121] on div at bounding box center [870, 121] width 9 height 9
click at [869, 152] on div at bounding box center [870, 154] width 9 height 9
drag, startPoint x: 675, startPoint y: 424, endPoint x: 851, endPoint y: 125, distance: 346.9
click at [844, 139] on div "SearchWithCriteria2fdbb350-7042-4222-8d4a-4cfe68af7f60 Recording Title Say my n…" at bounding box center [577, 157] width 640 height 494
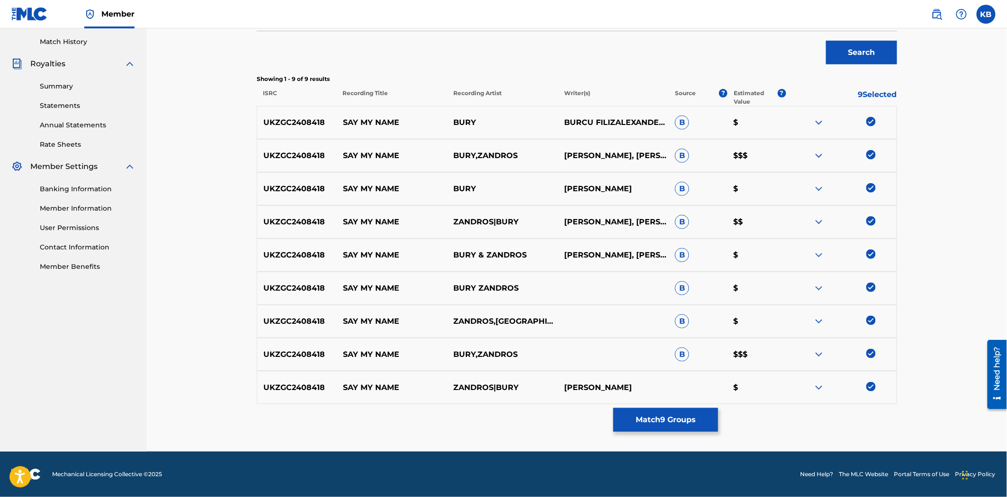
scroll to position [48, 0]
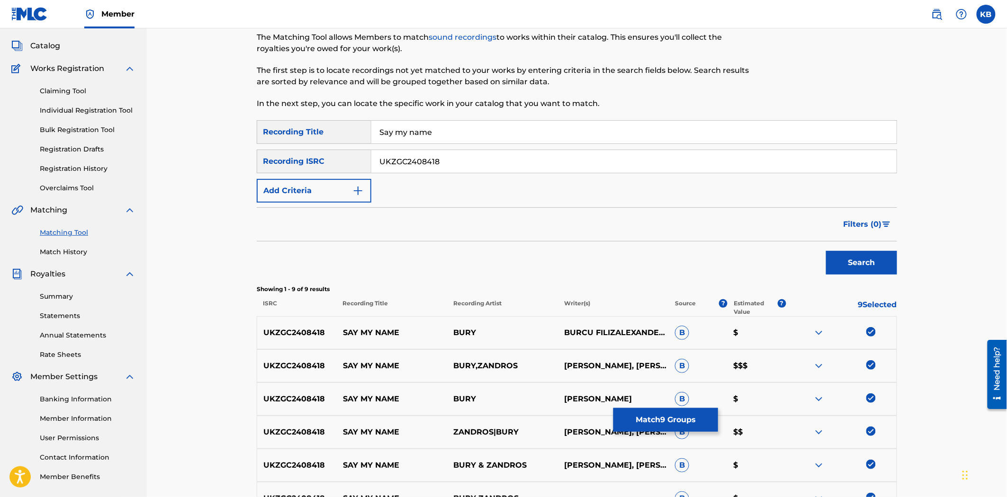
drag, startPoint x: 492, startPoint y: 162, endPoint x: 395, endPoint y: 172, distance: 97.6
click at [383, 158] on input "UKZGC2408418" at bounding box center [633, 161] width 525 height 23
paste input "UKZGC2408420"
click at [400, 165] on input "UUKZGC2408420" at bounding box center [633, 161] width 525 height 23
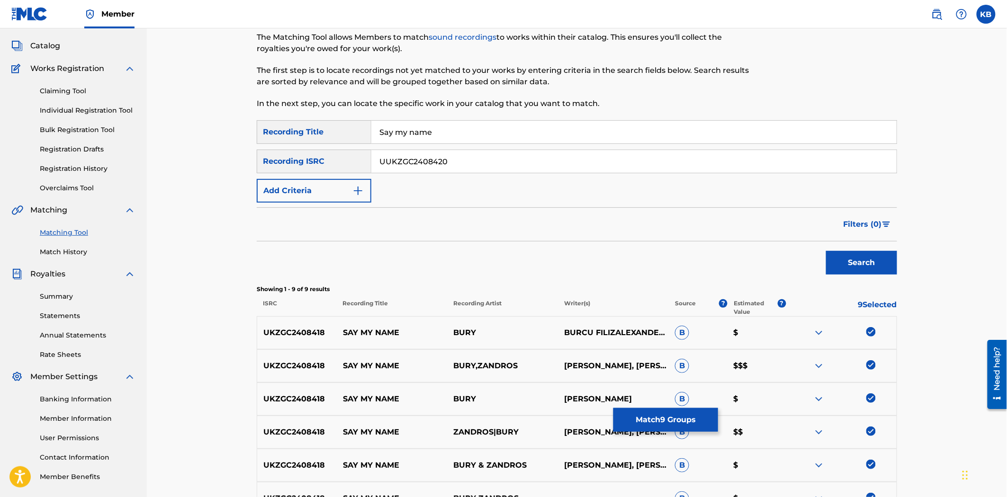
click at [400, 165] on input "UUKZGC2408420" at bounding box center [633, 161] width 525 height 23
paste input "Search Form"
type input "UKZGC2408420"
click at [850, 260] on button "Search" at bounding box center [861, 263] width 71 height 24
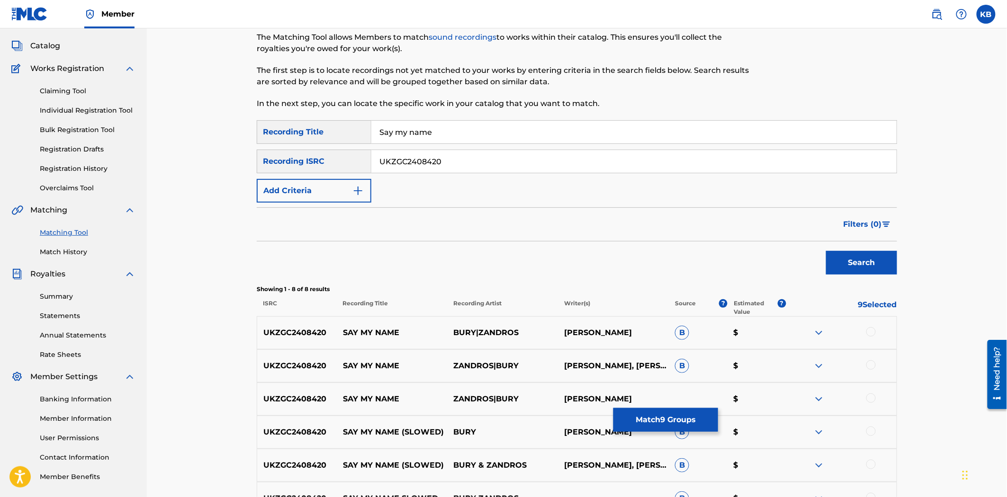
drag, startPoint x: 870, startPoint y: 333, endPoint x: 869, endPoint y: 377, distance: 44.0
click at [870, 335] on div at bounding box center [870, 331] width 9 height 9
click at [868, 370] on div at bounding box center [841, 365] width 111 height 11
click at [873, 367] on div at bounding box center [870, 364] width 9 height 9
click at [868, 394] on div at bounding box center [841, 399] width 111 height 11
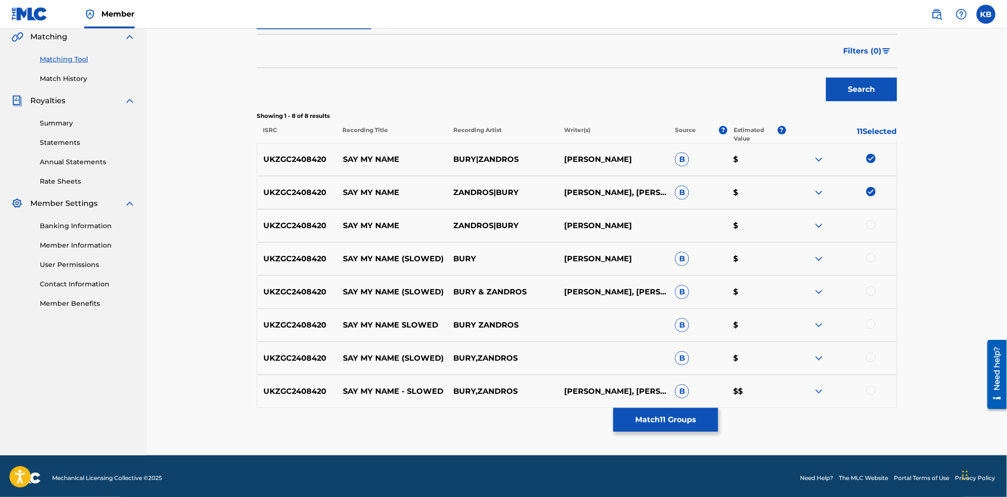
scroll to position [225, 0]
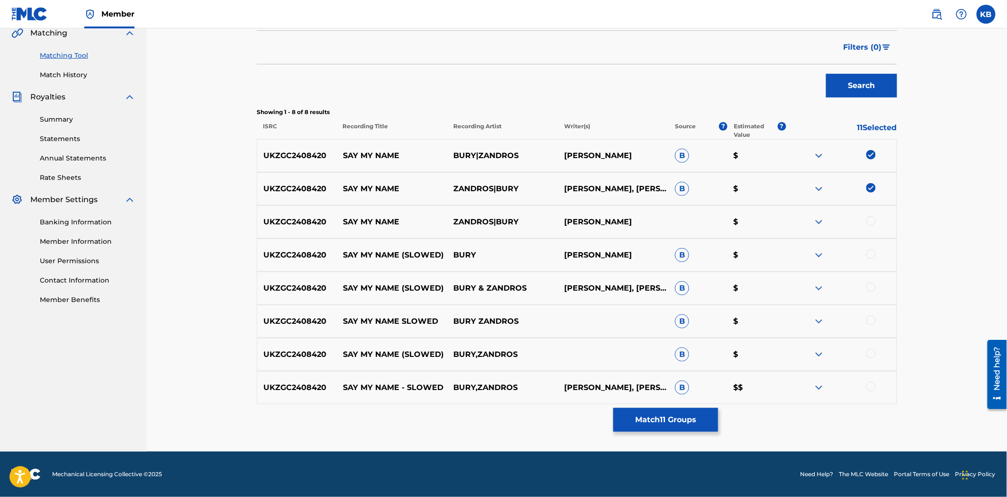
click at [872, 222] on div at bounding box center [870, 220] width 9 height 9
click at [868, 253] on div at bounding box center [870, 254] width 9 height 9
click at [871, 291] on div at bounding box center [870, 287] width 9 height 9
click at [868, 321] on div at bounding box center [870, 320] width 9 height 9
drag, startPoint x: 868, startPoint y: 350, endPoint x: 874, endPoint y: 374, distance: 24.3
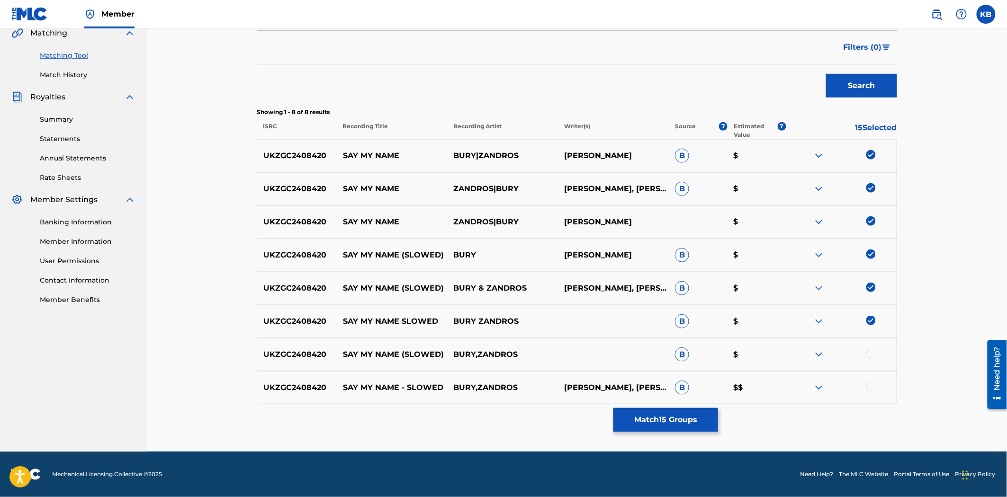
click at [868, 351] on div at bounding box center [870, 353] width 9 height 9
click at [873, 390] on div at bounding box center [870, 386] width 9 height 9
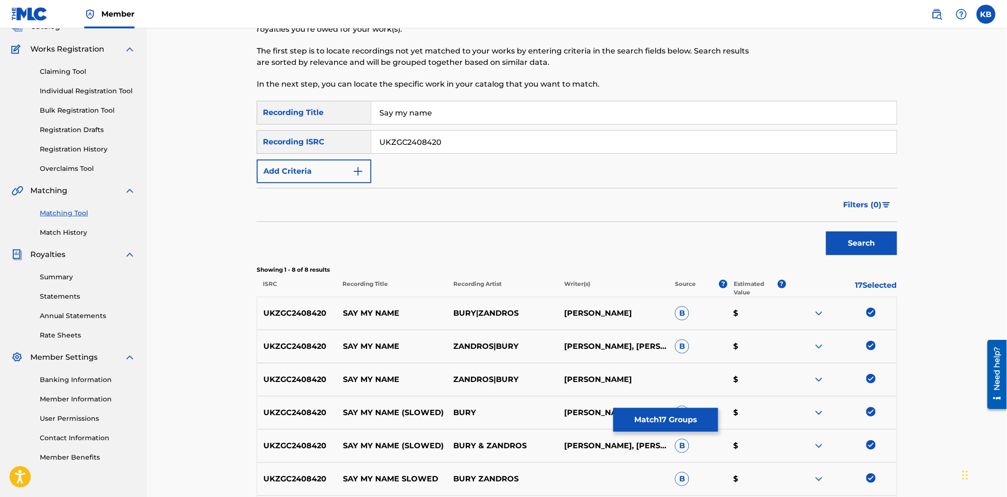
click at [498, 146] on input "UKZGC2408420" at bounding box center [633, 142] width 525 height 23
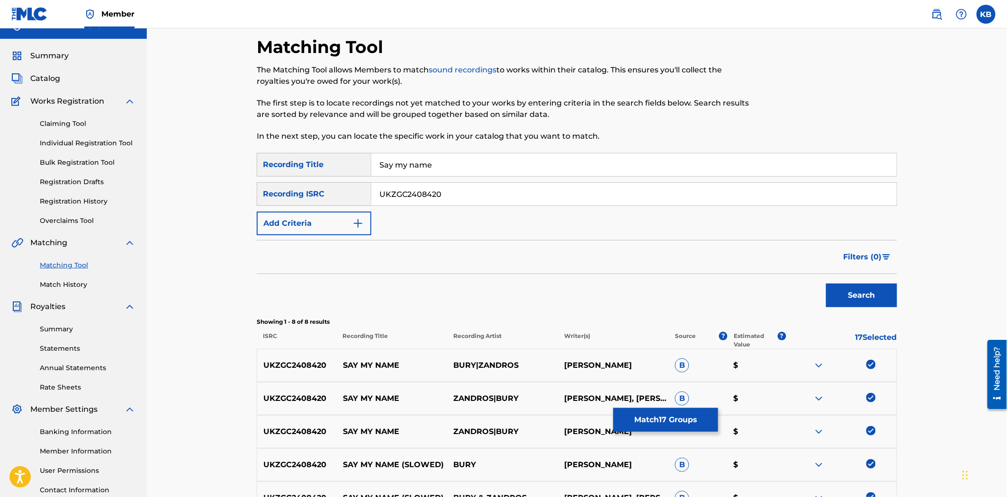
click at [498, 146] on div "Matching Tool The Matching Tool allows Members to match sound recordings to wor…" at bounding box center [577, 348] width 640 height 625
paste input "UKZGC2408419"
type input "UKZGC2408419"
drag, startPoint x: 518, startPoint y: 193, endPoint x: 342, endPoint y: 204, distance: 176.5
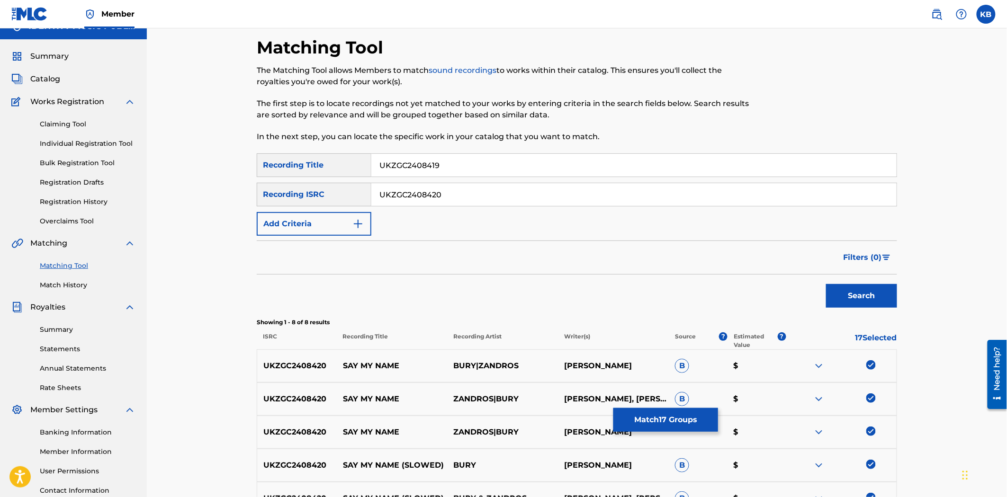
click at [342, 204] on div "SearchWithCriteriaa03bef76-9673-4cda-997a-945661d24026 Recording ISRC UKZGC2408…" at bounding box center [577, 195] width 640 height 24
paste input "19"
type input "UKZGC2408419"
drag, startPoint x: 469, startPoint y: 168, endPoint x: 361, endPoint y: 189, distance: 110.1
click at [340, 177] on div "SearchWithCriteria2fdbb350-7042-4222-8d4a-4cfe68af7f60 Recording Title UKZGC240…" at bounding box center [577, 165] width 640 height 24
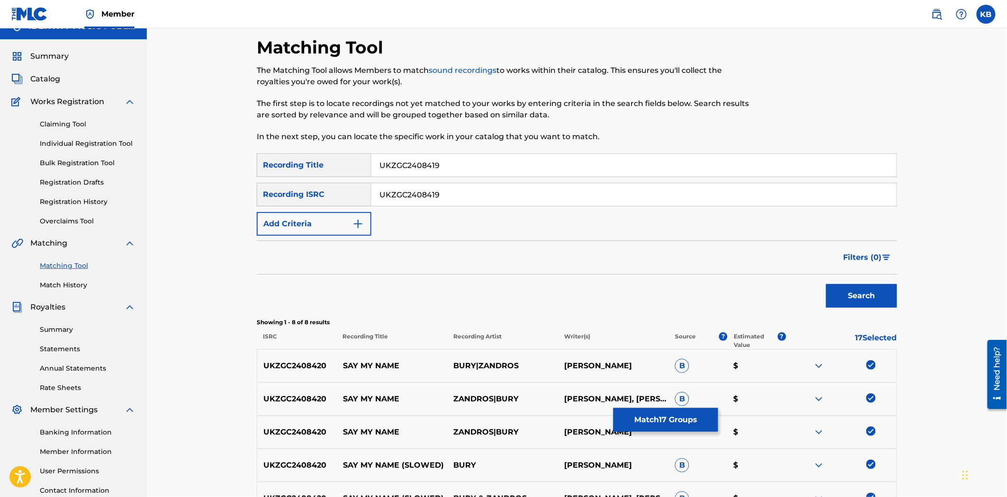
paste input "Say my name"
type input "Say my name"
click at [870, 299] on button "Search" at bounding box center [861, 296] width 71 height 24
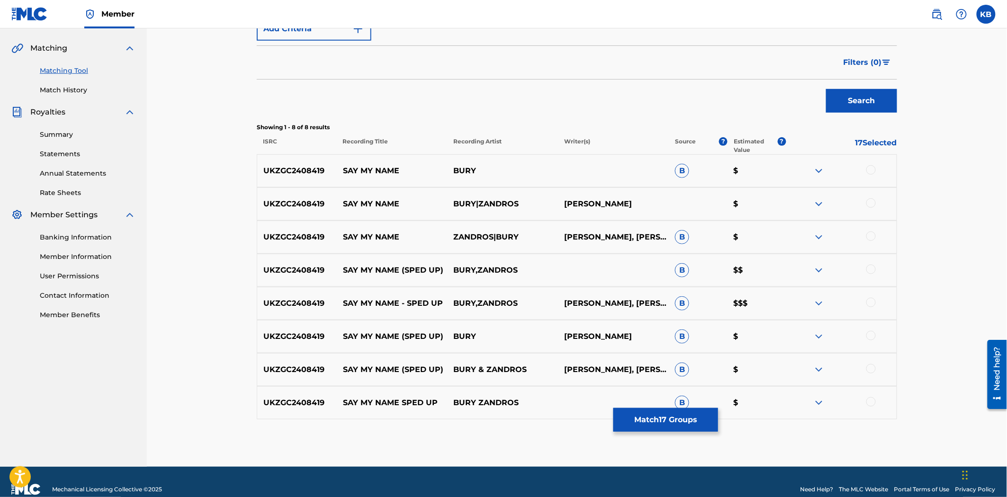
scroll to position [225, 0]
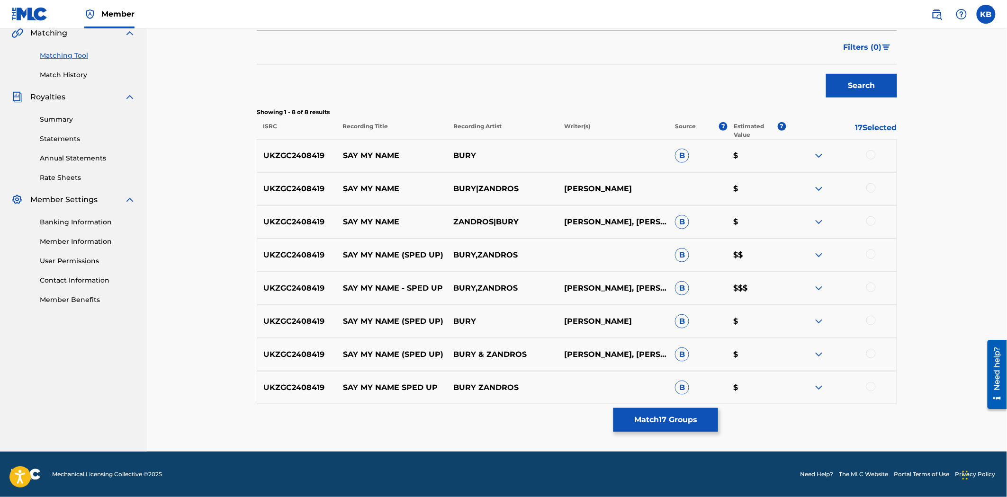
click at [870, 386] on div at bounding box center [870, 386] width 9 height 9
click at [869, 351] on div at bounding box center [870, 353] width 9 height 9
click at [871, 319] on div at bounding box center [870, 320] width 9 height 9
click at [871, 291] on div at bounding box center [870, 287] width 9 height 9
click at [874, 250] on div at bounding box center [841, 255] width 111 height 11
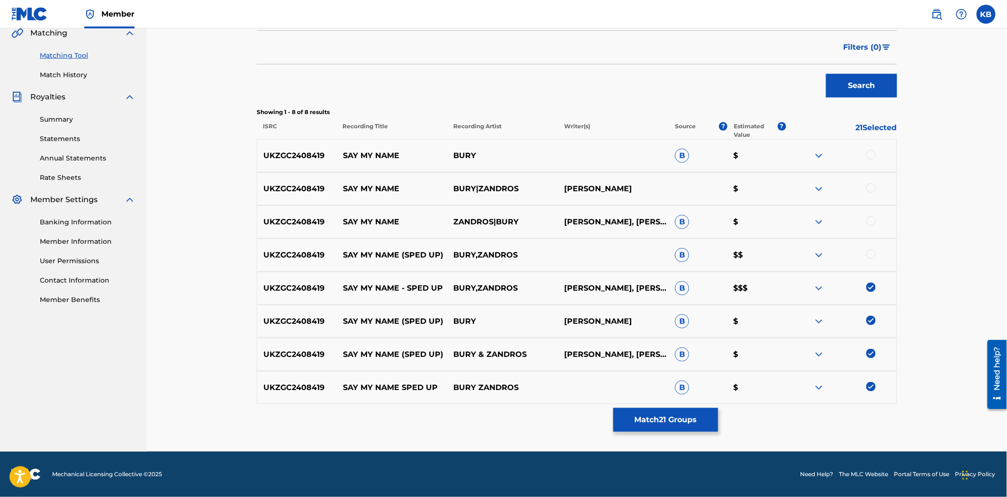
click at [869, 247] on div "UKZGC2408419 SAY MY NAME (SPED UP) BURY,ZANDROS B $$" at bounding box center [577, 255] width 640 height 33
click at [871, 220] on div at bounding box center [870, 220] width 9 height 9
click at [873, 253] on div at bounding box center [870, 254] width 9 height 9
click at [870, 153] on div at bounding box center [870, 154] width 9 height 9
click at [872, 186] on div at bounding box center [870, 187] width 9 height 9
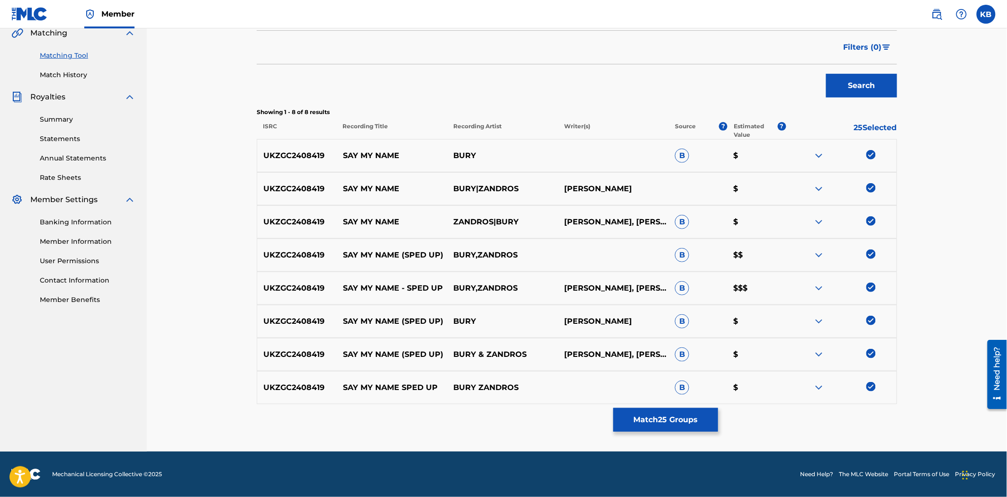
click at [646, 424] on button "Match 25 Groups" at bounding box center [665, 420] width 105 height 24
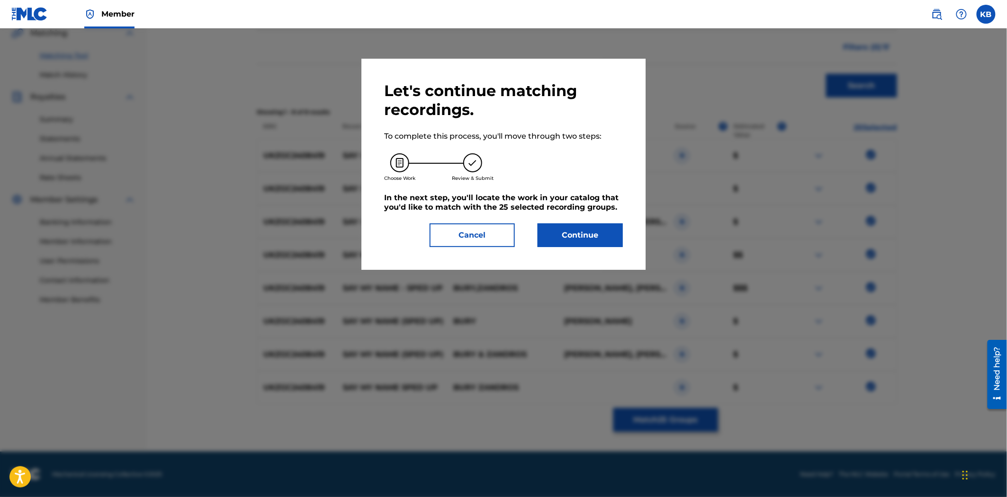
click at [574, 240] on button "Continue" at bounding box center [579, 236] width 85 height 24
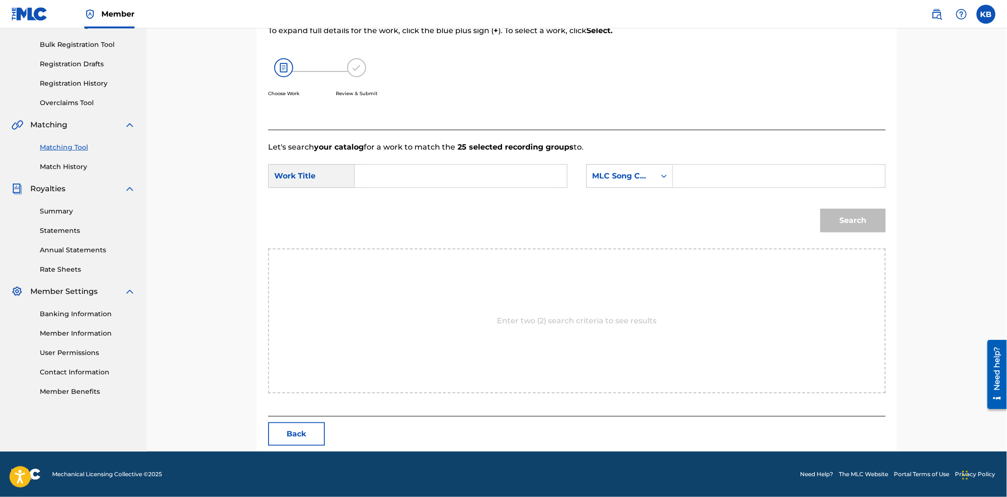
scroll to position [134, 0]
click at [702, 172] on input "Search Form" at bounding box center [779, 176] width 196 height 23
paste input "S69JOK"
type input "S69JOK"
click at [433, 178] on input "Search Form" at bounding box center [461, 176] width 196 height 23
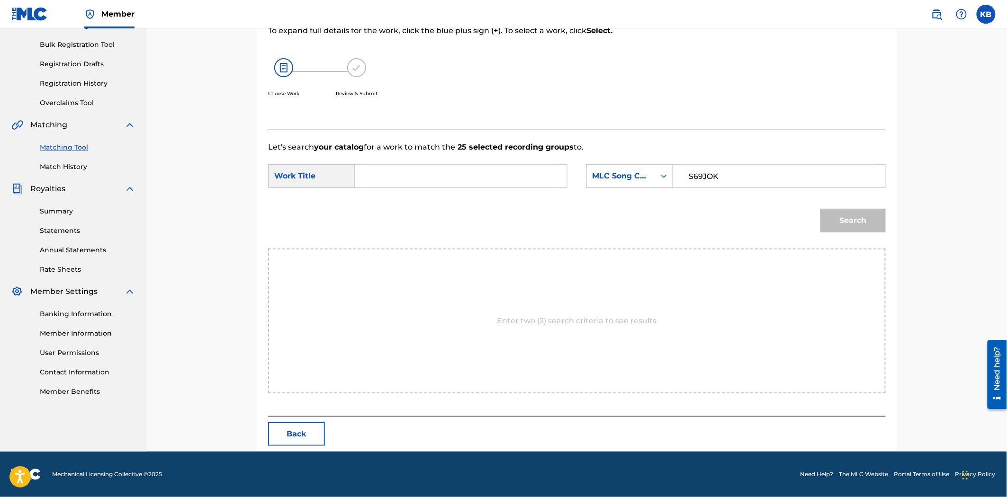
click at [491, 174] on input "Search Form" at bounding box center [461, 176] width 196 height 23
paste input "SAY MY NAME"
type input "SAY MY NAME"
click at [851, 216] on button "Search" at bounding box center [852, 221] width 65 height 24
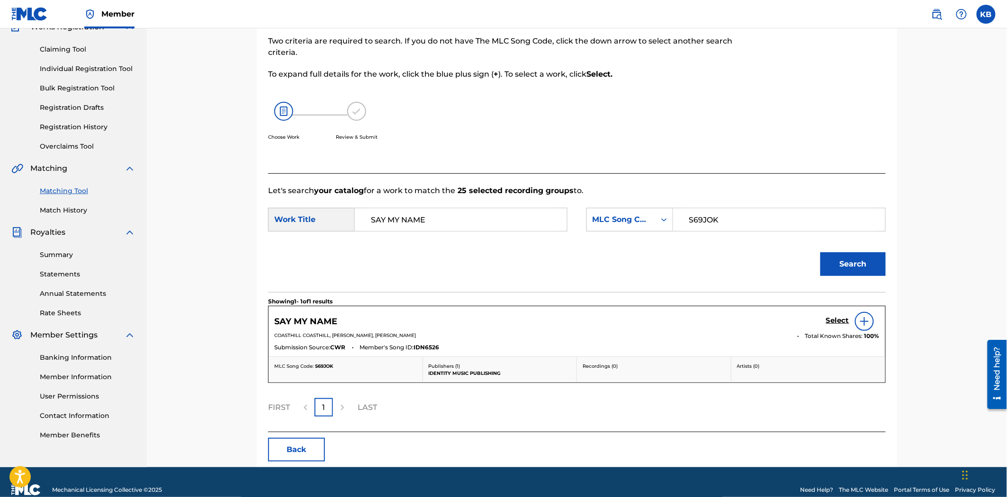
scroll to position [106, 0]
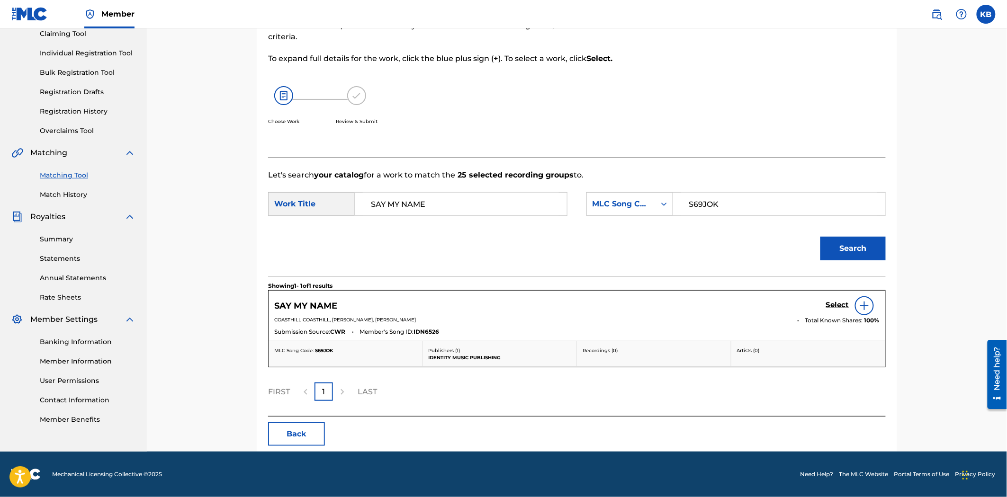
click at [840, 308] on h5 "Select" at bounding box center [837, 305] width 23 height 9
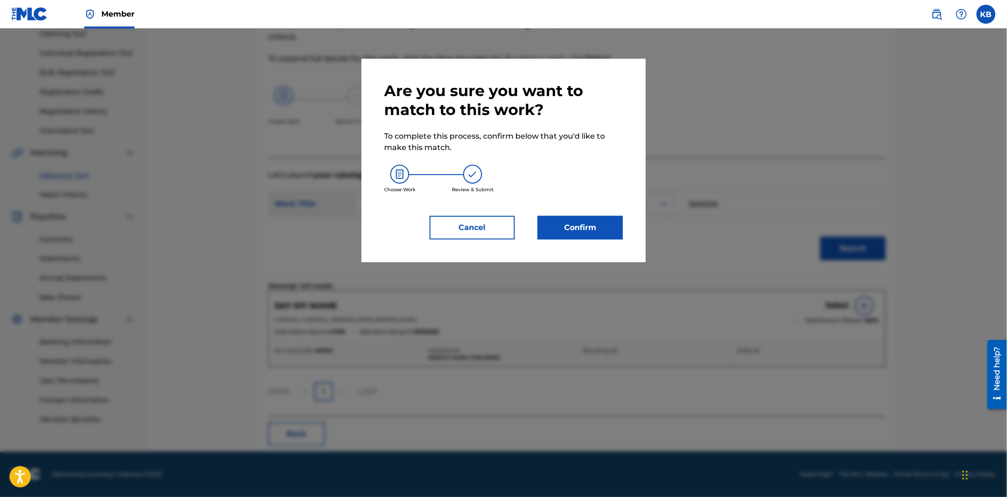
click at [600, 231] on button "Confirm" at bounding box center [579, 228] width 85 height 24
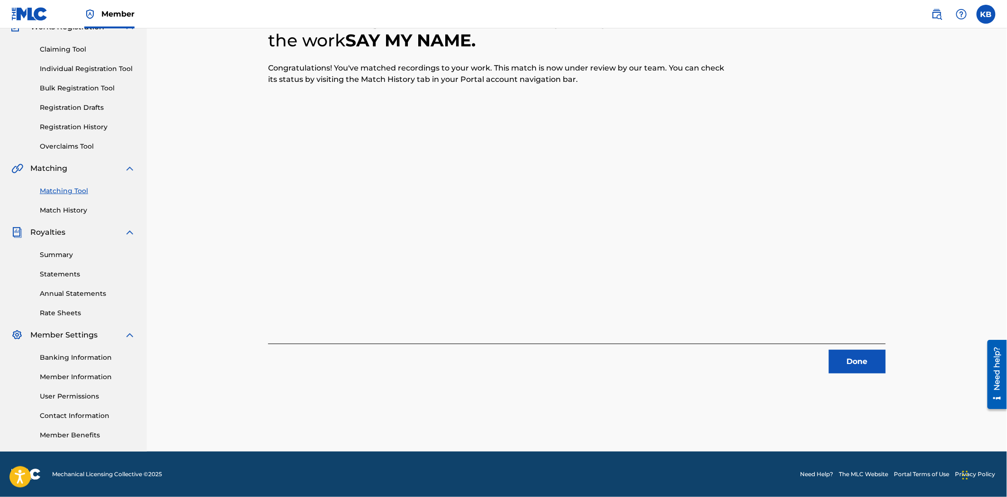
click at [879, 363] on button "Done" at bounding box center [857, 362] width 57 height 24
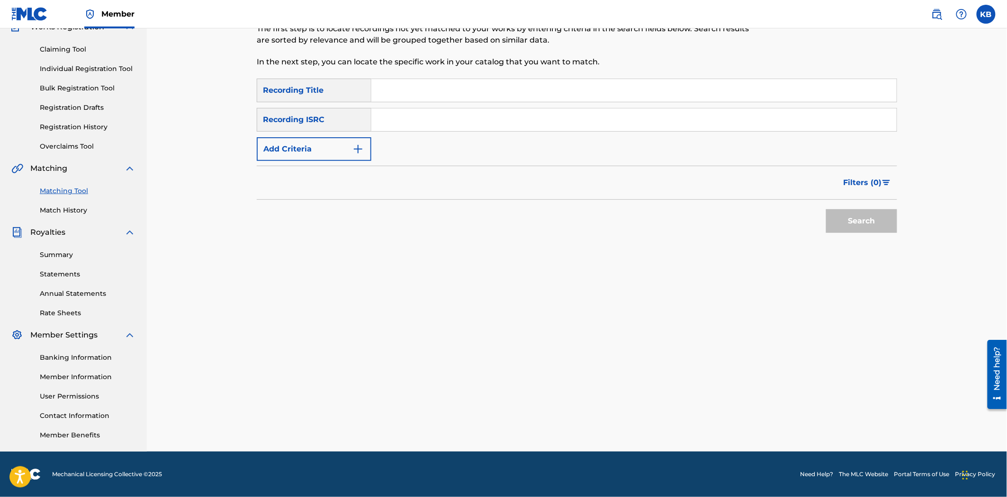
click at [376, 91] on input "Search Form" at bounding box center [633, 90] width 525 height 23
paste input "Good Girl"
type input "Good Girl"
click at [434, 126] on input "Search Form" at bounding box center [633, 119] width 525 height 23
paste input "UKZGC2405646"
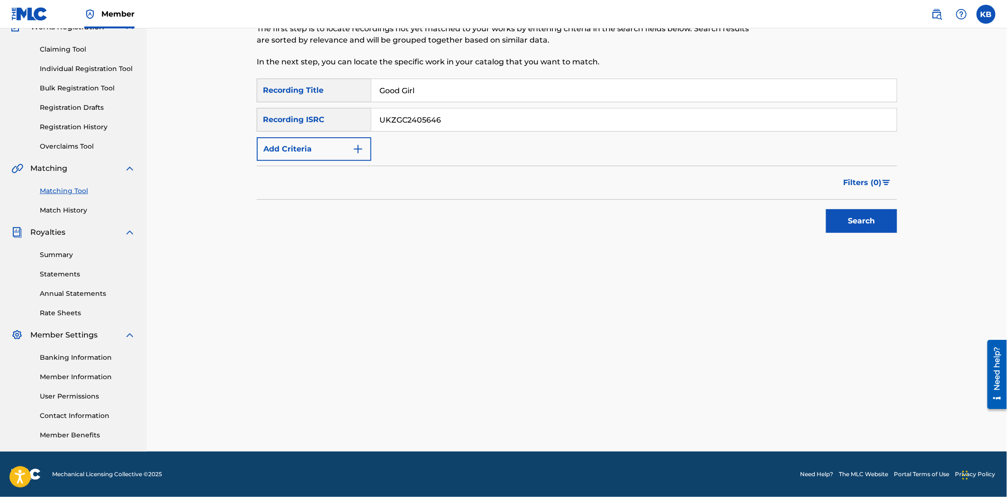
type input "UKZGC2405646"
drag, startPoint x: 806, startPoint y: 230, endPoint x: 851, endPoint y: 224, distance: 45.3
click at [810, 230] on div "Search" at bounding box center [577, 219] width 640 height 38
click at [853, 223] on button "Search" at bounding box center [861, 221] width 71 height 24
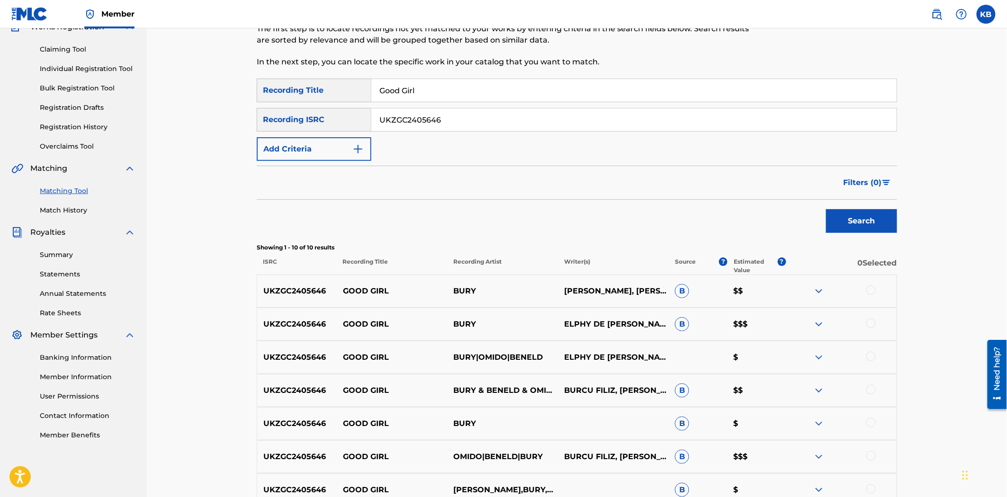
click at [870, 291] on div at bounding box center [870, 290] width 9 height 9
click at [869, 321] on div at bounding box center [870, 323] width 9 height 9
click at [871, 358] on div at bounding box center [870, 356] width 9 height 9
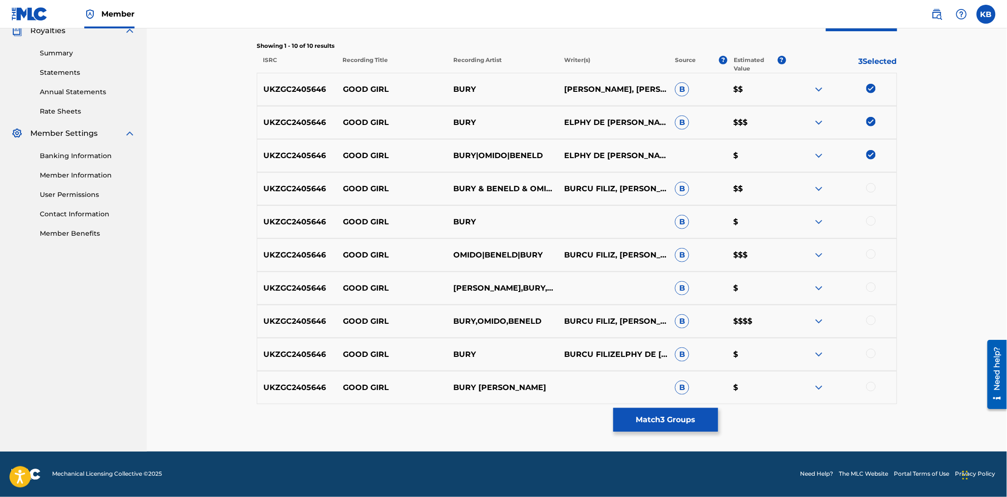
click at [868, 187] on div at bounding box center [870, 187] width 9 height 9
click at [868, 223] on div at bounding box center [870, 220] width 9 height 9
click at [872, 257] on div at bounding box center [870, 254] width 9 height 9
drag, startPoint x: 872, startPoint y: 288, endPoint x: 872, endPoint y: 306, distance: 18.0
click at [872, 289] on div at bounding box center [870, 287] width 9 height 9
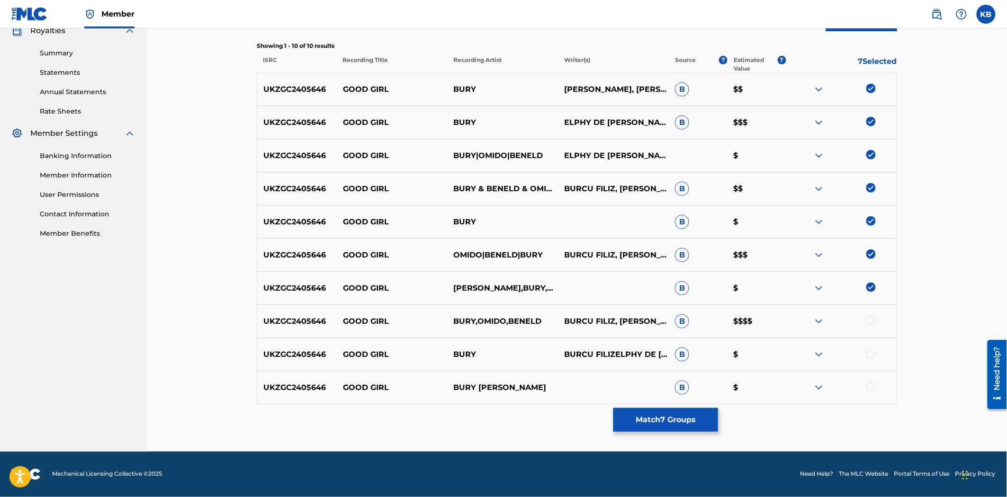
click at [870, 319] on div at bounding box center [870, 320] width 9 height 9
click at [869, 357] on div at bounding box center [870, 353] width 9 height 9
click at [877, 388] on div at bounding box center [841, 387] width 111 height 11
click at [873, 391] on div at bounding box center [870, 386] width 9 height 9
click at [675, 418] on button "Match 10 Groups" at bounding box center [665, 420] width 105 height 24
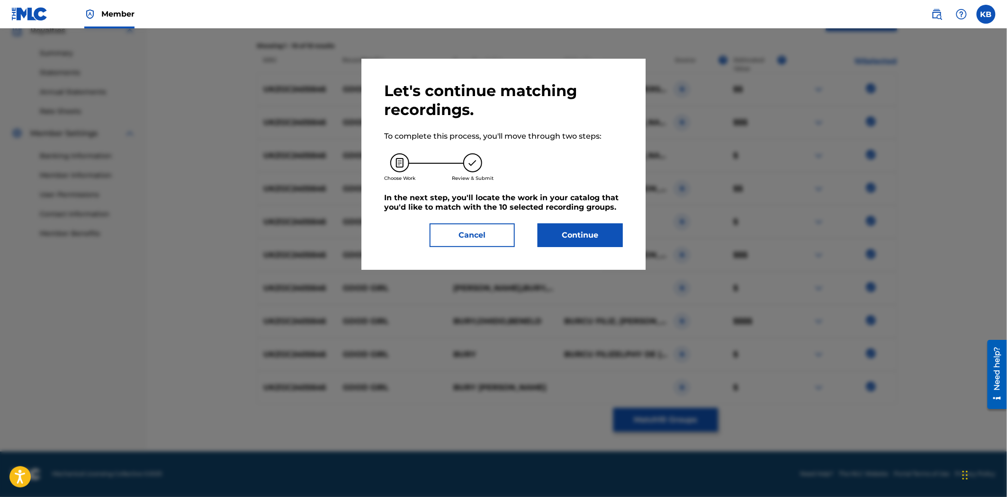
click at [593, 243] on button "Continue" at bounding box center [579, 236] width 85 height 24
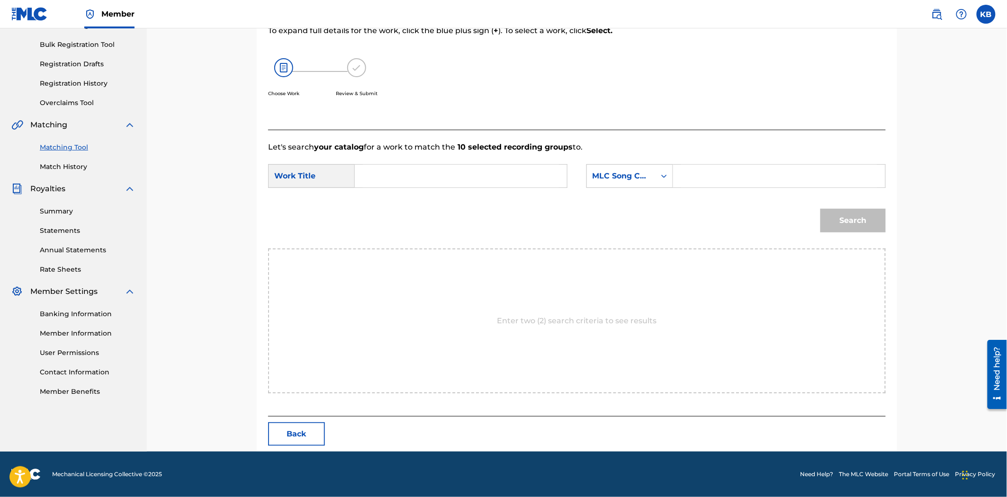
click at [287, 439] on button "Back" at bounding box center [296, 434] width 57 height 24
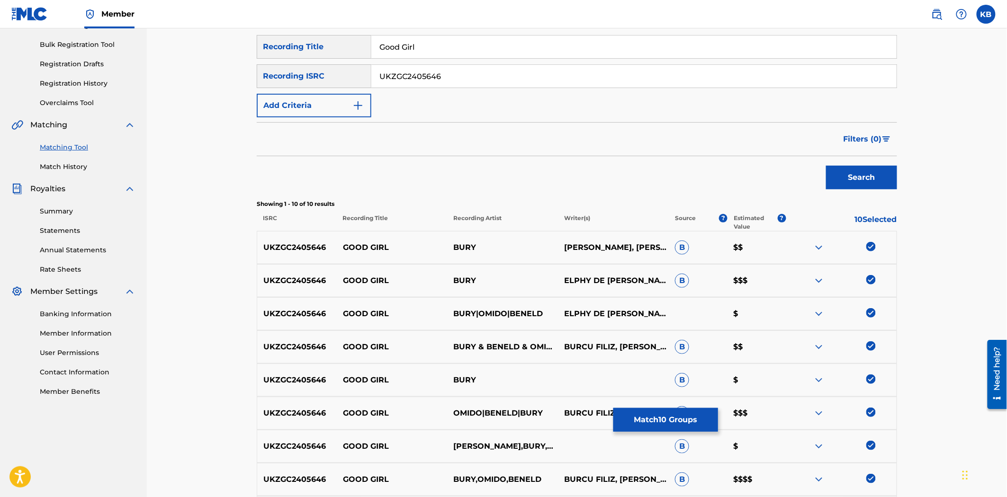
click at [528, 76] on input "UKZGC2405646" at bounding box center [633, 76] width 525 height 23
paste input "8"
click at [862, 185] on button "Search" at bounding box center [861, 178] width 71 height 24
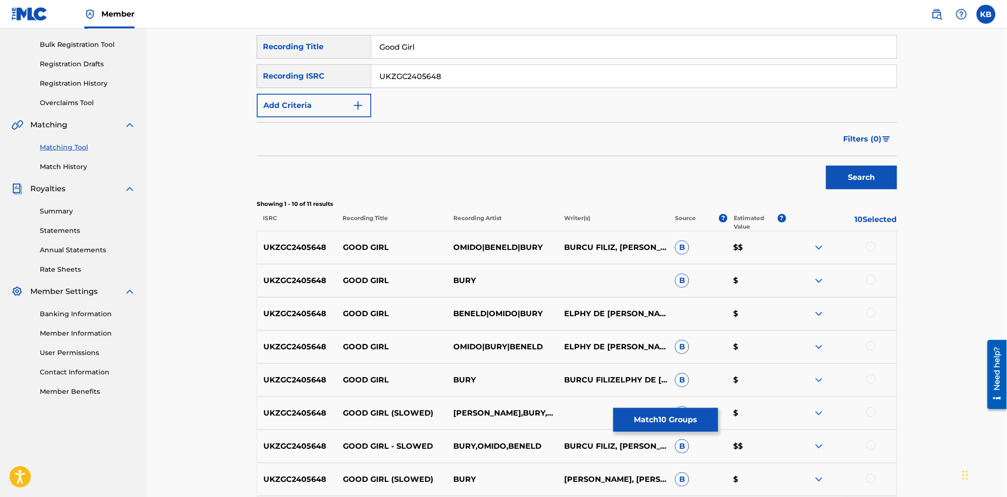
click at [870, 247] on div at bounding box center [870, 246] width 9 height 9
drag, startPoint x: 874, startPoint y: 273, endPoint x: 865, endPoint y: 285, distance: 14.9
click at [874, 275] on div "UKZGC2405648 GOOD GIRL BURY B $" at bounding box center [577, 280] width 640 height 33
click at [865, 285] on div at bounding box center [841, 280] width 111 height 11
click at [873, 282] on div at bounding box center [870, 279] width 9 height 9
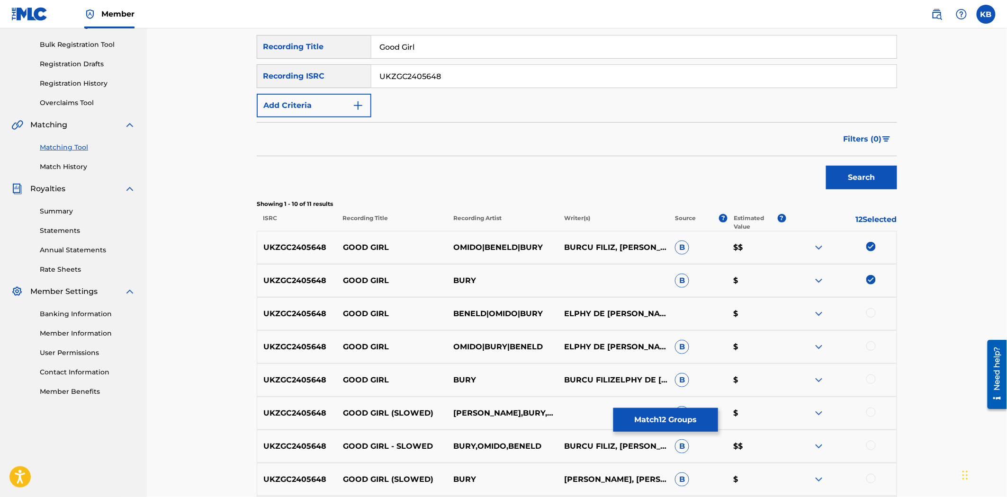
drag, startPoint x: 873, startPoint y: 313, endPoint x: 877, endPoint y: 333, distance: 20.4
click at [873, 314] on div at bounding box center [870, 312] width 9 height 9
click at [872, 347] on div at bounding box center [870, 345] width 9 height 9
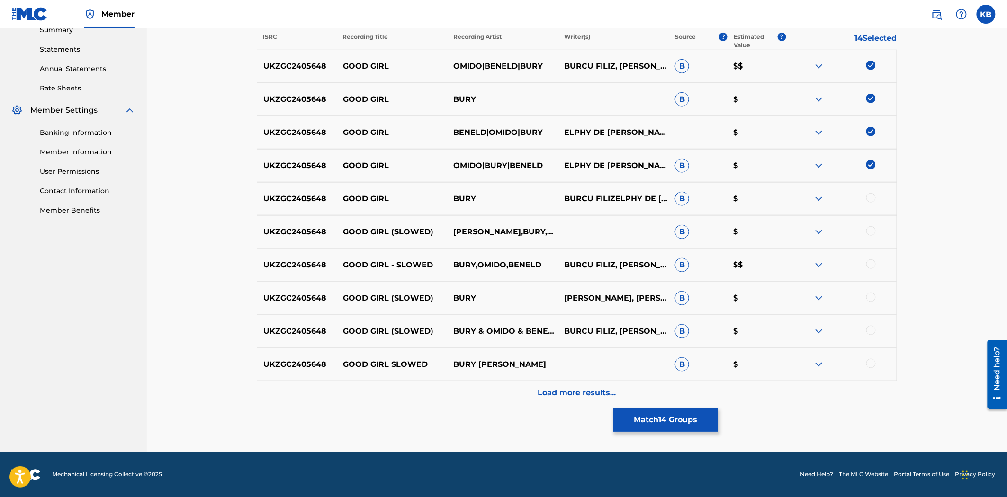
scroll to position [315, 0]
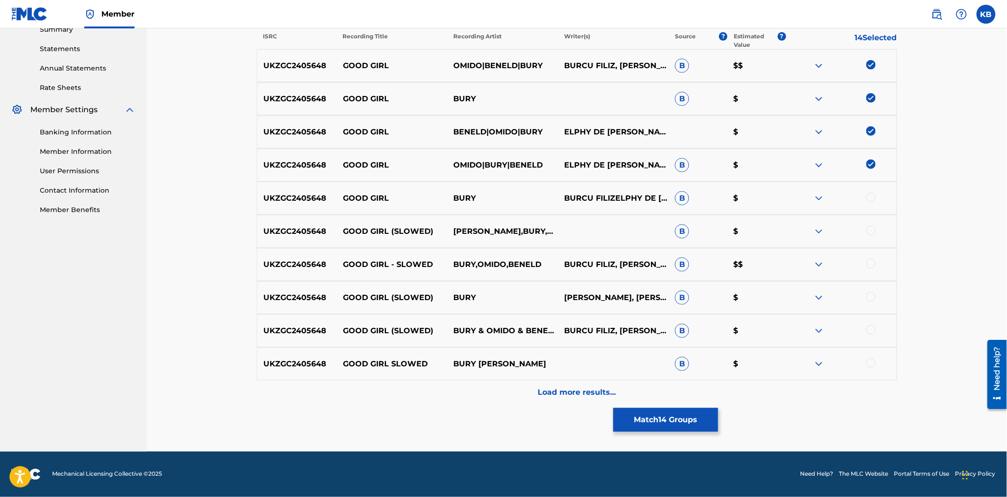
click at [870, 196] on div at bounding box center [870, 197] width 9 height 9
click at [874, 235] on div at bounding box center [841, 231] width 111 height 11
click at [870, 233] on div at bounding box center [870, 230] width 9 height 9
click at [874, 260] on div at bounding box center [841, 264] width 111 height 11
click at [867, 268] on div at bounding box center [841, 264] width 111 height 11
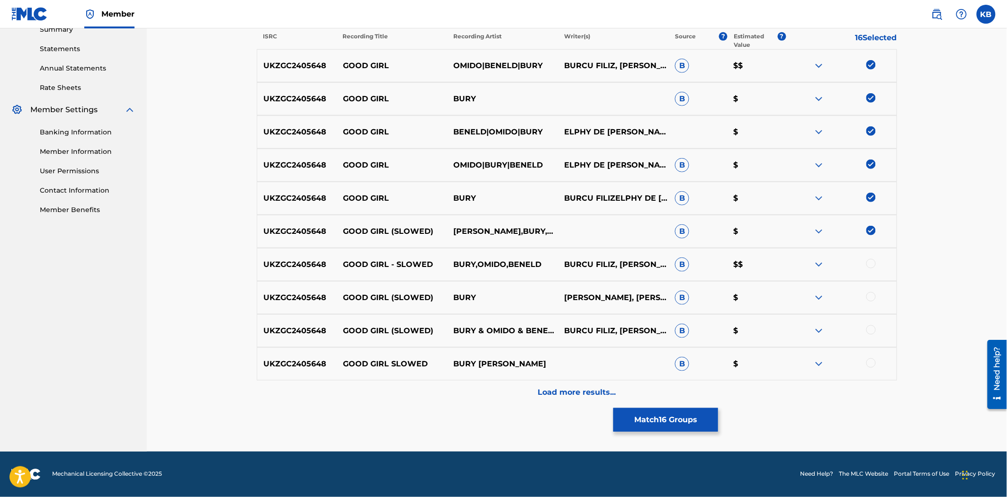
click at [871, 292] on div at bounding box center [870, 296] width 9 height 9
click at [870, 262] on div at bounding box center [870, 263] width 9 height 9
click at [870, 329] on div at bounding box center [870, 329] width 9 height 9
click at [871, 366] on div at bounding box center [870, 362] width 9 height 9
click at [626, 385] on div "Load more results..." at bounding box center [577, 393] width 640 height 24
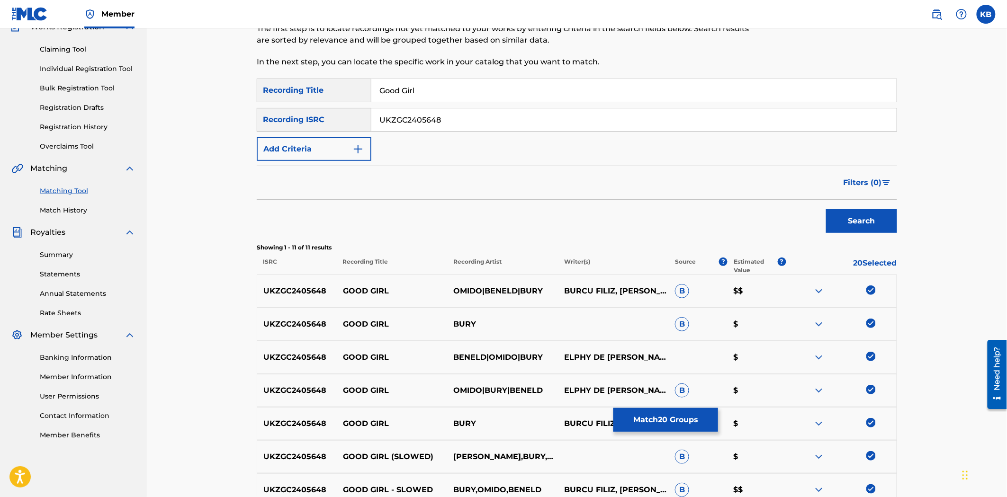
scroll to position [325, 0]
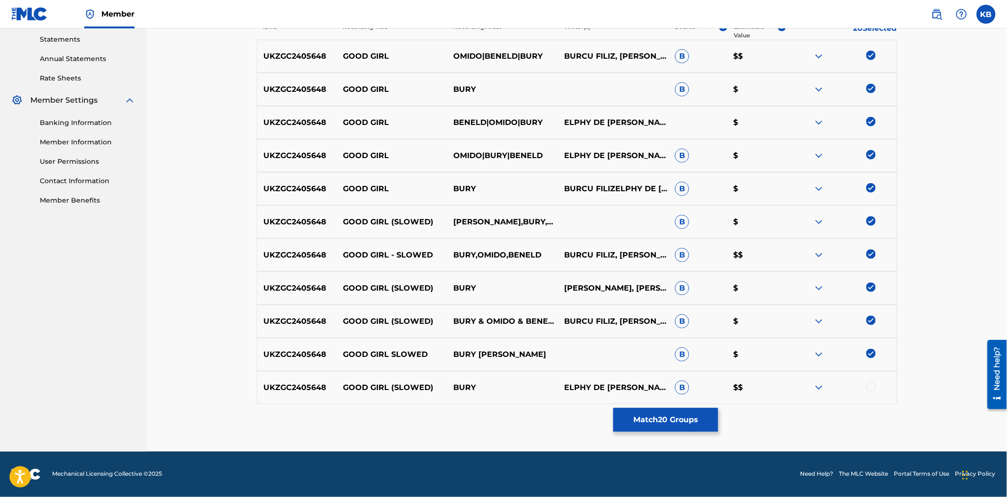
click at [868, 389] on div at bounding box center [870, 386] width 9 height 9
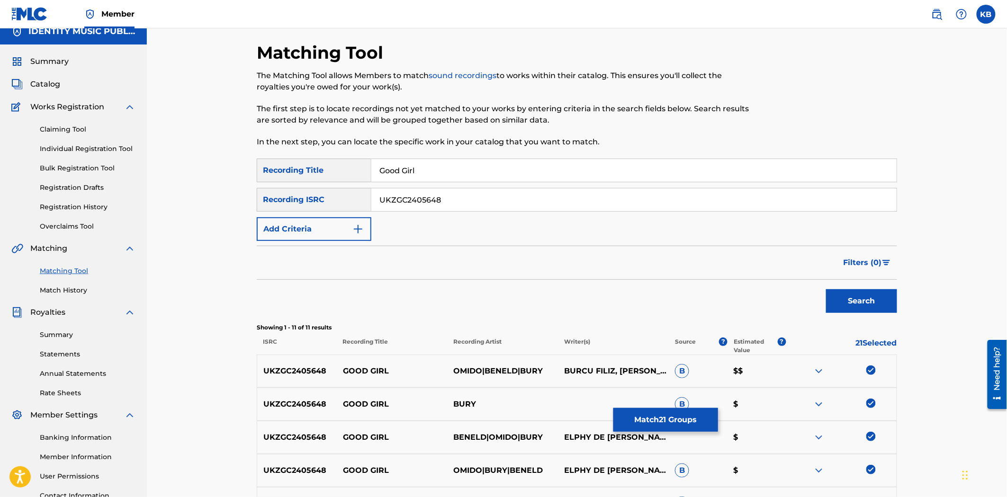
scroll to position [9, 0]
click at [428, 205] on input "UKZGC2405648" at bounding box center [633, 200] width 525 height 23
paste input "7"
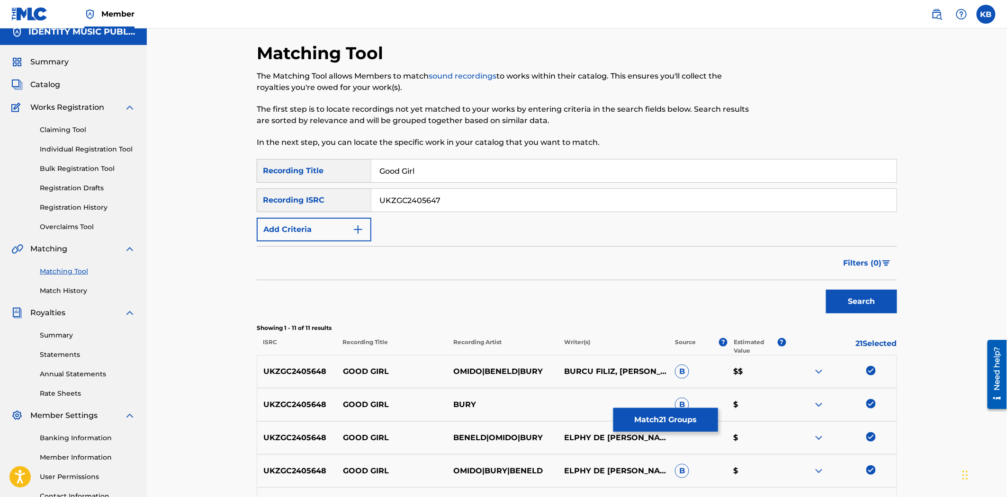
type input "UKZGC2405647"
click at [846, 305] on button "Search" at bounding box center [861, 302] width 71 height 24
click at [872, 373] on div at bounding box center [870, 370] width 9 height 9
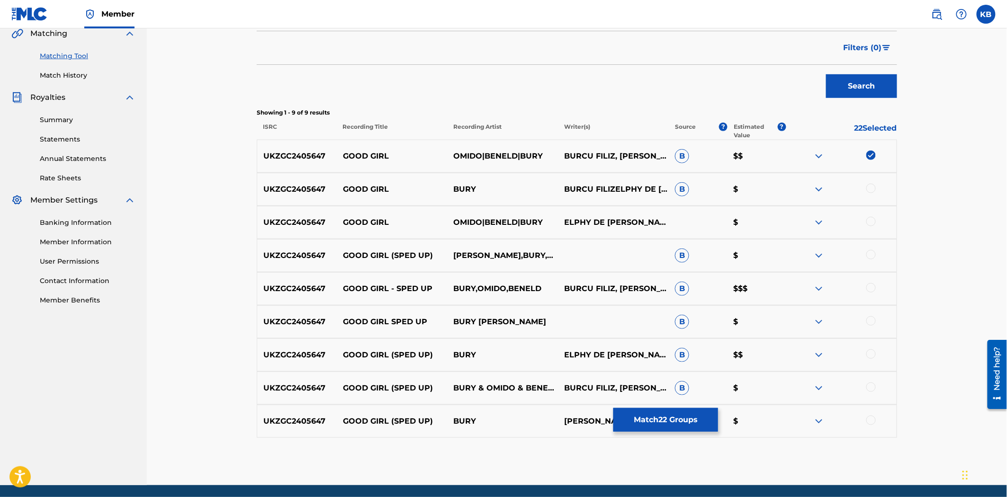
scroll to position [259, 0]
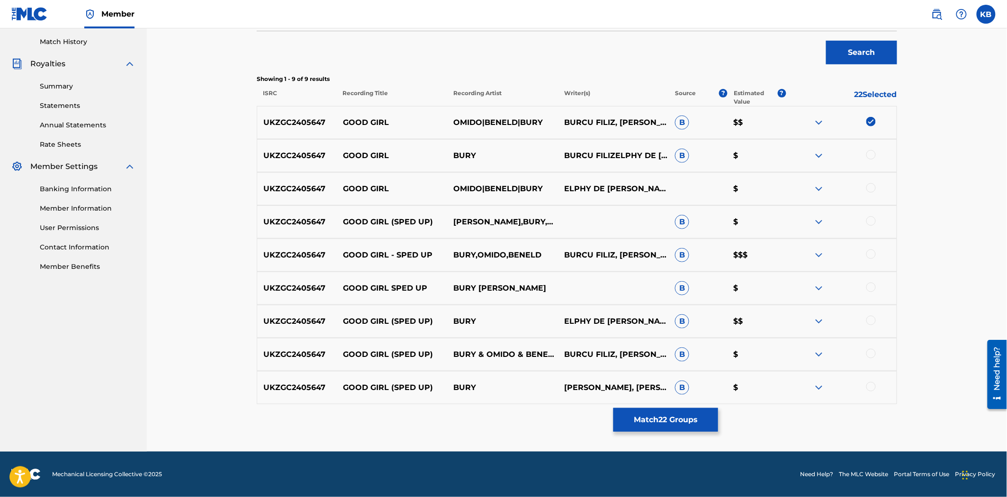
click at [870, 152] on div at bounding box center [870, 154] width 9 height 9
click at [869, 185] on div at bounding box center [870, 187] width 9 height 9
click at [869, 220] on div at bounding box center [870, 220] width 9 height 9
click at [869, 254] on div at bounding box center [870, 254] width 9 height 9
click at [872, 291] on div at bounding box center [870, 287] width 9 height 9
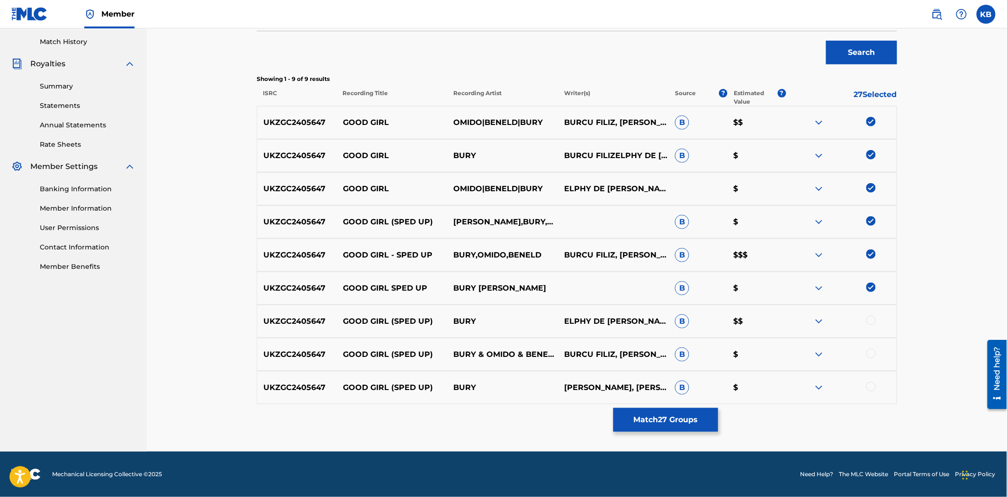
click at [870, 321] on div at bounding box center [870, 320] width 9 height 9
click at [871, 356] on div at bounding box center [870, 353] width 9 height 9
click at [873, 384] on div at bounding box center [870, 386] width 9 height 9
click at [707, 421] on button "Match 30 Groups" at bounding box center [665, 420] width 105 height 24
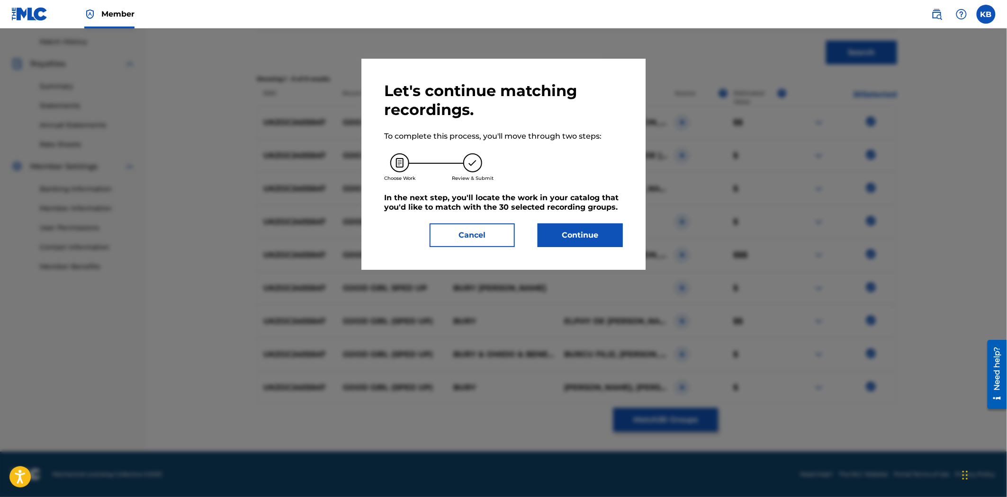
click at [599, 225] on button "Continue" at bounding box center [579, 236] width 85 height 24
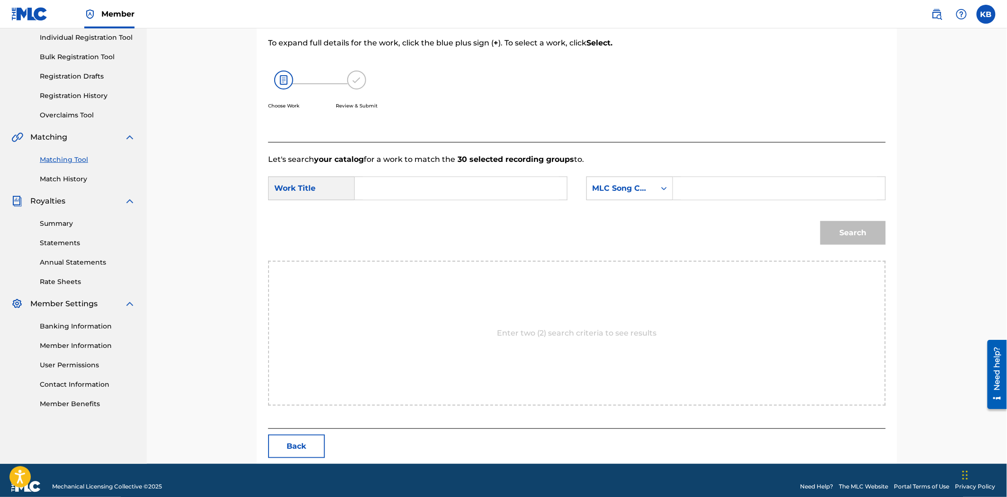
scroll to position [134, 0]
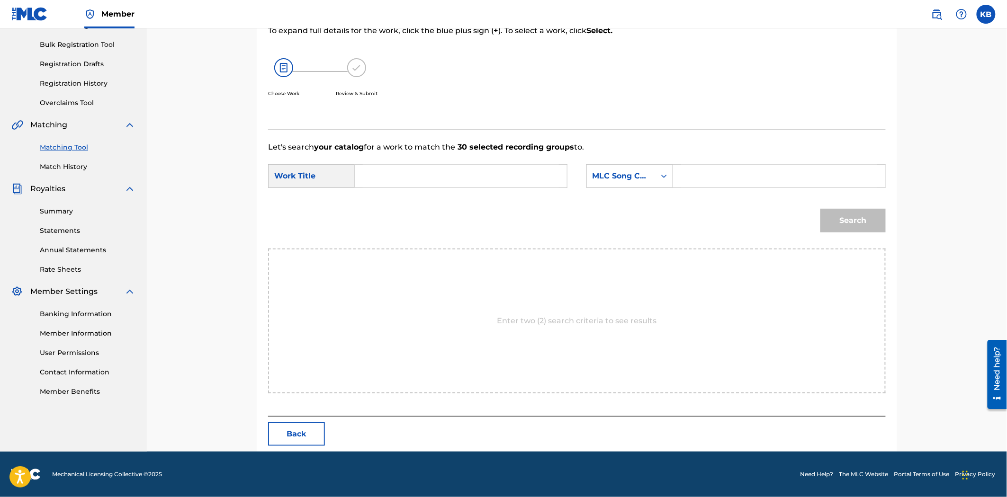
click at [572, 185] on div "SearchWithCriteria76b32556-6ddf-47e1-8a29-2cdae4a9aa92 Work Title SearchWithCri…" at bounding box center [576, 178] width 617 height 29
click at [379, 177] on input "Search Form" at bounding box center [461, 176] width 196 height 23
paste input "GOOD GIRL"
type input "GOOD GIRL"
click at [726, 180] on input "Search Form" at bounding box center [779, 176] width 196 height 23
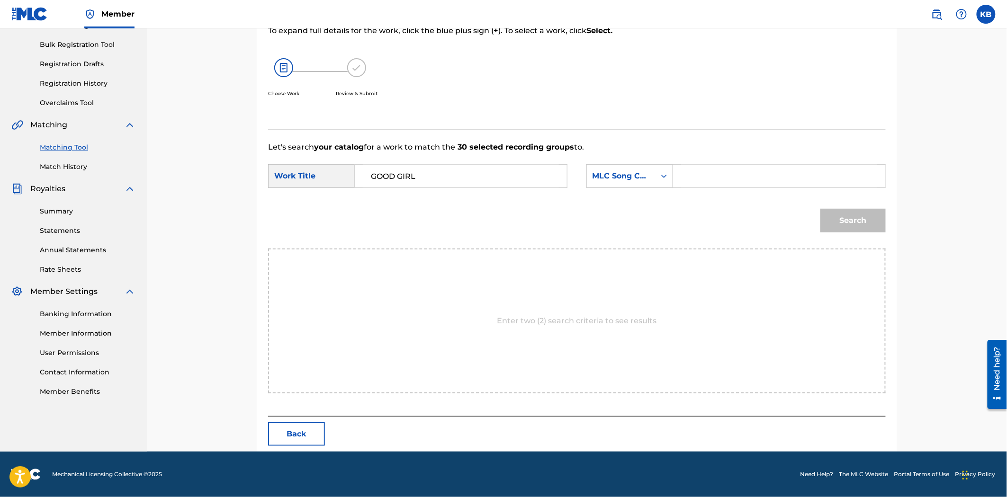
paste input "GB48E5"
type input "GB48E5"
click at [850, 233] on div "Search" at bounding box center [850, 218] width 70 height 38
click at [853, 221] on button "Search" at bounding box center [852, 221] width 65 height 24
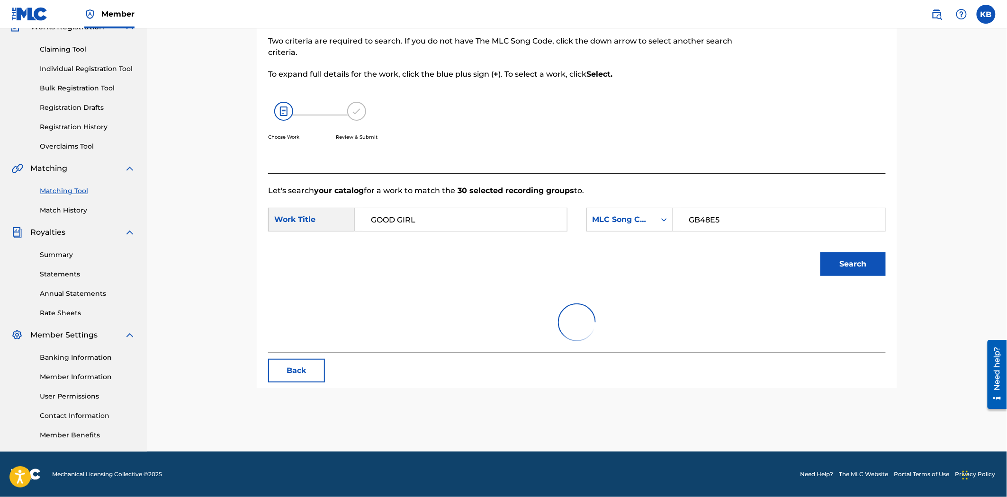
scroll to position [106, 0]
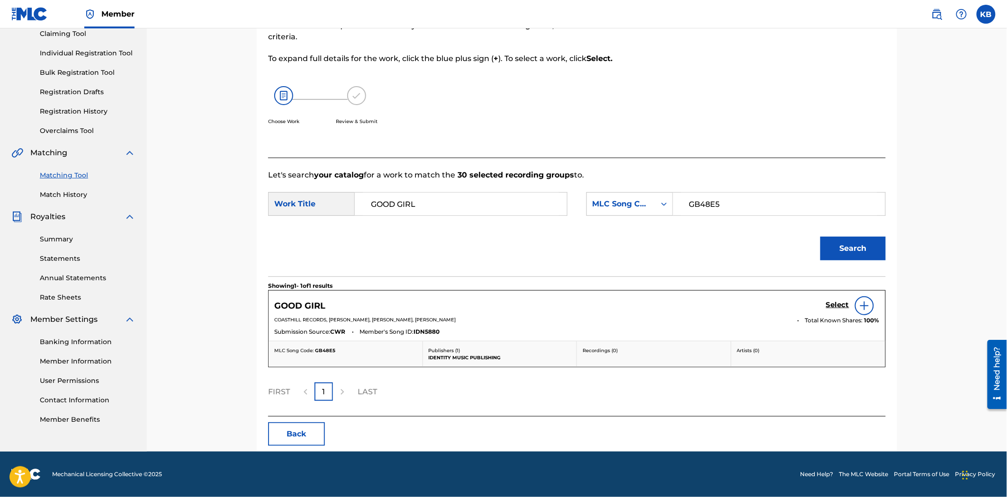
click at [835, 308] on h5 "Select" at bounding box center [837, 305] width 23 height 9
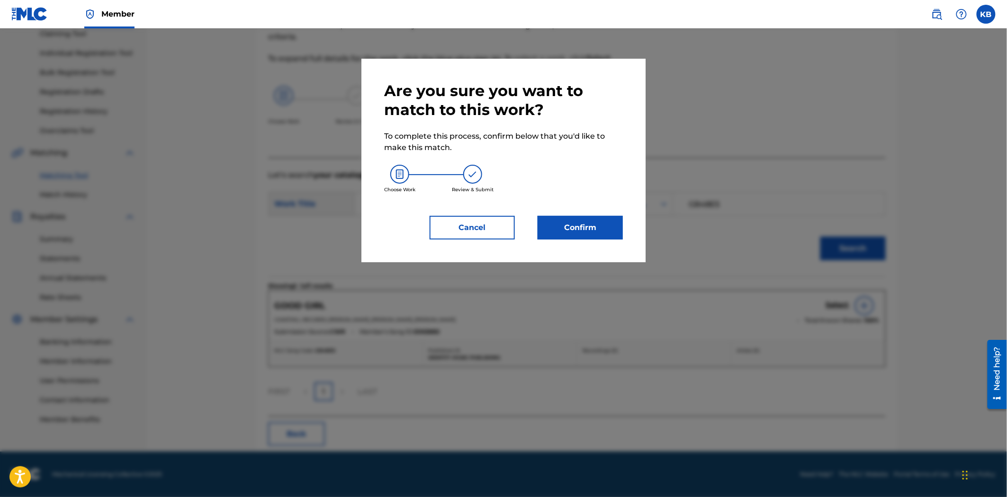
click at [598, 224] on button "Confirm" at bounding box center [579, 228] width 85 height 24
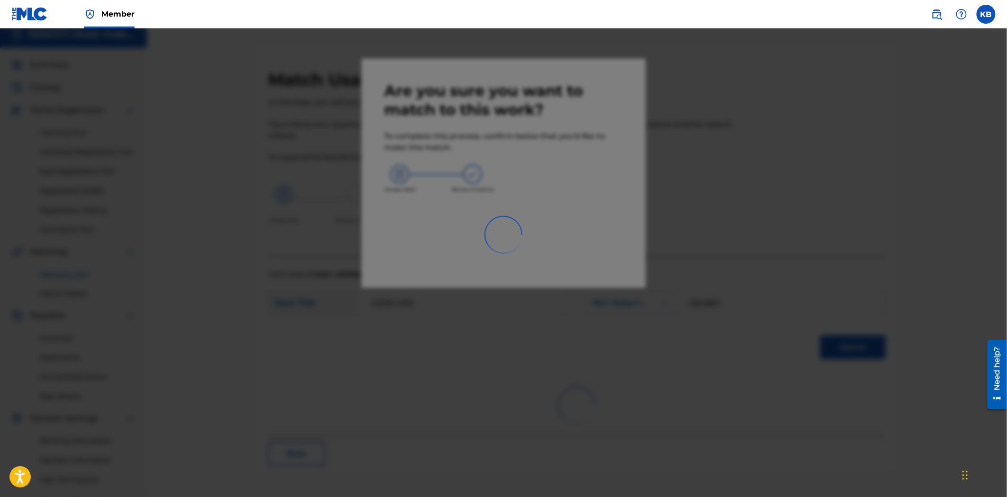
scroll to position [0, 0]
click at [553, 235] on div at bounding box center [503, 276] width 1007 height 497
click at [540, 254] on div at bounding box center [503, 276] width 1007 height 497
click at [754, 221] on div at bounding box center [503, 276] width 1007 height 497
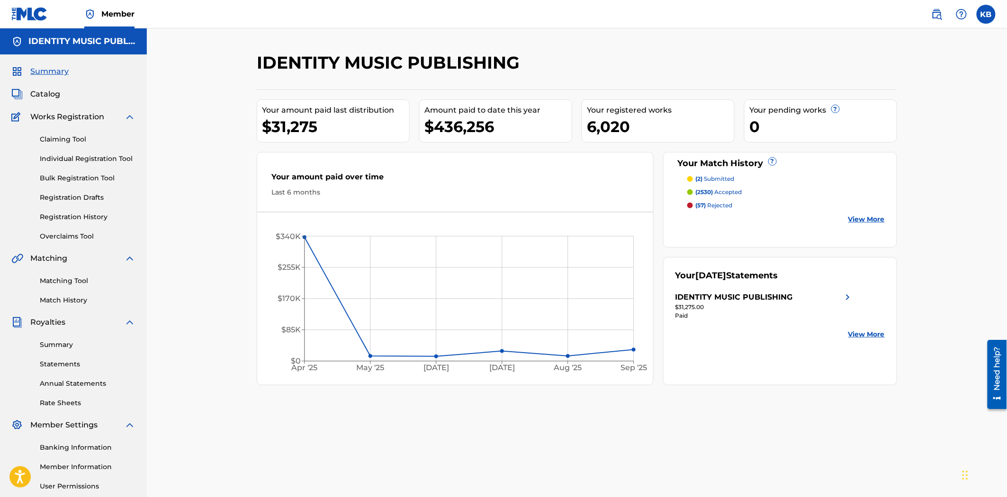
click at [62, 302] on link "Match History" at bounding box center [88, 300] width 96 height 10
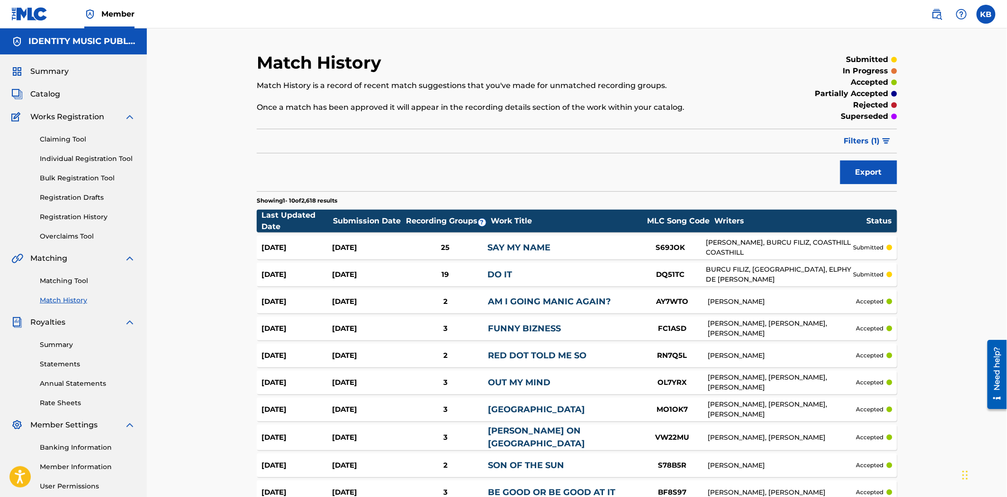
click at [62, 278] on link "Matching Tool" at bounding box center [88, 281] width 96 height 10
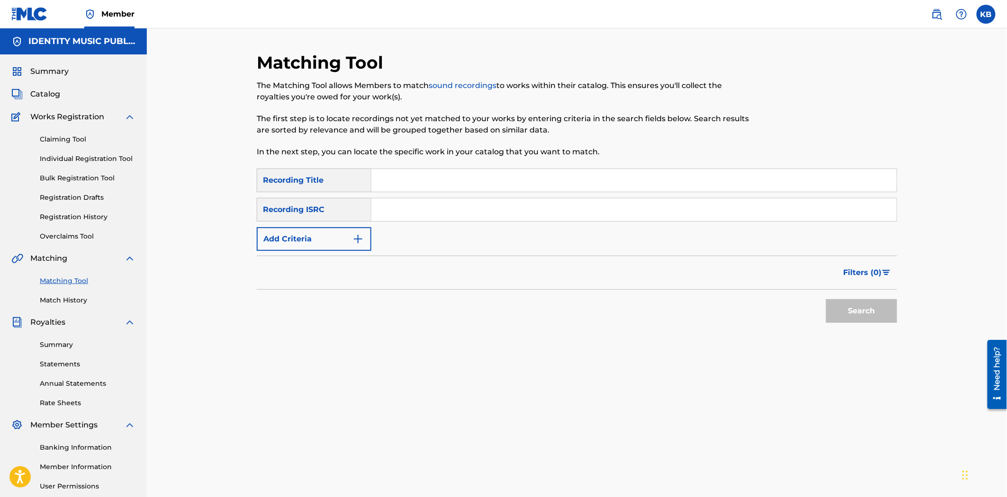
click at [419, 185] on input "Search Form" at bounding box center [633, 180] width 525 height 23
click at [394, 188] on input "Search Form" at bounding box center [633, 180] width 525 height 23
paste input "Good Girl"
type input "Good Girl"
click at [390, 227] on div "SearchWithCriteria2fdbb350-7042-4222-8d4a-4cfe68af7f60 Recording Title Good Gir…" at bounding box center [577, 210] width 640 height 82
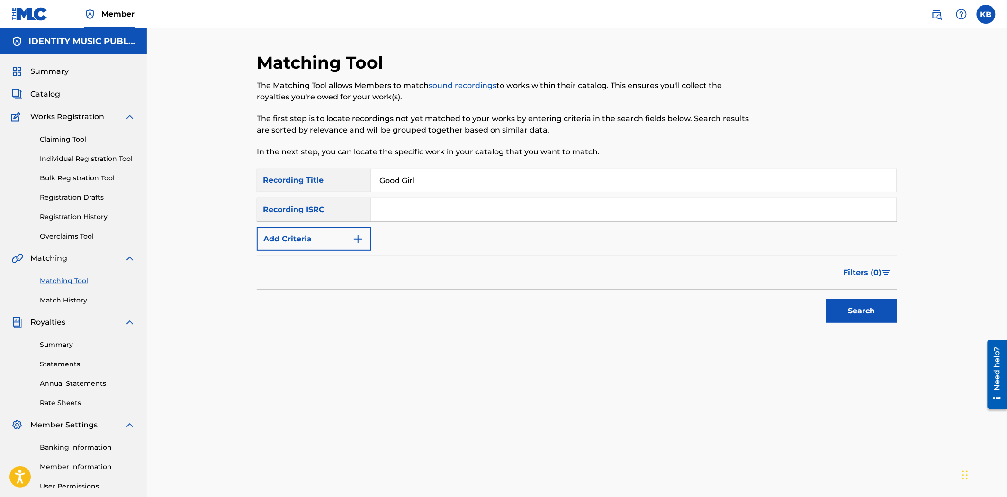
click at [412, 207] on input "Search Form" at bounding box center [633, 209] width 525 height 23
paste input "UKZGC2405646"
type input "UKZGC2405646"
click at [867, 303] on button "Search" at bounding box center [861, 311] width 71 height 24
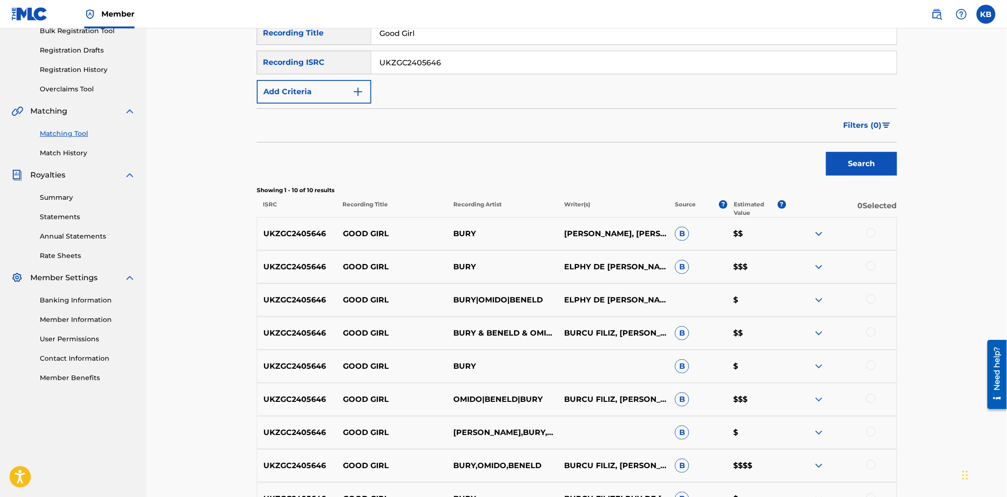
scroll to position [292, 0]
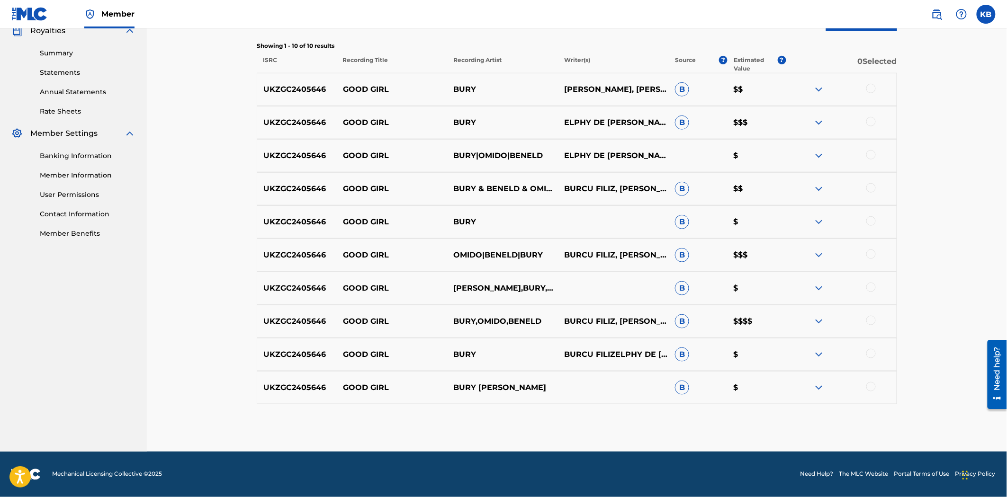
click at [872, 384] on div at bounding box center [870, 386] width 9 height 9
click at [868, 355] on div at bounding box center [870, 353] width 9 height 9
click at [868, 320] on div at bounding box center [870, 320] width 9 height 9
drag, startPoint x: 871, startPoint y: 289, endPoint x: 869, endPoint y: 281, distance: 8.7
click at [871, 289] on div at bounding box center [870, 287] width 9 height 9
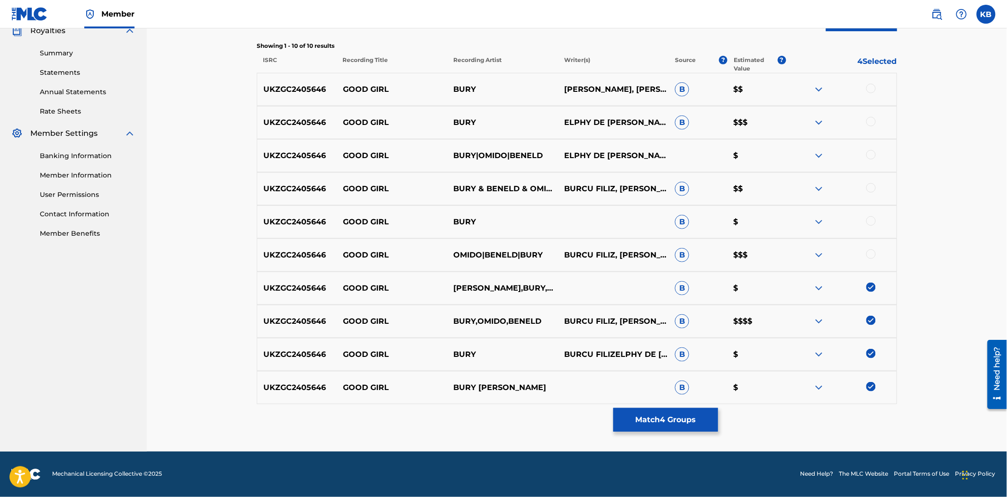
click at [872, 253] on div at bounding box center [870, 254] width 9 height 9
click at [870, 219] on div at bounding box center [870, 220] width 9 height 9
drag, startPoint x: 868, startPoint y: 188, endPoint x: 870, endPoint y: 166, distance: 21.9
click at [868, 188] on div at bounding box center [870, 187] width 9 height 9
click at [868, 154] on div at bounding box center [870, 154] width 9 height 9
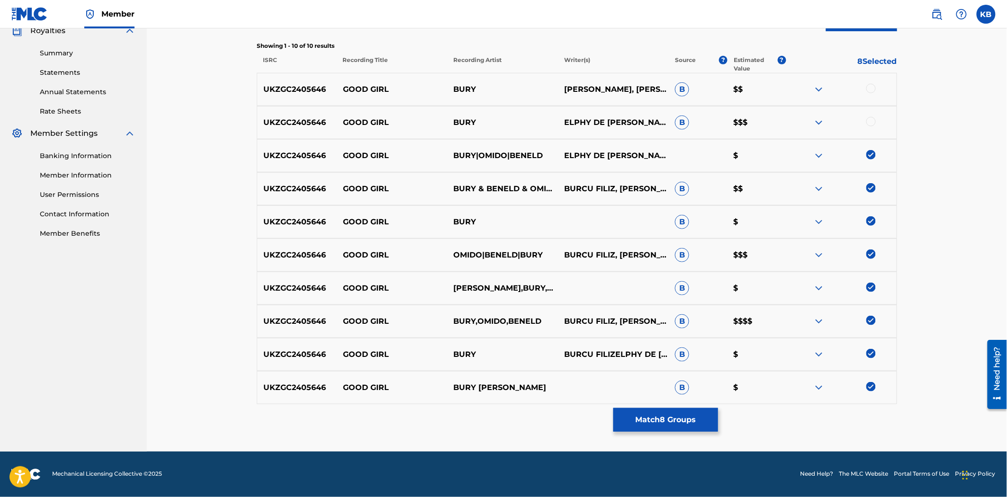
click at [868, 119] on div at bounding box center [870, 121] width 9 height 9
click at [871, 88] on div at bounding box center [870, 88] width 9 height 9
click at [660, 430] on button "Match 10 Groups" at bounding box center [665, 420] width 105 height 24
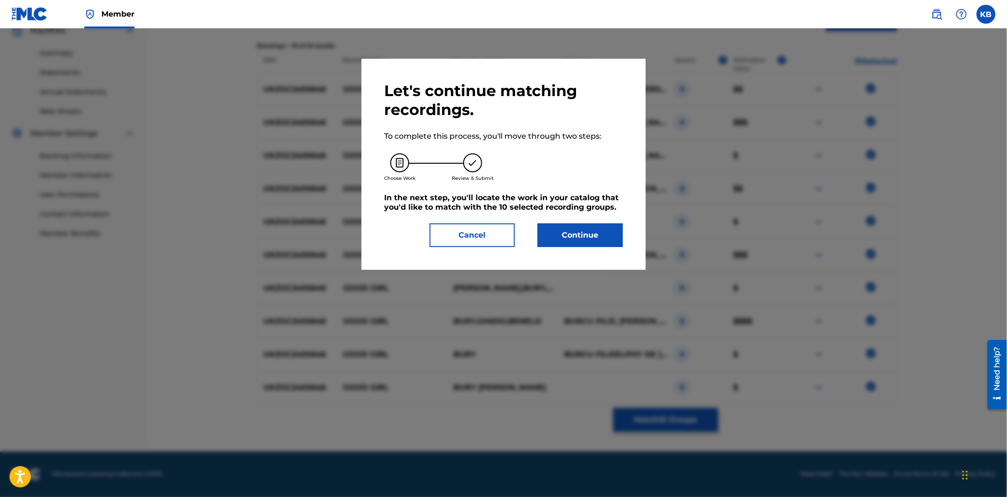
click at [571, 239] on button "Continue" at bounding box center [579, 236] width 85 height 24
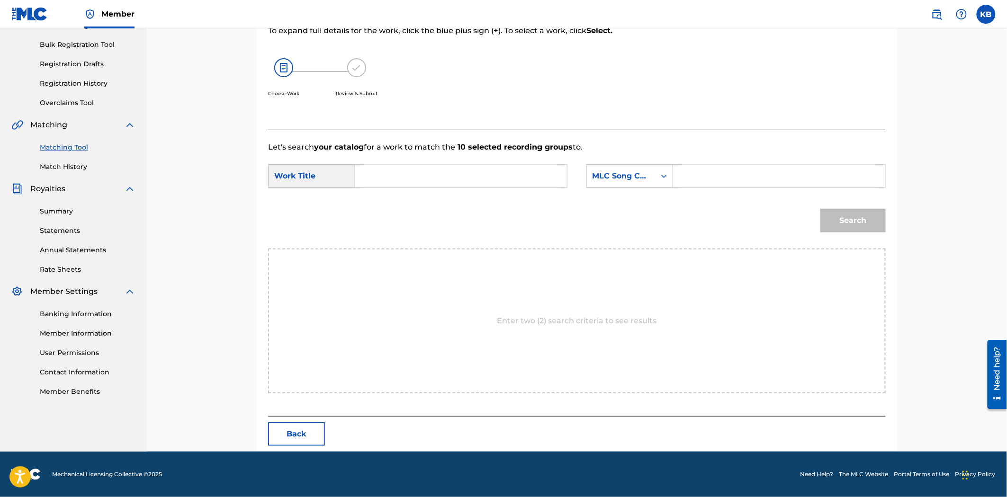
drag, startPoint x: 365, startPoint y: 163, endPoint x: 372, endPoint y: 164, distance: 7.6
click at [372, 164] on form "SearchWithCriteria76b32556-6ddf-47e1-8a29-2cdae4a9aa92 Work Title SearchWithCri…" at bounding box center [576, 201] width 617 height 96
click at [428, 171] on input "Search Form" at bounding box center [461, 176] width 196 height 23
click at [300, 427] on button "Back" at bounding box center [296, 434] width 57 height 24
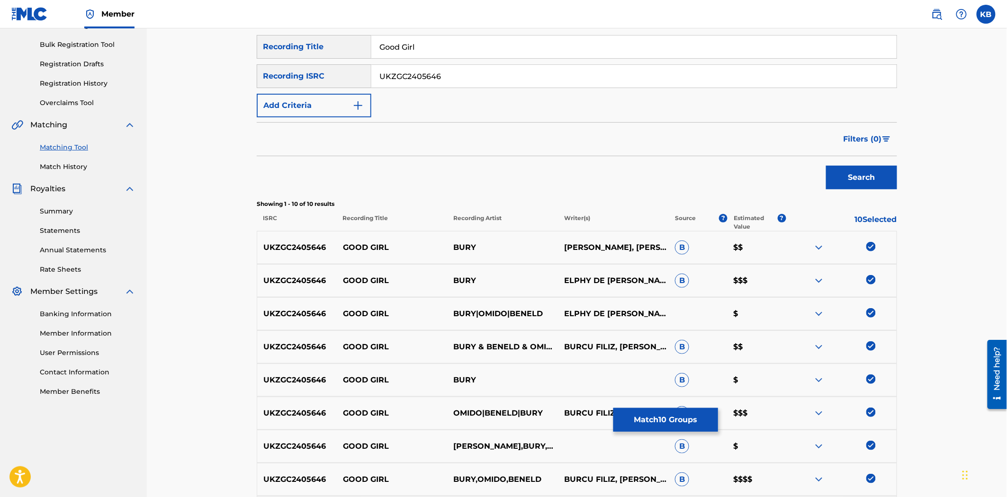
drag, startPoint x: 461, startPoint y: 82, endPoint x: 373, endPoint y: 93, distance: 88.7
click at [371, 89] on div "SearchWithCriteria2fdbb350-7042-4222-8d4a-4cfe68af7f60 Recording Title Good Gir…" at bounding box center [577, 76] width 640 height 82
paste input "8"
click at [862, 177] on button "Search" at bounding box center [861, 178] width 71 height 24
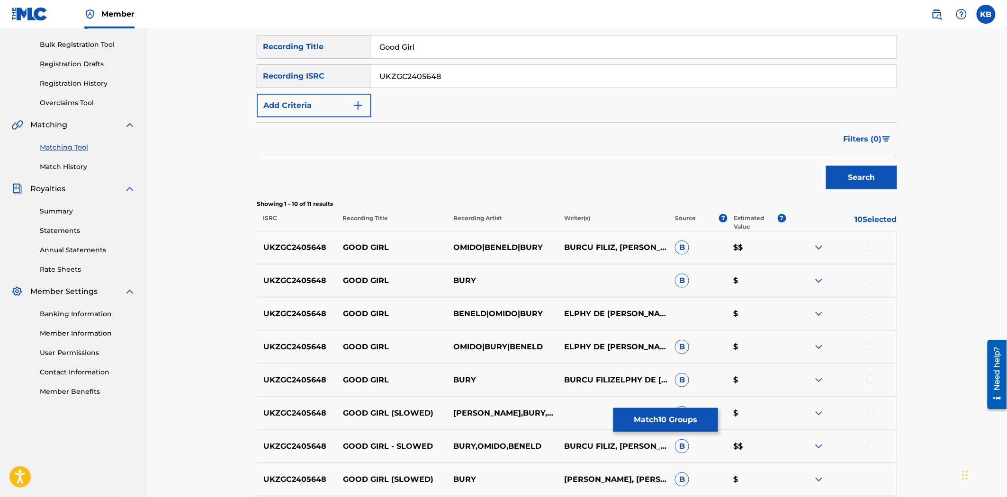
click at [872, 250] on div at bounding box center [870, 246] width 9 height 9
click at [871, 284] on div at bounding box center [870, 279] width 9 height 9
click at [871, 313] on div at bounding box center [870, 312] width 9 height 9
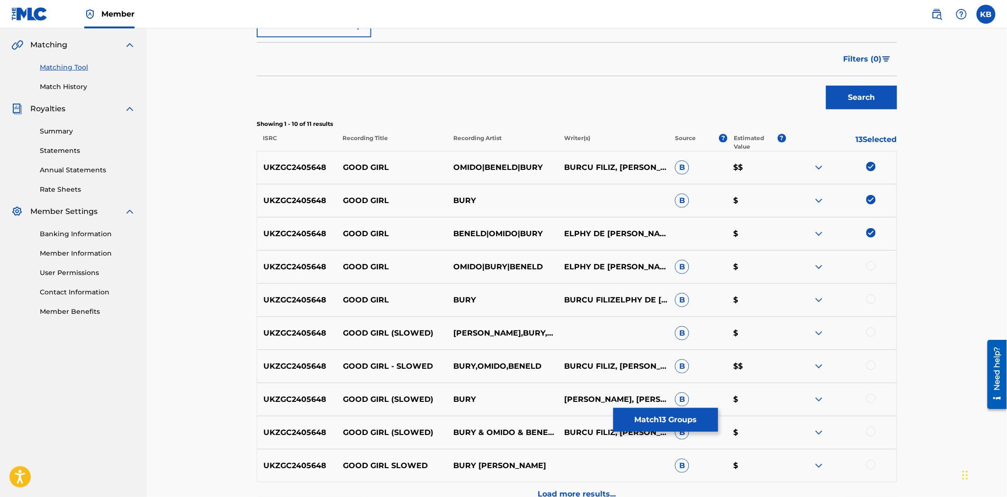
scroll to position [315, 0]
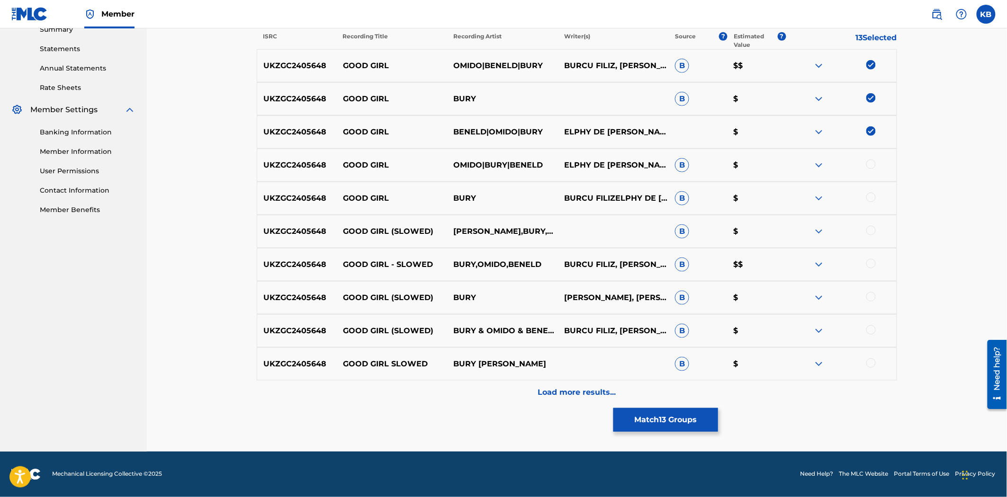
click at [870, 162] on div at bounding box center [870, 164] width 9 height 9
click at [869, 200] on div at bounding box center [870, 197] width 9 height 9
click at [869, 235] on div at bounding box center [841, 231] width 111 height 11
click at [870, 233] on div at bounding box center [870, 230] width 9 height 9
drag, startPoint x: 870, startPoint y: 258, endPoint x: 871, endPoint y: 270, distance: 12.3
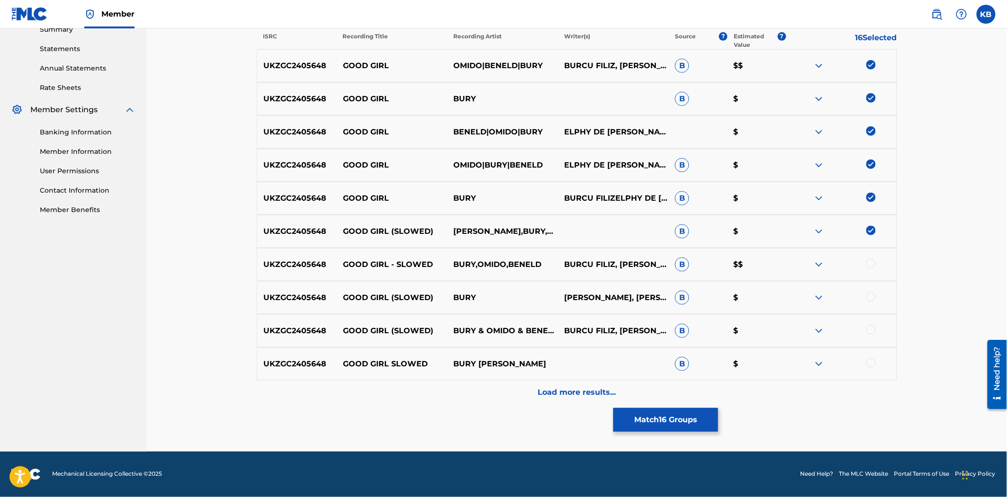
click at [870, 259] on div at bounding box center [870, 263] width 9 height 9
drag, startPoint x: 872, startPoint y: 301, endPoint x: 872, endPoint y: 313, distance: 12.8
click at [872, 302] on div at bounding box center [841, 297] width 111 height 11
click at [871, 327] on div at bounding box center [870, 329] width 9 height 9
click at [871, 359] on div at bounding box center [870, 362] width 9 height 9
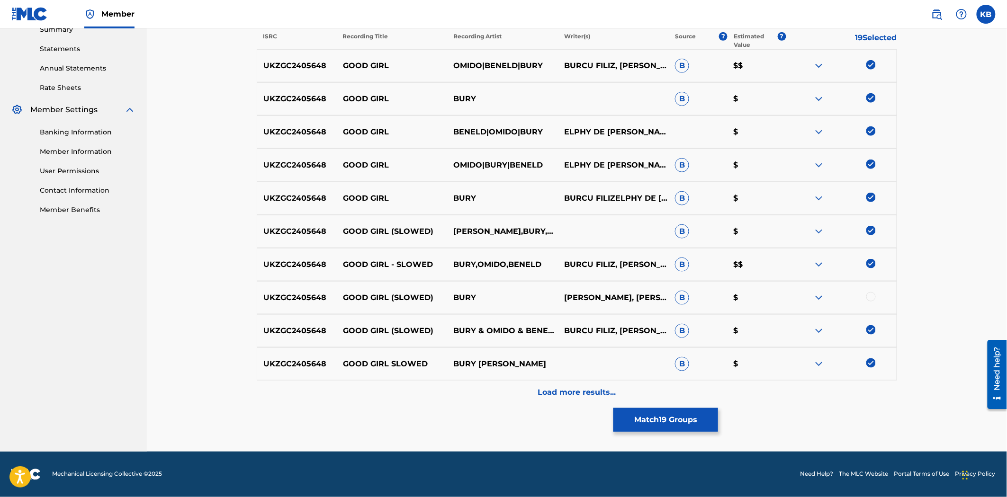
click at [868, 297] on div at bounding box center [870, 296] width 9 height 9
click at [609, 388] on p "Load more results..." at bounding box center [577, 392] width 78 height 11
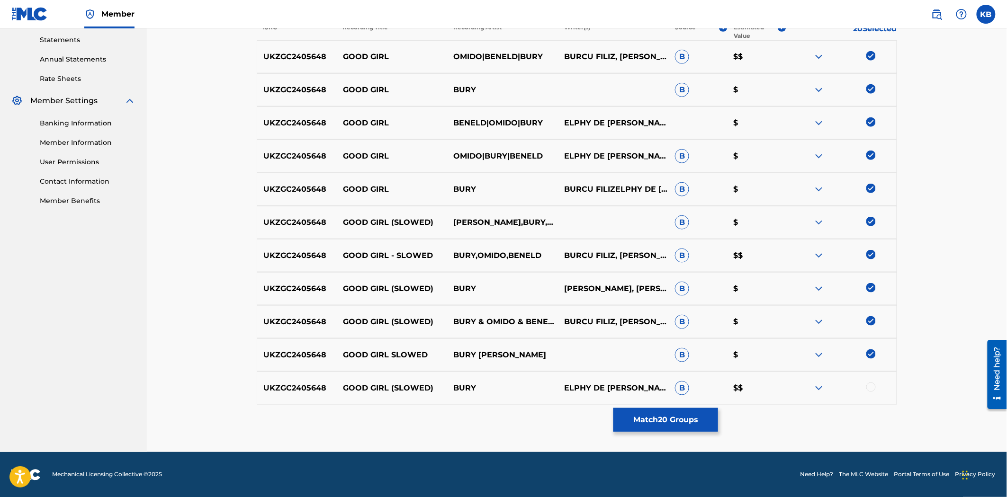
scroll to position [325, 0]
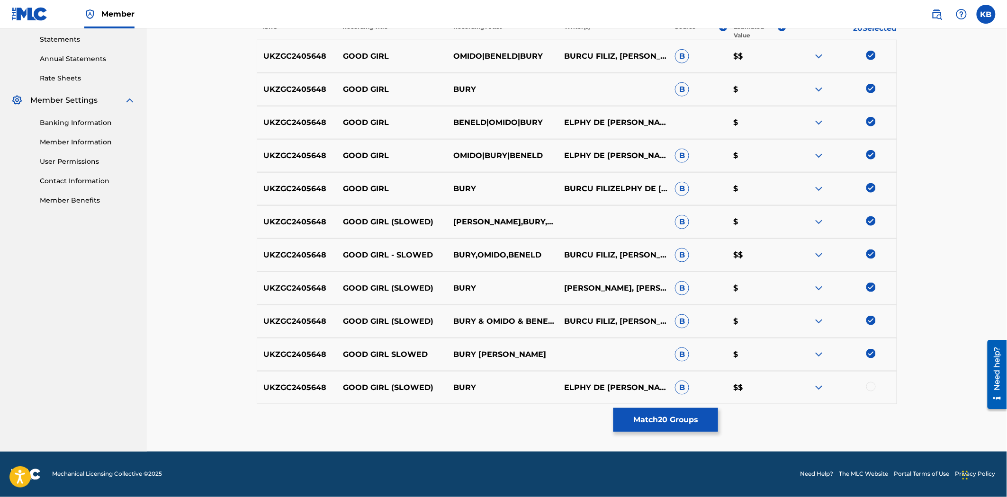
click at [870, 387] on div at bounding box center [870, 386] width 9 height 9
click at [640, 418] on button "Match 21 Groups" at bounding box center [665, 420] width 105 height 24
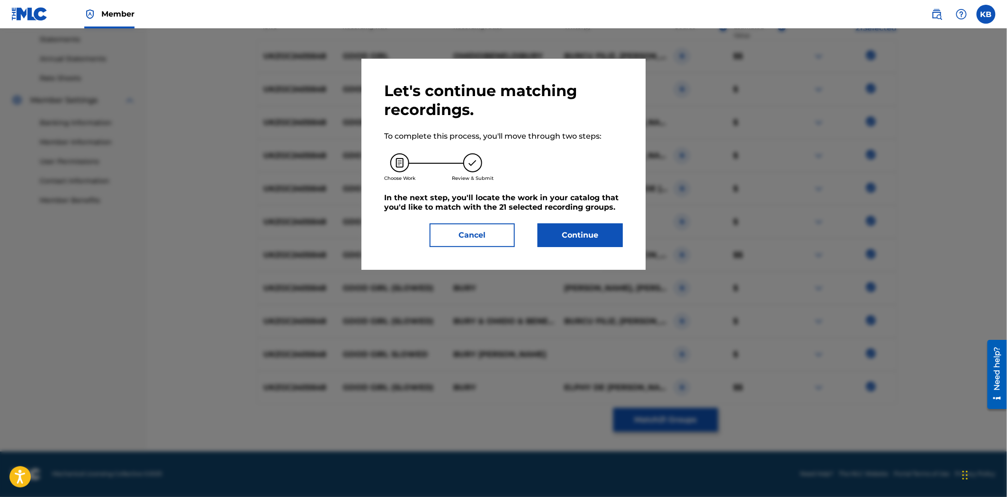
click at [513, 244] on button "Cancel" at bounding box center [472, 236] width 85 height 24
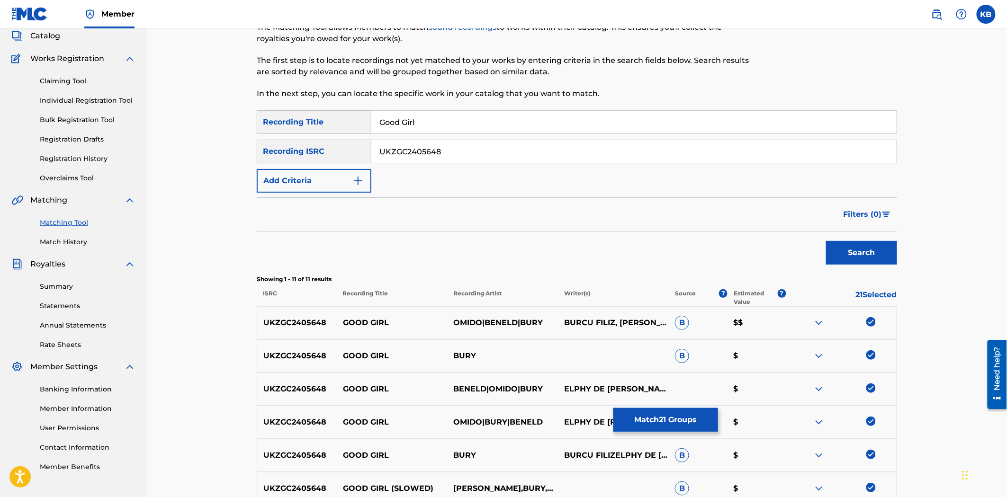
scroll to position [0, 0]
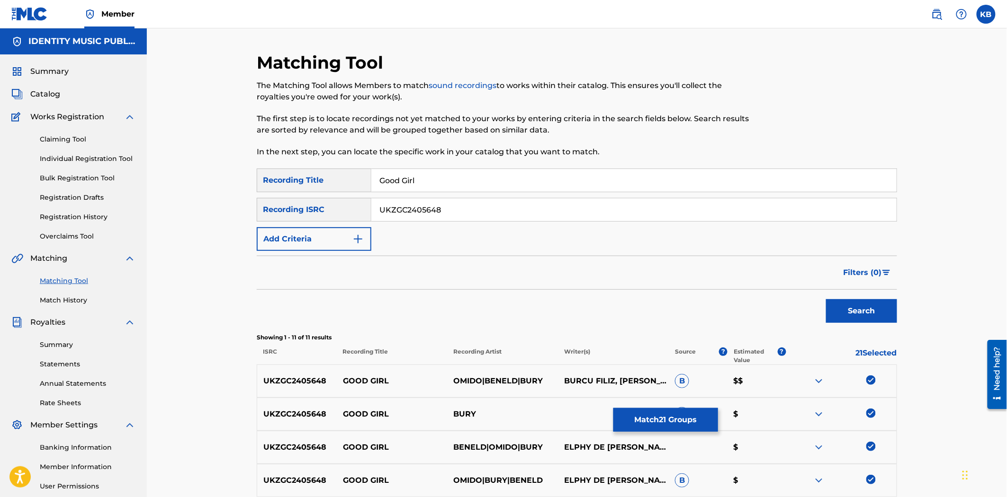
click at [476, 216] on input "UKZGC2405648" at bounding box center [633, 209] width 525 height 23
paste input "7"
type input "UKZGC2405647"
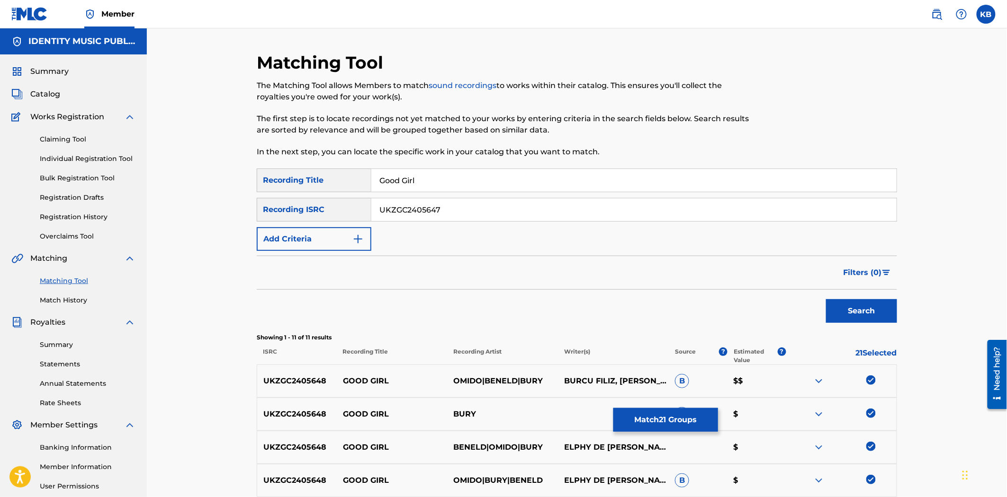
click at [841, 309] on button "Search" at bounding box center [861, 311] width 71 height 24
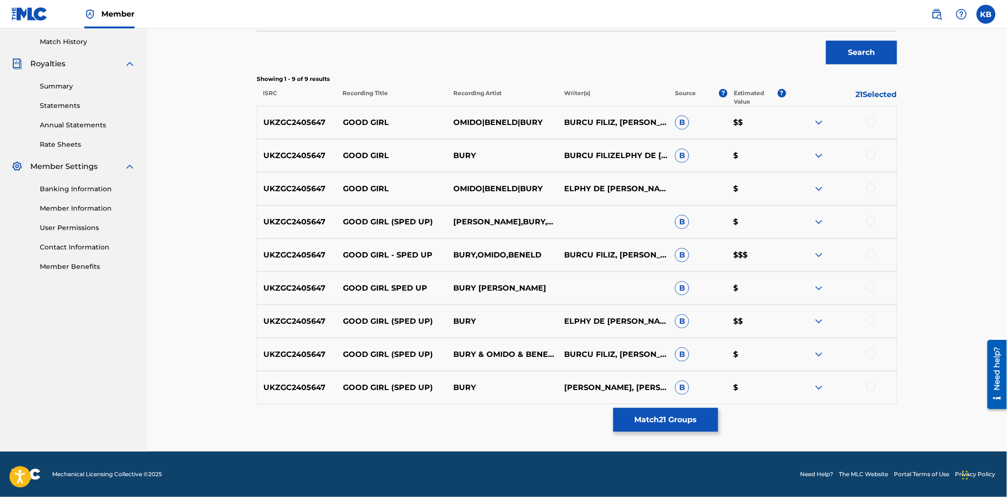
click at [869, 125] on div at bounding box center [870, 121] width 9 height 9
click at [871, 154] on div at bounding box center [870, 154] width 9 height 9
click at [869, 188] on div at bounding box center [870, 187] width 9 height 9
drag, startPoint x: 870, startPoint y: 221, endPoint x: 872, endPoint y: 244, distance: 23.7
click at [870, 221] on div at bounding box center [870, 220] width 9 height 9
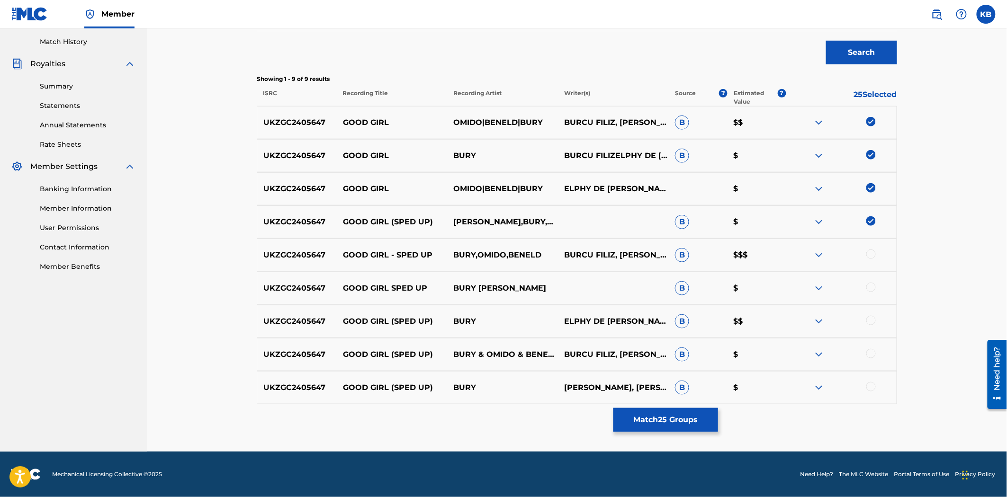
drag, startPoint x: 872, startPoint y: 248, endPoint x: 871, endPoint y: 256, distance: 8.1
click at [872, 249] on div "UKZGC2405647 GOOD GIRL - SPED UP BURY,OMIDO,BENELD BURCU FILIZ, ELPHY DE LEON F…" at bounding box center [577, 255] width 640 height 33
click at [873, 259] on div at bounding box center [841, 255] width 111 height 11
click at [869, 286] on div at bounding box center [870, 287] width 9 height 9
click at [868, 256] on div at bounding box center [870, 254] width 9 height 9
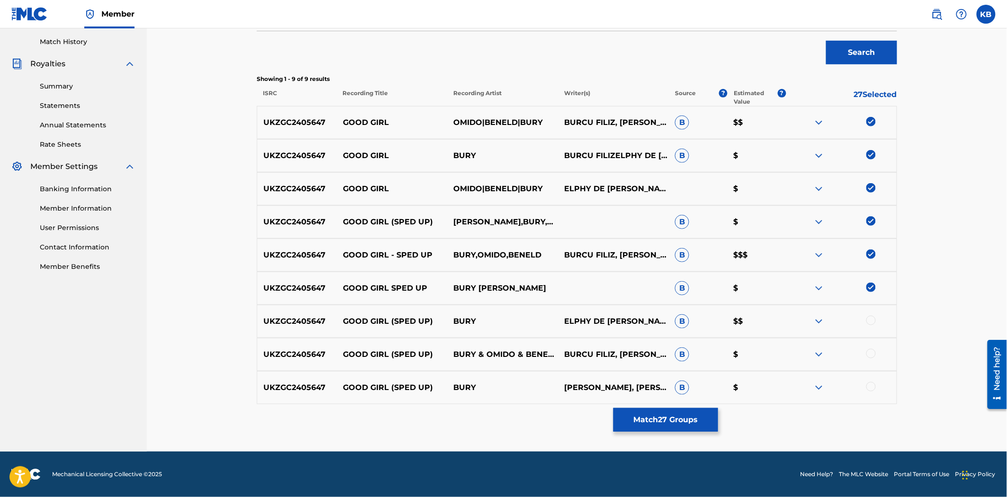
click at [872, 320] on div at bounding box center [870, 320] width 9 height 9
click at [872, 353] on div at bounding box center [870, 353] width 9 height 9
click at [869, 385] on div at bounding box center [870, 386] width 9 height 9
click at [679, 419] on button "Match 30 Groups" at bounding box center [665, 420] width 105 height 24
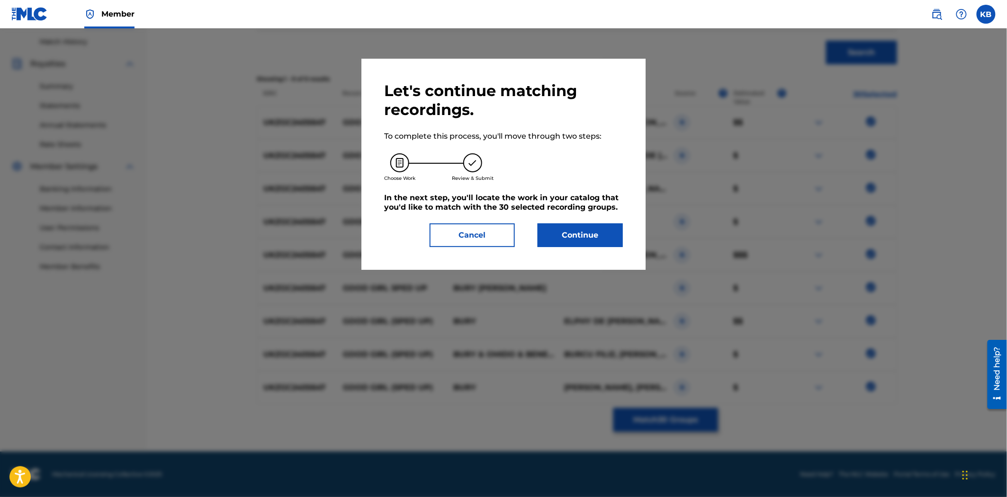
click at [601, 237] on button "Continue" at bounding box center [579, 236] width 85 height 24
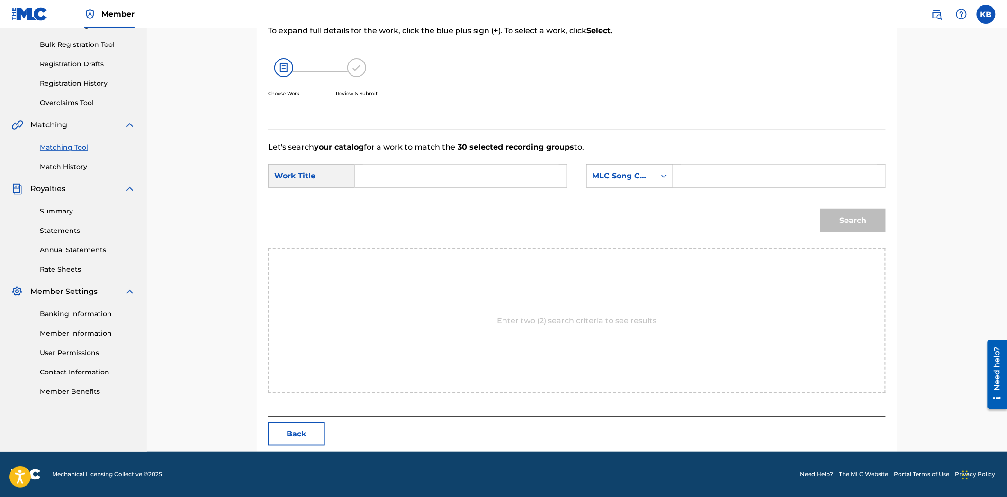
click at [463, 178] on input "Search Form" at bounding box center [461, 176] width 196 height 23
paste input "Good Girl"
type input "Good Girl"
click at [679, 192] on div "SearchWithCriteria76b32556-6ddf-47e1-8a29-2cdae4a9aa92 Work Title Good Girl Sea…" at bounding box center [576, 178] width 617 height 29
click at [706, 175] on input "Search Form" at bounding box center [779, 176] width 196 height 23
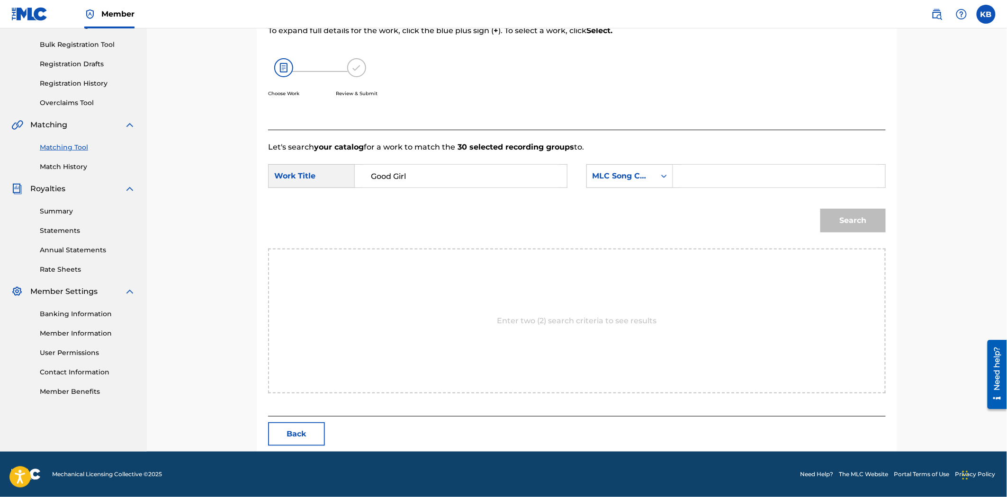
click at [718, 177] on input "Search Form" at bounding box center [779, 176] width 196 height 23
paste input "GB48E5"
type input "GB48E5"
click at [873, 225] on button "Search" at bounding box center [852, 221] width 65 height 24
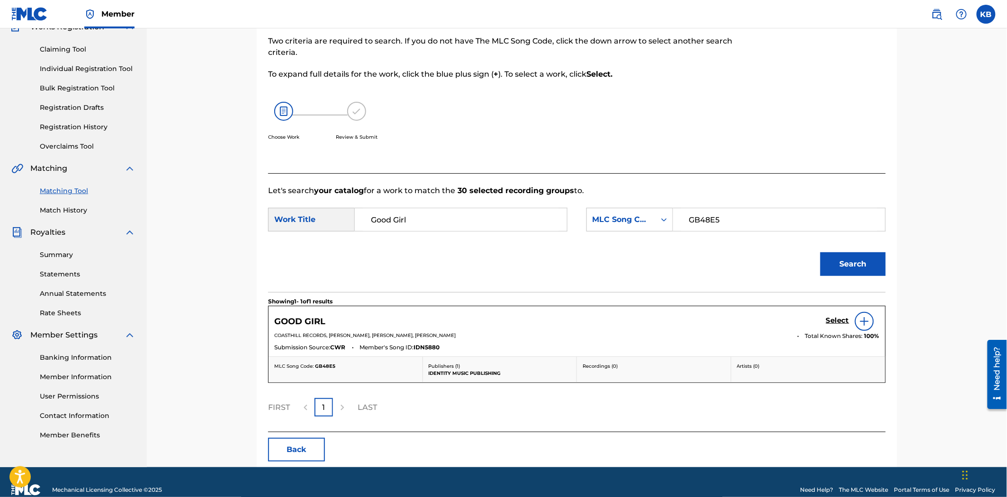
scroll to position [106, 0]
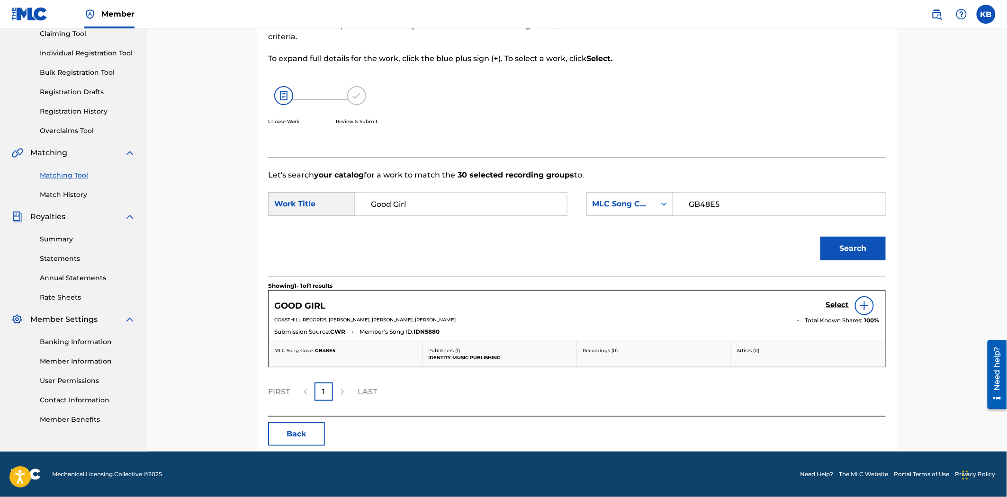
click at [840, 308] on h5 "Select" at bounding box center [837, 305] width 23 height 9
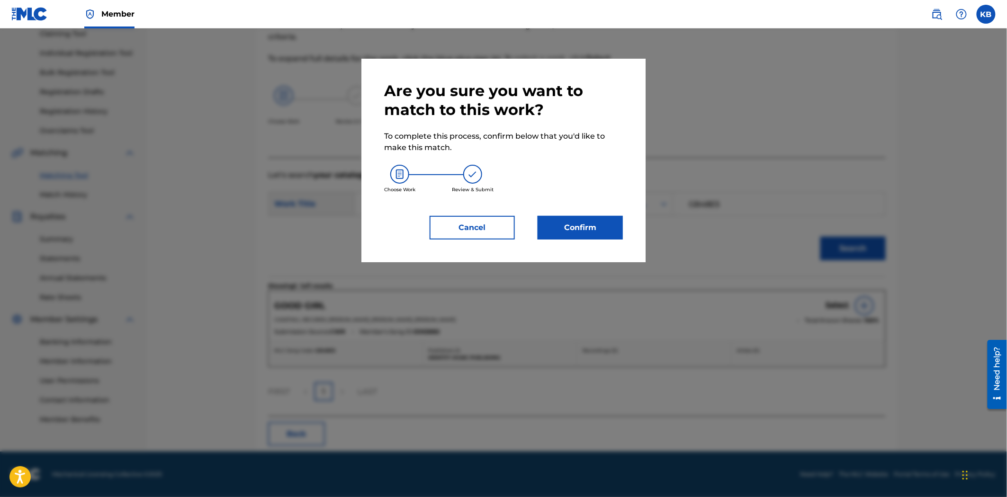
click at [594, 234] on button "Confirm" at bounding box center [579, 228] width 85 height 24
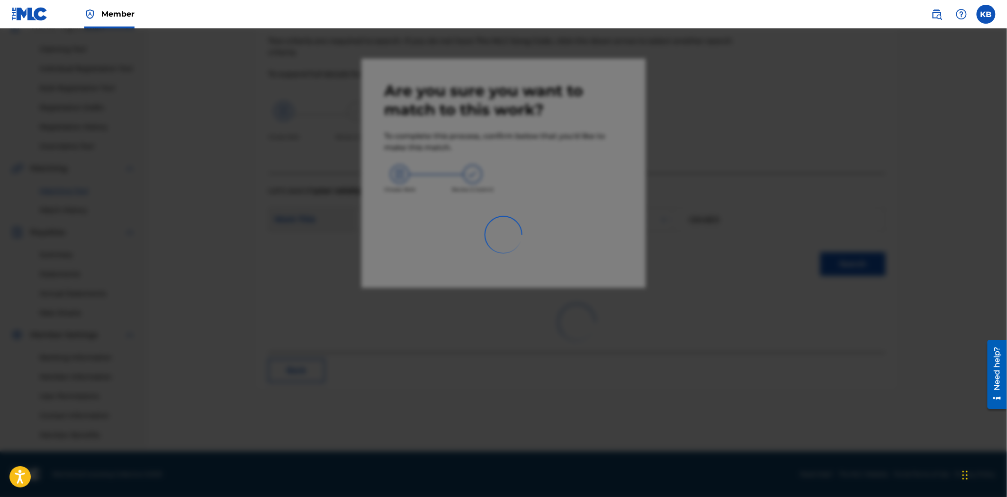
scroll to position [90, 0]
click at [283, 155] on div at bounding box center [503, 276] width 1007 height 497
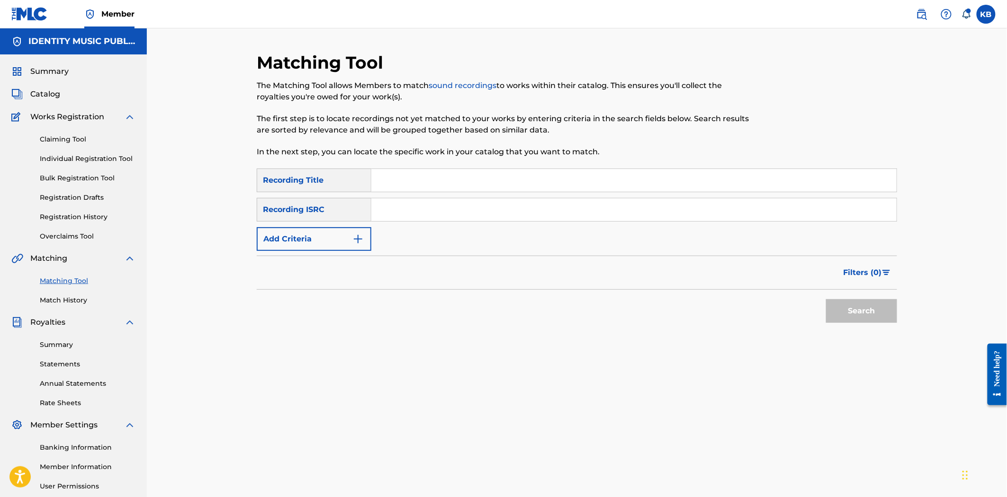
click at [536, 173] on input "Search Form" at bounding box center [633, 180] width 525 height 23
click at [664, 136] on div "The Matching Tool allows Members to match sound recordings to works within thei…" at bounding box center [503, 119] width 493 height 78
click at [421, 192] on div "SearchWithCriteriab877bd1b-9bc3-48e6-b374-1a8f519ea2de Recording Title SearchWi…" at bounding box center [577, 210] width 640 height 82
click at [415, 185] on input "Search Form" at bounding box center [633, 180] width 525 height 23
paste input "Good Girl"
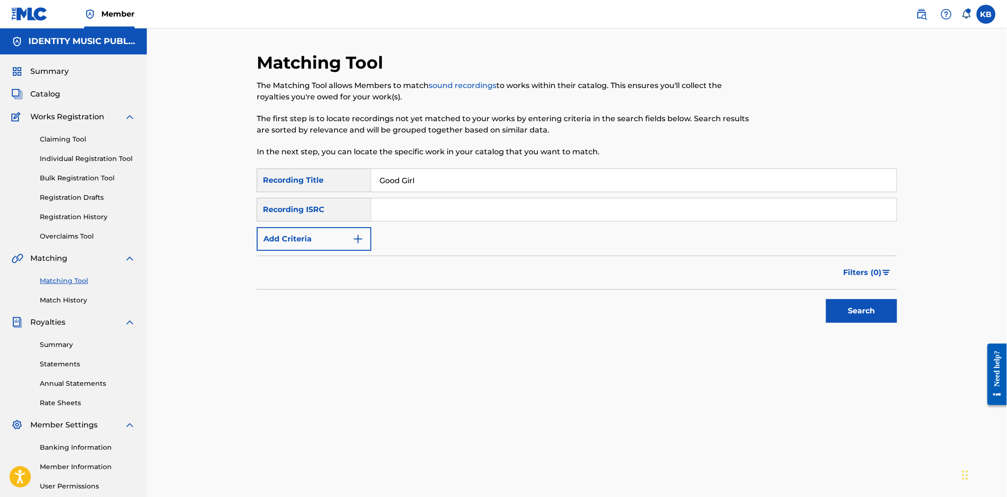
type input "Good Girl"
click at [427, 206] on input "Search Form" at bounding box center [633, 209] width 525 height 23
paste input "UKZGC2405646"
click at [852, 318] on button "Search" at bounding box center [861, 311] width 71 height 24
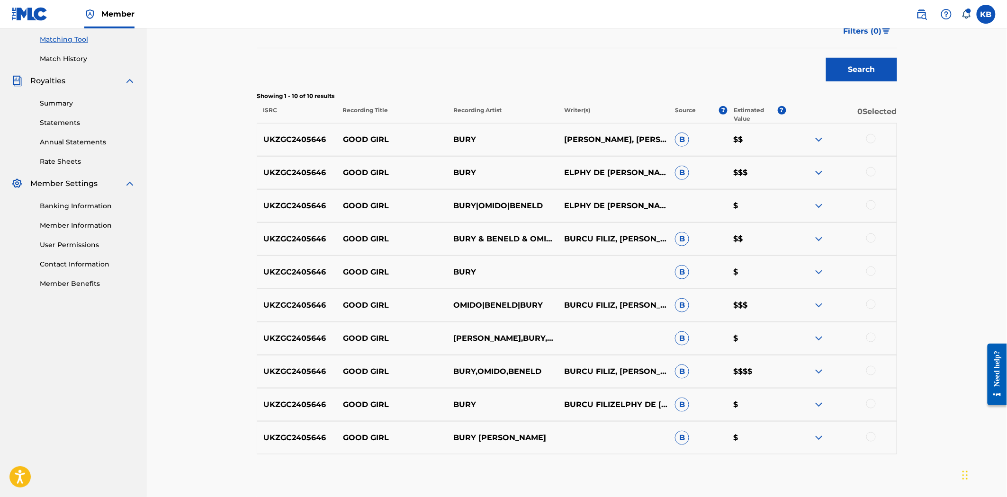
scroll to position [263, 0]
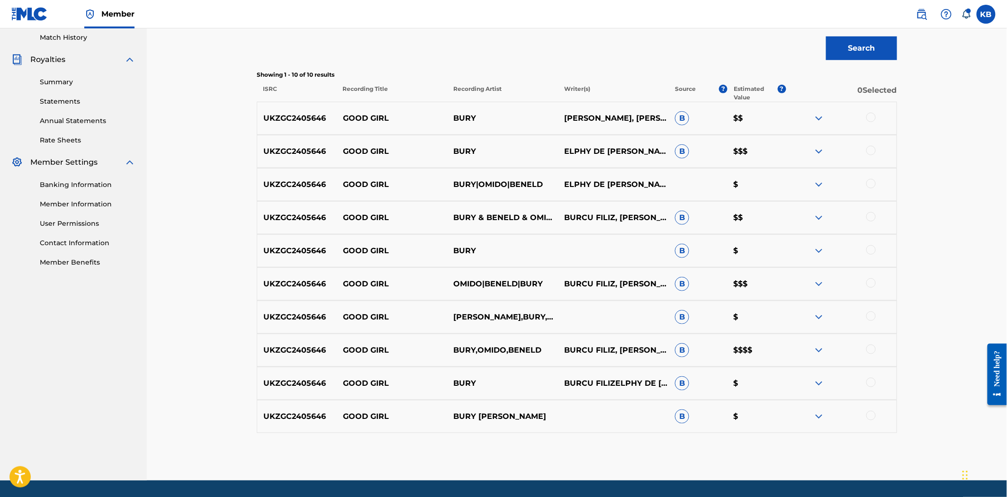
click at [868, 119] on div at bounding box center [870, 117] width 9 height 9
click at [868, 151] on div at bounding box center [870, 150] width 9 height 9
click at [871, 179] on div at bounding box center [870, 183] width 9 height 9
click at [868, 219] on div at bounding box center [870, 216] width 9 height 9
click at [868, 251] on div at bounding box center [870, 249] width 9 height 9
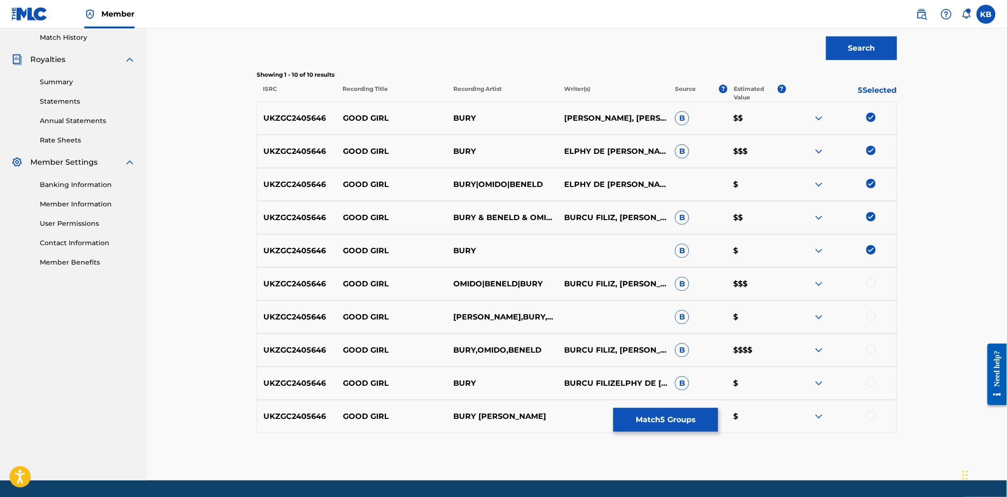
click at [868, 277] on div "UKZGC2405646 GOOD GIRL OMIDO|BENELD|BURY BURCU FILIZ, ELPHY DE LEON FELIZ, JAN …" at bounding box center [577, 284] width 640 height 33
click at [872, 289] on div at bounding box center [841, 283] width 111 height 11
click at [869, 278] on div at bounding box center [870, 282] width 9 height 9
drag, startPoint x: 865, startPoint y: 318, endPoint x: 869, endPoint y: 322, distance: 5.4
click at [866, 318] on div at bounding box center [841, 317] width 111 height 11
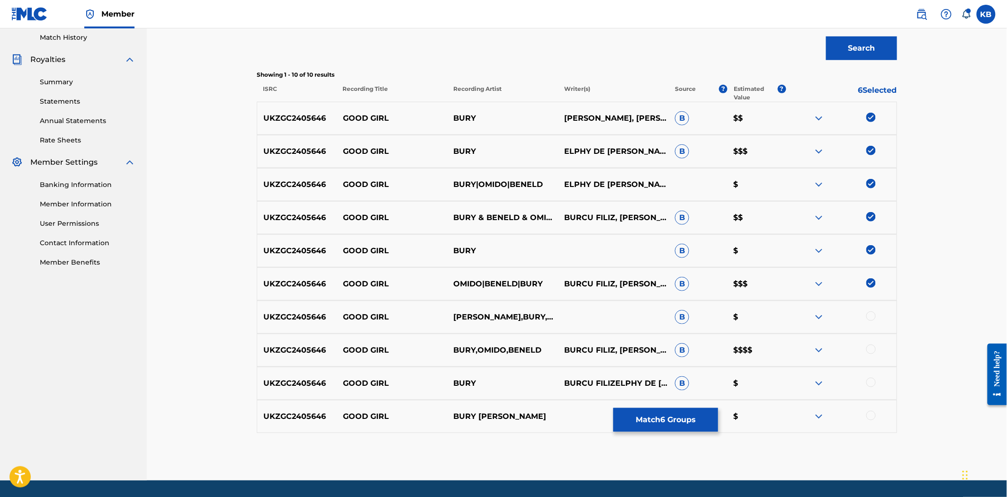
click at [869, 320] on div at bounding box center [870, 316] width 9 height 9
click at [872, 349] on div at bounding box center [870, 349] width 9 height 9
click at [872, 381] on div at bounding box center [870, 382] width 9 height 9
click at [870, 410] on div "UKZGC2405646 GOOD GIRL BURY BENELD OMIDO B $" at bounding box center [577, 416] width 640 height 33
click at [868, 419] on div at bounding box center [870, 415] width 9 height 9
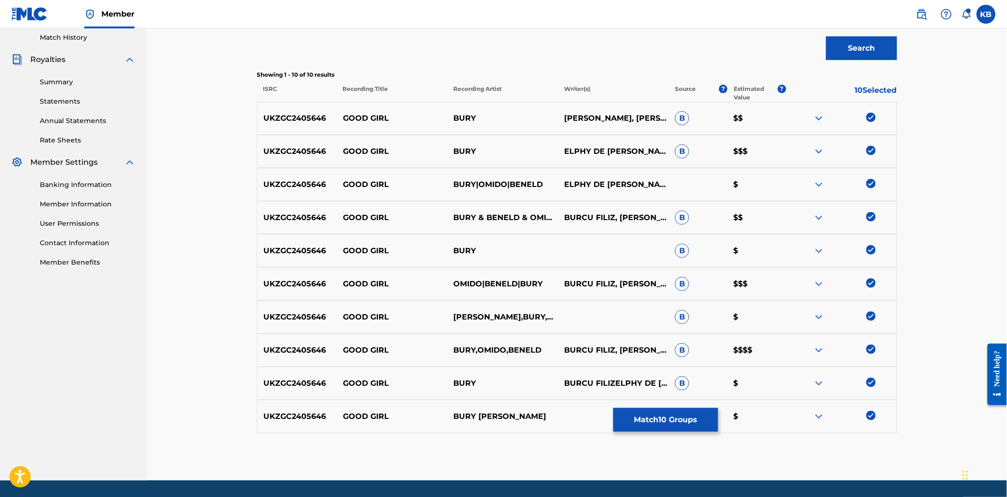
scroll to position [0, 0]
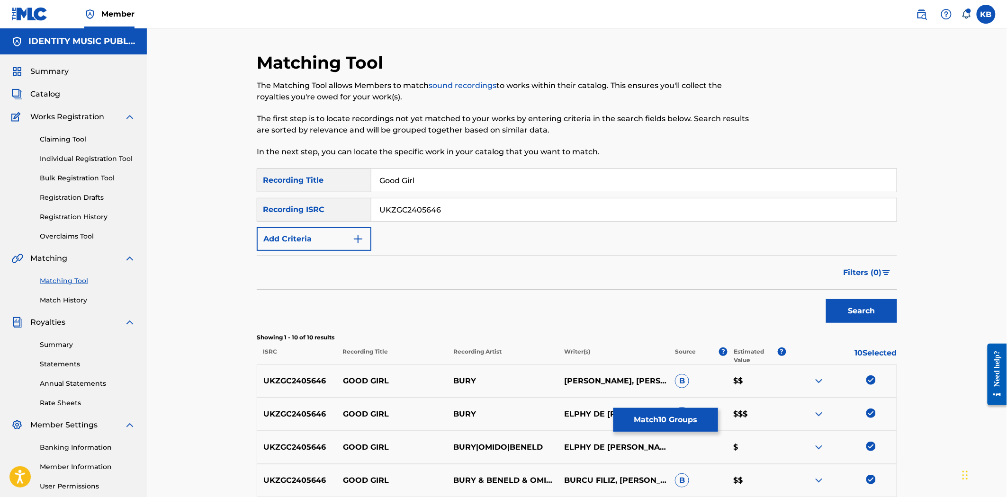
drag, startPoint x: 472, startPoint y: 212, endPoint x: 331, endPoint y: 211, distance: 141.1
click at [331, 211] on div "SearchWithCriteria00920ffd-2f9a-40fe-b370-e069b0cffa66 Recording ISRC UKZGC2405…" at bounding box center [577, 210] width 640 height 24
paste input "8"
click at [858, 312] on button "Search" at bounding box center [861, 311] width 71 height 24
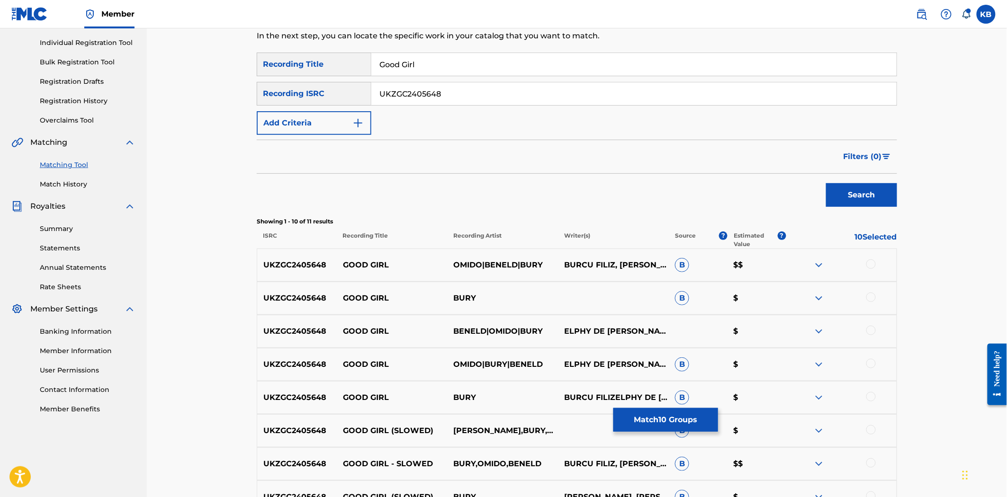
scroll to position [263, 0]
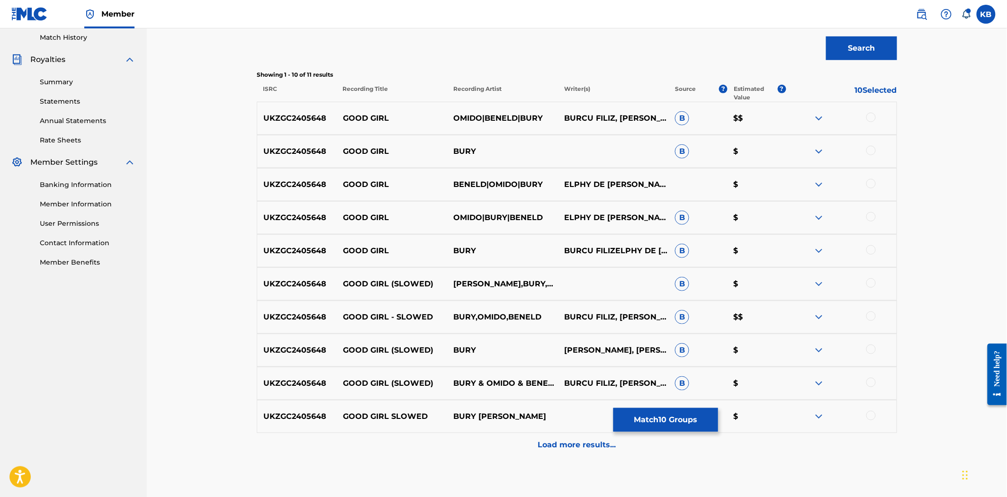
click at [868, 119] on div at bounding box center [870, 117] width 9 height 9
click at [870, 152] on div at bounding box center [870, 150] width 9 height 9
click at [874, 182] on div at bounding box center [870, 183] width 9 height 9
click at [871, 215] on div at bounding box center [870, 216] width 9 height 9
drag, startPoint x: 870, startPoint y: 248, endPoint x: 871, endPoint y: 266, distance: 17.5
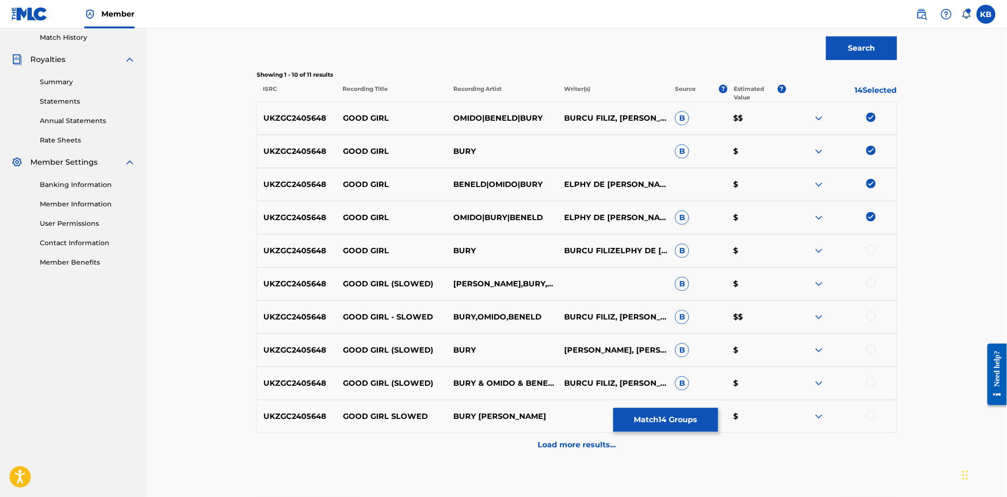
click at [870, 249] on div at bounding box center [870, 249] width 9 height 9
click at [869, 285] on div at bounding box center [870, 282] width 9 height 9
click at [871, 315] on div at bounding box center [870, 316] width 9 height 9
click at [874, 350] on div at bounding box center [870, 349] width 9 height 9
click at [873, 380] on div at bounding box center [870, 382] width 9 height 9
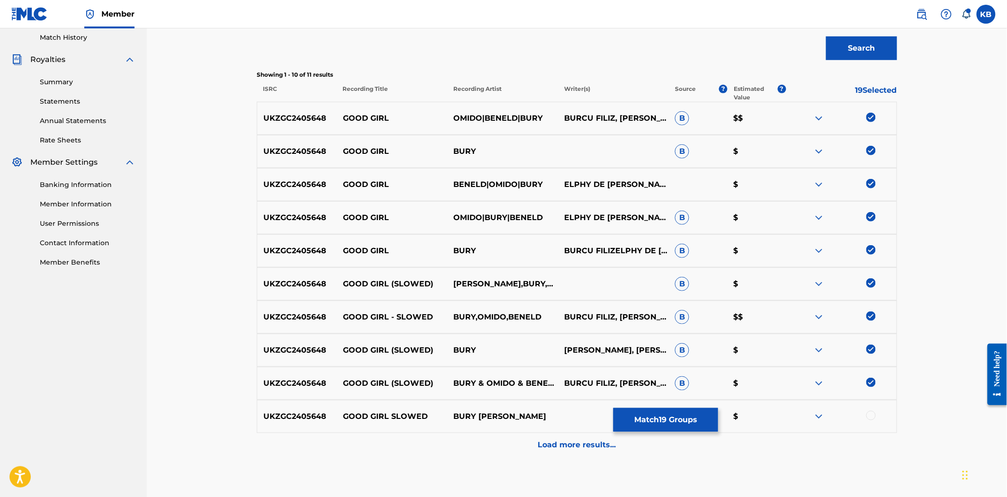
click at [868, 420] on div at bounding box center [841, 416] width 111 height 11
click at [870, 415] on div at bounding box center [870, 415] width 9 height 9
click at [593, 434] on div "Load more results..." at bounding box center [577, 445] width 640 height 24
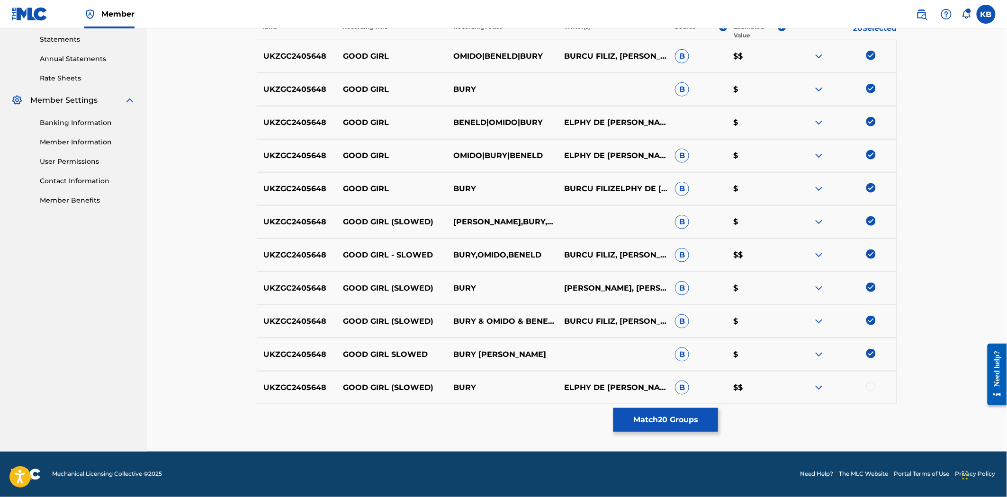
click at [876, 384] on div at bounding box center [841, 387] width 111 height 11
click at [870, 387] on div at bounding box center [870, 386] width 9 height 9
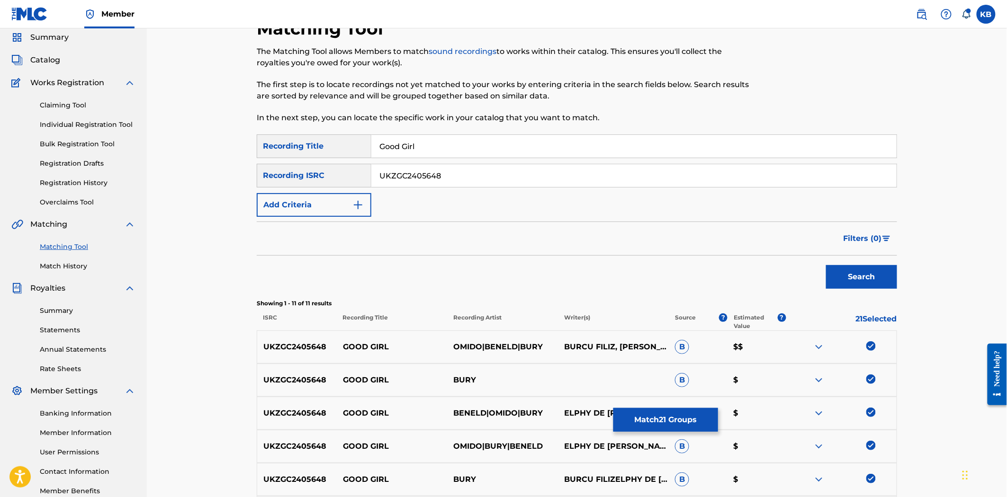
scroll to position [0, 0]
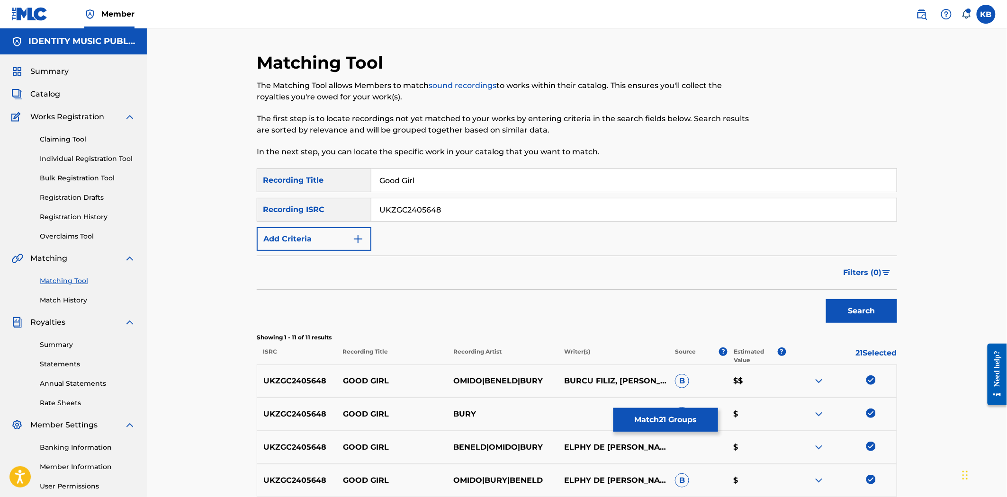
click at [503, 210] on input "UKZGC2405648" at bounding box center [633, 209] width 525 height 23
paste input "7"
type input "UKZGC2405647"
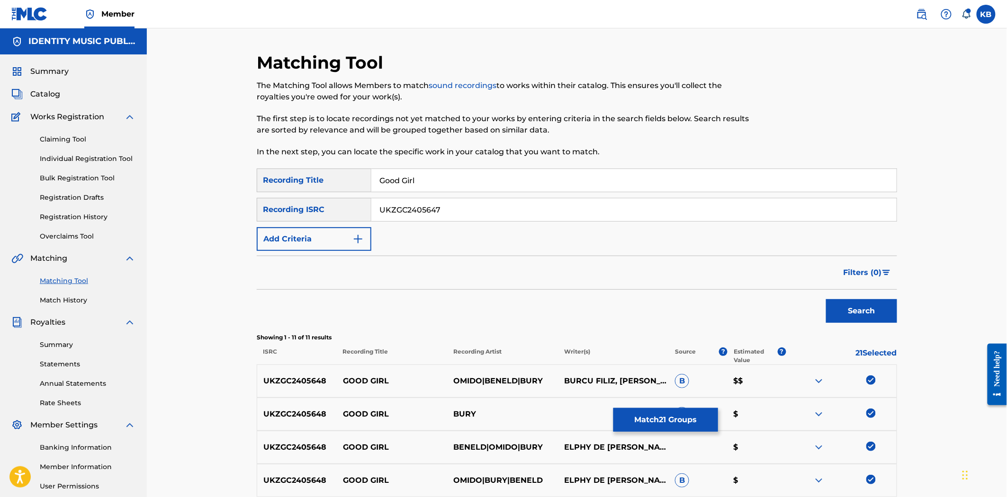
click at [841, 315] on button "Search" at bounding box center [861, 311] width 71 height 24
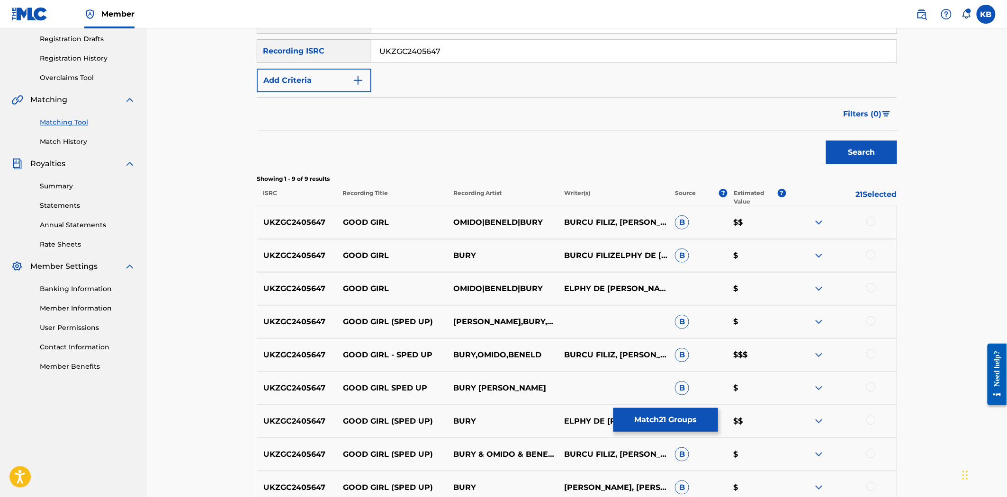
scroll to position [210, 0]
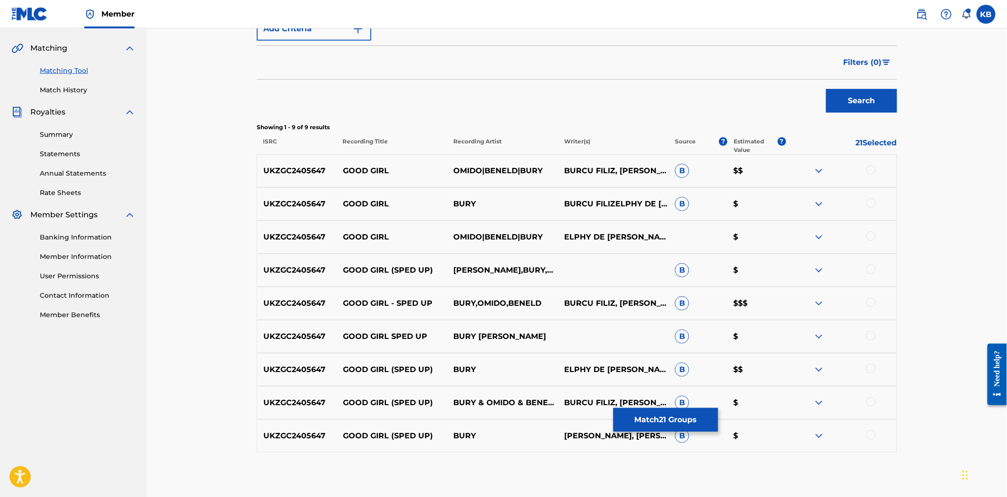
click at [872, 170] on div at bounding box center [870, 169] width 9 height 9
click at [870, 202] on div at bounding box center [870, 202] width 9 height 9
click at [870, 237] on div at bounding box center [870, 236] width 9 height 9
click at [870, 268] on div at bounding box center [870, 269] width 9 height 9
click at [869, 302] on div at bounding box center [870, 302] width 9 height 9
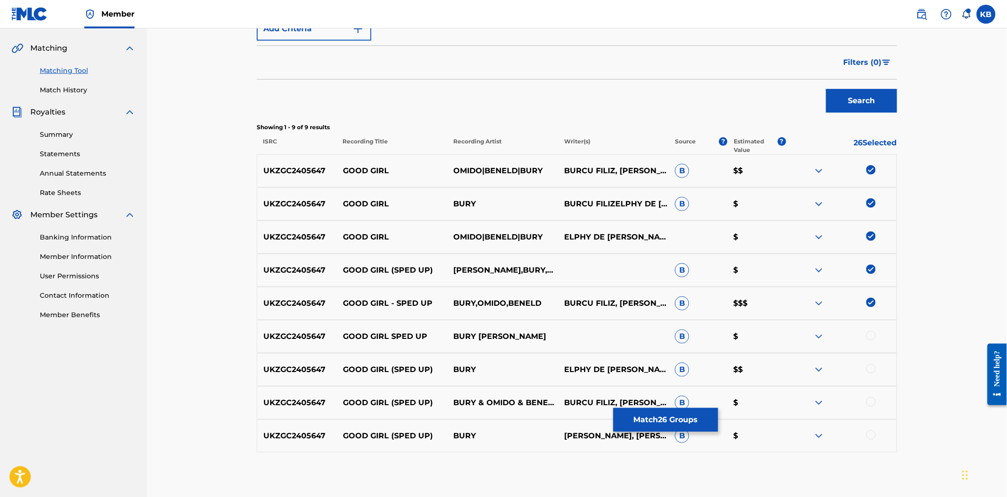
click at [872, 334] on div at bounding box center [870, 335] width 9 height 9
click at [869, 368] on div at bounding box center [870, 368] width 9 height 9
click at [870, 403] on div at bounding box center [870, 401] width 9 height 9
click at [868, 434] on div at bounding box center [870, 434] width 9 height 9
click at [671, 414] on button "Match 30 Groups" at bounding box center [665, 420] width 105 height 24
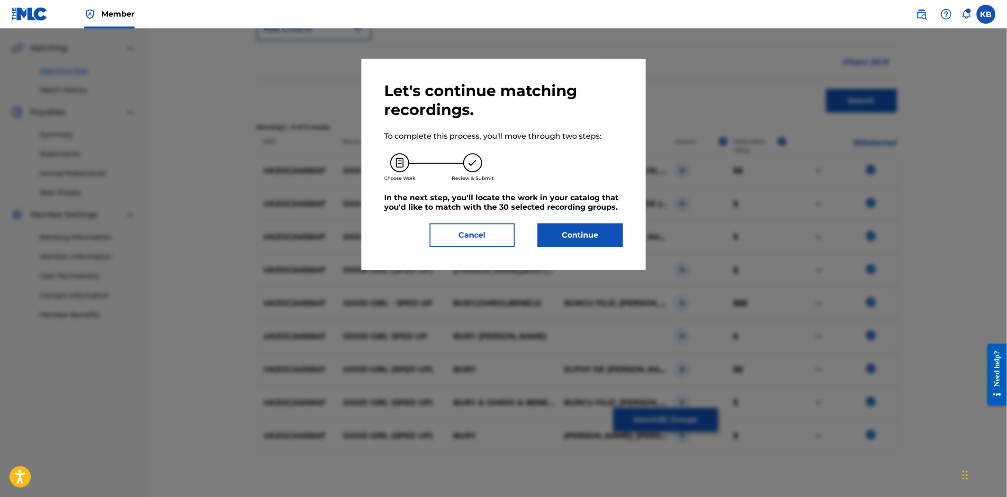
click at [591, 239] on button "Continue" at bounding box center [579, 236] width 85 height 24
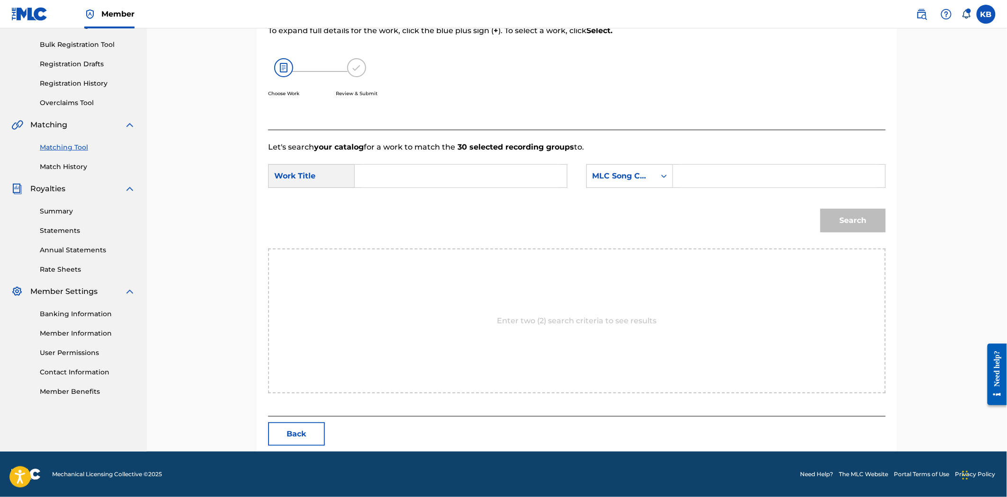
click at [447, 162] on form "SearchWithCriteriad16d2b3d-7357-493a-9025-70b51317e5ac Work Title SearchWithCri…" at bounding box center [576, 201] width 617 height 96
drag, startPoint x: 454, startPoint y: 177, endPoint x: 796, endPoint y: 269, distance: 354.0
click at [463, 185] on input "Search Form" at bounding box center [461, 176] width 196 height 23
click at [415, 181] on input "Search Form" at bounding box center [461, 176] width 196 height 23
paste input "Good Girl"
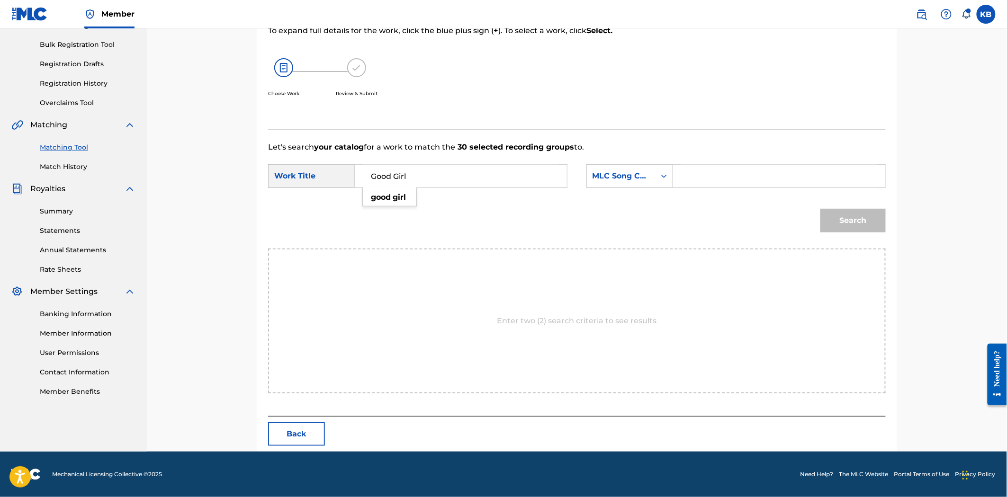
type input "Good Girl"
click at [739, 171] on input "Search Form" at bounding box center [779, 176] width 196 height 23
paste input "GB48E5"
type input "GB48E5"
click at [831, 227] on button "Search" at bounding box center [852, 221] width 65 height 24
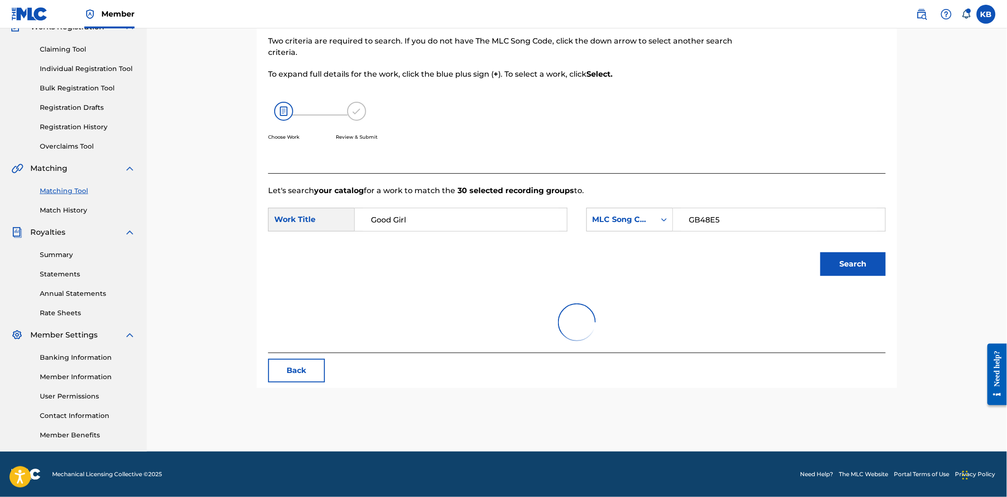
scroll to position [106, 0]
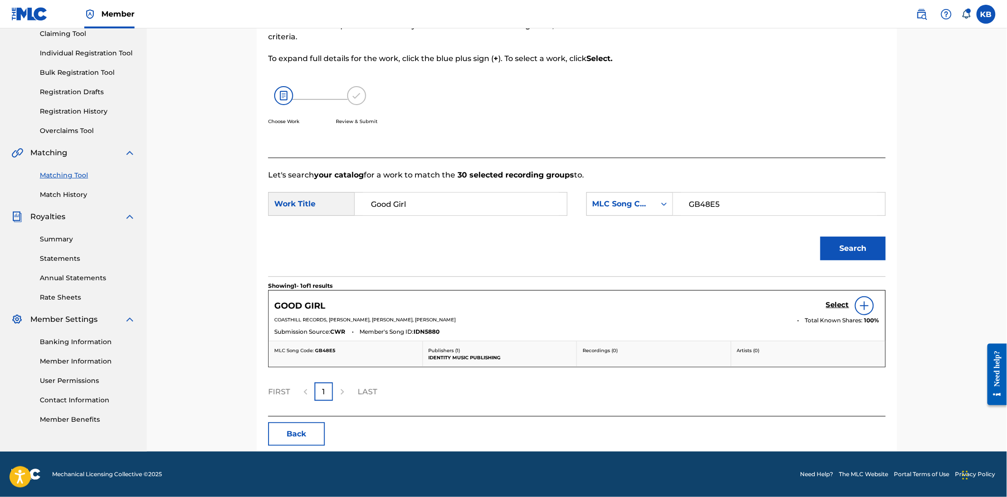
click at [833, 300] on div "Select" at bounding box center [853, 305] width 54 height 19
click at [827, 303] on h5 "Select" at bounding box center [837, 305] width 23 height 9
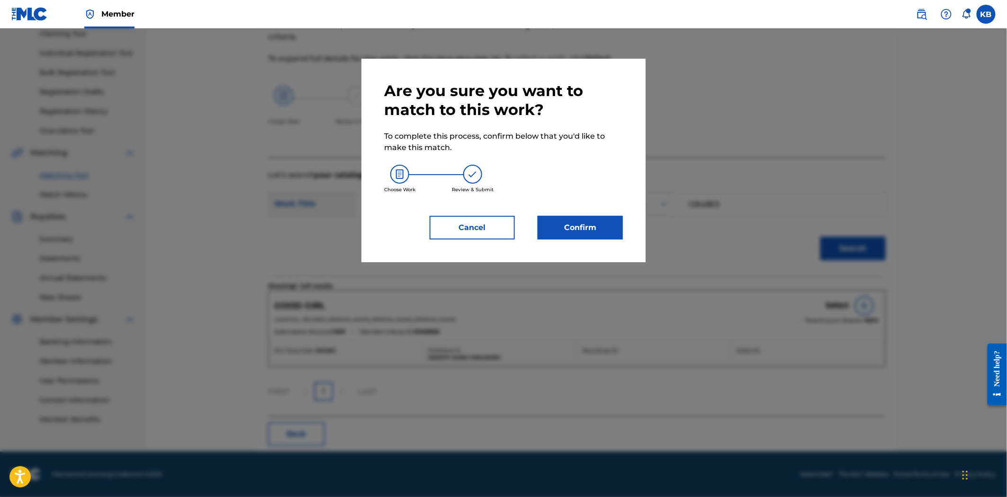
click at [626, 235] on div "Are you sure you want to match to this work? To complete this process, confirm …" at bounding box center [503, 161] width 284 height 204
click at [607, 229] on button "Confirm" at bounding box center [579, 228] width 85 height 24
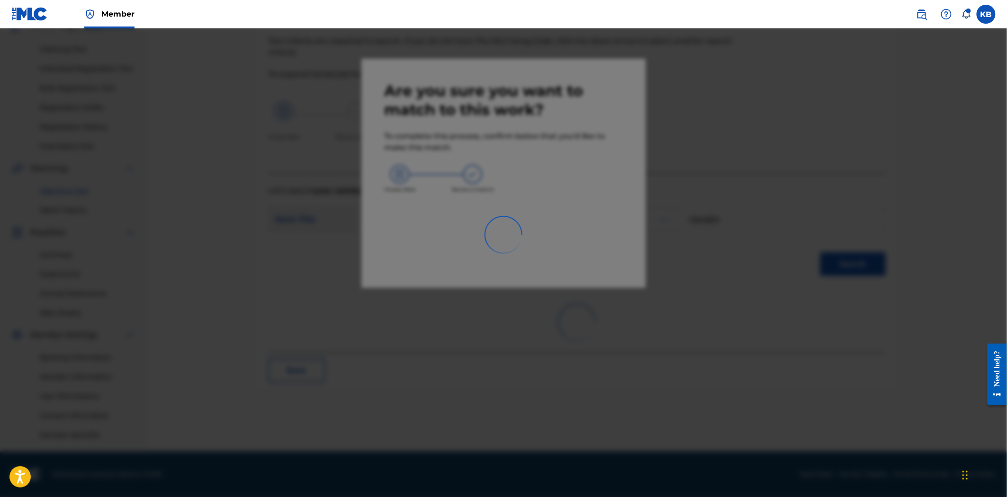
scroll to position [90, 0]
click at [367, 290] on div at bounding box center [503, 276] width 1007 height 497
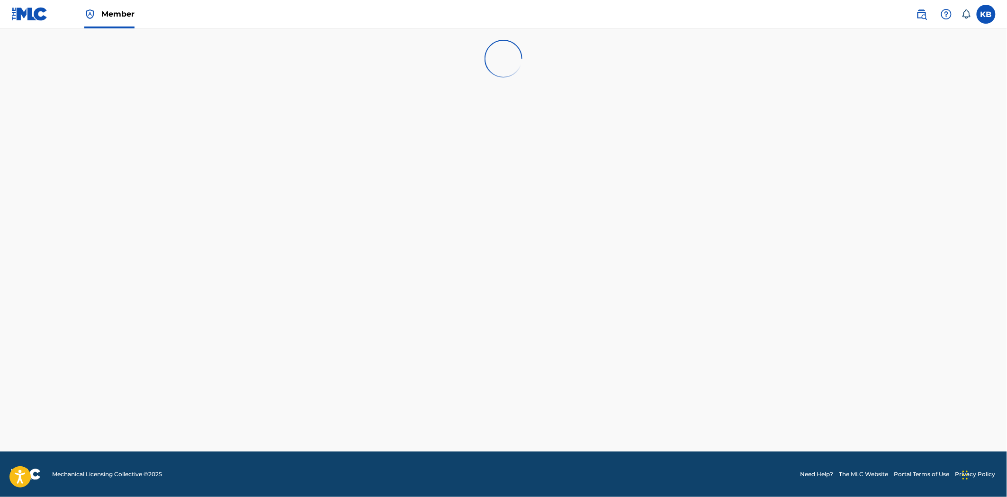
click at [34, 17] on img at bounding box center [29, 14] width 36 height 14
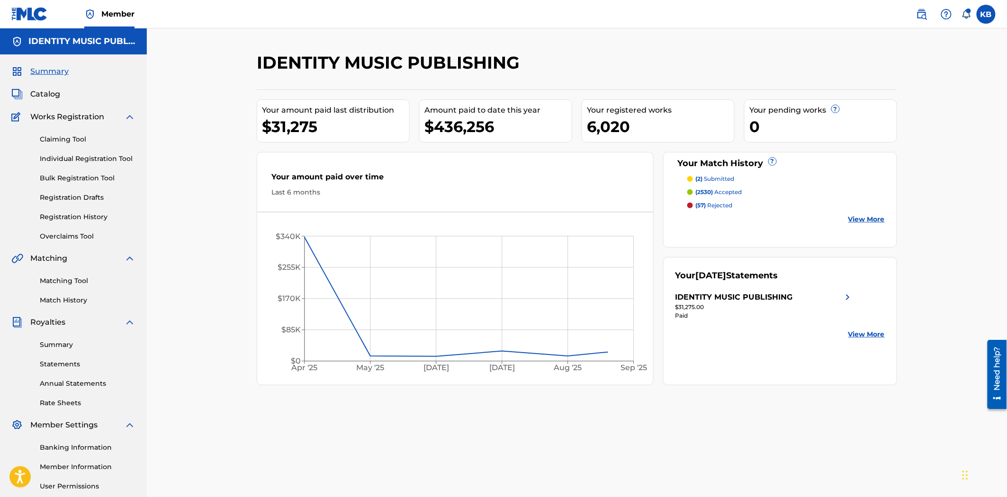
click at [76, 282] on link "Matching Tool" at bounding box center [88, 281] width 96 height 10
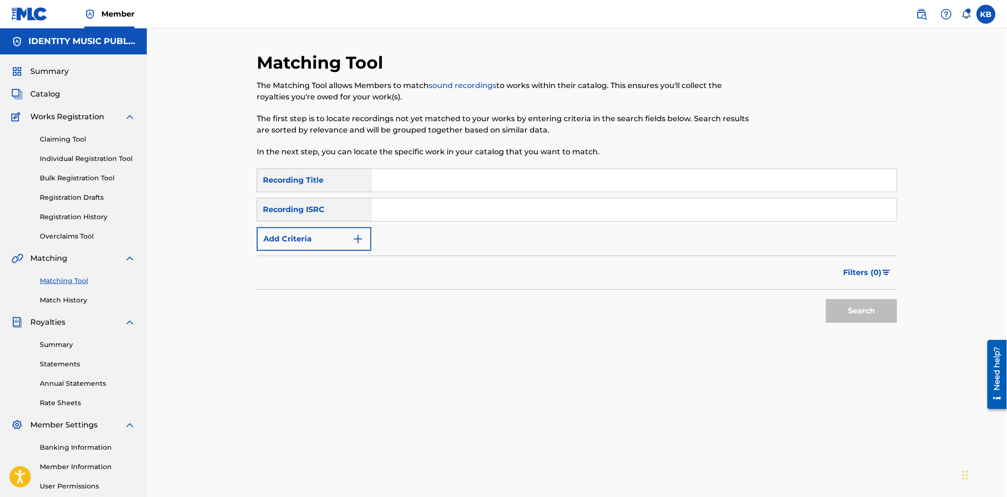
click at [491, 176] on input "Search Form" at bounding box center [633, 180] width 525 height 23
click at [387, 177] on input "Search Form" at bounding box center [633, 180] width 525 height 23
paste input "Good Girl"
type input "Good Girl"
click at [471, 218] on input "Search Form" at bounding box center [633, 209] width 525 height 23
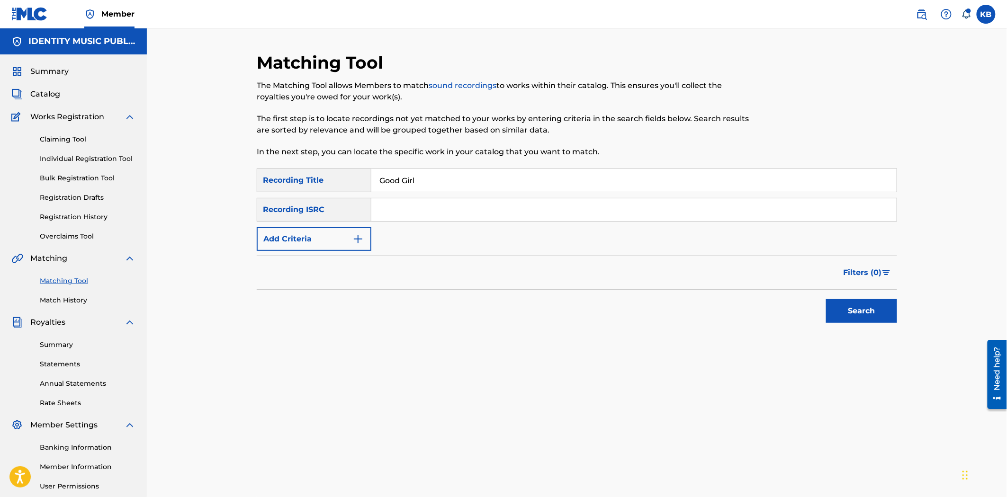
paste input "UKZGC2405646"
type input "UKZGC2405646"
click at [847, 304] on button "Search" at bounding box center [861, 311] width 71 height 24
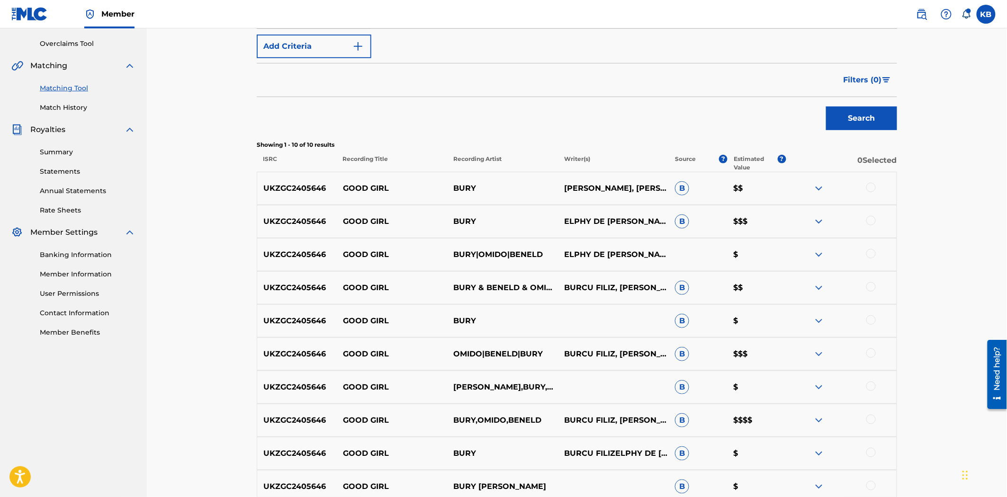
scroll to position [263, 0]
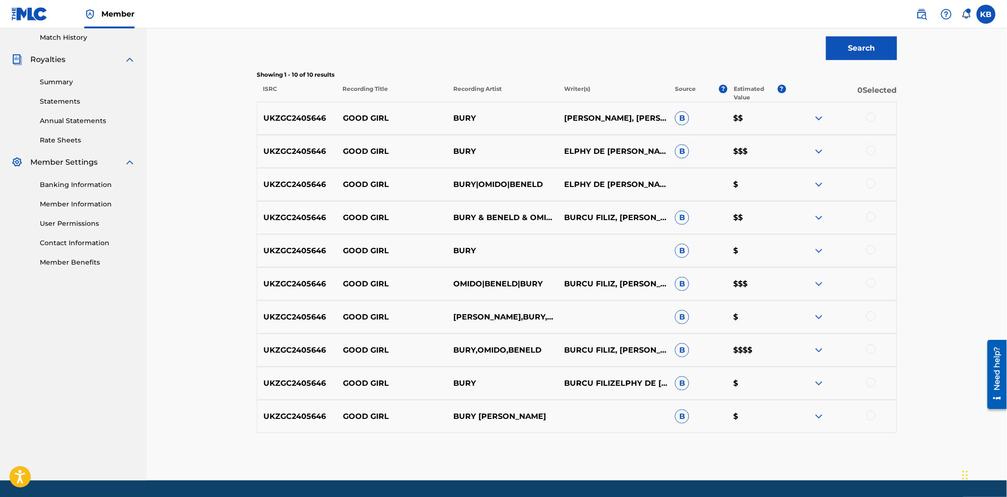
click at [872, 414] on div at bounding box center [870, 415] width 9 height 9
click at [869, 381] on div at bounding box center [870, 382] width 9 height 9
click at [870, 348] on div at bounding box center [870, 349] width 9 height 9
click at [868, 318] on div at bounding box center [870, 316] width 9 height 9
click at [868, 278] on div at bounding box center [870, 282] width 9 height 9
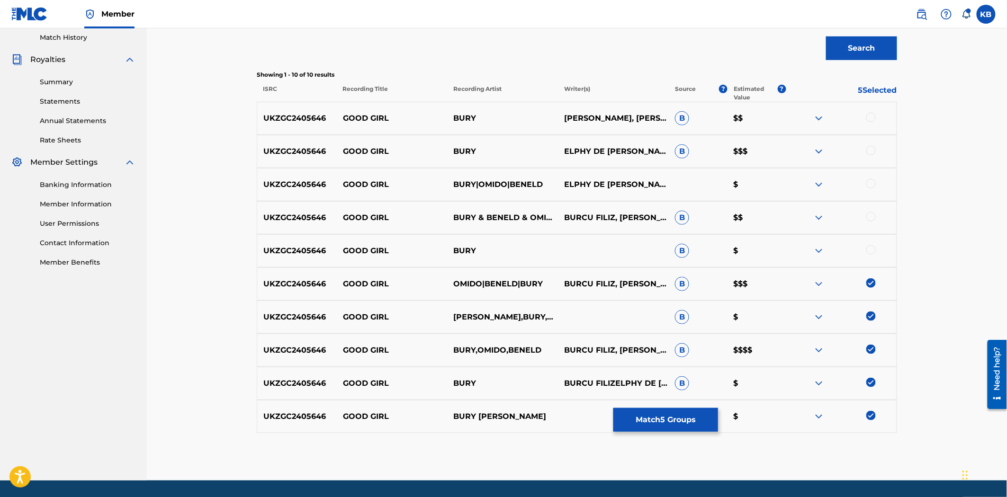
drag, startPoint x: 866, startPoint y: 247, endPoint x: 870, endPoint y: 221, distance: 26.0
click at [866, 245] on div at bounding box center [841, 250] width 111 height 11
click at [871, 216] on div at bounding box center [870, 216] width 9 height 9
click at [874, 251] on div at bounding box center [870, 249] width 9 height 9
click at [869, 182] on div at bounding box center [870, 183] width 9 height 9
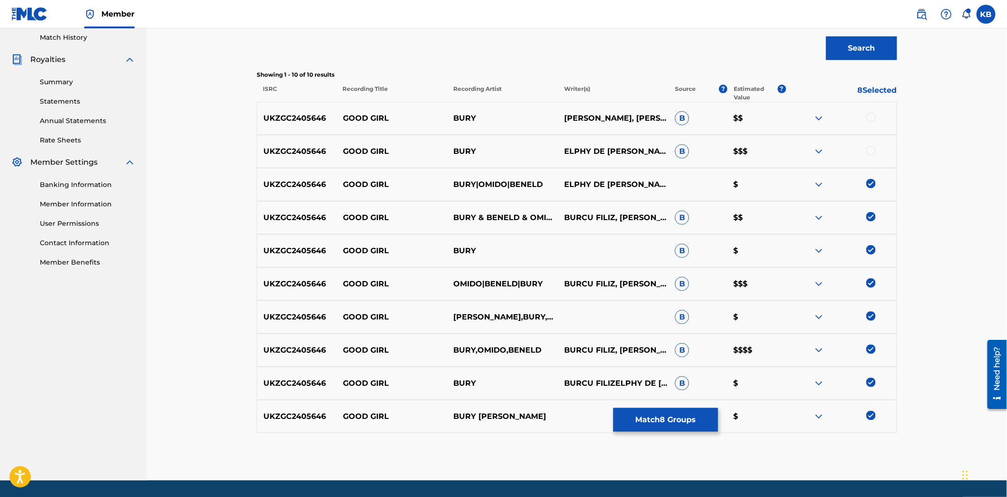
drag, startPoint x: 870, startPoint y: 150, endPoint x: 870, endPoint y: 125, distance: 25.1
click at [870, 149] on div at bounding box center [870, 150] width 9 height 9
click at [870, 117] on div at bounding box center [870, 117] width 9 height 9
click at [671, 424] on button "Match 10 Groups" at bounding box center [665, 420] width 105 height 24
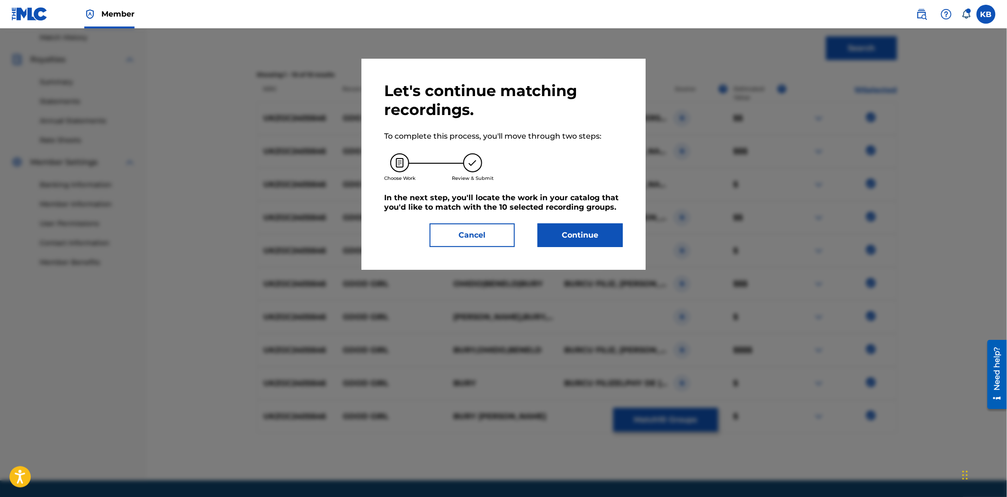
click at [567, 235] on button "Continue" at bounding box center [579, 236] width 85 height 24
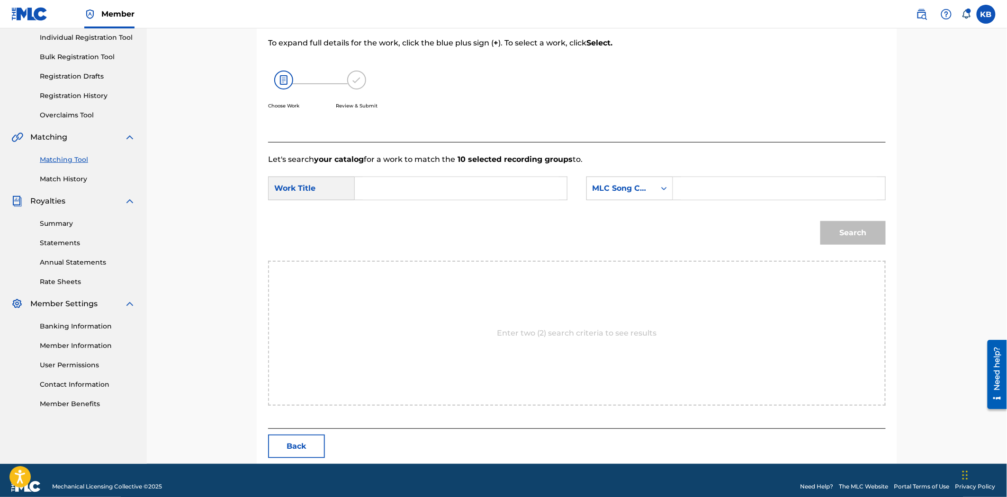
scroll to position [134, 0]
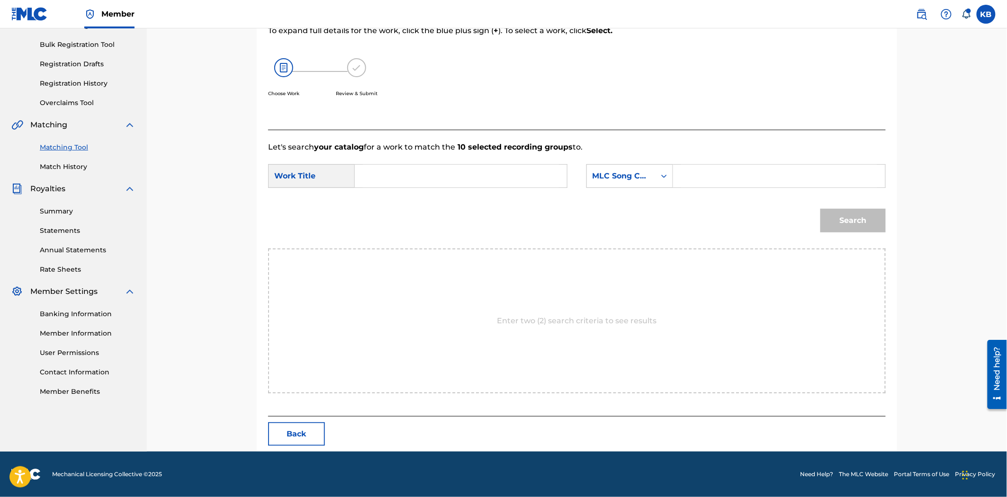
click at [428, 175] on input "Search Form" at bounding box center [461, 176] width 196 height 23
paste input "Good Girl"
type input "Good Girl"
click at [694, 170] on input "Search Form" at bounding box center [779, 176] width 196 height 23
paste input "GB48E5"
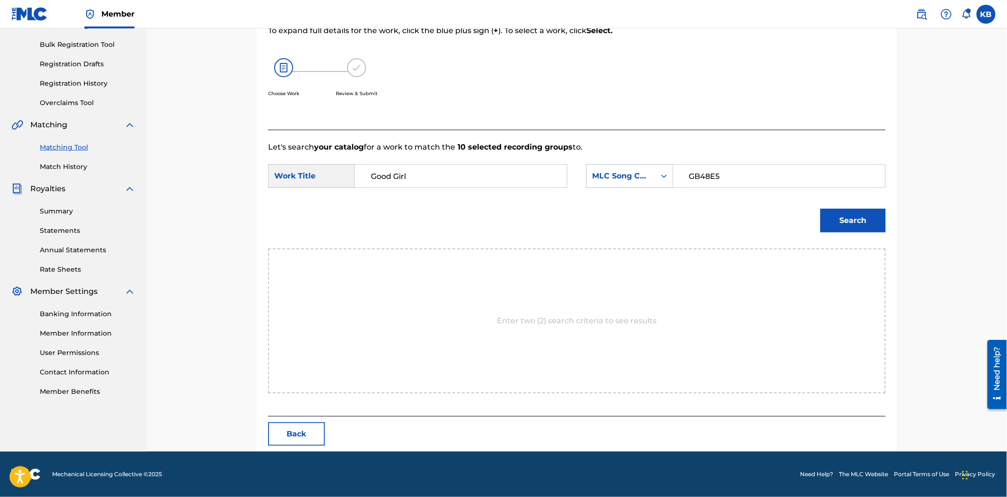
type input "GB48E5"
drag, startPoint x: 821, startPoint y: 211, endPoint x: 835, endPoint y: 219, distance: 16.3
click at [832, 219] on div "Search" at bounding box center [850, 218] width 70 height 38
click at [835, 220] on button "Search" at bounding box center [852, 221] width 65 height 24
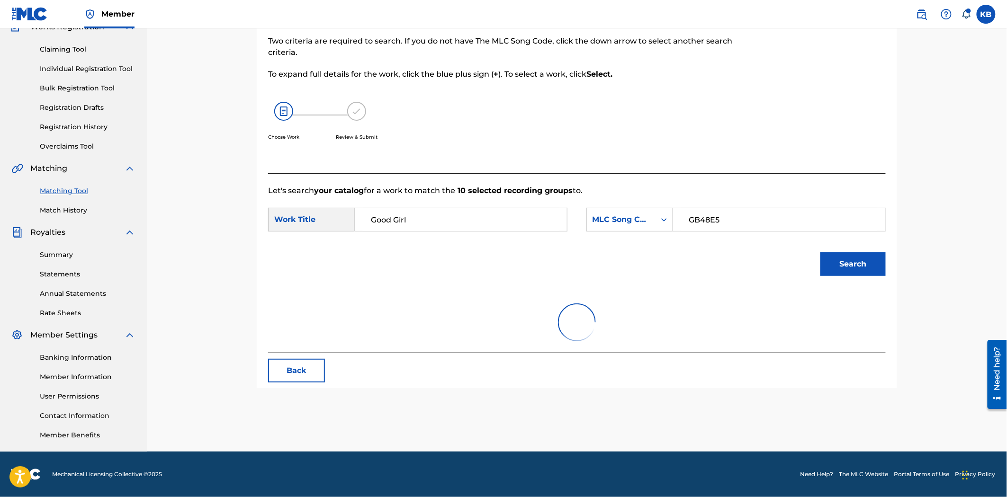
scroll to position [106, 0]
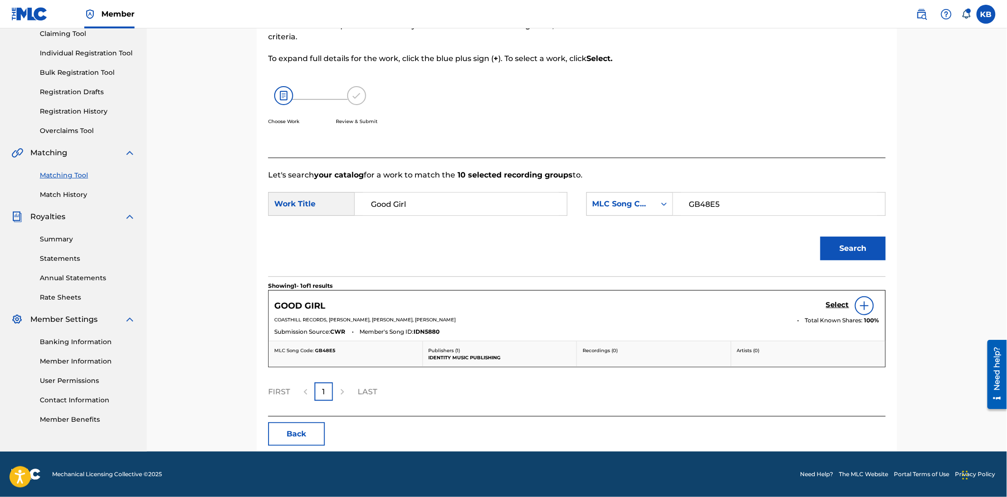
click at [824, 305] on div "GOOD GIRL Select" at bounding box center [576, 305] width 605 height 19
click at [832, 304] on h5 "Select" at bounding box center [837, 305] width 23 height 9
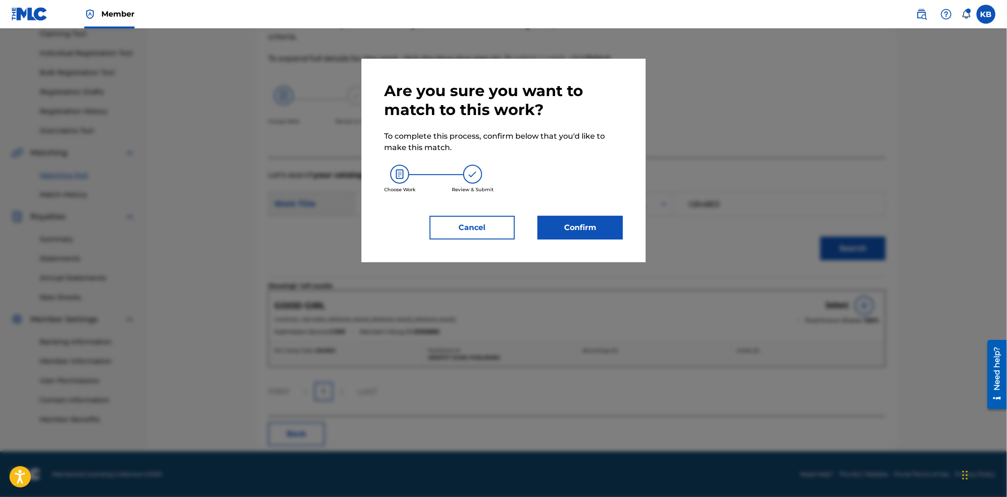
click at [598, 221] on button "Confirm" at bounding box center [579, 228] width 85 height 24
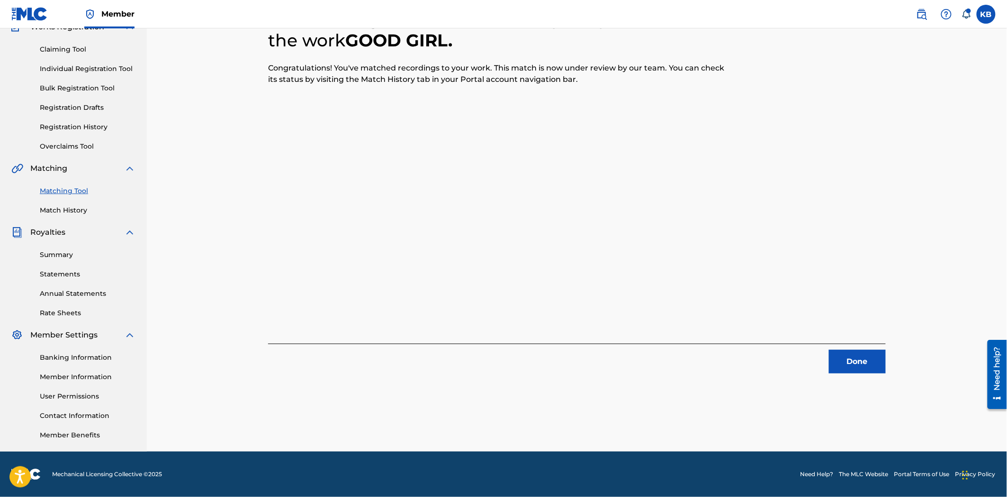
click at [868, 357] on button "Done" at bounding box center [857, 362] width 57 height 24
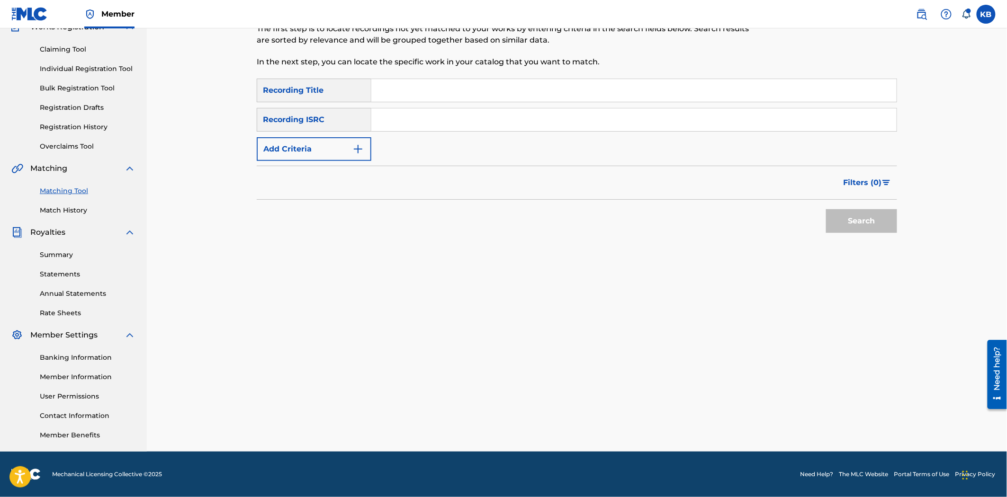
click at [501, 92] on input "Search Form" at bounding box center [633, 90] width 525 height 23
click at [425, 99] on input "Search Form" at bounding box center [633, 90] width 525 height 23
paste input "Good Girl"
type input "Good Girl"
click at [447, 108] on input "Search Form" at bounding box center [633, 119] width 525 height 23
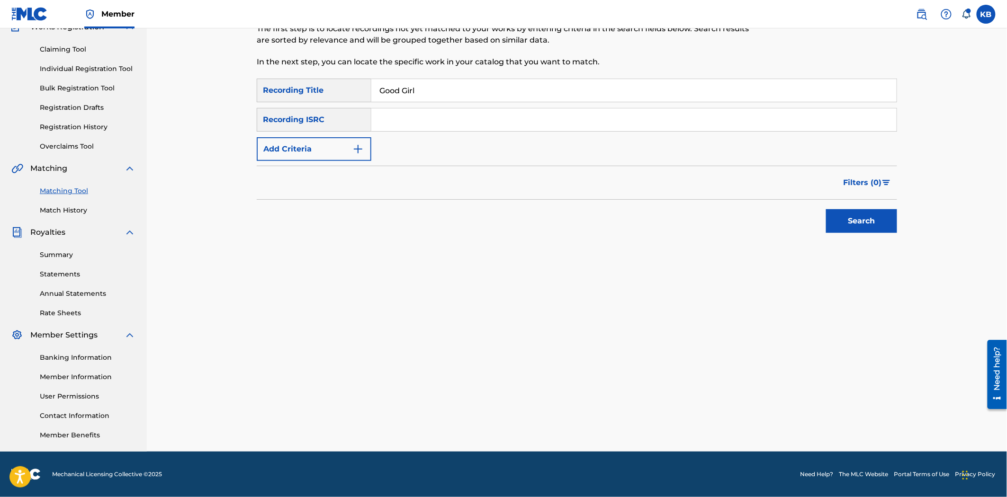
paste input "UKZGC2405648"
type input "UKZGC2405648"
click at [846, 217] on button "Search" at bounding box center [861, 221] width 71 height 24
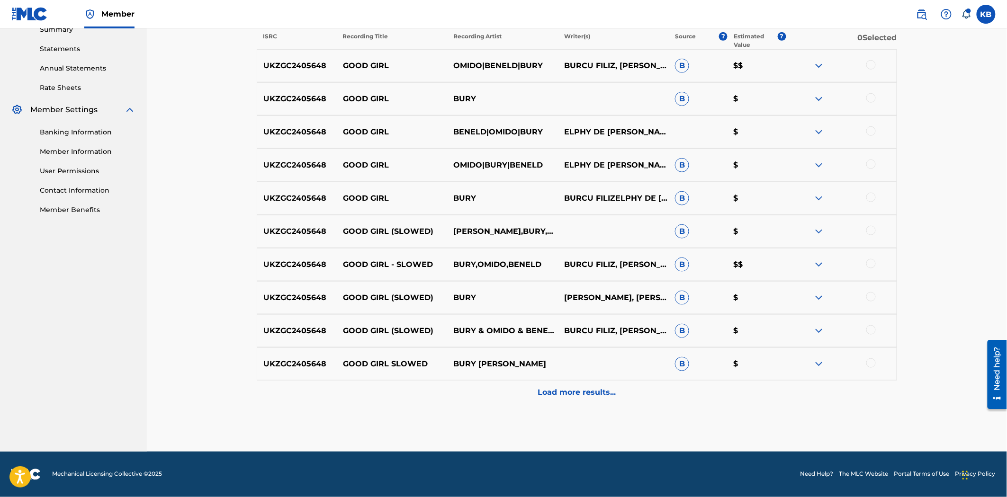
click at [580, 397] on p "Load more results..." at bounding box center [577, 392] width 78 height 11
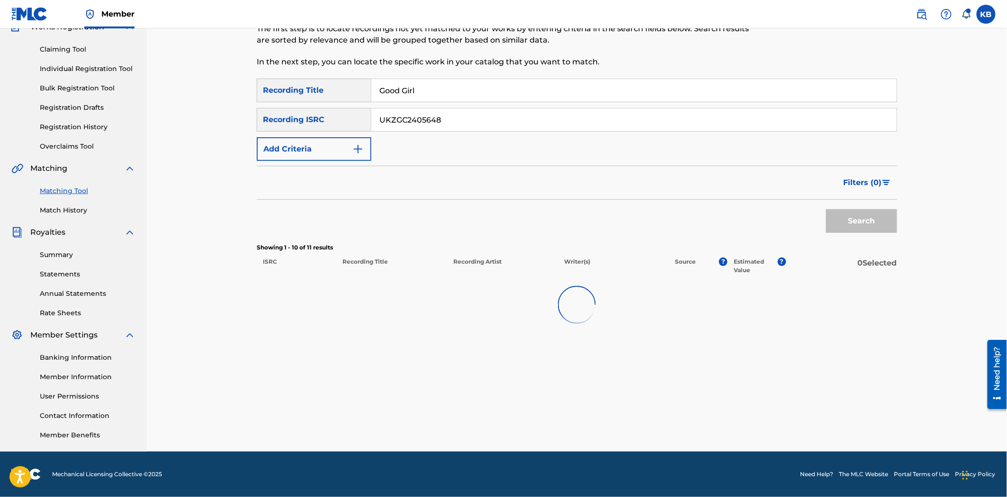
scroll to position [315, 0]
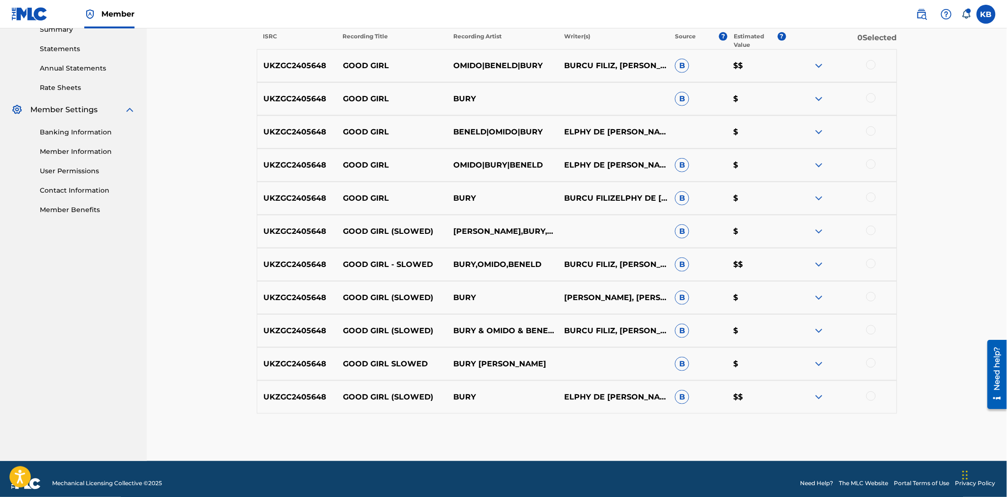
click at [872, 401] on div at bounding box center [841, 397] width 111 height 11
click at [870, 361] on div at bounding box center [870, 362] width 9 height 9
click at [871, 396] on div at bounding box center [870, 396] width 9 height 9
click at [868, 330] on div at bounding box center [870, 329] width 9 height 9
click at [869, 296] on div at bounding box center [870, 296] width 9 height 9
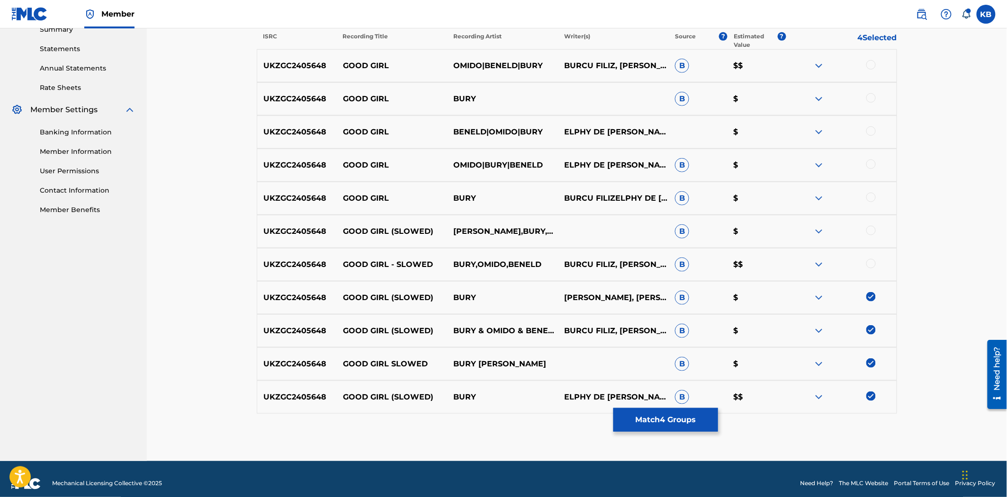
click at [869, 264] on div at bounding box center [870, 263] width 9 height 9
click at [871, 232] on div at bounding box center [870, 230] width 9 height 9
drag, startPoint x: 870, startPoint y: 198, endPoint x: 871, endPoint y: 176, distance: 22.3
click at [870, 197] on div at bounding box center [870, 197] width 9 height 9
click at [871, 168] on div at bounding box center [841, 165] width 111 height 11
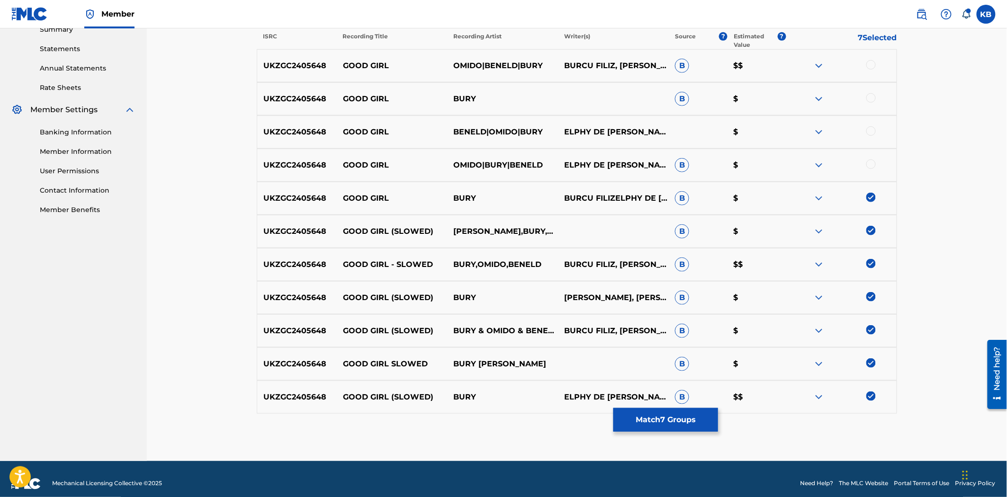
click at [870, 131] on div at bounding box center [870, 130] width 9 height 9
click at [869, 165] on div at bounding box center [870, 164] width 9 height 9
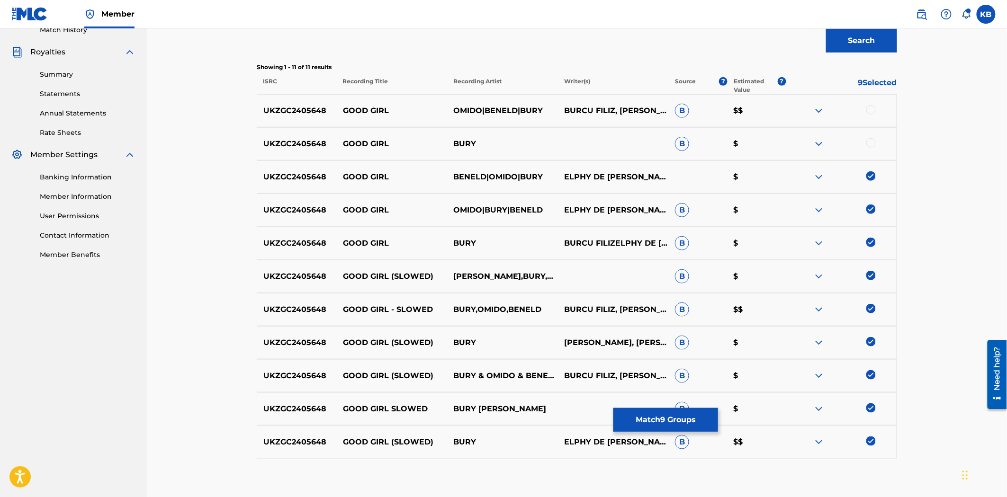
scroll to position [210, 0]
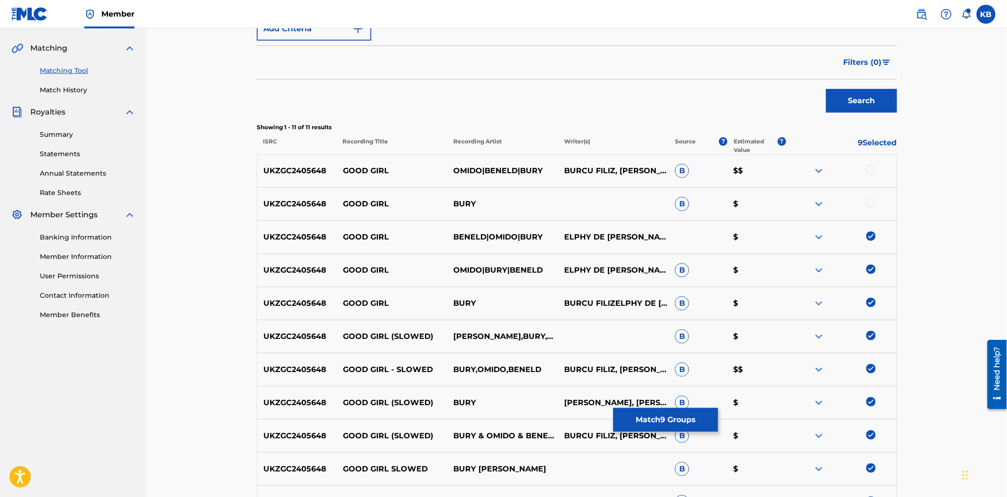
click at [868, 202] on div at bounding box center [870, 202] width 9 height 9
click at [870, 170] on div at bounding box center [870, 169] width 9 height 9
click at [662, 422] on button "Match 11 Groups" at bounding box center [665, 420] width 105 height 24
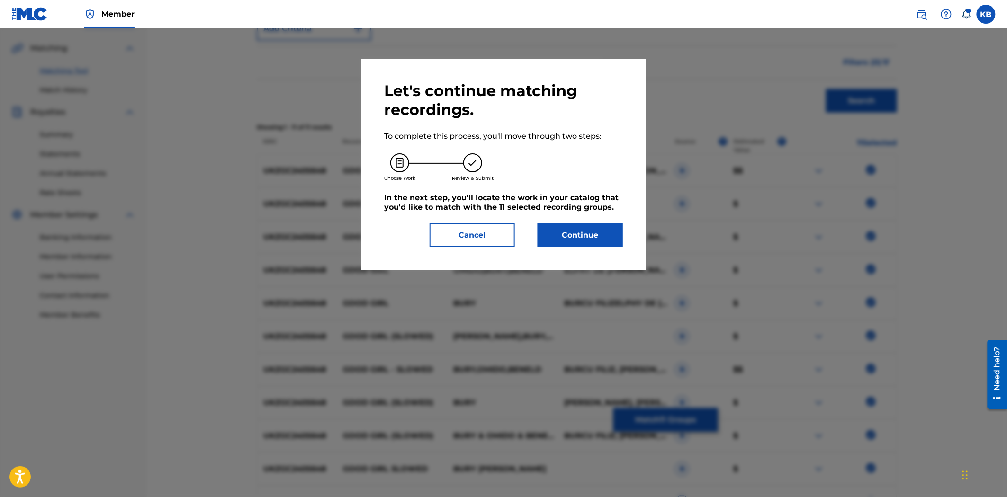
click at [574, 234] on button "Continue" at bounding box center [579, 236] width 85 height 24
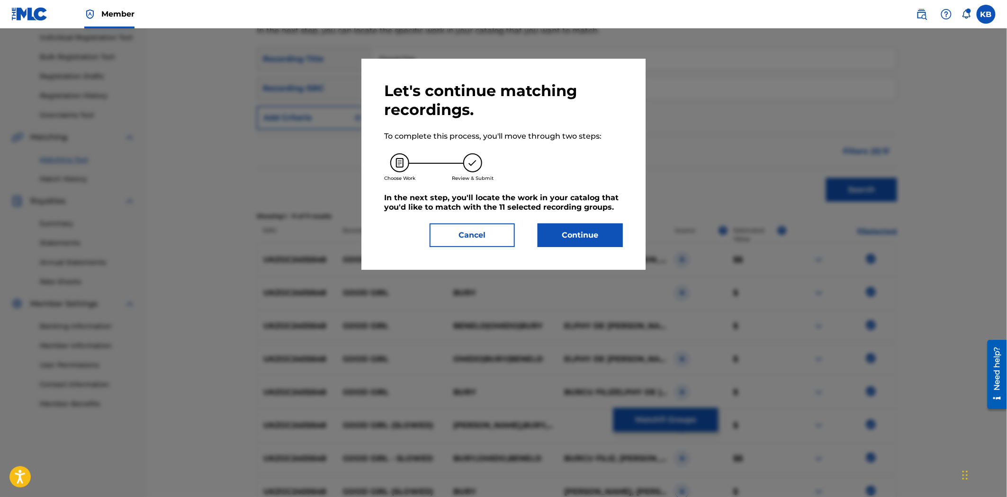
scroll to position [134, 0]
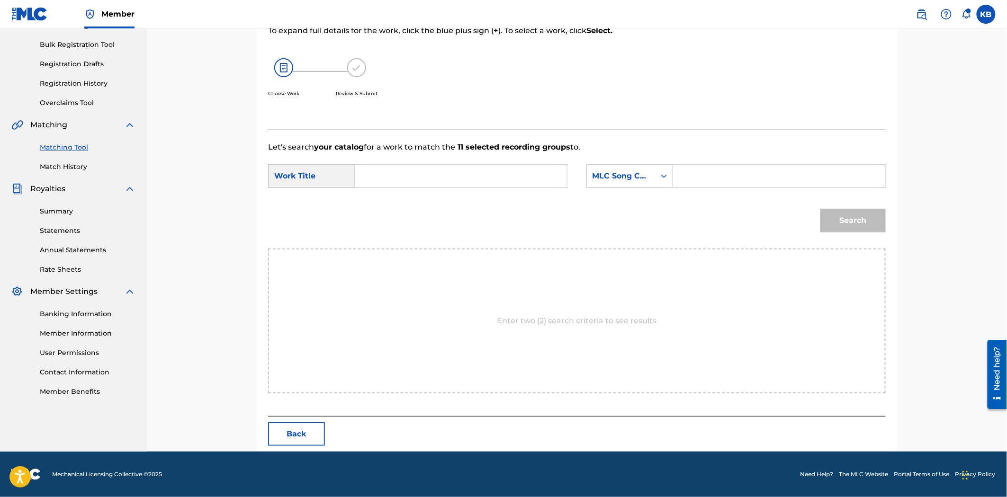
click at [503, 169] on input "Search Form" at bounding box center [461, 176] width 196 height 23
paste input "Good Girl"
type input "Good Girl"
click at [734, 167] on input "Search Form" at bounding box center [779, 176] width 196 height 23
click at [769, 179] on input "Search Form" at bounding box center [779, 176] width 196 height 23
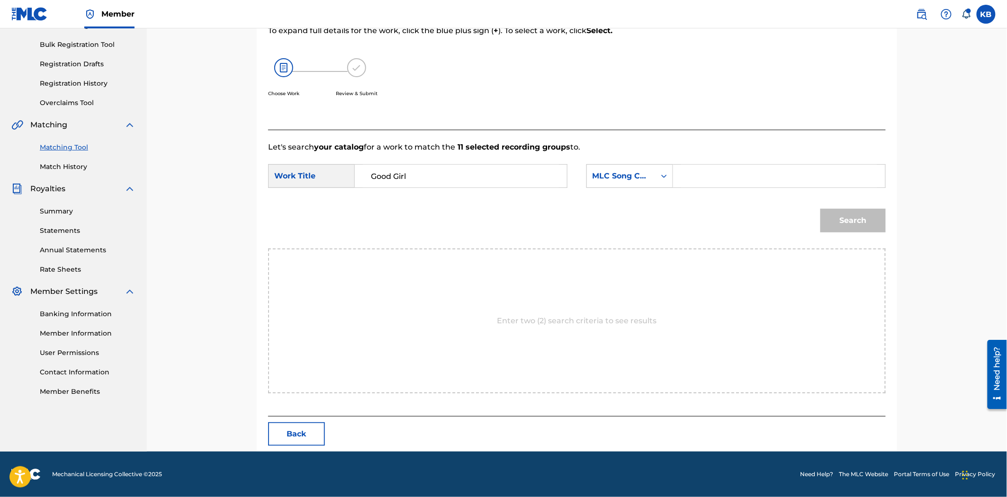
paste input "GB48E5"
type input "GB48E5"
click at [841, 230] on button "Search" at bounding box center [852, 221] width 65 height 24
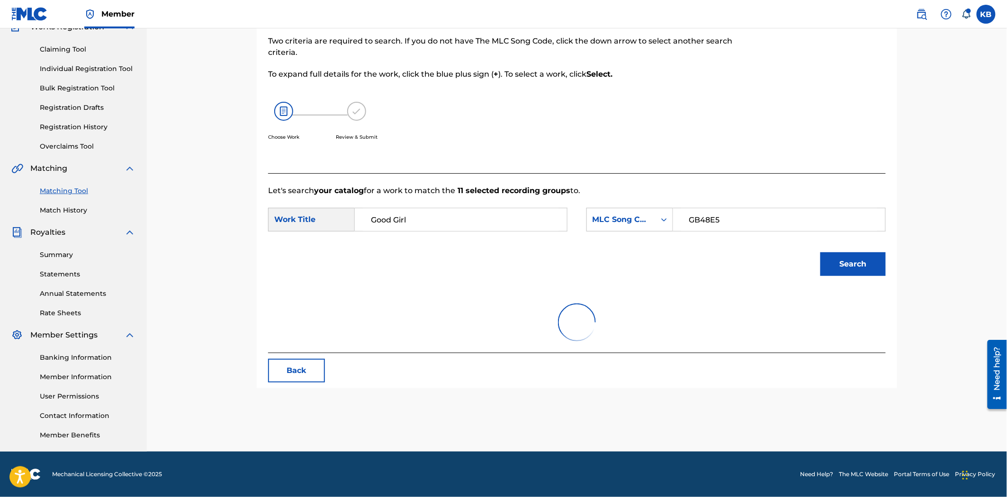
scroll to position [90, 0]
click at [841, 226] on input "GB48E5" at bounding box center [779, 219] width 196 height 23
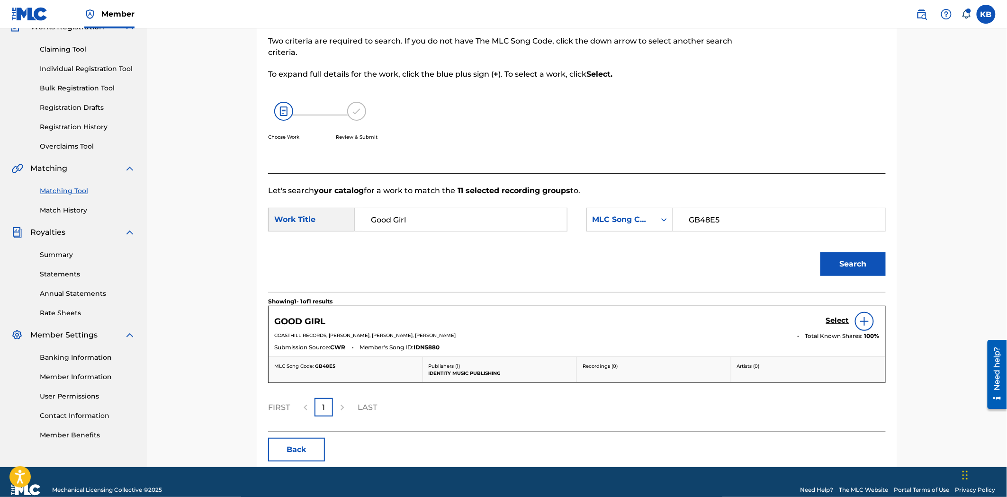
click at [826, 310] on div "GOOD GIRL Select COASTHILL RECORDS, BURCU FILIZ, ELPHY DE LEON FELIZ, JAN ENGEL…" at bounding box center [576, 331] width 617 height 50
click at [832, 318] on h5 "Select" at bounding box center [837, 320] width 23 height 9
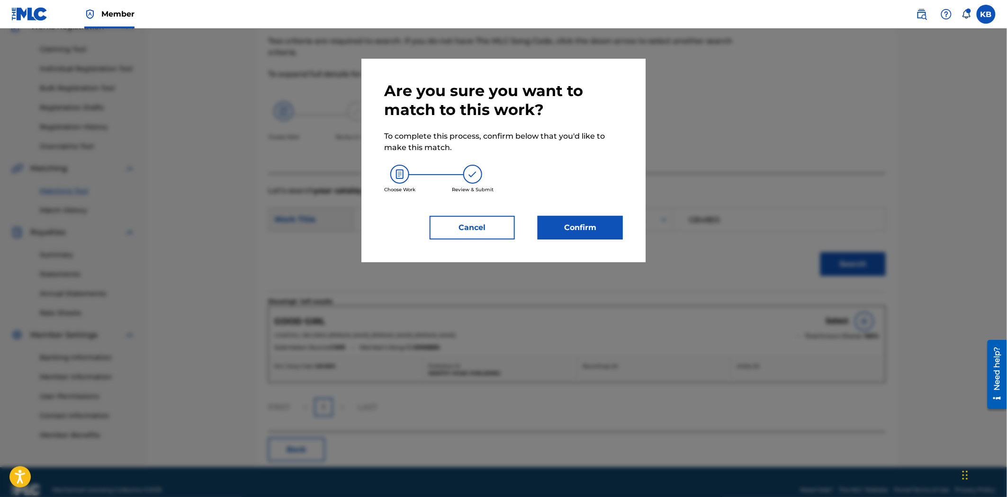
click at [618, 228] on button "Confirm" at bounding box center [579, 228] width 85 height 24
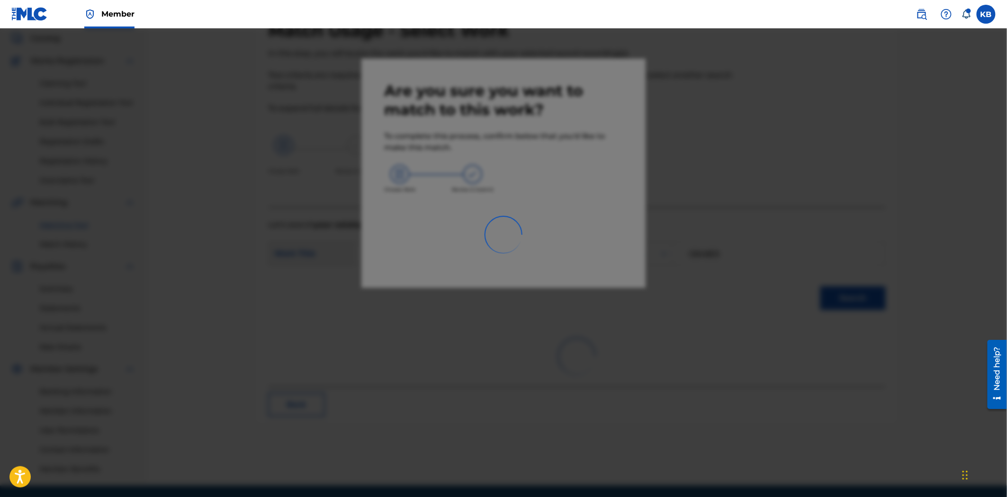
scroll to position [37, 0]
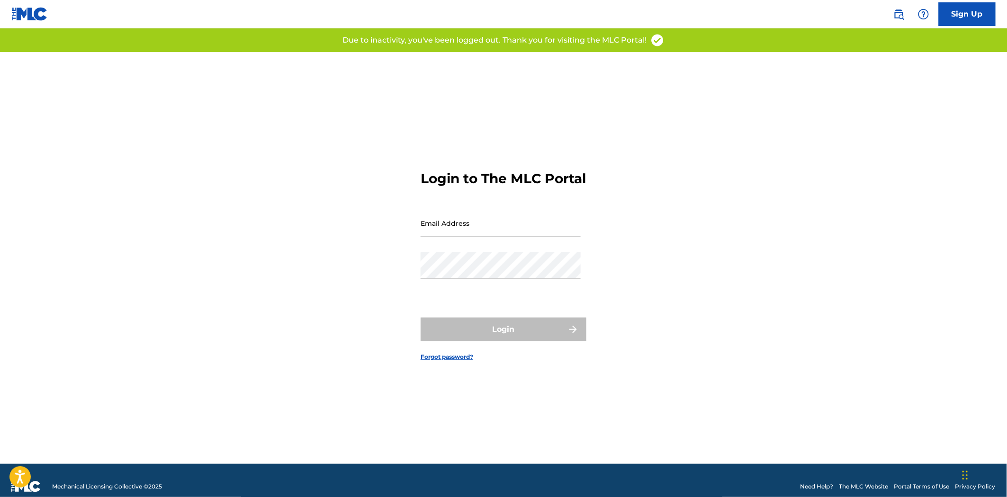
click at [538, 231] on input "Email Address" at bounding box center [501, 223] width 160 height 27
type input "[EMAIL_ADDRESS][DOMAIN_NAME]"
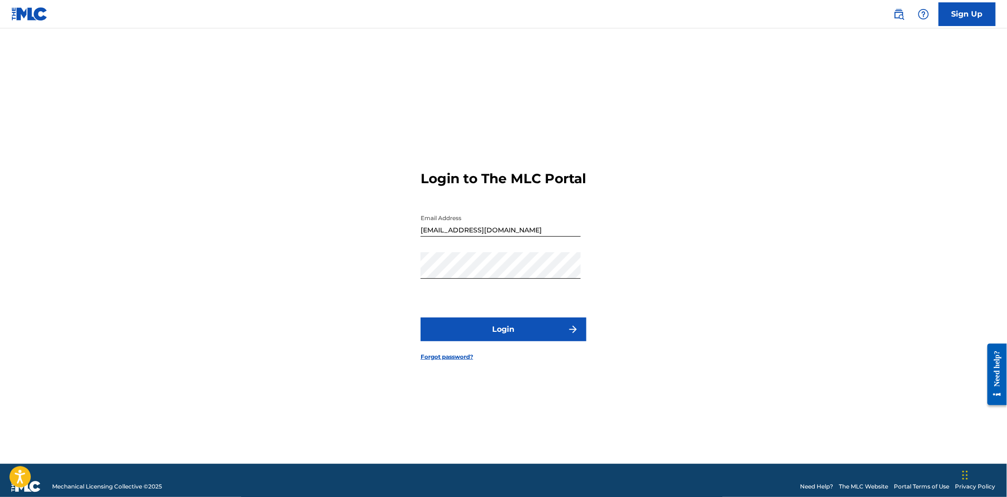
click at [493, 334] on button "Login" at bounding box center [504, 330] width 166 height 24
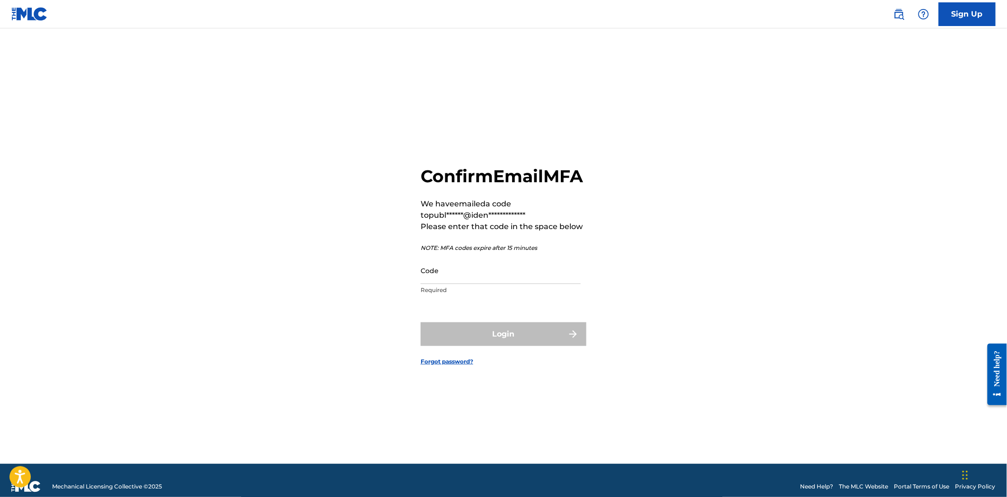
click at [469, 284] on input "Code" at bounding box center [501, 270] width 160 height 27
paste input "737176"
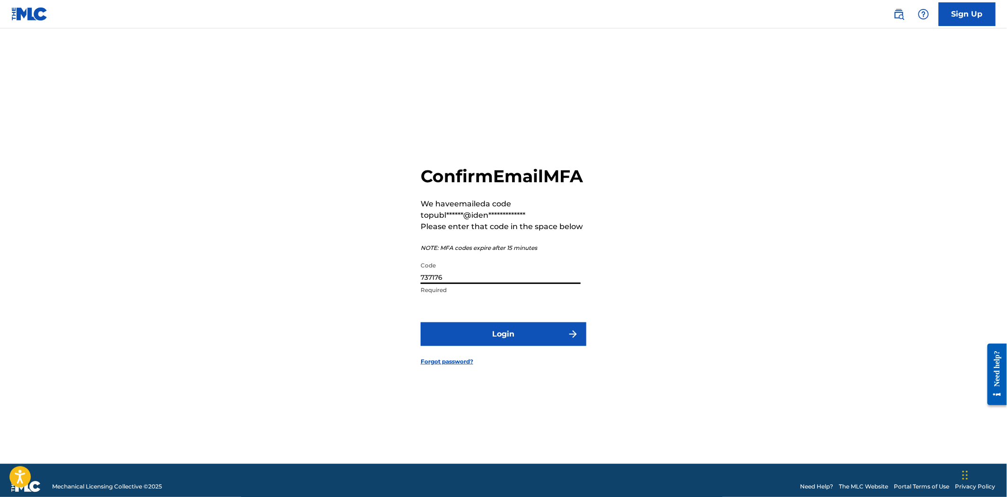
type input "737176"
click at [559, 346] on button "Login" at bounding box center [504, 334] width 166 height 24
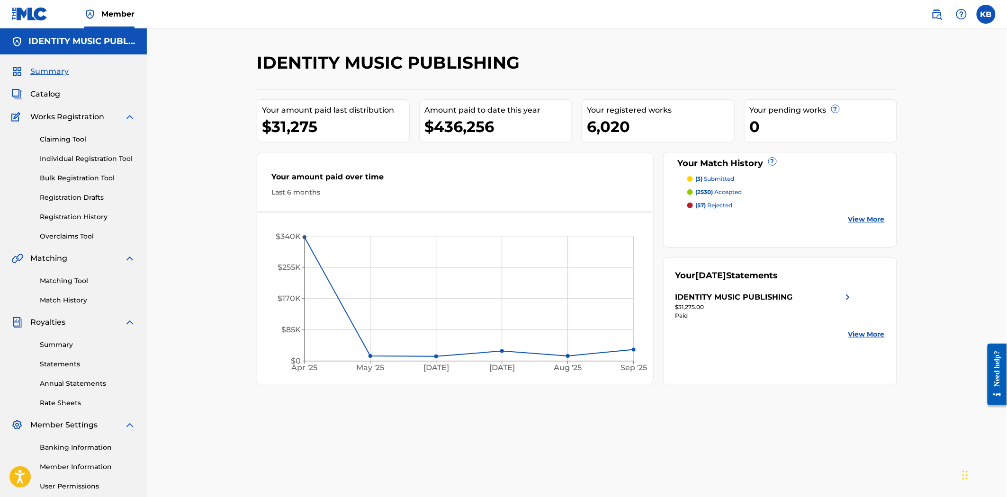
click at [712, 176] on p "(3) submitted" at bounding box center [715, 179] width 39 height 9
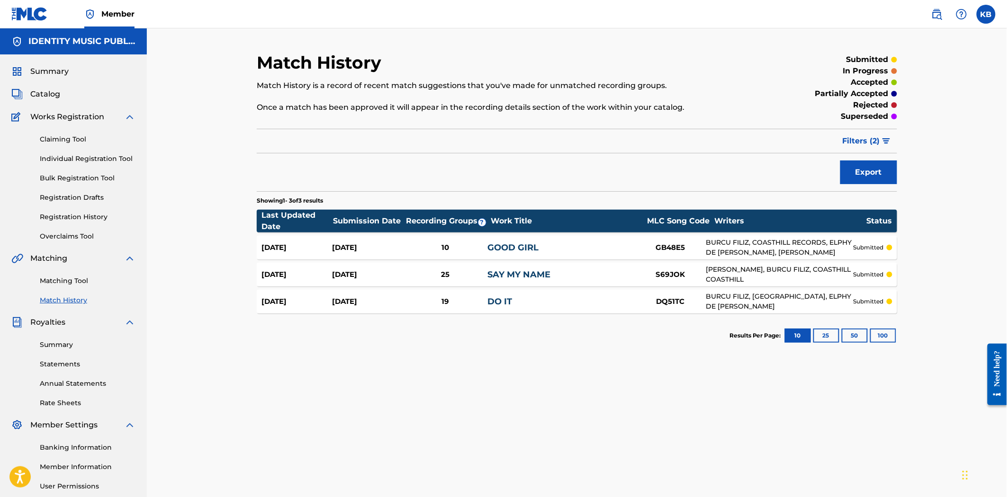
click at [70, 280] on link "Matching Tool" at bounding box center [88, 281] width 96 height 10
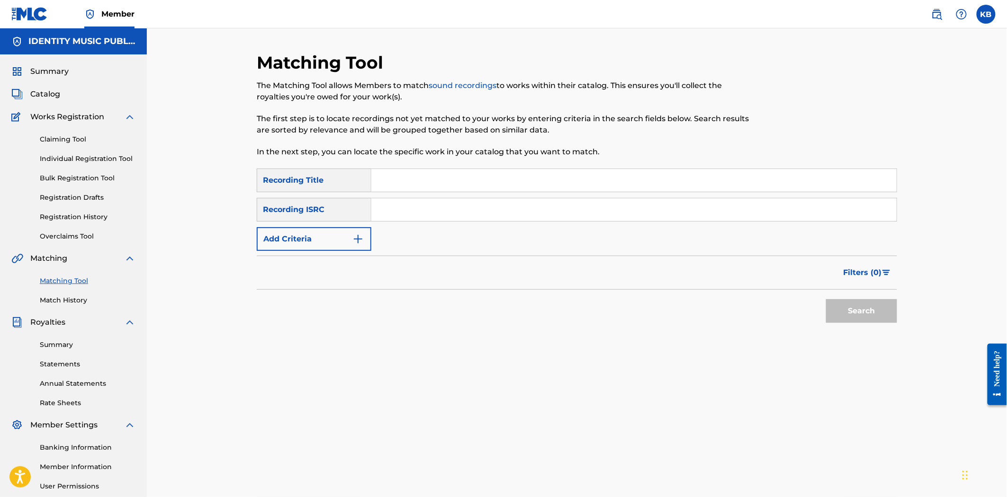
click at [392, 177] on input "Search Form" at bounding box center [633, 180] width 525 height 23
paste input "737176"
drag, startPoint x: 411, startPoint y: 185, endPoint x: 349, endPoint y: 198, distance: 63.3
click at [347, 196] on div "SearchWithCriteria2b11eb8a-b413-493c-967d-ebe9ae60f55b Recording Title 737176 S…" at bounding box center [577, 210] width 640 height 82
paste input "Afterglow"
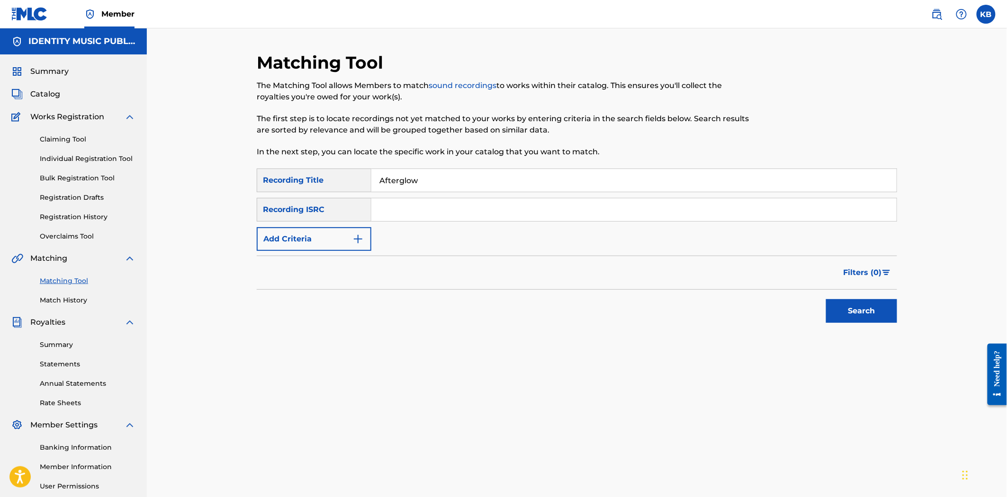
type input "Afterglow"
click at [501, 209] on input "Search Form" at bounding box center [633, 209] width 525 height 23
paste input "QM3DF2160710"
type input "QM3DF2160710"
click at [846, 307] on button "Search" at bounding box center [861, 311] width 71 height 24
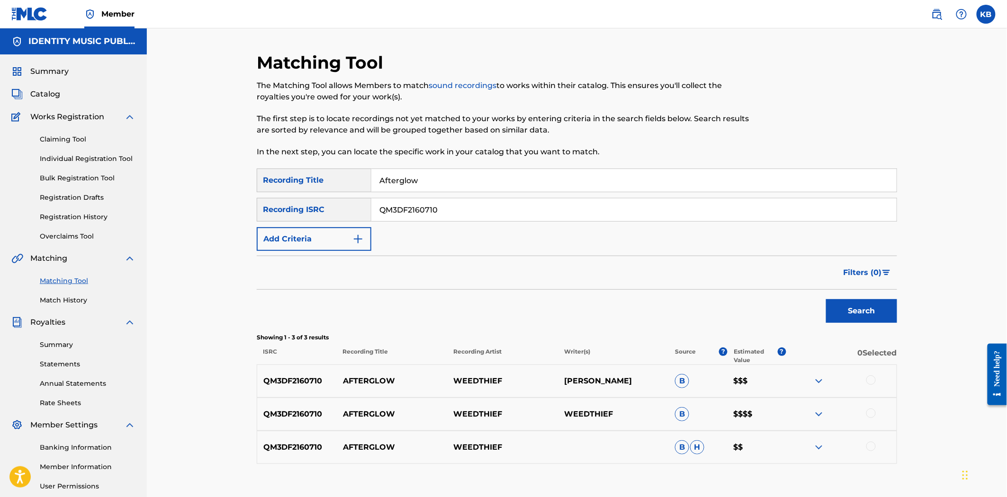
click at [868, 379] on div at bounding box center [870, 380] width 9 height 9
click at [868, 415] on div at bounding box center [870, 413] width 9 height 9
click at [870, 448] on div at bounding box center [870, 446] width 9 height 9
click at [670, 438] on div "QM3DF2160710 AFTERGLOW WEEDTHIEF B H $$" at bounding box center [577, 447] width 640 height 33
click at [665, 430] on button "Match 3 Groups" at bounding box center [665, 420] width 105 height 24
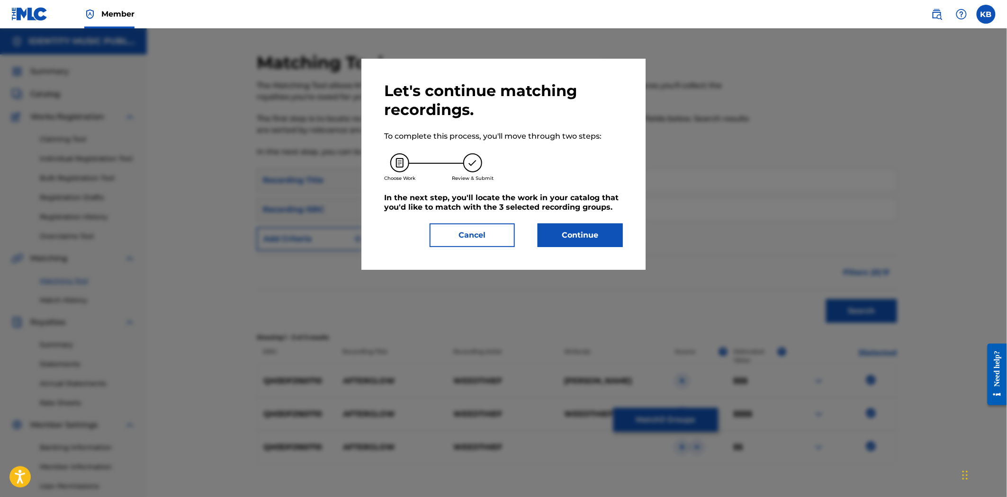
click at [568, 232] on button "Continue" at bounding box center [579, 236] width 85 height 24
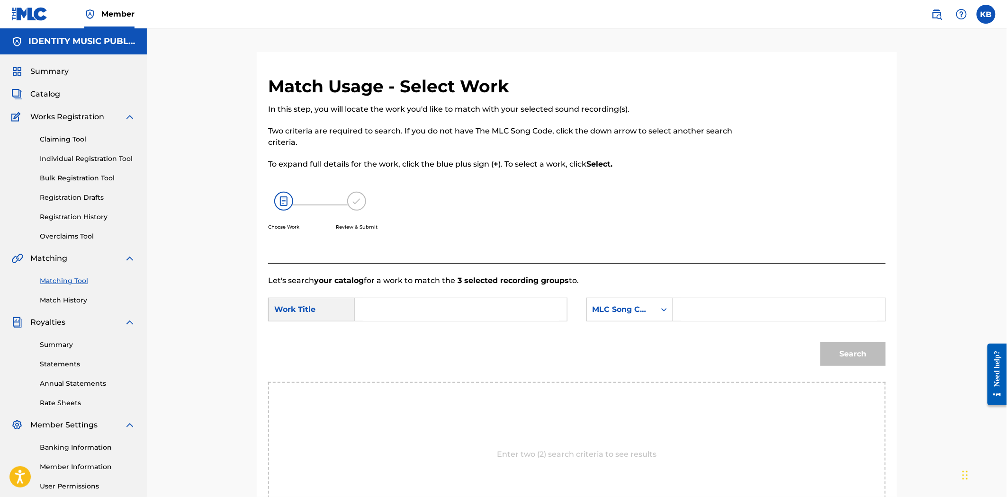
click at [390, 314] on input "Search Form" at bounding box center [461, 309] width 196 height 23
paste input "Afterglow"
type input "Afterglow"
click at [739, 317] on input "Search Form" at bounding box center [779, 309] width 196 height 23
paste input "AY5FJF"
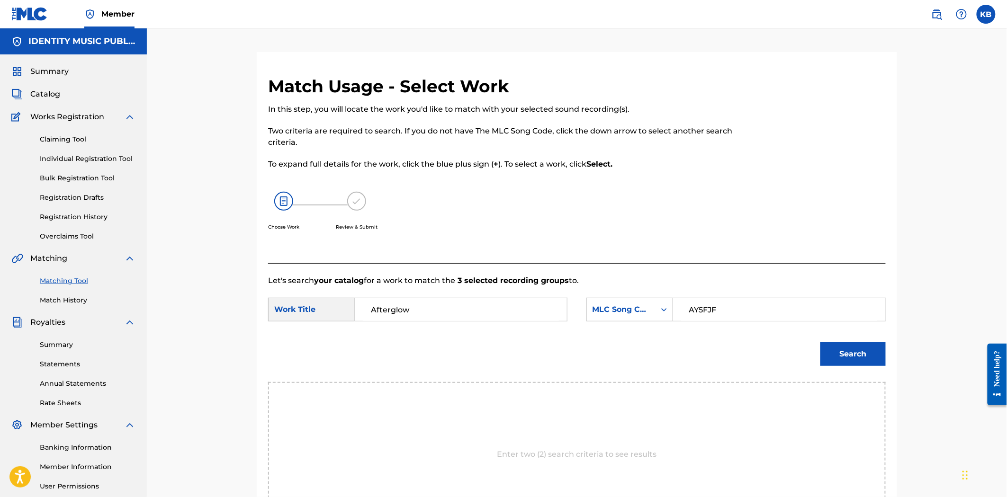
type input "AY5FJF"
click at [863, 366] on button "Search" at bounding box center [852, 354] width 65 height 24
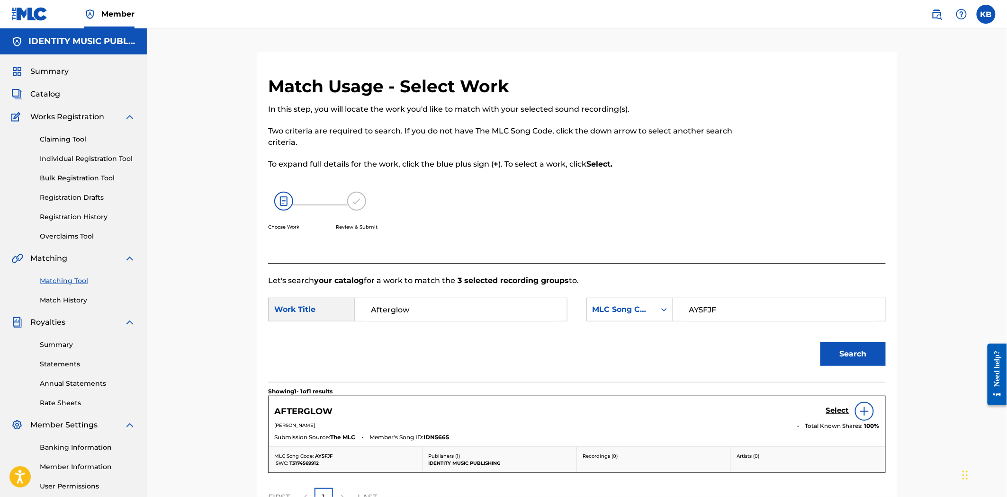
click at [838, 409] on h5 "Select" at bounding box center [837, 410] width 23 height 9
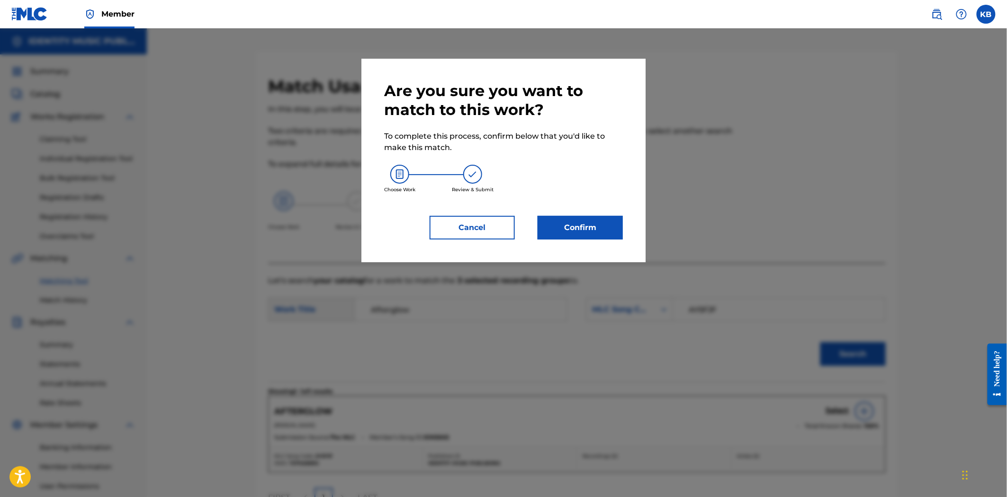
click at [549, 221] on button "Confirm" at bounding box center [579, 228] width 85 height 24
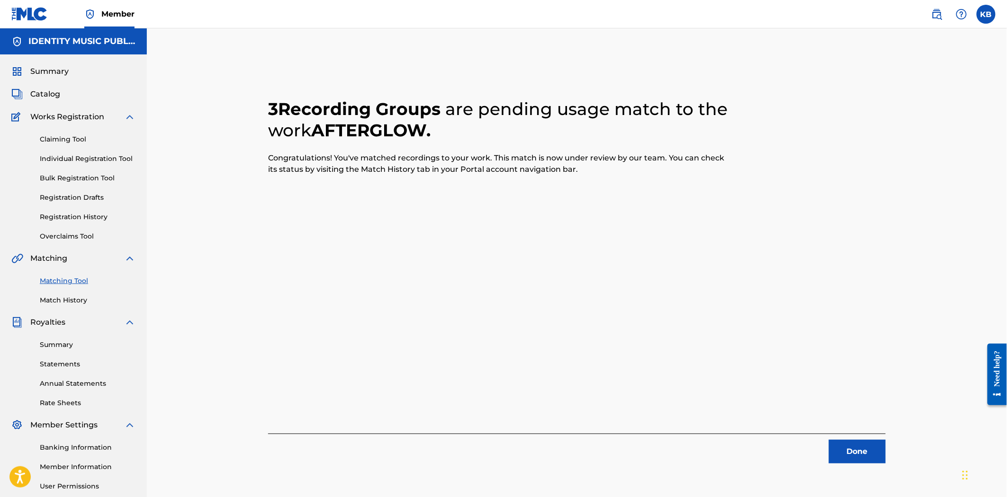
click at [868, 446] on button "Done" at bounding box center [857, 452] width 57 height 24
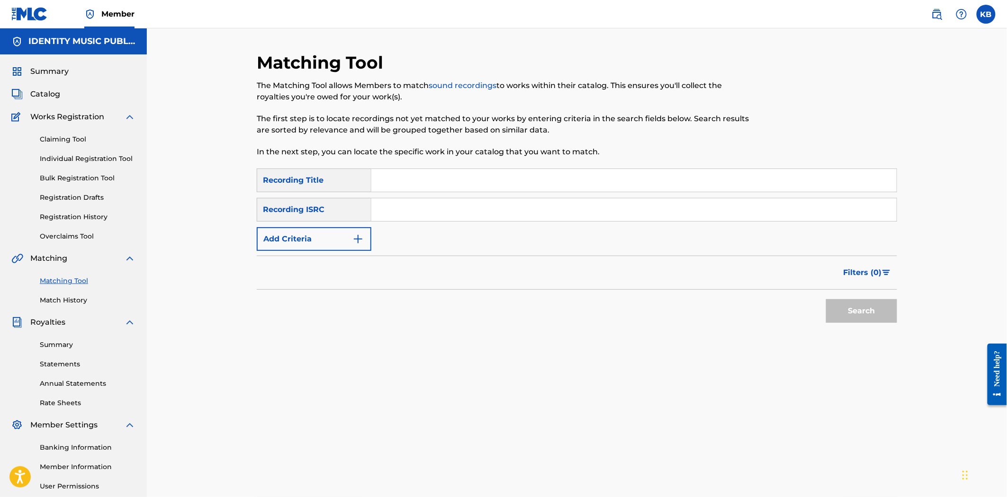
click at [445, 172] on input "Search Form" at bounding box center [633, 180] width 525 height 23
paste input "Crystal Reflections"
type input "Crystal Reflections"
click at [469, 214] on input "Search Form" at bounding box center [633, 209] width 525 height 23
paste input "UKZGC2404916"
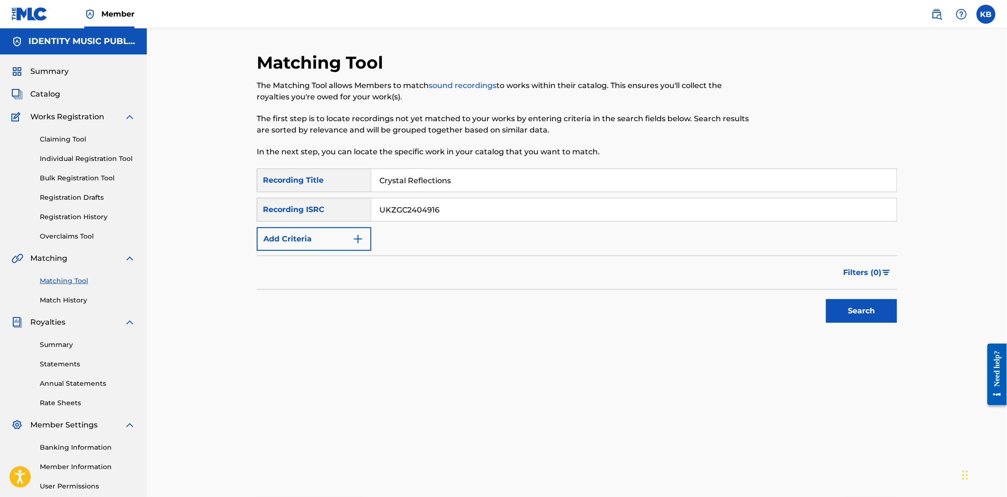
type input "UKZGC2404916"
click at [882, 321] on button "Search" at bounding box center [861, 311] width 71 height 24
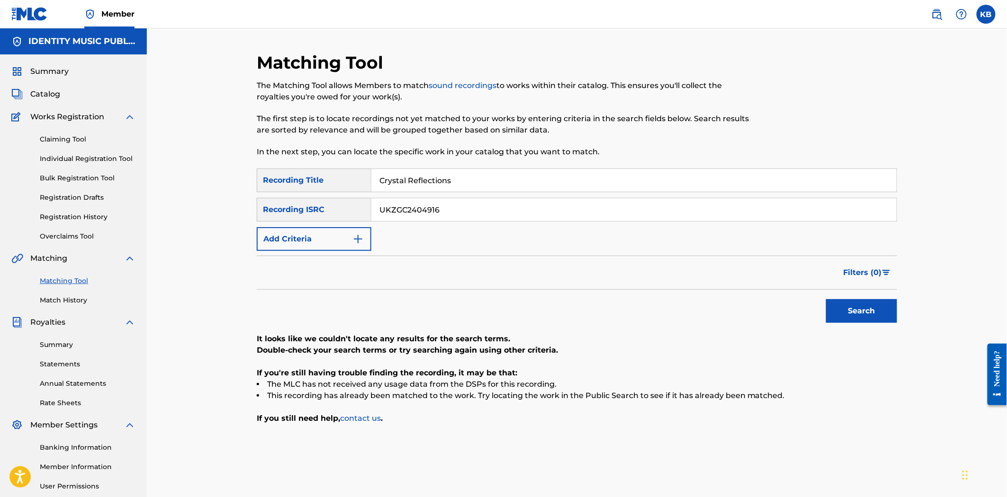
click at [373, 212] on input "UKZGC2404916" at bounding box center [633, 209] width 525 height 23
click at [379, 176] on input "Crystal Reflections" at bounding box center [633, 180] width 525 height 23
click at [876, 314] on button "Search" at bounding box center [861, 311] width 71 height 24
click at [875, 314] on button "Search" at bounding box center [861, 311] width 71 height 24
click at [426, 174] on input "Crystal Reflections" at bounding box center [633, 180] width 525 height 23
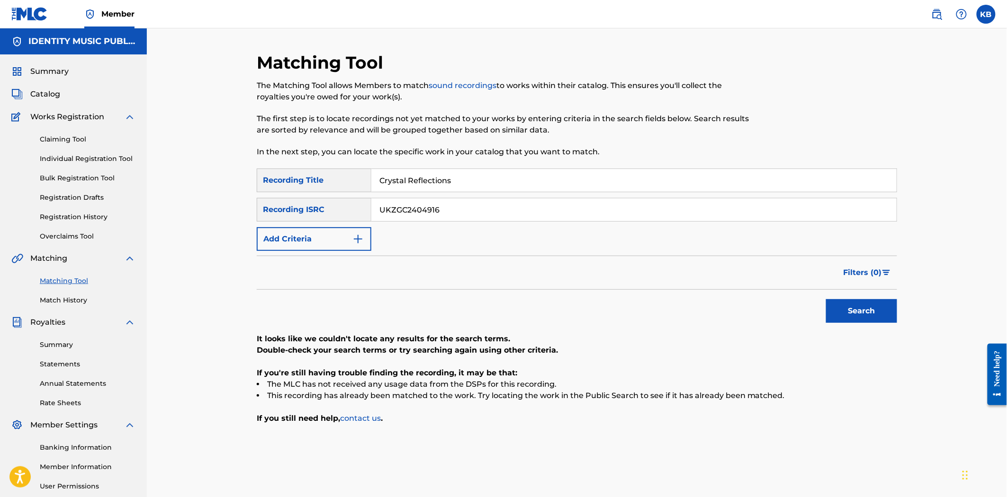
click at [425, 174] on input "Crystal Reflections" at bounding box center [633, 180] width 525 height 23
paste input "FLOATING LEAVES"
type input "FLOATING LEAVES"
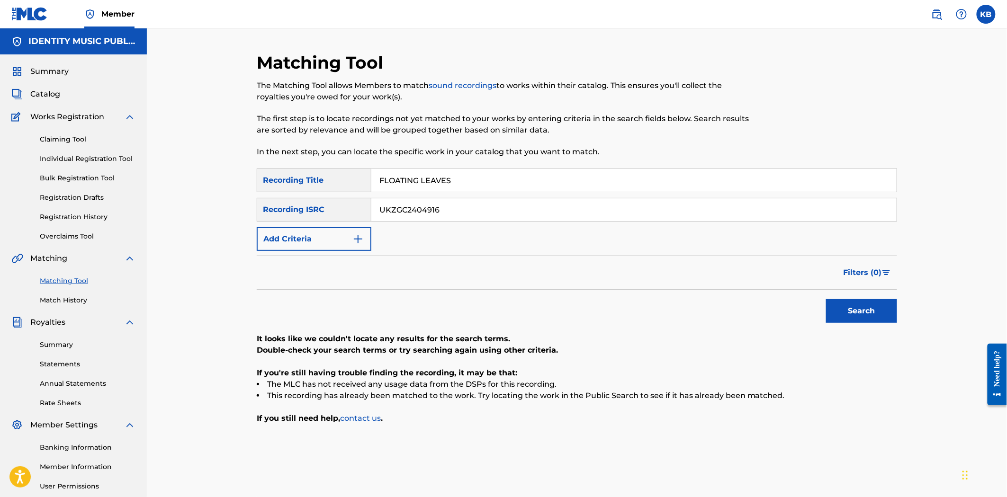
click at [428, 212] on input "UKZGC2404916" at bounding box center [633, 209] width 525 height 23
paste input "3"
type input "UKZGC2404913"
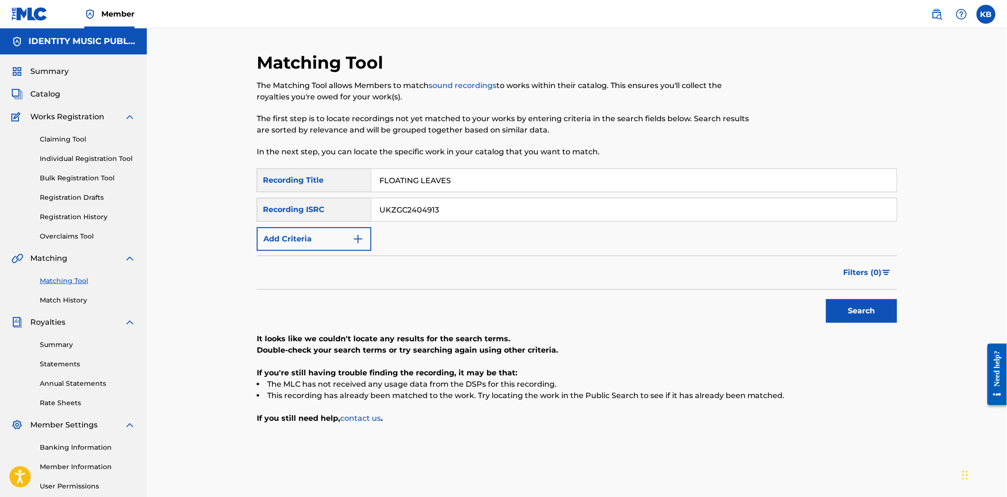
click at [857, 305] on button "Search" at bounding box center [861, 311] width 71 height 24
click at [862, 316] on button "Search" at bounding box center [861, 311] width 71 height 24
click at [840, 304] on button "Search" at bounding box center [861, 311] width 71 height 24
click at [384, 209] on input "UKZGC2404913" at bounding box center [633, 209] width 525 height 23
click at [382, 209] on input "UKZGC2404913" at bounding box center [633, 209] width 525 height 23
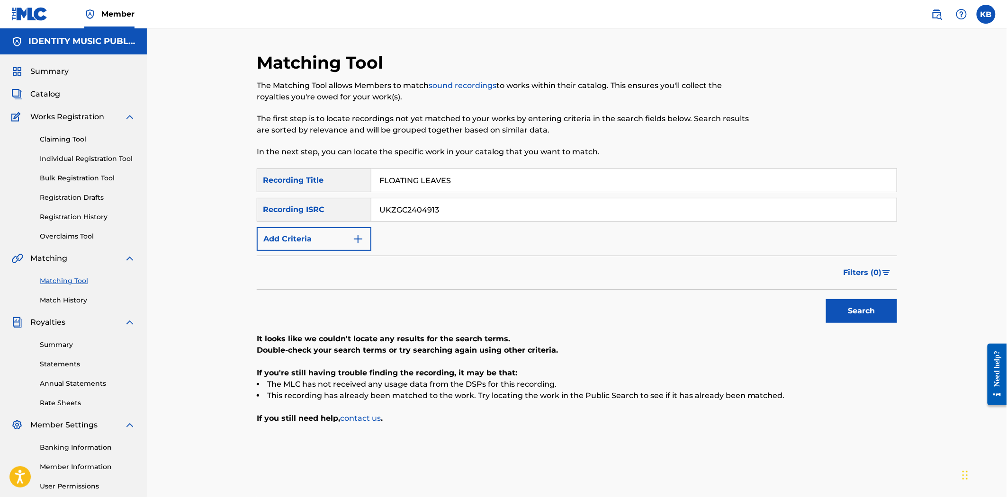
click at [379, 209] on input "UKZGC2404913" at bounding box center [633, 209] width 525 height 23
click at [826, 299] on button "Search" at bounding box center [861, 311] width 71 height 24
click at [382, 172] on input "FLOATING LEAVES" at bounding box center [633, 180] width 525 height 23
click at [378, 180] on input "FLOATING LEAVES" at bounding box center [633, 180] width 525 height 23
click at [826, 299] on button "Search" at bounding box center [861, 311] width 71 height 24
